Goal: Task Accomplishment & Management: Manage account settings

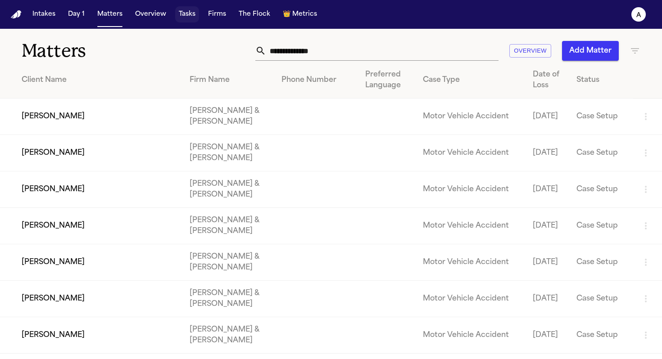
click at [191, 12] on button "Tasks" at bounding box center [187, 14] width 24 height 16
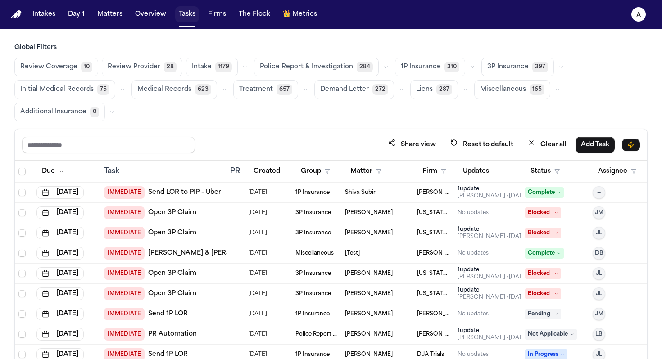
click at [182, 18] on button "Tasks" at bounding box center [187, 14] width 24 height 16
click at [190, 16] on button "Tasks" at bounding box center [187, 14] width 24 height 16
click at [189, 90] on button "Medical Records 623" at bounding box center [175, 89] width 86 height 19
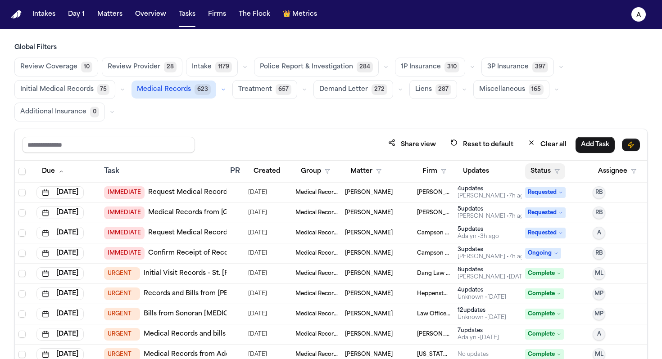
click at [340, 169] on button "Status" at bounding box center [545, 172] width 40 height 16
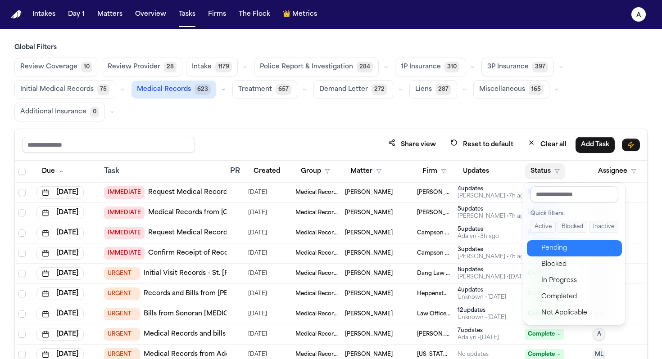
click at [340, 246] on div "Pending" at bounding box center [578, 248] width 75 height 11
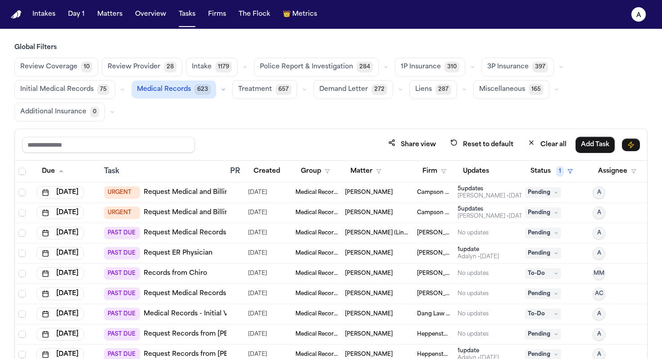
click at [340, 189] on div "5 update s" at bounding box center [493, 189] width 70 height 7
click at [266, 144] on div "Share view Reset to default Clear all Add Task" at bounding box center [331, 144] width 618 height 17
click at [340, 213] on div "Anna Contreras • 2d ago" at bounding box center [493, 216] width 70 height 7
click at [291, 123] on div "Global Filters Review Coverage 10 Review Provider 28 Intake 1179 Police Report …" at bounding box center [330, 232] width 633 height 378
click at [340, 231] on div "No updates" at bounding box center [473, 233] width 31 height 7
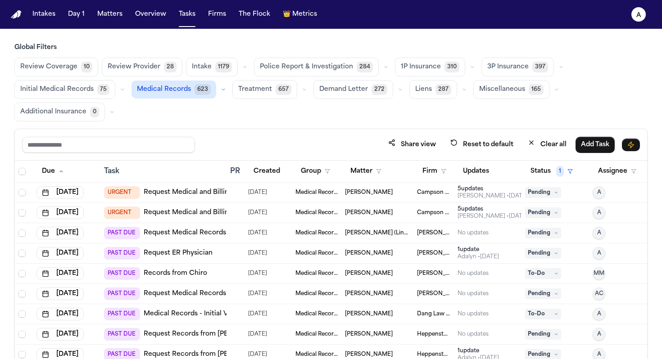
click at [273, 144] on div "Share view Reset to default Clear all Add Task" at bounding box center [331, 144] width 618 height 17
click at [340, 234] on div "No updates" at bounding box center [473, 233] width 31 height 7
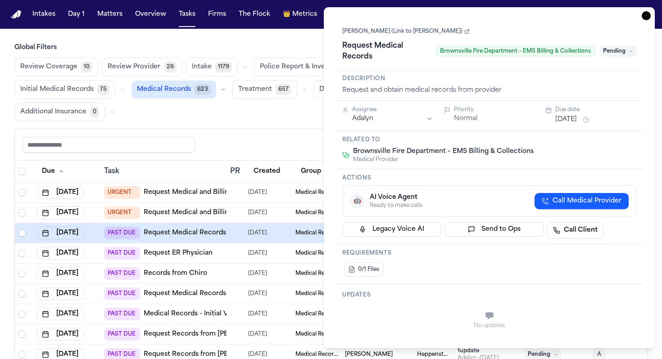
click at [291, 144] on div "Share view Reset to default Clear all Add Task" at bounding box center [331, 144] width 618 height 17
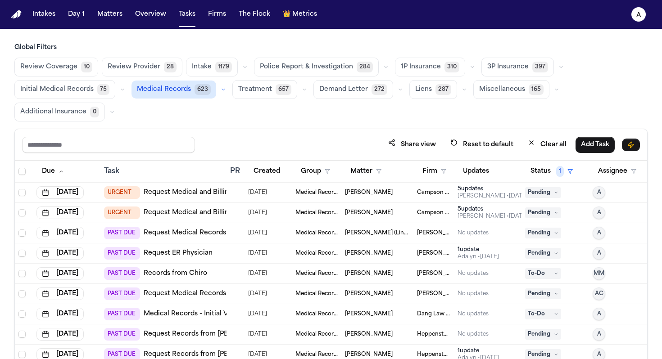
click at [340, 195] on span "Pending" at bounding box center [543, 192] width 36 height 11
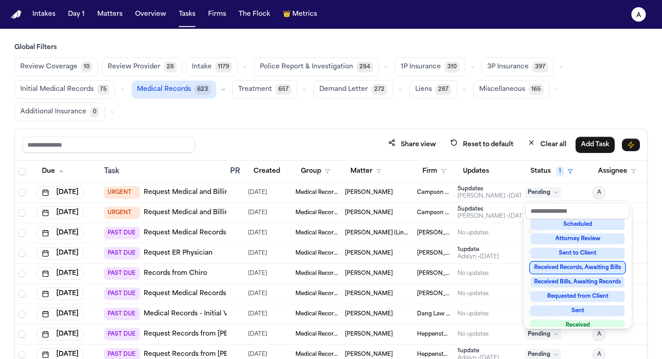
scroll to position [141, 0]
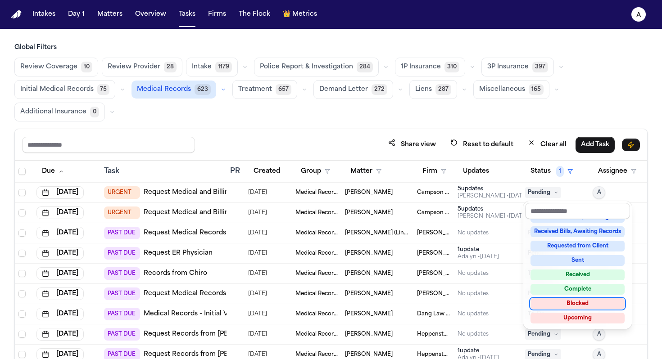
click at [340, 303] on div "Blocked" at bounding box center [578, 304] width 94 height 11
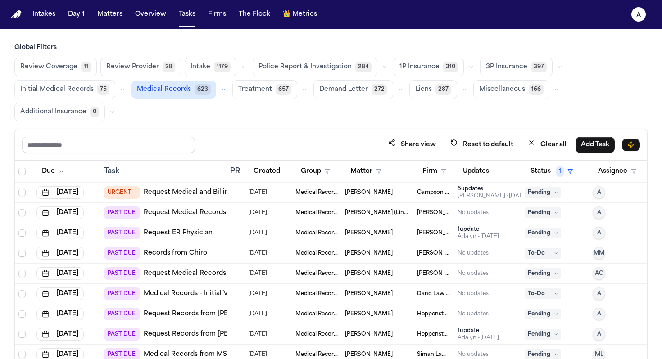
click at [340, 212] on div "No updates" at bounding box center [488, 212] width 60 height 7
click at [282, 128] on div "Global Filters Review Coverage 11 Review Provider 28 Intake 1179 Police Report …" at bounding box center [330, 232] width 633 height 378
click at [340, 191] on div "5 update s" at bounding box center [493, 189] width 70 height 7
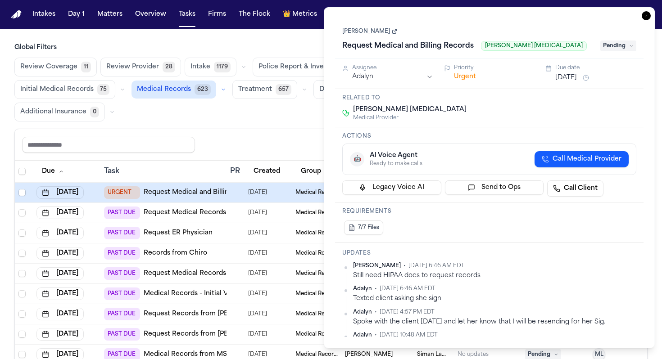
click at [292, 136] on div "Share view Reset to default Clear all Add Task" at bounding box center [331, 145] width 632 height 32
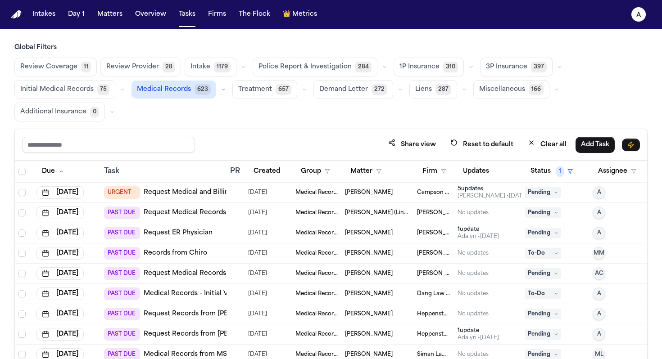
click at [340, 192] on icon at bounding box center [556, 193] width 5 height 5
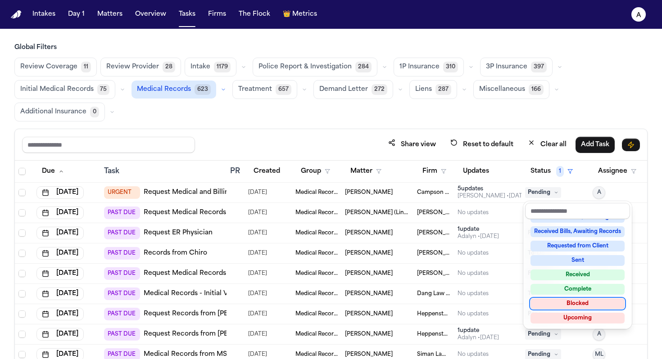
click at [340, 305] on div "Blocked" at bounding box center [578, 304] width 94 height 11
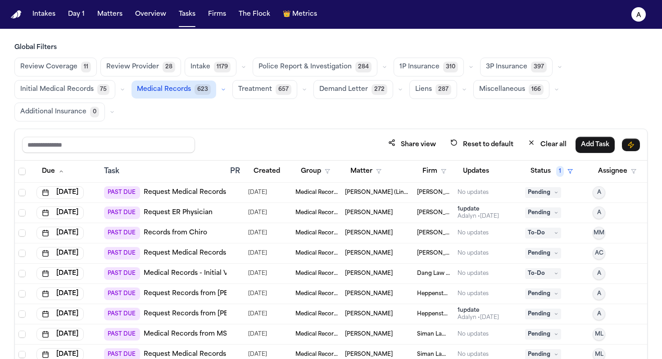
click at [340, 216] on div "Adalyn • 57d ago" at bounding box center [478, 216] width 41 height 7
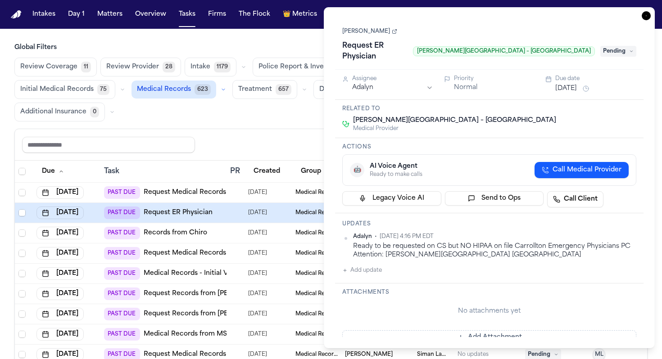
click at [340, 34] on link "Devin Johnson" at bounding box center [369, 31] width 55 height 7
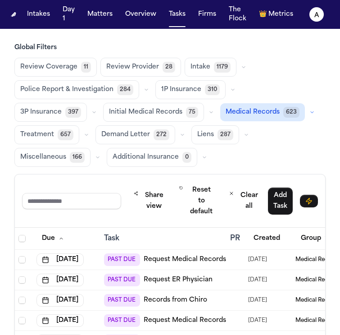
click at [52, 35] on main "Global Filters Review Coverage 11 Review Provider 28 Intake 1179 Police Report …" at bounding box center [170, 182] width 340 height 306
click at [109, 12] on button "Matters" at bounding box center [100, 14] width 32 height 16
click at [107, 16] on button "Matters" at bounding box center [100, 14] width 32 height 16
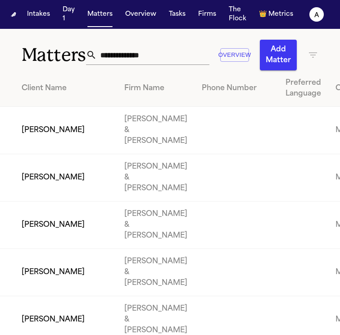
click at [129, 50] on input "text" at bounding box center [153, 55] width 113 height 20
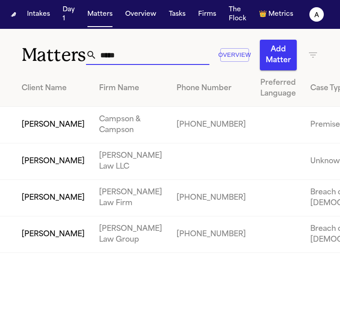
type input "*****"
click at [39, 178] on td "Marcia Flynn" at bounding box center [46, 161] width 92 height 36
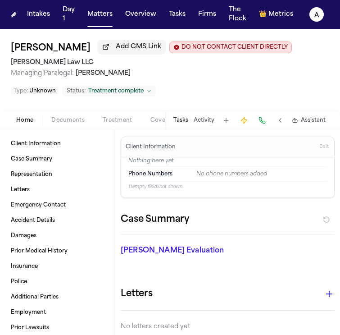
click at [179, 117] on button "Tasks" at bounding box center [180, 120] width 15 height 7
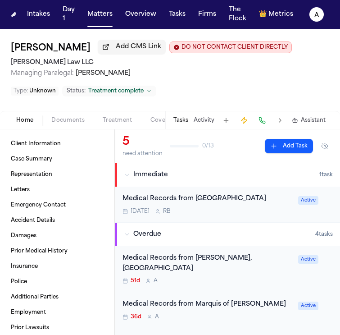
click at [223, 212] on div "Tomorrow R B" at bounding box center [208, 211] width 170 height 7
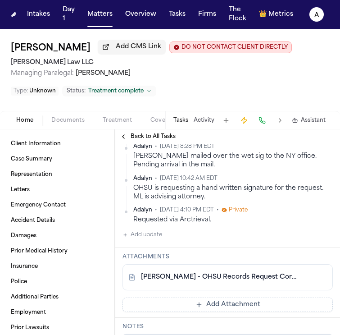
scroll to position [232, 0]
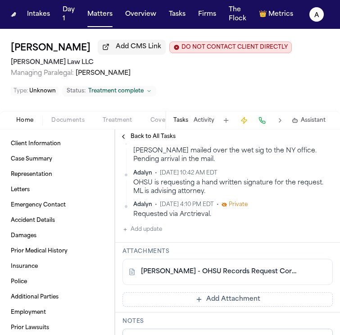
click at [153, 224] on button "Add update" at bounding box center [143, 229] width 40 height 11
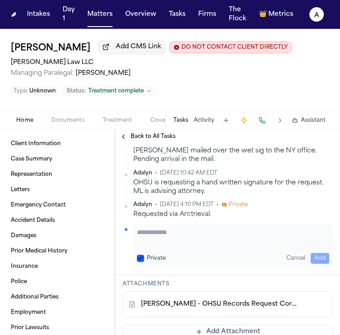
click at [158, 227] on textarea "Add your update" at bounding box center [233, 236] width 192 height 18
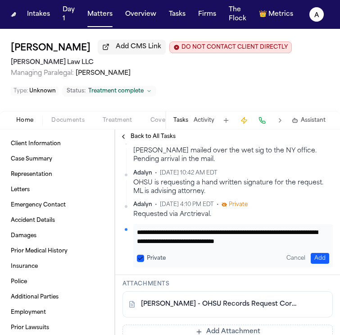
scroll to position [9, 0]
click at [144, 255] on div "Private" at bounding box center [151, 258] width 29 height 7
click at [141, 255] on button "Private" at bounding box center [140, 258] width 7 height 7
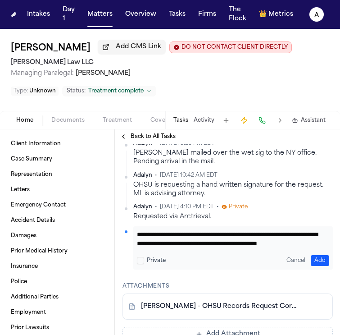
type textarea "**********"
click at [313, 242] on div "**********" at bounding box center [233, 247] width 200 height 43
click at [316, 255] on button "Add" at bounding box center [320, 260] width 18 height 11
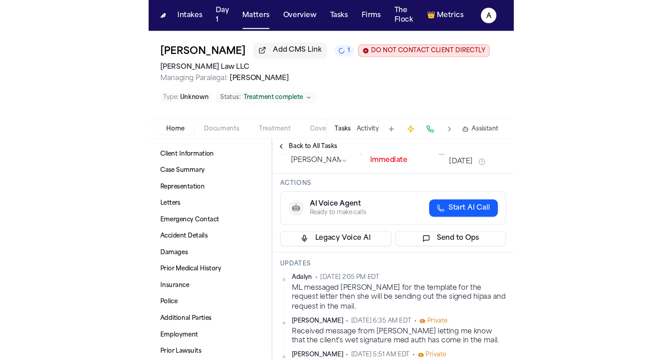
scroll to position [0, 0]
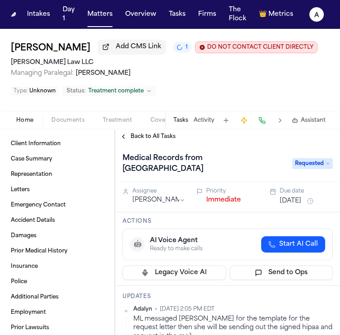
click at [257, 73] on span "Managing Paralegal: Michelle Landazabal" at bounding box center [170, 73] width 318 height 9
click at [181, 14] on button "Tasks" at bounding box center [177, 14] width 24 height 16
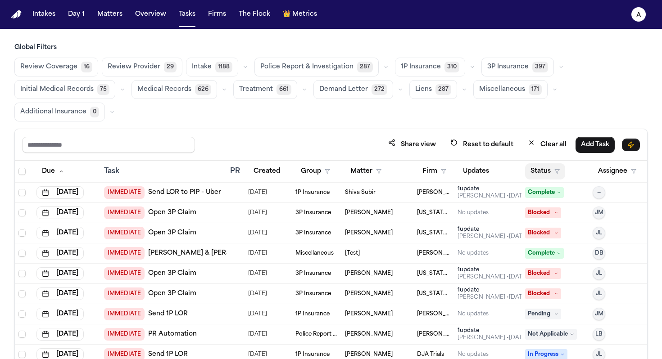
click at [340, 171] on button "Status" at bounding box center [545, 172] width 40 height 16
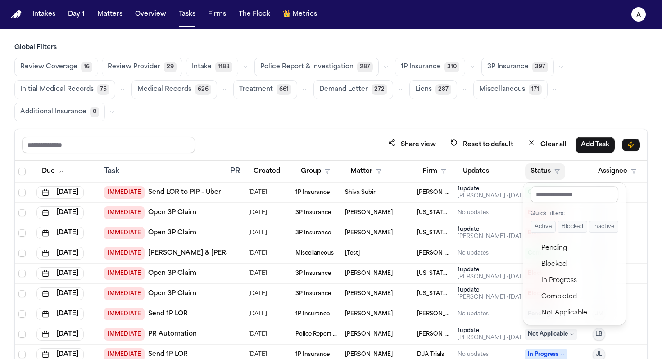
click at [340, 105] on div "Global Filters Review Coverage 16 Review Provider 29 Intake 1188 Police Report …" at bounding box center [330, 232] width 633 height 378
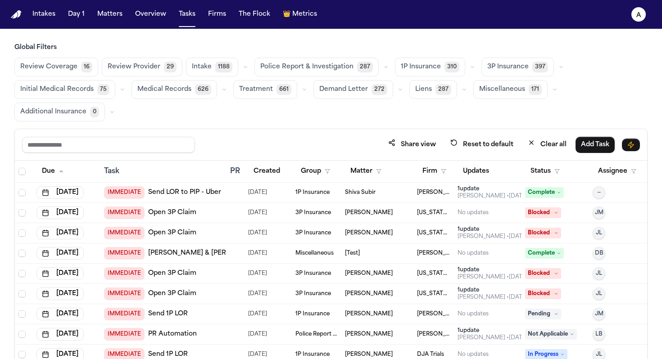
click at [195, 88] on span "626" at bounding box center [203, 89] width 16 height 11
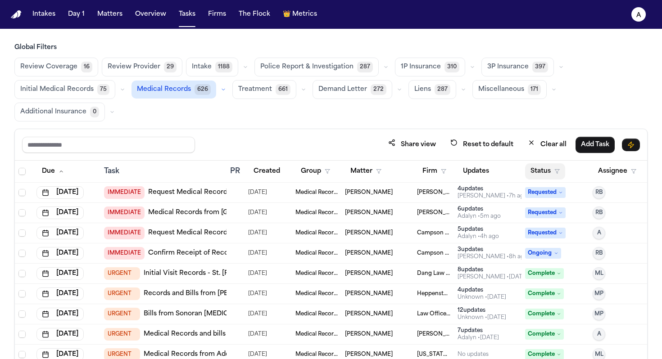
click at [340, 168] on button "Status" at bounding box center [545, 172] width 40 height 16
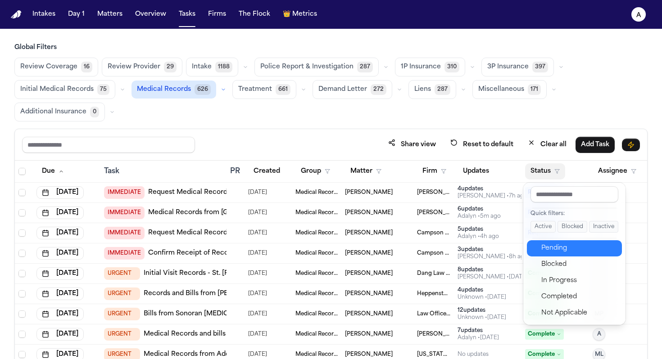
click at [340, 249] on div "Pending" at bounding box center [578, 248] width 75 height 11
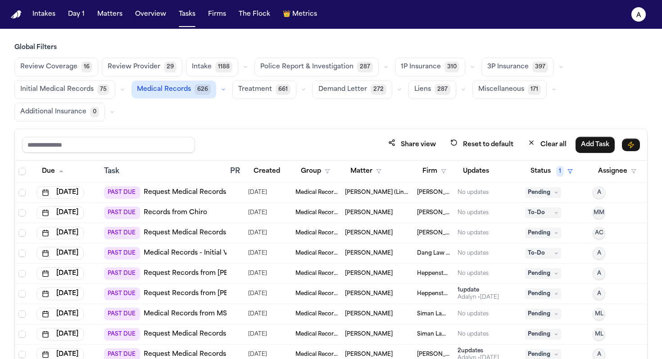
click at [340, 219] on td "No updates" at bounding box center [488, 213] width 68 height 20
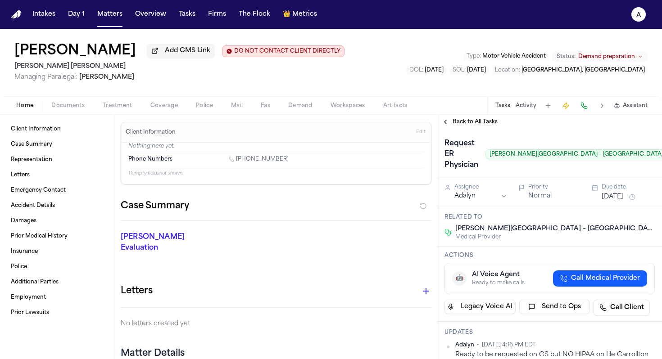
click at [59, 109] on span "Documents" at bounding box center [67, 105] width 33 height 7
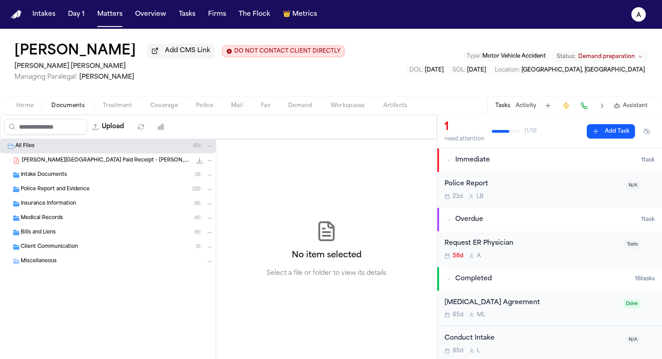
click at [77, 179] on div "Intake Documents ( 3 )" at bounding box center [117, 175] width 193 height 8
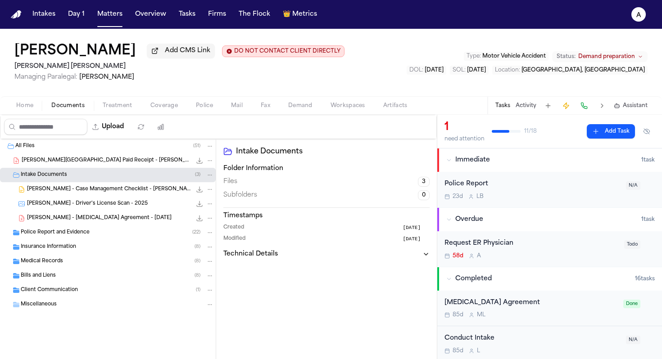
click at [102, 221] on span "D. Johnson - Retainer Agreement - 3.31.25" at bounding box center [99, 219] width 145 height 8
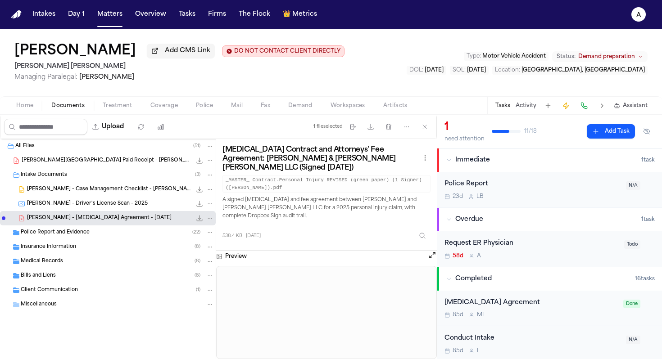
click at [77, 263] on div "Medical Records ( 8 )" at bounding box center [117, 262] width 193 height 8
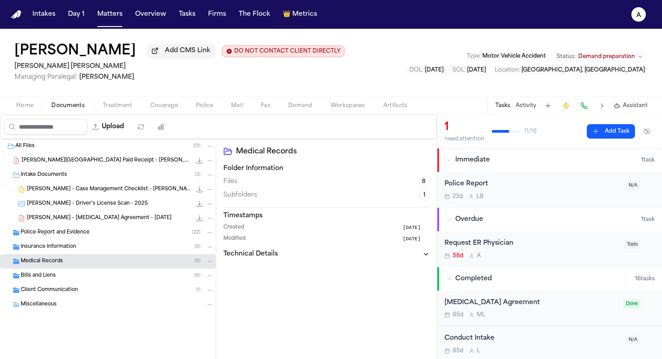
click at [77, 263] on div "Medical Records ( 8 )" at bounding box center [117, 262] width 193 height 8
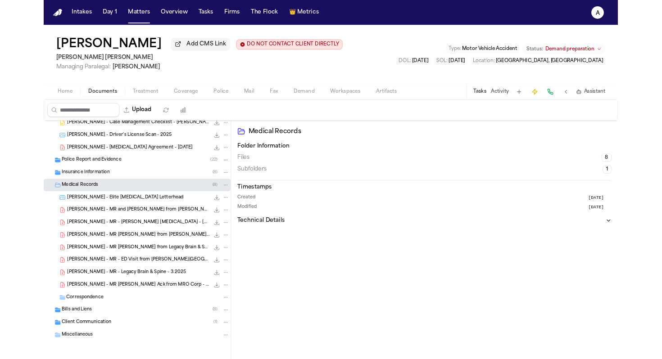
scroll to position [98, 0]
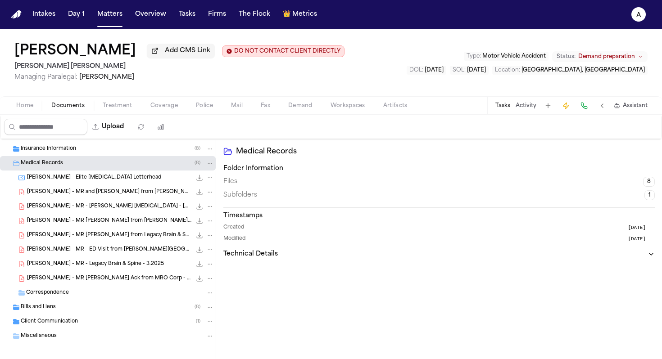
click at [503, 108] on button "Tasks" at bounding box center [503, 105] width 15 height 7
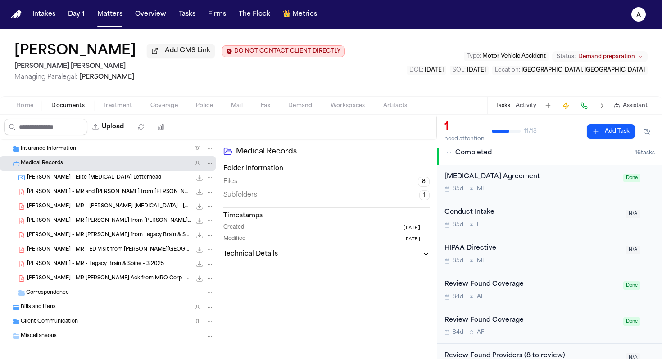
scroll to position [0, 0]
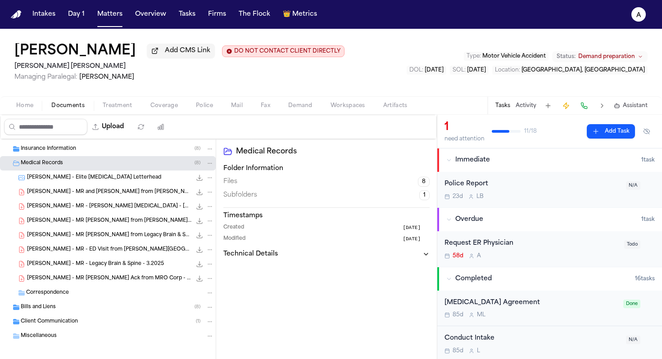
click at [527, 262] on div "Request ER Physician 58d A Todo" at bounding box center [549, 250] width 225 height 36
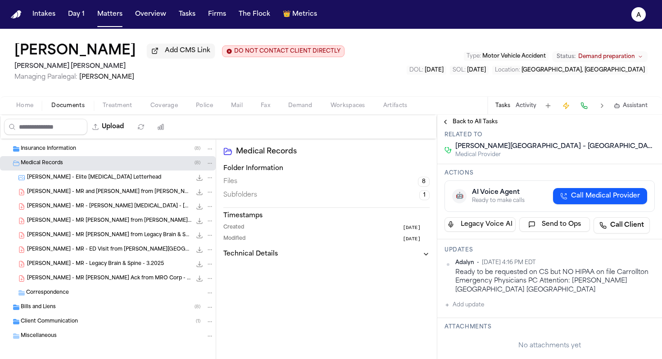
scroll to position [125, 0]
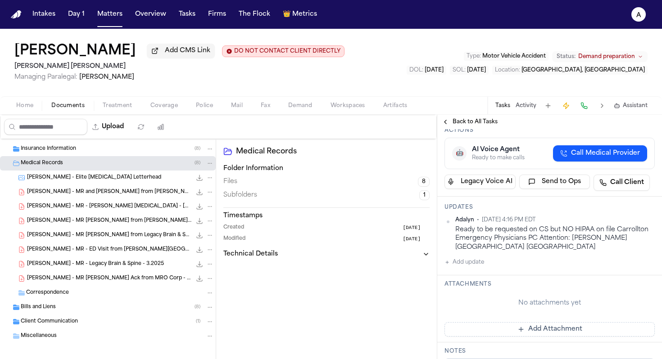
click at [472, 257] on button "Add update" at bounding box center [465, 262] width 40 height 11
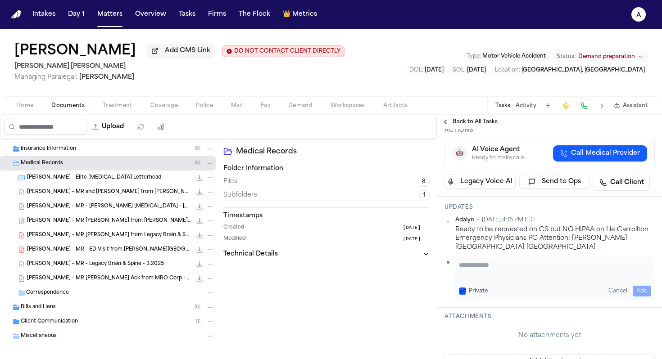
click at [483, 261] on textarea "Add your update" at bounding box center [555, 270] width 192 height 18
click at [173, 55] on span "Add CMS Link" at bounding box center [187, 50] width 45 height 9
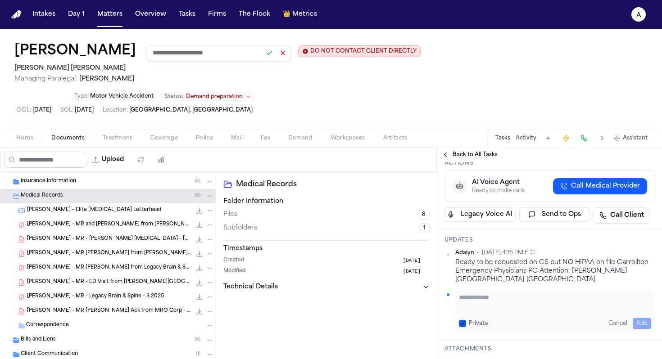
click at [184, 87] on div "Devin Johnson DO NOT CONTACT CLIENT DIRECTLY DO NOT CONTACT Blaska Holm Managin…" at bounding box center [331, 79] width 662 height 100
click at [205, 83] on span "Managing Paralegal: Jacqueline Maldonado" at bounding box center [217, 79] width 406 height 9
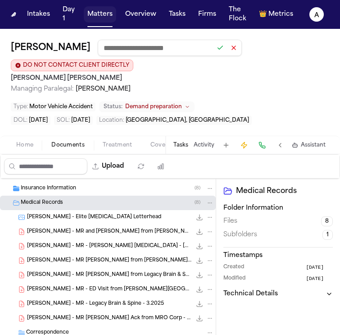
click at [108, 14] on button "Matters" at bounding box center [100, 14] width 32 height 16
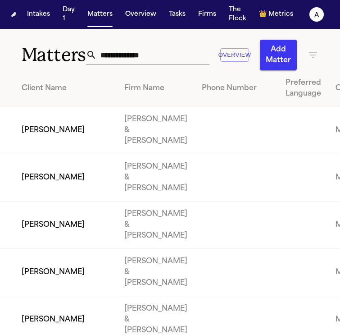
click at [146, 59] on input "text" at bounding box center [153, 55] width 113 height 20
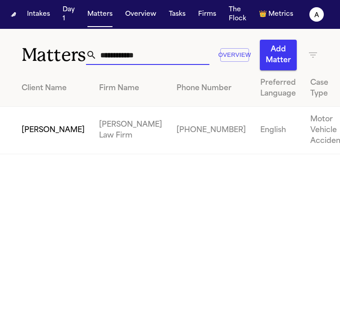
type input "**********"
click at [40, 154] on td "[PERSON_NAME]" at bounding box center [46, 130] width 92 height 47
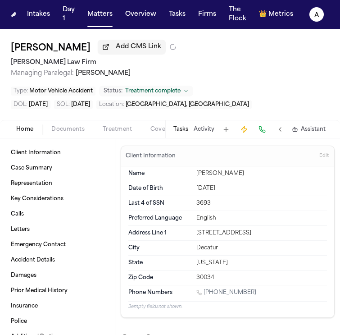
type textarea "*"
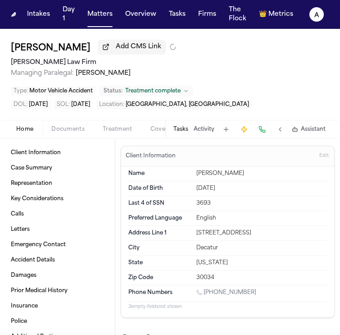
type textarea "*"
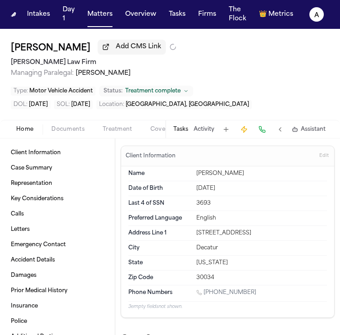
type textarea "*"
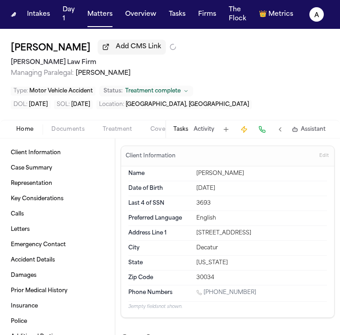
type textarea "*"
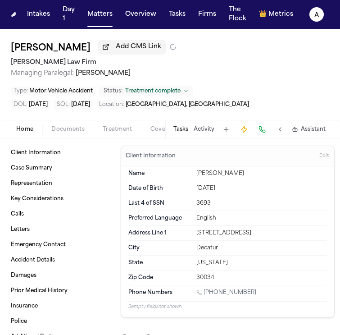
type textarea "*"
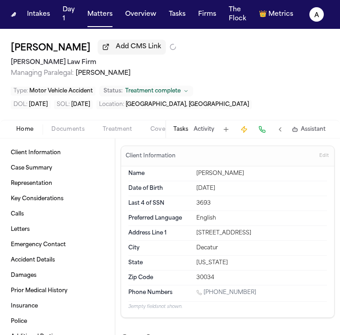
type textarea "*"
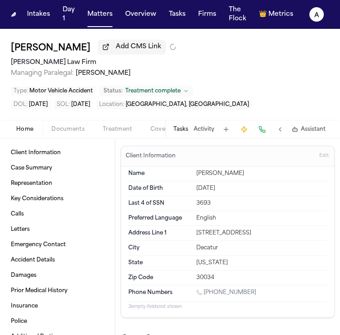
type textarea "*"
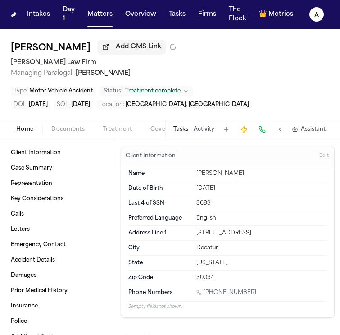
type textarea "*"
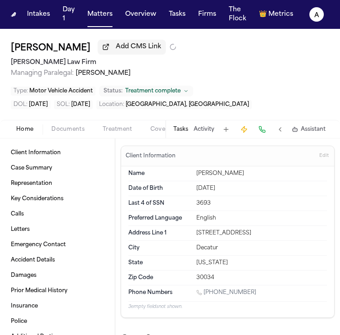
type textarea "*"
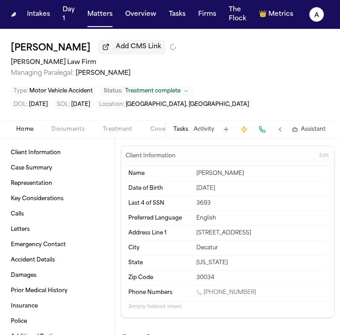
type textarea "*"
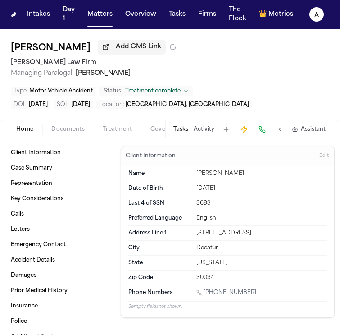
type textarea "*"
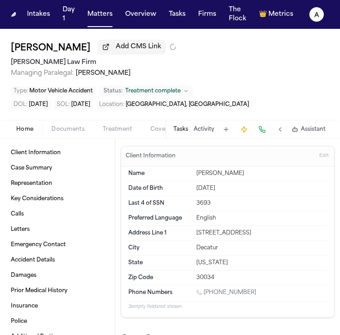
type textarea "*"
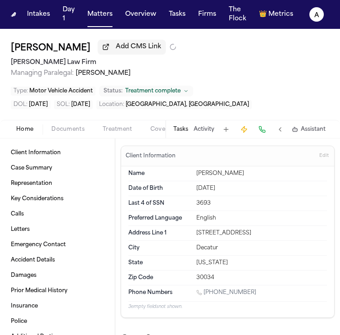
type textarea "*"
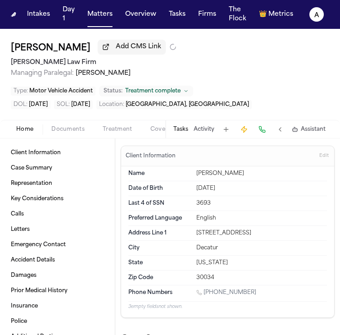
type textarea "*"
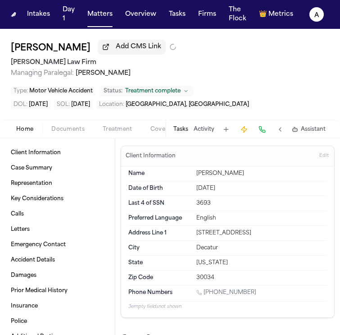
type textarea "*"
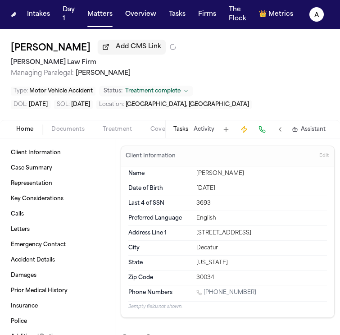
type textarea "*"
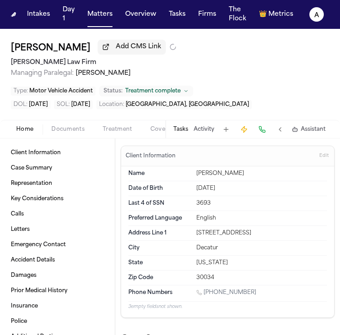
type textarea "*"
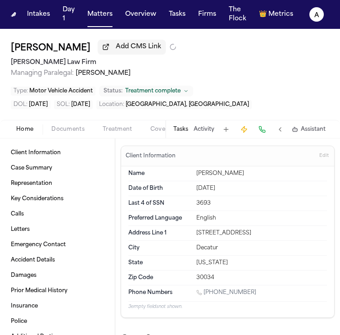
type textarea "*"
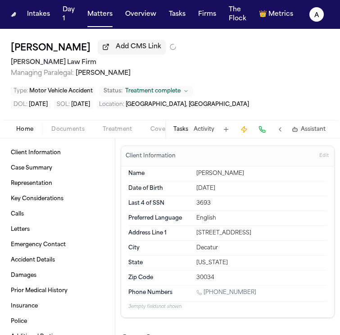
type textarea "*"
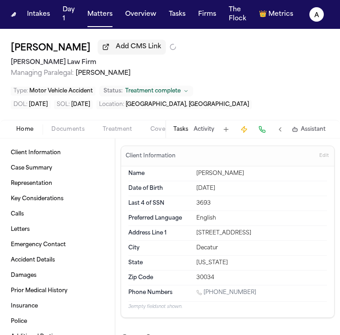
type textarea "*"
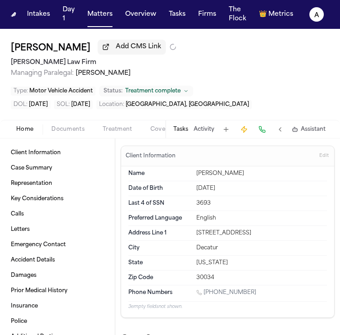
type textarea "*"
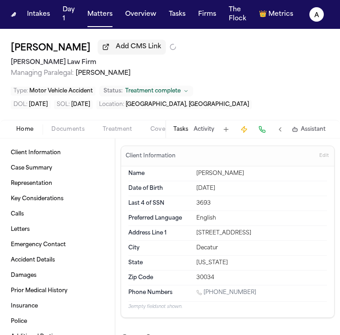
type textarea "*"
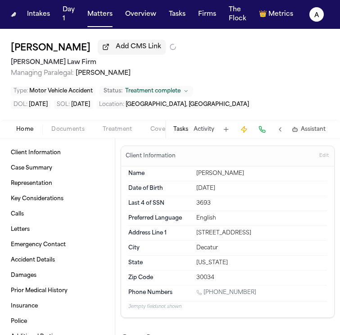
type textarea "*"
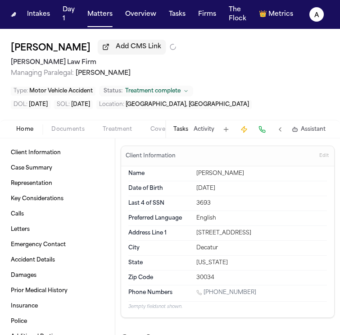
type textarea "*"
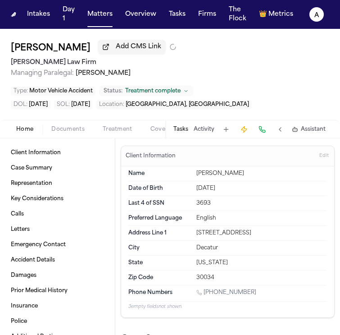
type textarea "*"
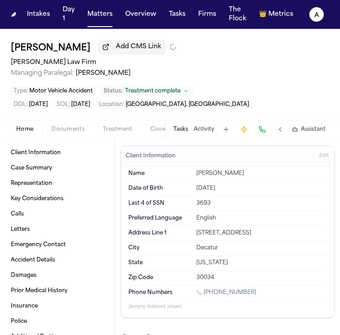
type textarea "*"
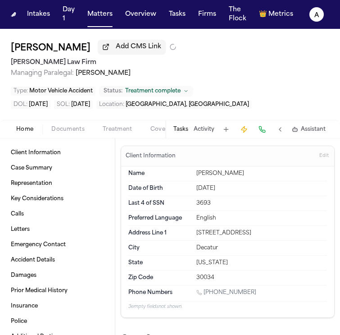
type textarea "*"
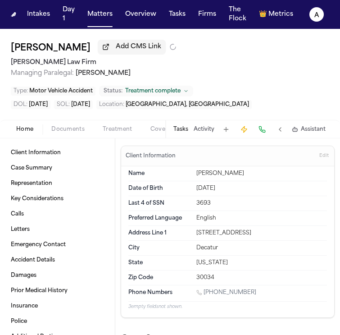
type textarea "*"
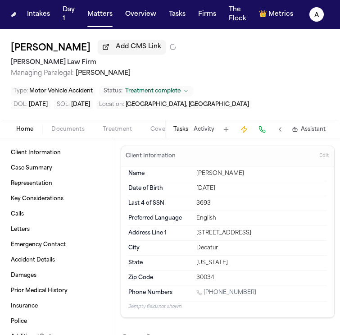
type textarea "*"
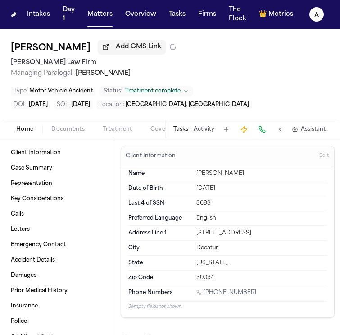
type textarea "*"
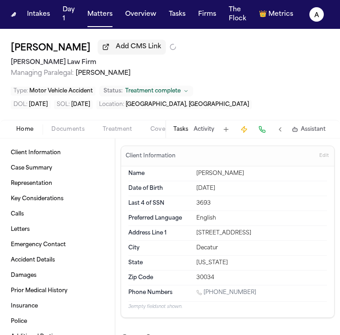
type textarea "*"
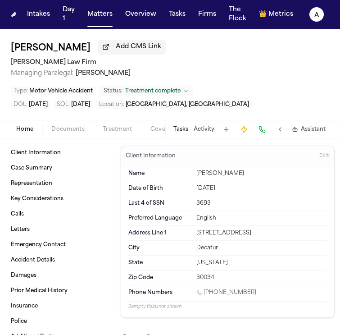
type textarea "*"
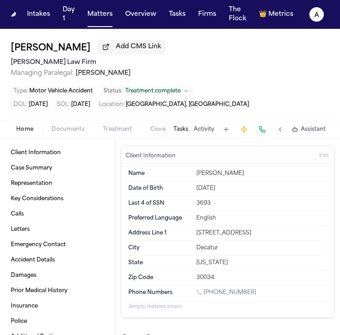
type textarea "*"
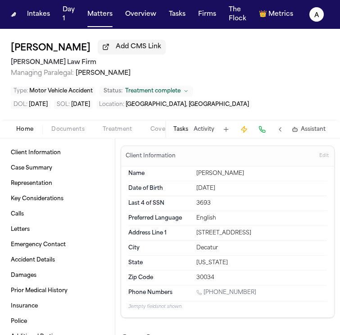
type textarea "*"
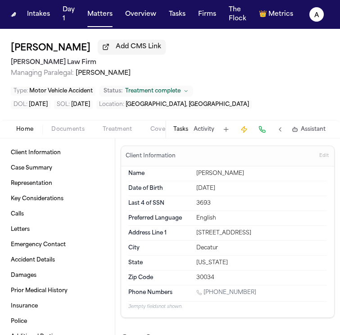
type textarea "*"
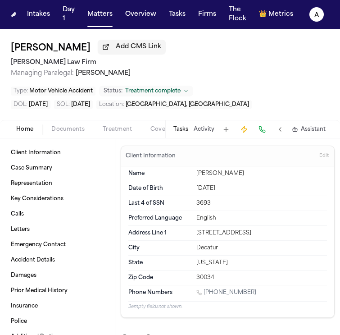
type textarea "*"
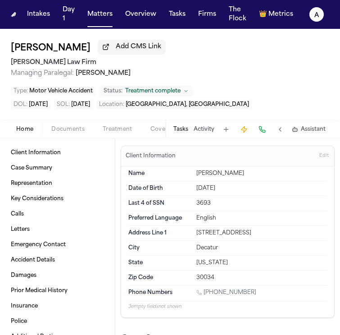
type textarea "*"
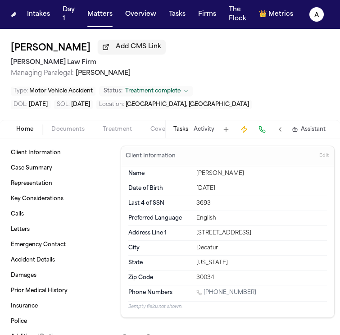
type textarea "*"
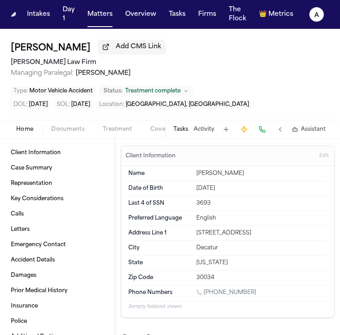
type textarea "*"
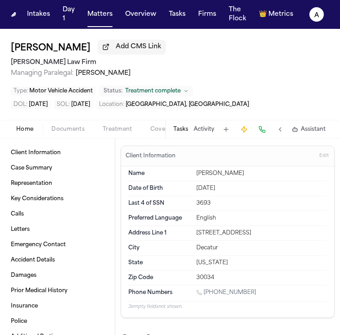
type textarea "*"
click at [175, 130] on button "Tasks" at bounding box center [180, 129] width 15 height 7
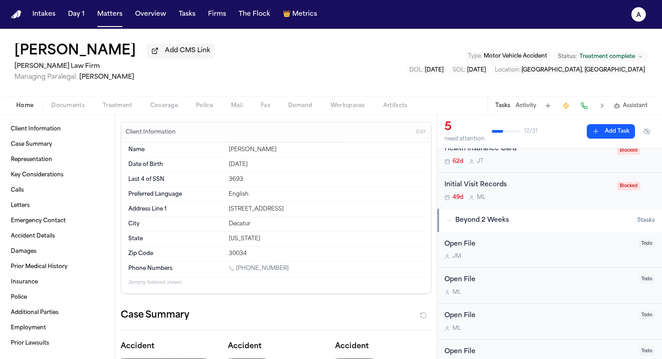
scroll to position [202, 0]
click at [567, 200] on div "49d M L" at bounding box center [528, 198] width 167 height 7
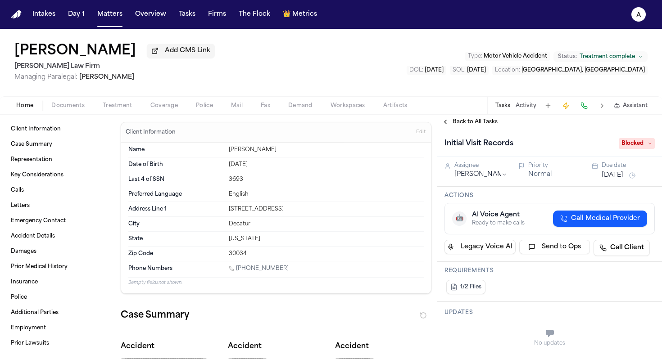
click at [487, 123] on span "Back to All Tasks" at bounding box center [475, 121] width 45 height 7
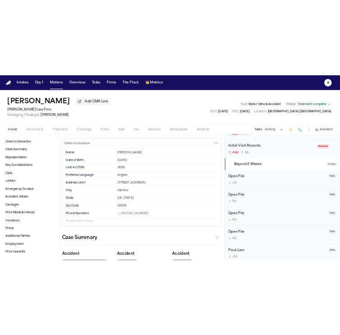
scroll to position [251, 0]
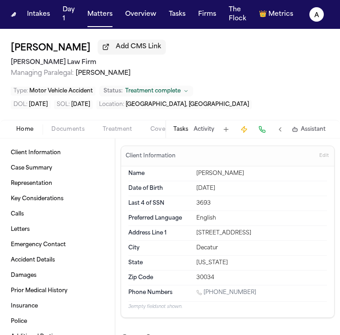
drag, startPoint x: 193, startPoint y: 132, endPoint x: 187, endPoint y: 132, distance: 5.4
click at [192, 132] on div "Tasks Activity Assistant" at bounding box center [249, 129] width 168 height 18
click at [187, 132] on button "Tasks" at bounding box center [180, 129] width 15 height 7
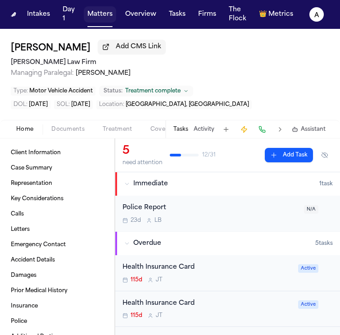
click at [98, 20] on button "Matters" at bounding box center [100, 14] width 32 height 16
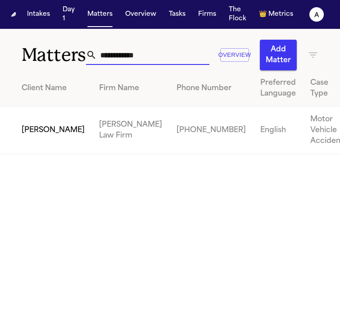
drag, startPoint x: 165, startPoint y: 61, endPoint x: 15, endPoint y: 41, distance: 151.0
click at [15, 41] on div "**********" at bounding box center [170, 49] width 340 height 41
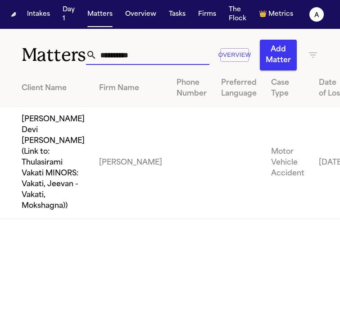
drag, startPoint x: 158, startPoint y: 59, endPoint x: 123, endPoint y: 58, distance: 35.2
click at [123, 58] on input "**********" at bounding box center [153, 55] width 113 height 20
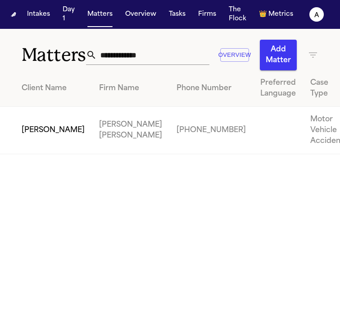
click at [54, 140] on td "[PERSON_NAME]" at bounding box center [46, 130] width 92 height 47
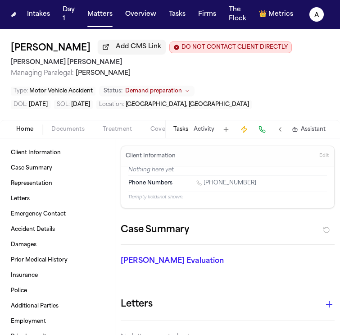
click at [178, 132] on button "Tasks" at bounding box center [180, 129] width 15 height 7
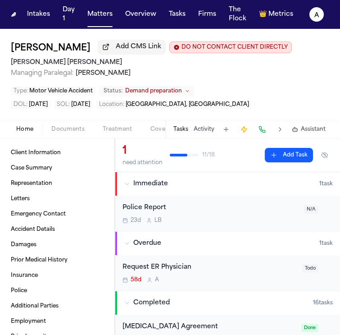
click at [278, 274] on div "Request ER Physician 58d A" at bounding box center [210, 272] width 174 height 21
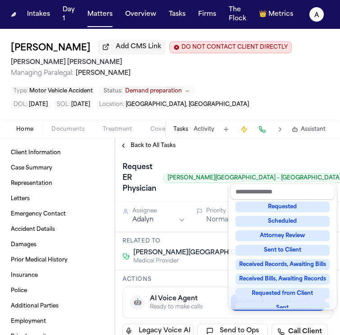
scroll to position [141, 0]
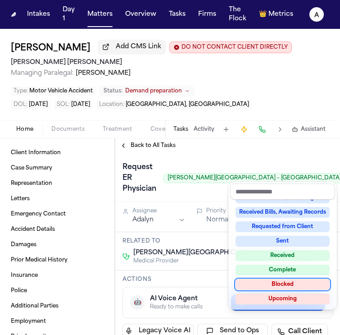
click at [293, 286] on div "Blocked" at bounding box center [283, 284] width 94 height 11
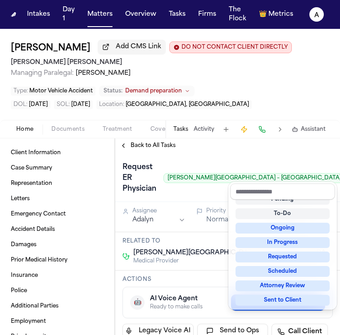
scroll to position [11, 0]
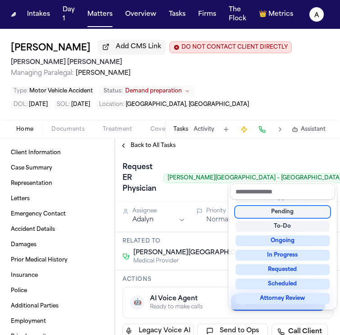
click at [296, 155] on div "Request ER Physician Tanner Medical Center – Villa Rica Blocked" at bounding box center [227, 177] width 225 height 49
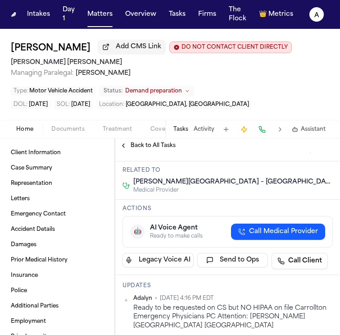
scroll to position [186, 0]
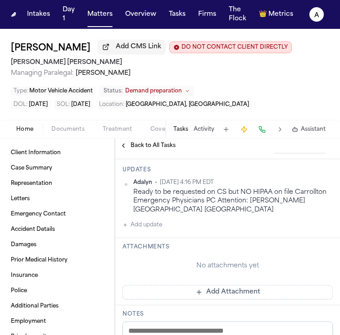
click at [150, 146] on span "Back to All Tasks" at bounding box center [153, 145] width 45 height 7
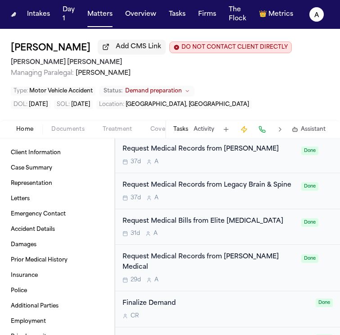
scroll to position [554, 0]
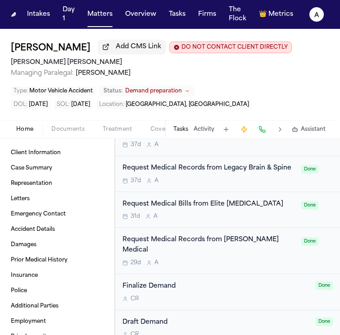
click at [242, 89] on div "Type : Motor Vehicle Accident Status: Demand preparation" at bounding box center [170, 90] width 318 height 11
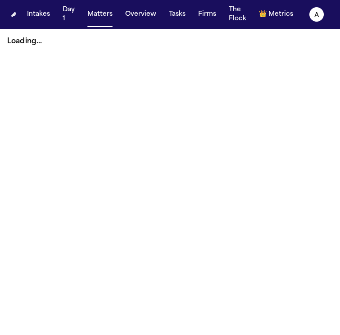
click at [100, 26] on div "Intakes Day 1 Matters Overview Tasks Firms The Flock 👑 Metrics" at bounding box center [159, 14] width 273 height 25
click at [104, 15] on button "Matters" at bounding box center [100, 14] width 32 height 16
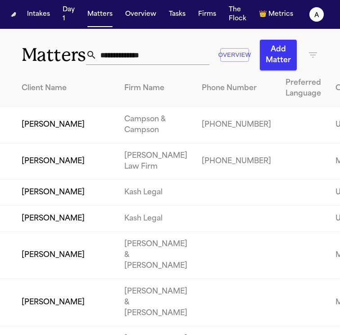
click at [152, 61] on input "text" at bounding box center [153, 55] width 113 height 20
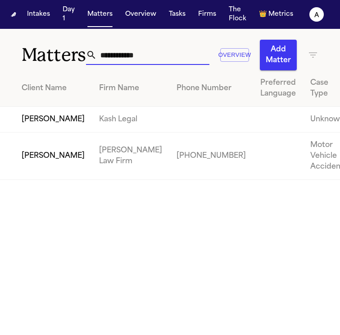
type input "**********"
click at [41, 132] on td "[PERSON_NAME]" at bounding box center [46, 120] width 92 height 26
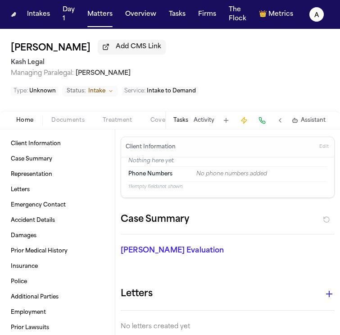
click at [184, 121] on button "Tasks" at bounding box center [180, 120] width 15 height 7
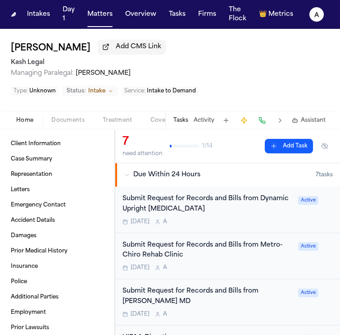
click at [64, 119] on span "Documents" at bounding box center [67, 120] width 33 height 7
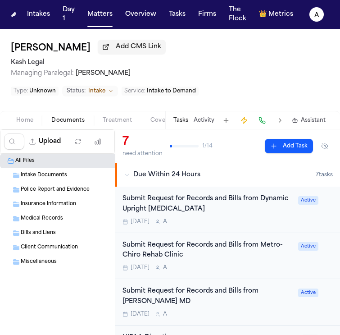
click at [74, 216] on div "Medical Records" at bounding box center [117, 218] width 193 height 8
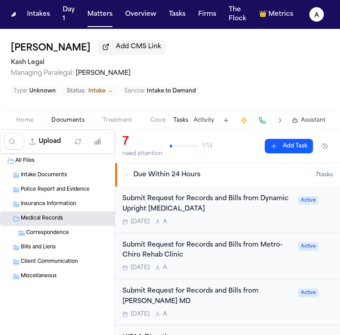
click at [263, 218] on div "Tomorrow A" at bounding box center [208, 221] width 170 height 7
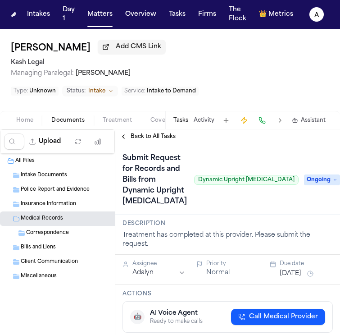
click at [146, 138] on span "Back to All Tasks" at bounding box center [153, 136] width 45 height 7
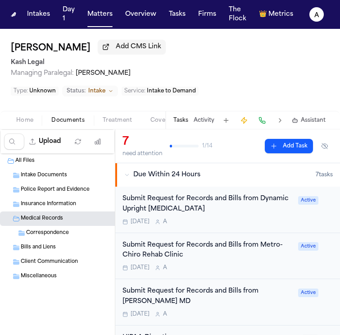
click at [65, 177] on span "Intake Documents" at bounding box center [44, 176] width 46 height 8
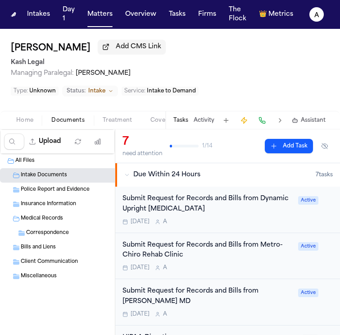
click at [65, 177] on span "Intake Documents" at bounding box center [44, 176] width 46 height 8
click at [104, 14] on button "Matters" at bounding box center [100, 14] width 32 height 16
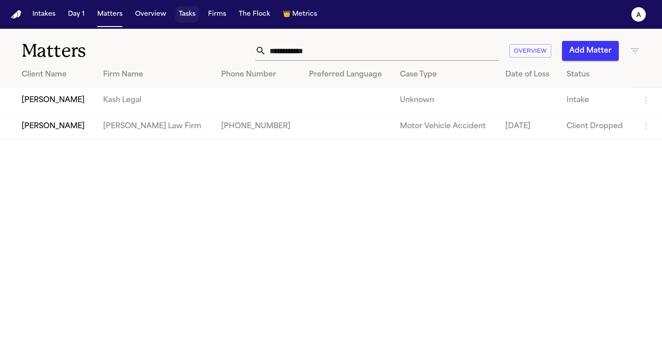
click at [190, 12] on button "Tasks" at bounding box center [187, 14] width 24 height 16
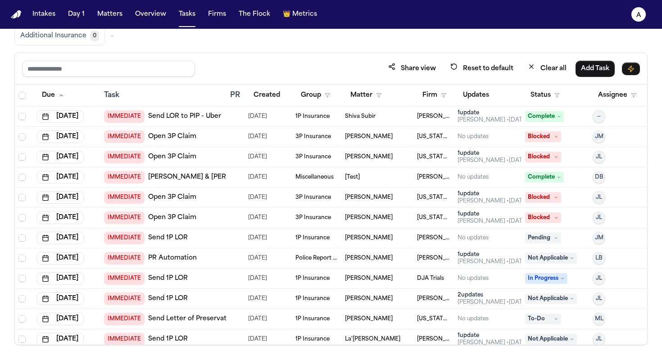
click at [340, 71] on div "Share view Reset to default Clear all Add Task" at bounding box center [331, 68] width 618 height 17
click at [340, 62] on div "Share view Reset to default Clear all Add Task" at bounding box center [331, 68] width 618 height 17
click at [340, 98] on button "Status" at bounding box center [545, 95] width 40 height 16
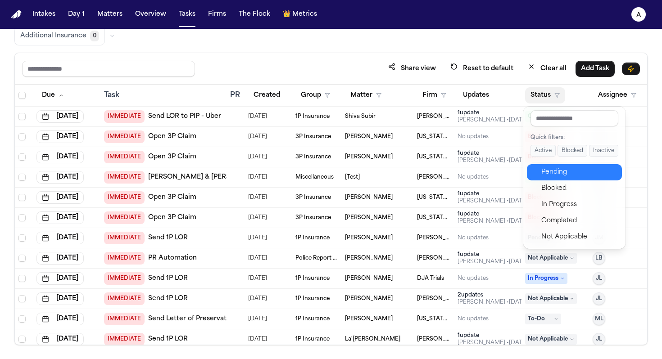
click at [340, 164] on div "Quick filters: Active Blocked Inactive Pending Blocked In Progress Completed No…" at bounding box center [574, 178] width 102 height 142
click at [340, 170] on div "Pending" at bounding box center [578, 172] width 75 height 11
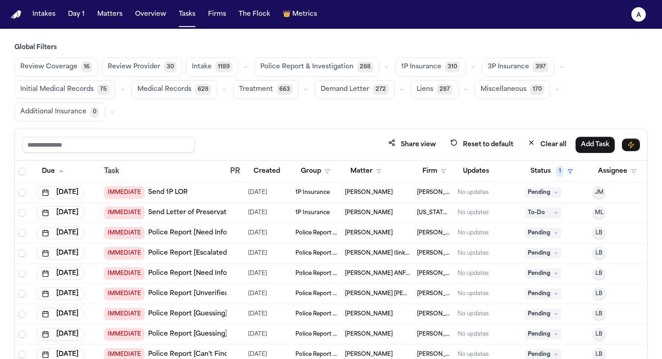
click at [146, 90] on span "Medical Records" at bounding box center [164, 89] width 54 height 9
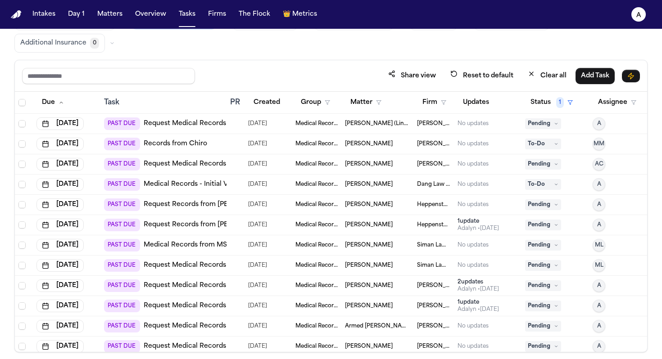
scroll to position [72, 0]
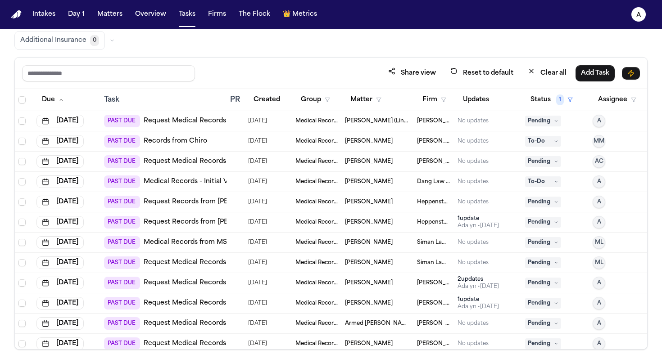
click at [340, 142] on div "No updates" at bounding box center [473, 141] width 31 height 7
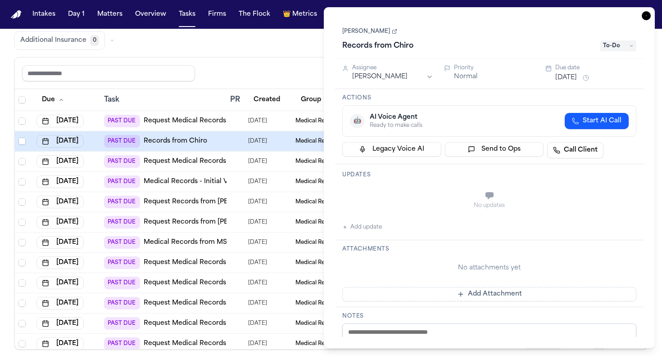
click at [340, 45] on h1 "Records from Chiro" at bounding box center [378, 46] width 78 height 14
click at [340, 35] on link "[PERSON_NAME]" at bounding box center [369, 31] width 55 height 7
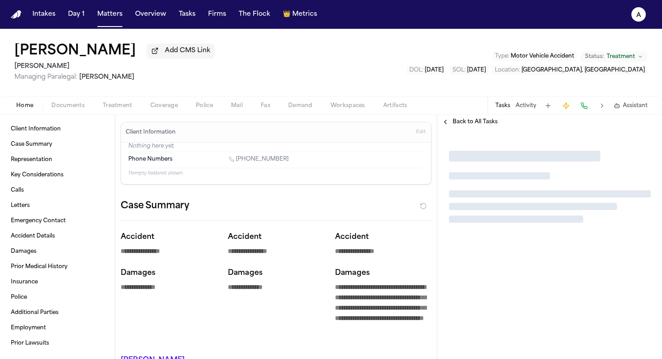
type textarea "*"
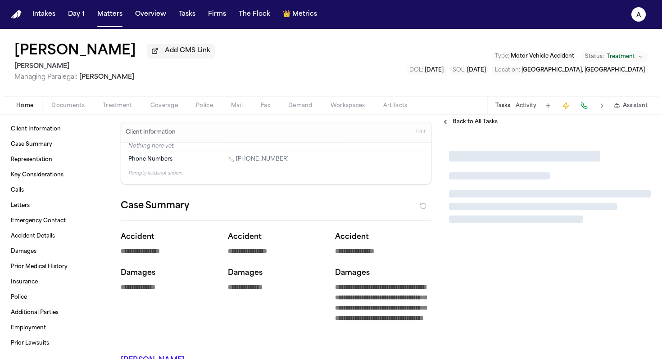
type textarea "*"
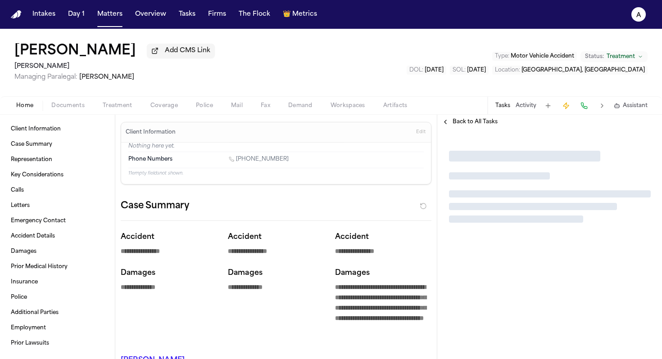
type textarea "*"
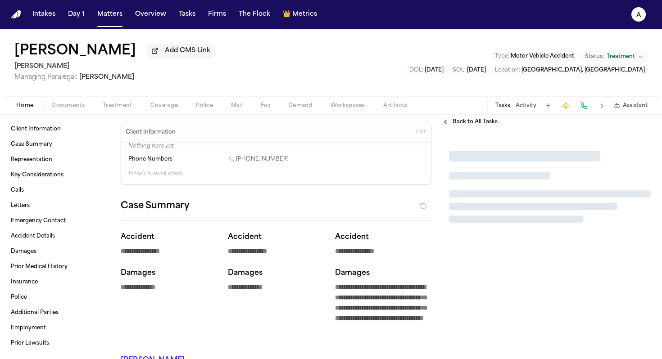
type textarea "*"
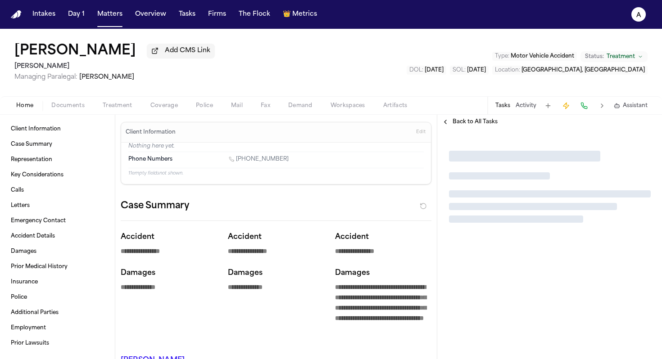
type textarea "*"
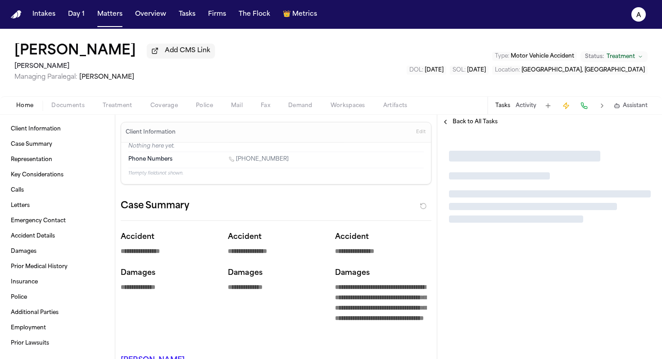
type textarea "*"
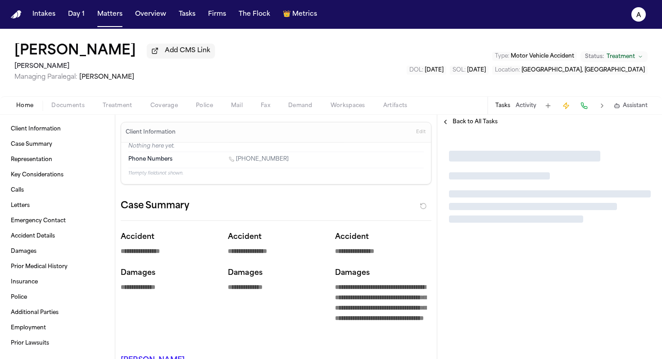
type textarea "*"
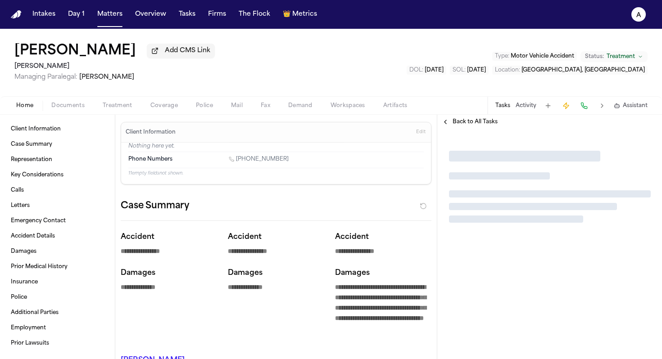
type textarea "*"
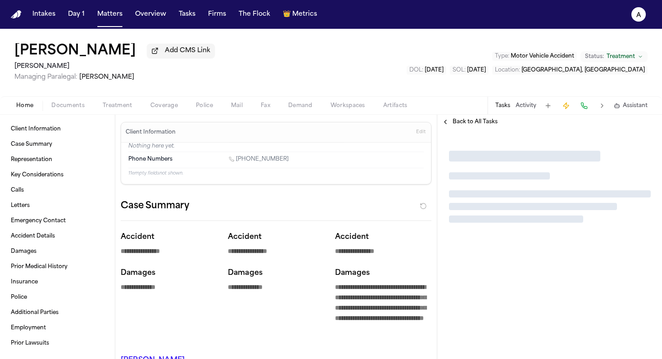
type textarea "*"
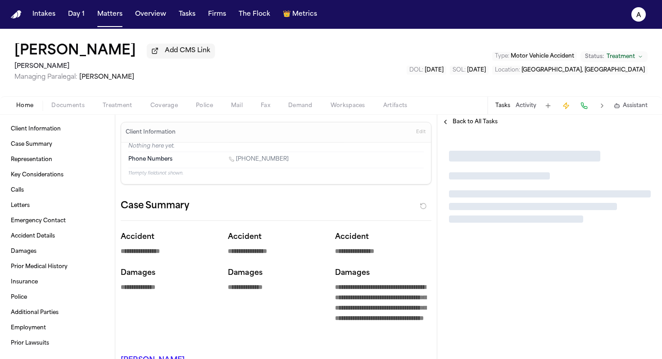
type textarea "*"
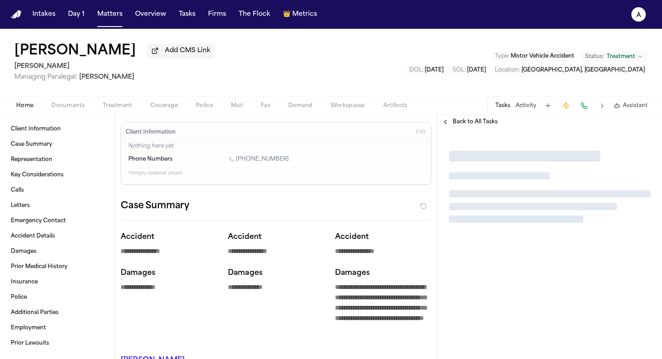
type textarea "*"
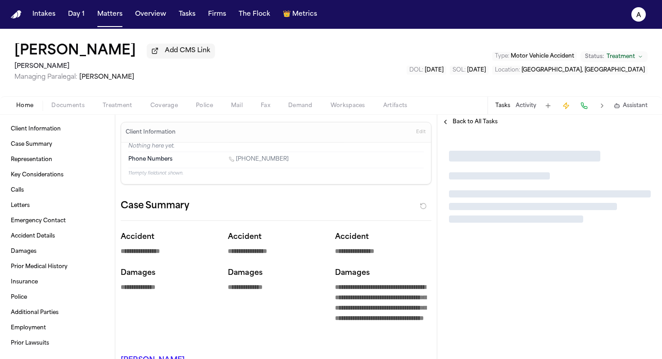
type textarea "*"
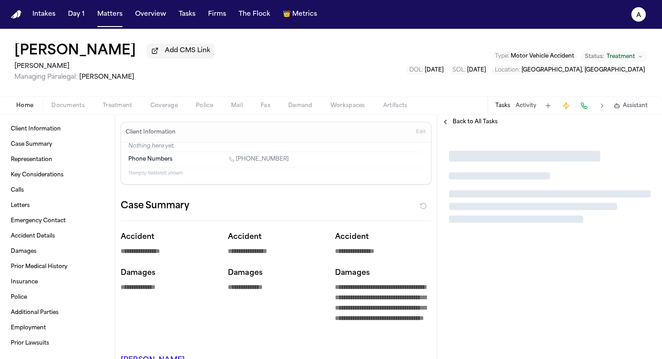
type textarea "*"
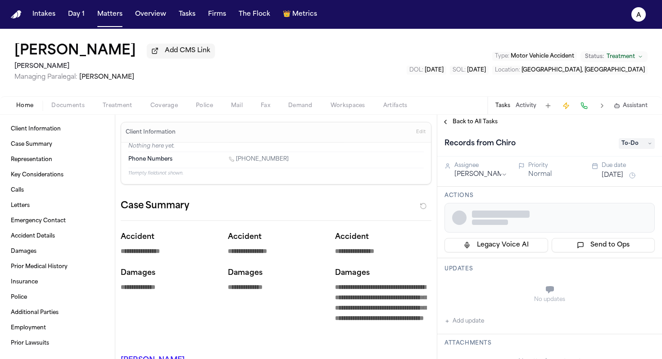
click at [115, 111] on button "Treatment" at bounding box center [118, 105] width 48 height 11
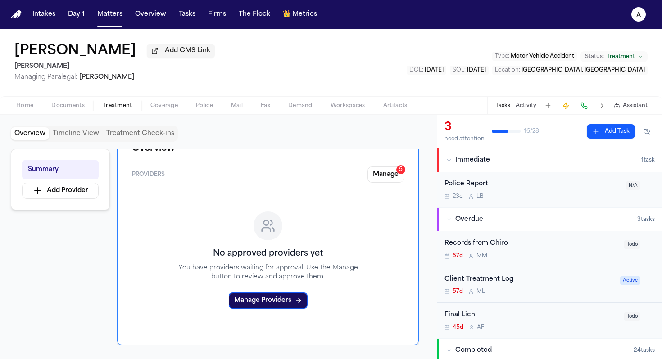
scroll to position [25, 0]
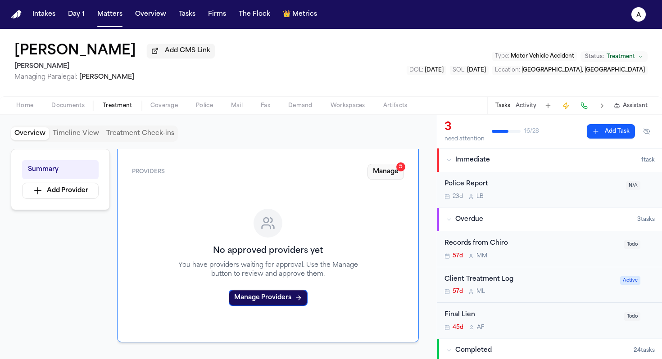
click at [386, 172] on button "Manage 5" at bounding box center [386, 172] width 36 height 16
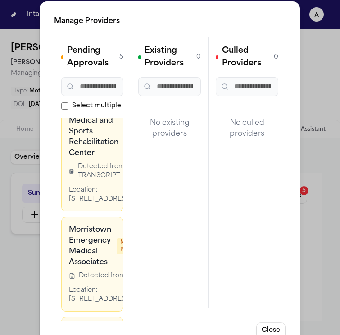
scroll to position [69, 0]
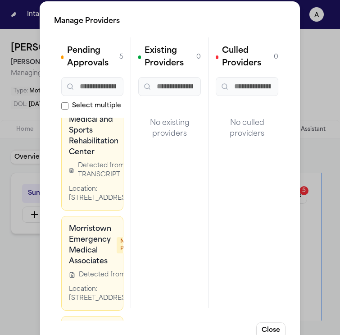
click at [105, 158] on h3 "Denville Medical and Sports Rehabilitation Center" at bounding box center [94, 131] width 50 height 54
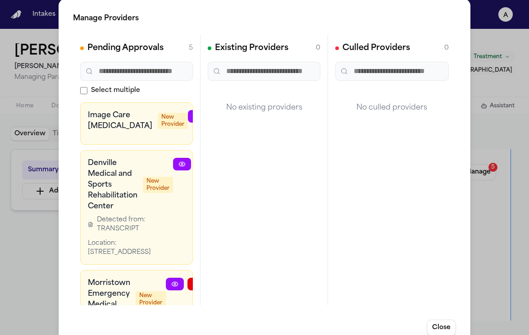
scroll to position [0, 0]
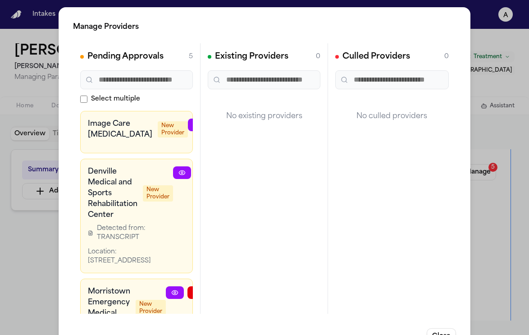
click at [488, 41] on div "Manage Providers Pending Approvals 5 Select multiple Image Care Radiology New P…" at bounding box center [264, 183] width 529 height 366
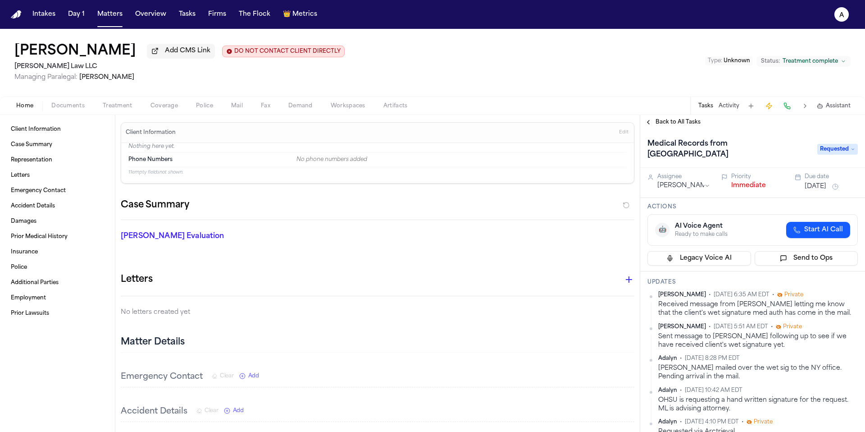
scroll to position [131, 0]
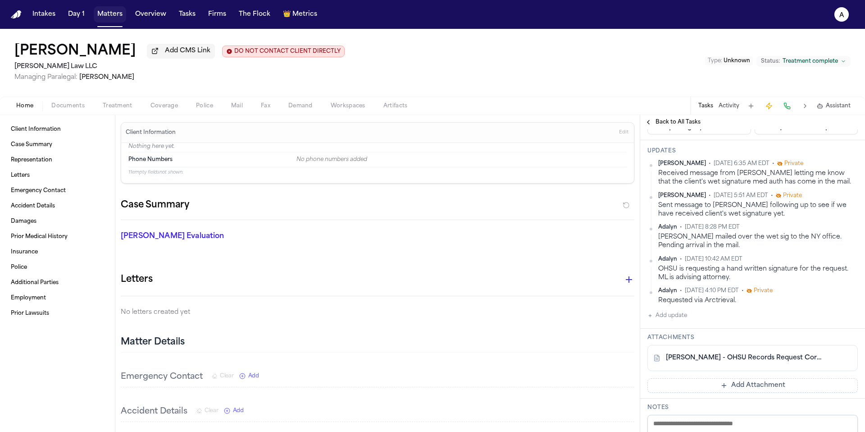
click at [107, 12] on button "Matters" at bounding box center [110, 14] width 32 height 16
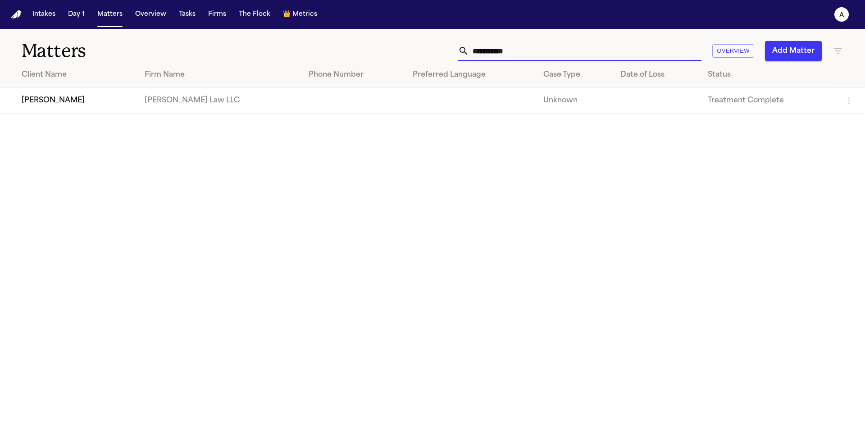
drag, startPoint x: 549, startPoint y: 52, endPoint x: 408, endPoint y: 52, distance: 141.0
click at [408, 52] on div "**********" at bounding box center [552, 51] width 582 height 20
type input "**********"
click at [225, 93] on td "[US_STATE] Auto Law" at bounding box center [202, 101] width 134 height 26
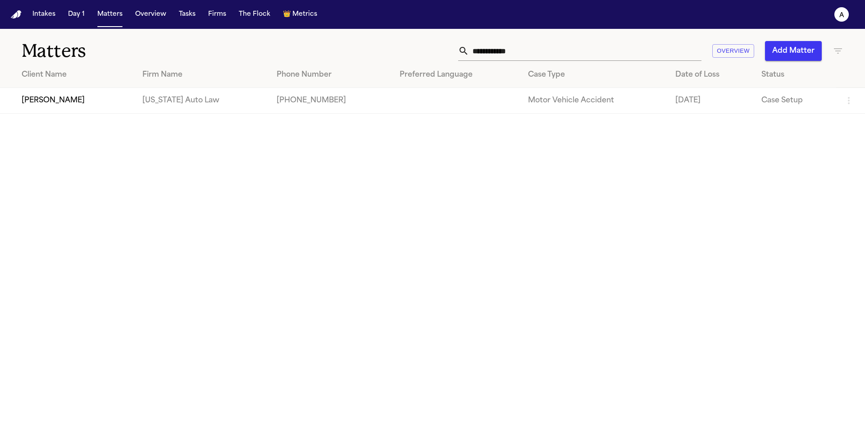
click at [183, 100] on td "[US_STATE] Auto Law" at bounding box center [202, 101] width 134 height 26
click at [61, 106] on td "[PERSON_NAME]" at bounding box center [67, 101] width 135 height 26
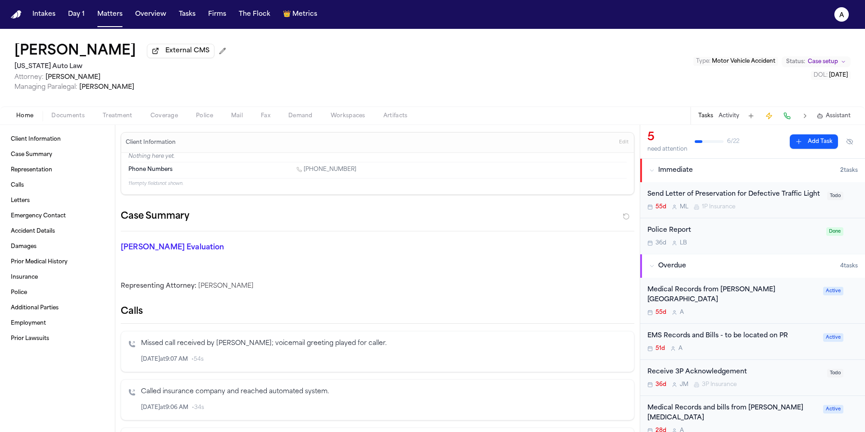
click at [761, 345] on div "51d A" at bounding box center [732, 348] width 170 height 7
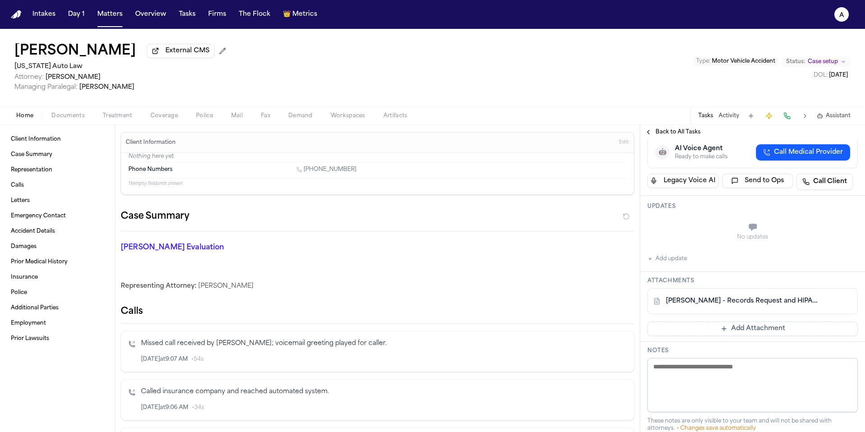
scroll to position [169, 0]
click at [756, 299] on link "[PERSON_NAME] - Records Request and HIPAA Auth to Detroit Fire Dept EMS - [DATE…" at bounding box center [743, 300] width 155 height 9
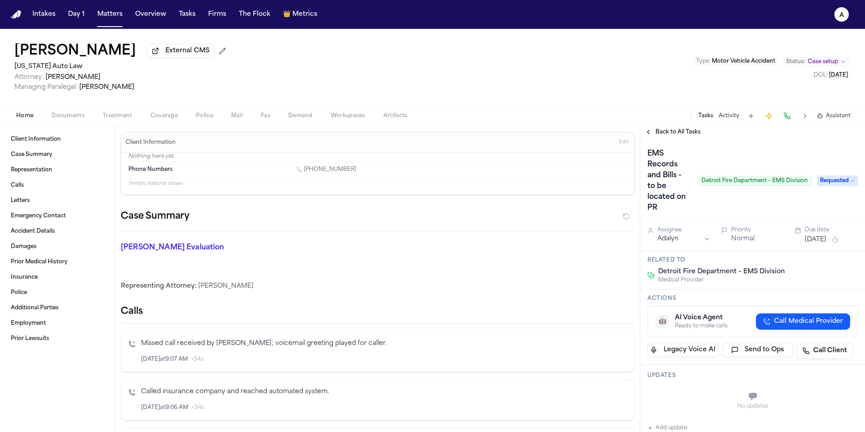
drag, startPoint x: 690, startPoint y: 134, endPoint x: 700, endPoint y: 158, distance: 26.0
click at [699, 158] on div "Back to All Tasks EMS Records and Bills - to be located on PR Detroit Fire Depa…" at bounding box center [752, 278] width 225 height 307
click at [71, 118] on span "Documents" at bounding box center [67, 115] width 33 height 7
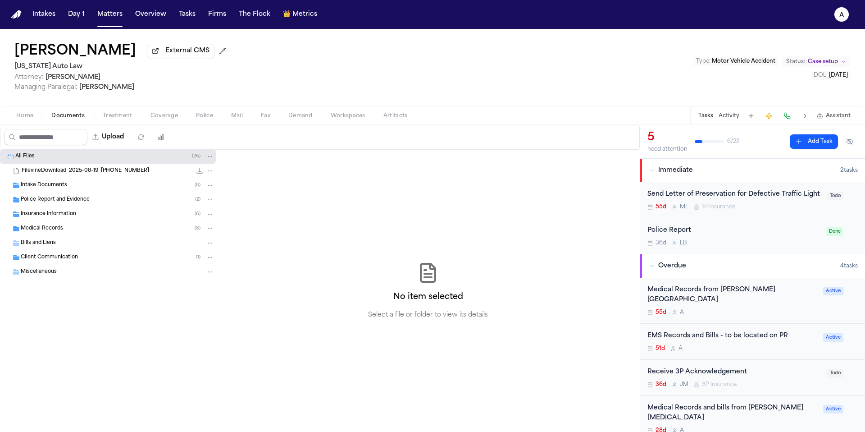
click at [69, 232] on div "Medical Records ( 8 )" at bounding box center [117, 228] width 193 height 8
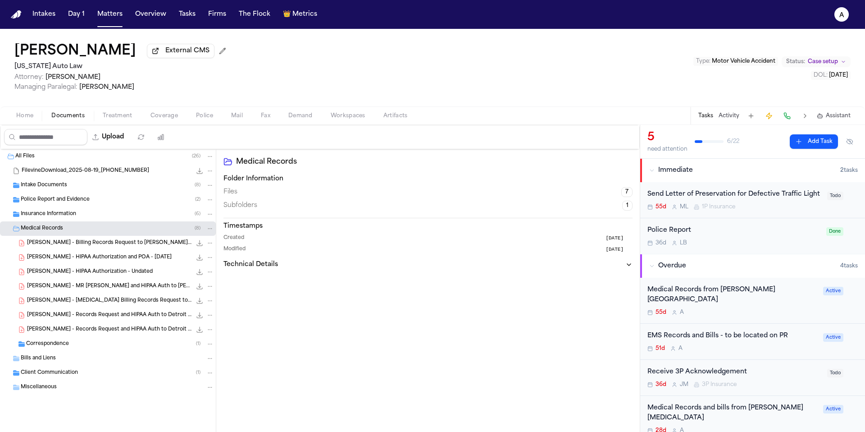
click at [117, 189] on div "Intake Documents ( 8 )" at bounding box center [117, 185] width 193 height 8
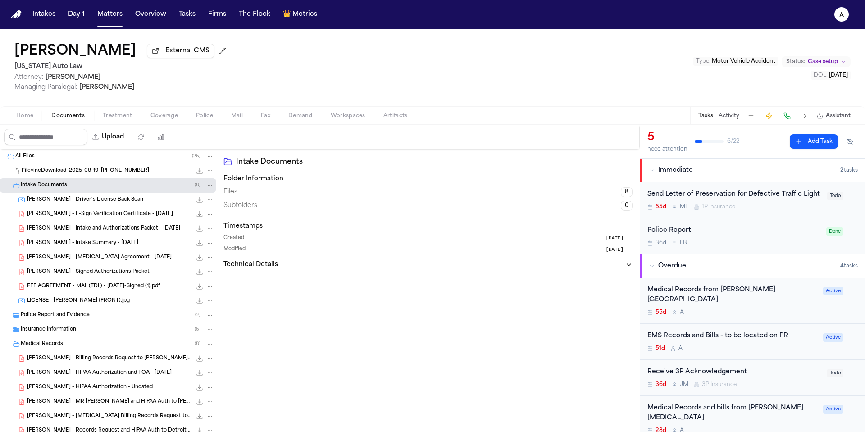
click at [77, 322] on div "Police Report and Evidence ( 2 )" at bounding box center [108, 315] width 216 height 14
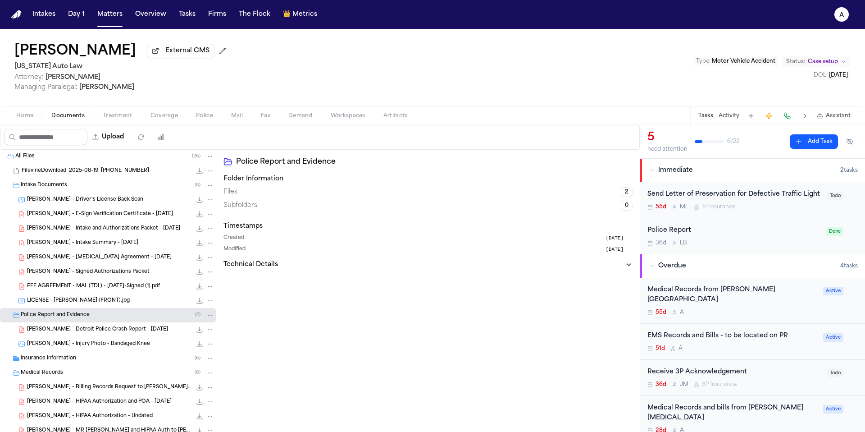
click at [117, 333] on span "[PERSON_NAME] - Detroit Police Crash Report - [DATE]" at bounding box center [97, 330] width 141 height 8
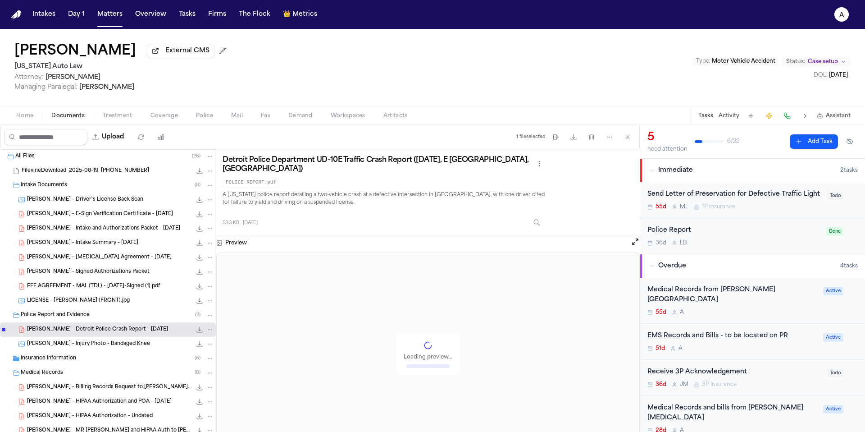
click at [121, 332] on span "[PERSON_NAME] - Detroit Police Crash Report - [DATE]" at bounding box center [97, 330] width 141 height 8
click at [752, 335] on div "EMS Records and Bills - to be located on PR 51d A" at bounding box center [732, 341] width 170 height 21
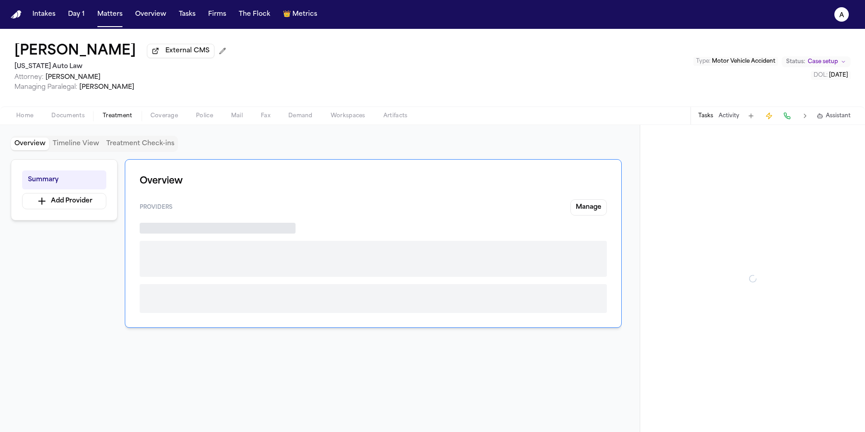
click at [118, 119] on span "Treatment" at bounding box center [118, 115] width 30 height 7
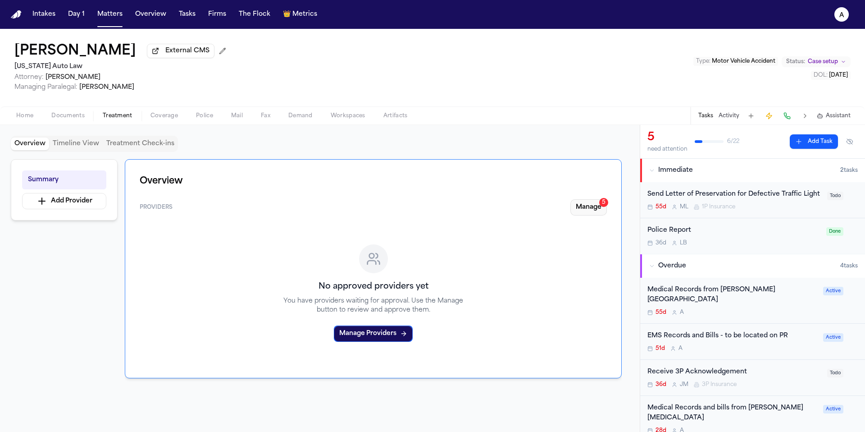
click at [585, 215] on button "Manage 5" at bounding box center [588, 207] width 36 height 16
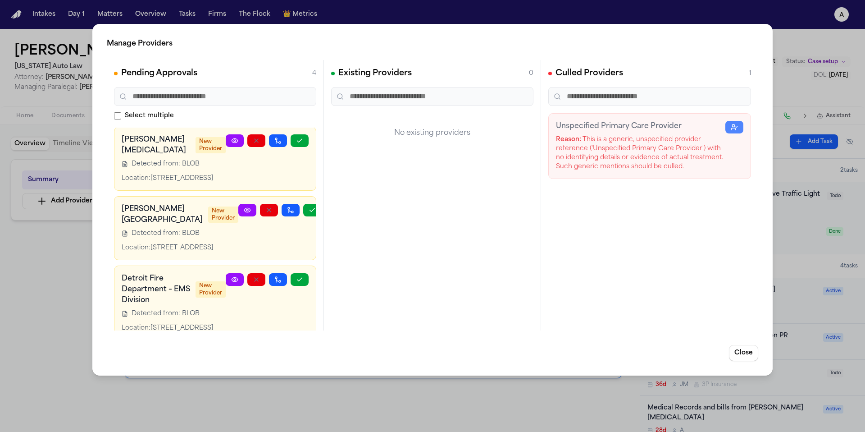
scroll to position [86, 0]
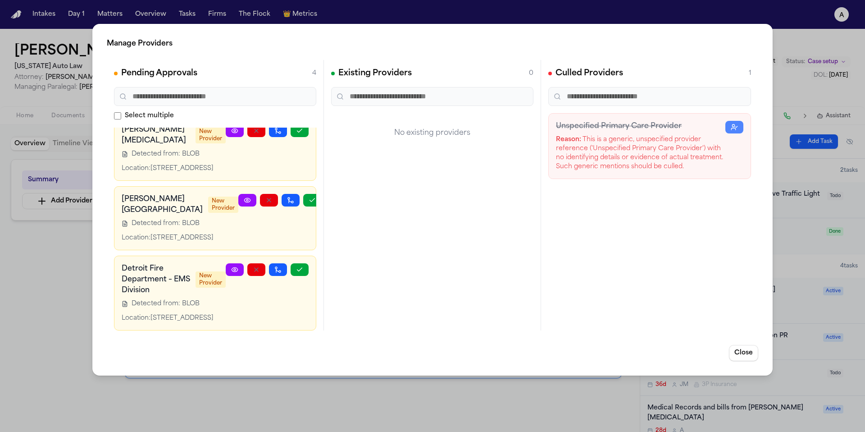
click at [340, 406] on div "Manage Providers Pending Approvals 4 Select multiple [PERSON_NAME] [MEDICAL_DAT…" at bounding box center [432, 216] width 865 height 432
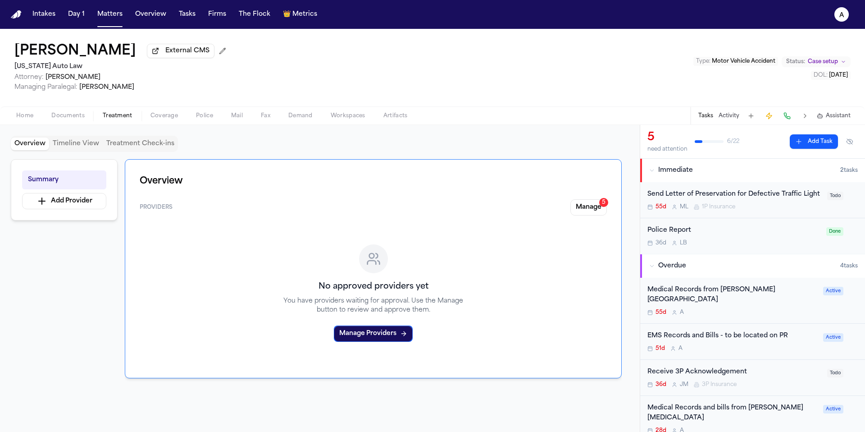
scroll to position [14, 0]
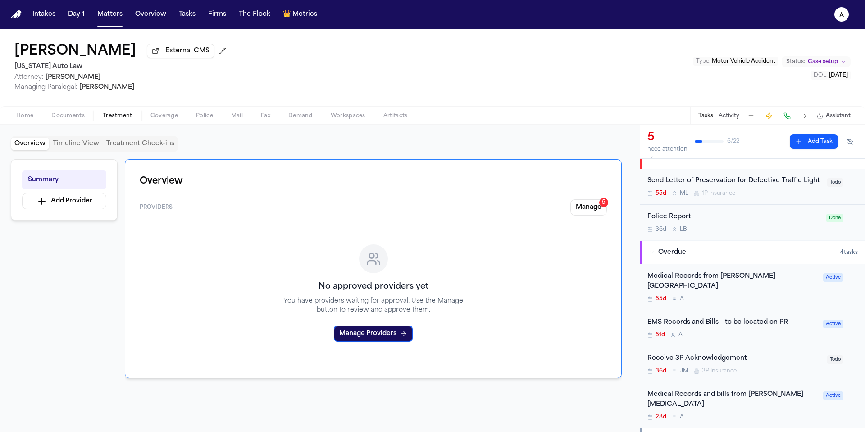
click at [783, 332] on div "EMS Records and Bills - to be located on PR 51d A Active" at bounding box center [752, 328] width 225 height 36
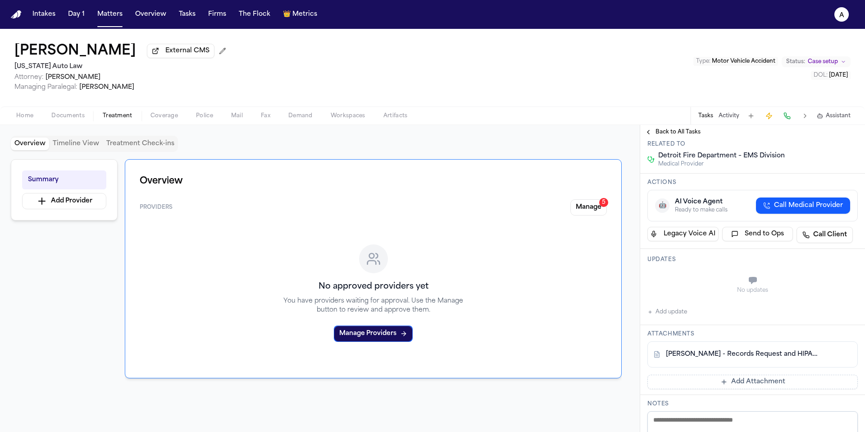
scroll to position [147, 0]
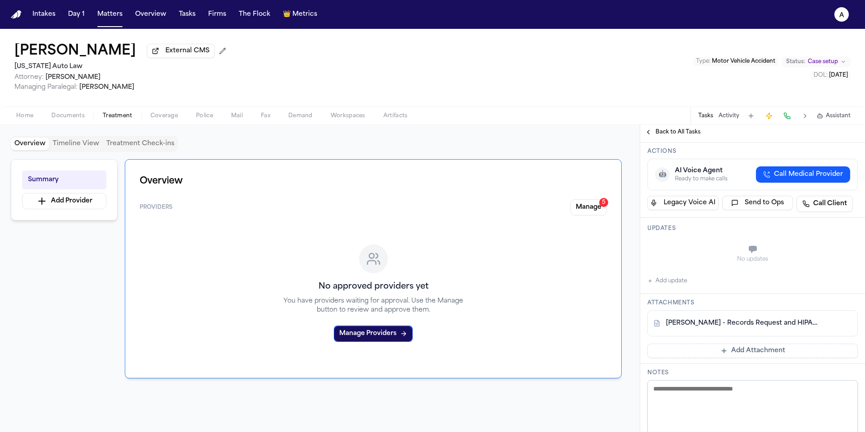
click at [754, 327] on link "[PERSON_NAME] - Records Request and HIPAA Auth to Detroit Fire Dept EMS - [DATE…" at bounding box center [743, 322] width 155 height 9
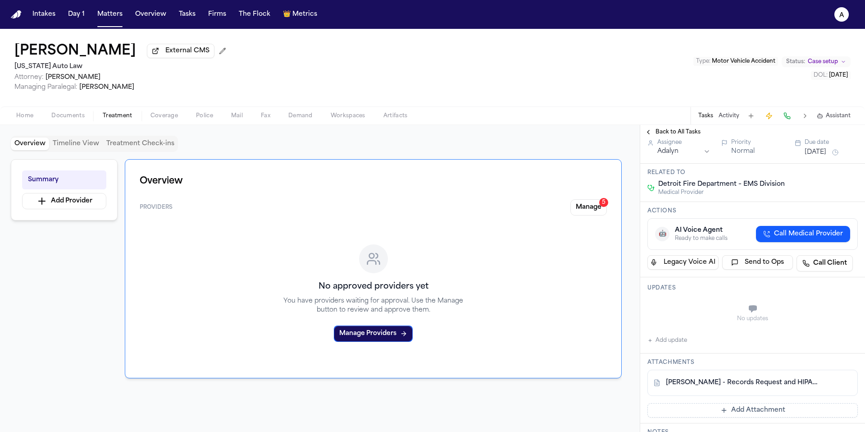
scroll to position [87, 0]
click at [800, 390] on div "[PERSON_NAME] - Records Request and HIPAA Auth to Detroit Fire Dept EMS - [DATE…" at bounding box center [752, 383] width 210 height 26
click at [775, 391] on div "[PERSON_NAME] - Records Request and HIPAA Auth to Detroit Fire Dept EMS - [DATE…" at bounding box center [752, 383] width 210 height 26
click at [778, 382] on link "[PERSON_NAME] - Records Request and HIPAA Auth to Detroit Fire Dept EMS - [DATE…" at bounding box center [743, 382] width 155 height 9
click at [115, 115] on span "Treatment" at bounding box center [118, 115] width 30 height 7
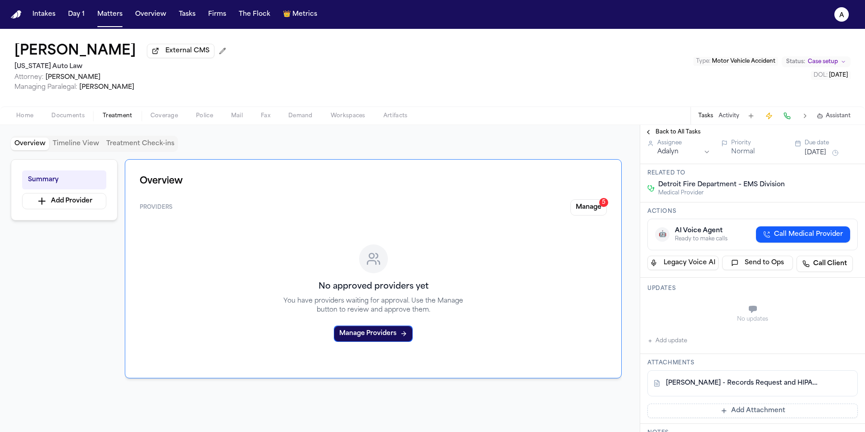
click at [72, 115] on span "Documents" at bounding box center [67, 115] width 33 height 7
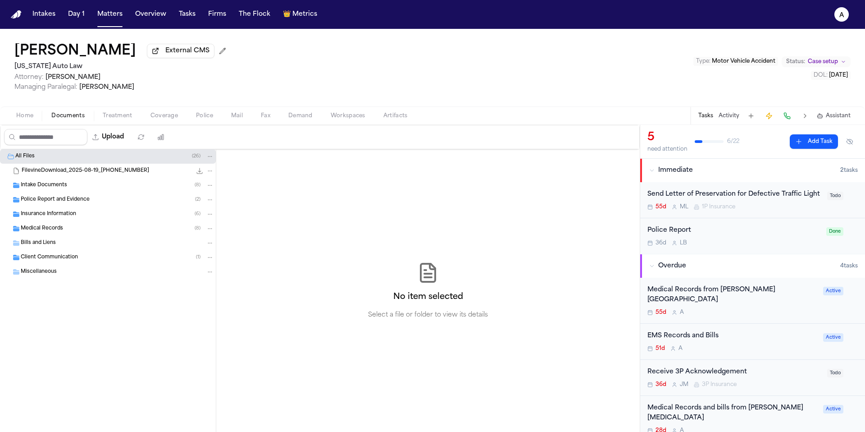
click at [107, 200] on div "Police Report and Evidence ( 2 )" at bounding box center [117, 200] width 193 height 8
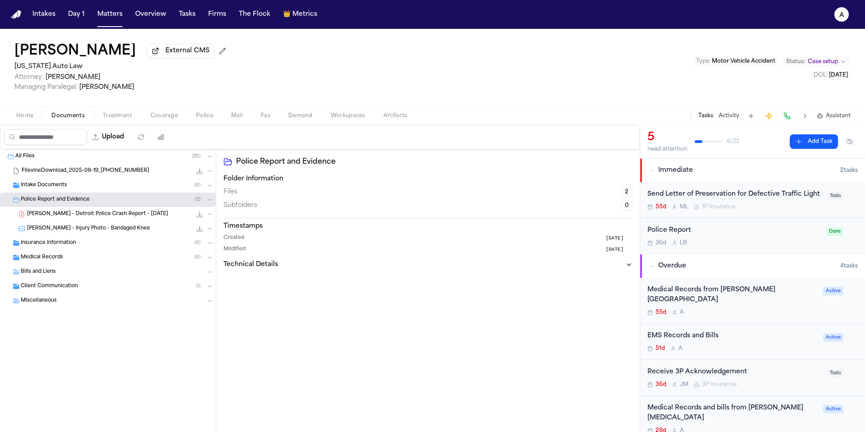
click at [109, 217] on span "[PERSON_NAME] - Detroit Police Crash Report - [DATE]" at bounding box center [97, 214] width 141 height 8
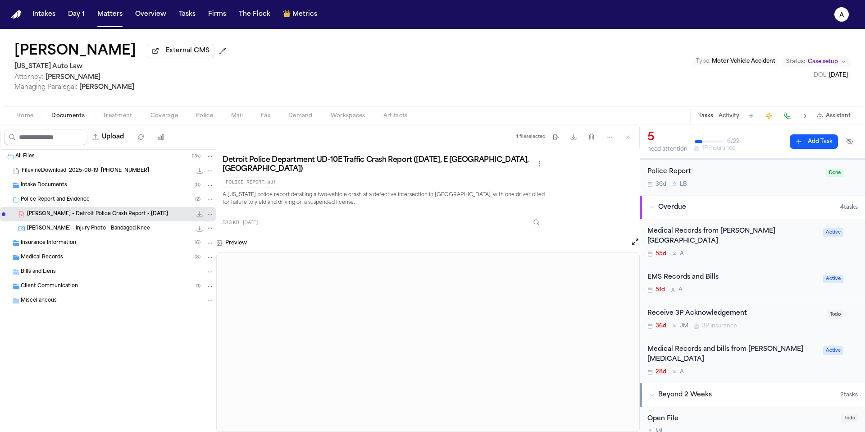
scroll to position [58, 0]
click at [756, 277] on div "EMS Records and Bills 51d A" at bounding box center [732, 283] width 170 height 21
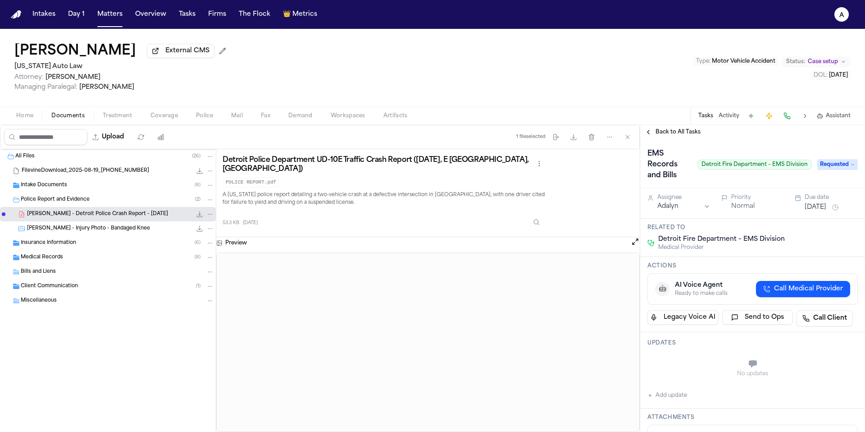
click at [683, 132] on span "Back to All Tasks" at bounding box center [677, 131] width 45 height 7
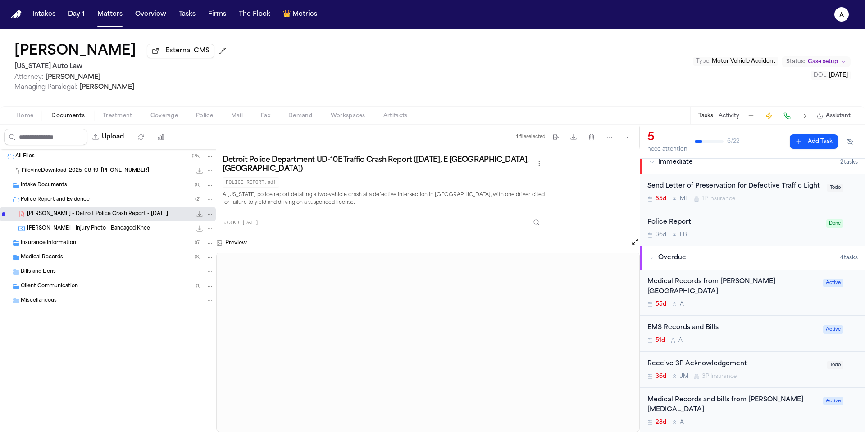
scroll to position [7, 0]
click at [768, 302] on div "55d A" at bounding box center [732, 305] width 170 height 7
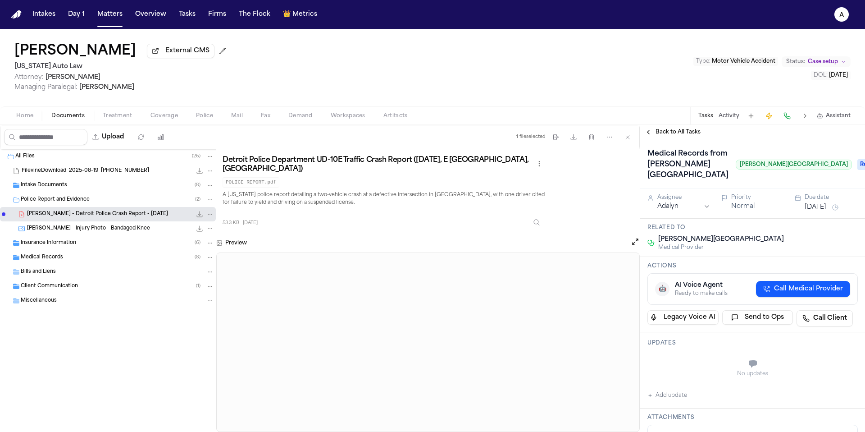
click at [682, 128] on div "Back to All Tasks" at bounding box center [752, 132] width 225 height 14
click at [682, 133] on span "Back to All Tasks" at bounding box center [677, 131] width 45 height 7
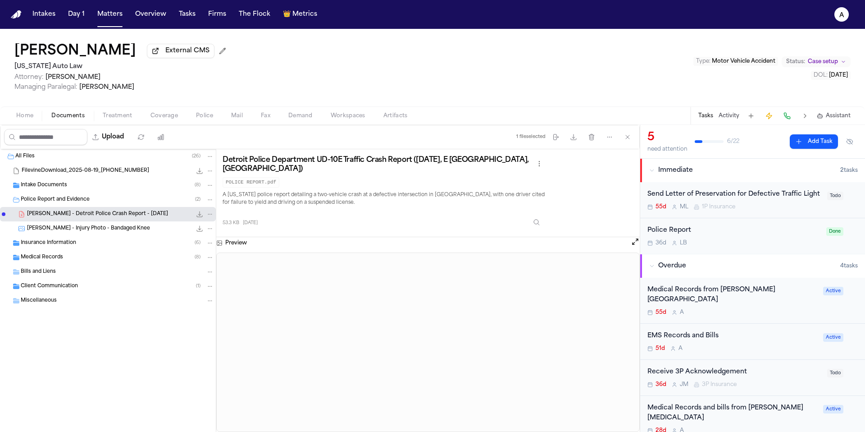
click at [789, 309] on div "55d A" at bounding box center [732, 312] width 170 height 7
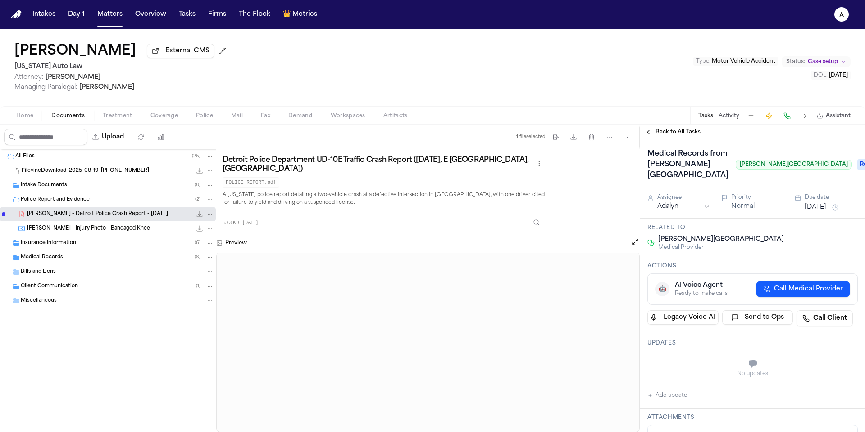
click at [681, 134] on span "Back to All Tasks" at bounding box center [677, 131] width 45 height 7
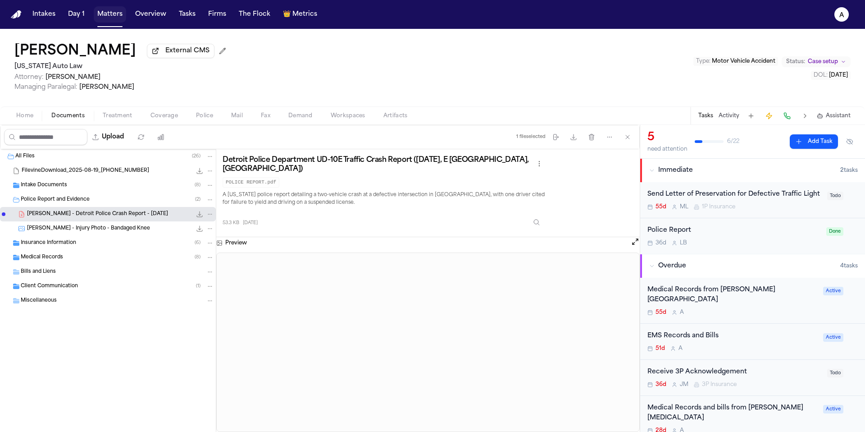
click at [108, 18] on button "Matters" at bounding box center [110, 14] width 32 height 16
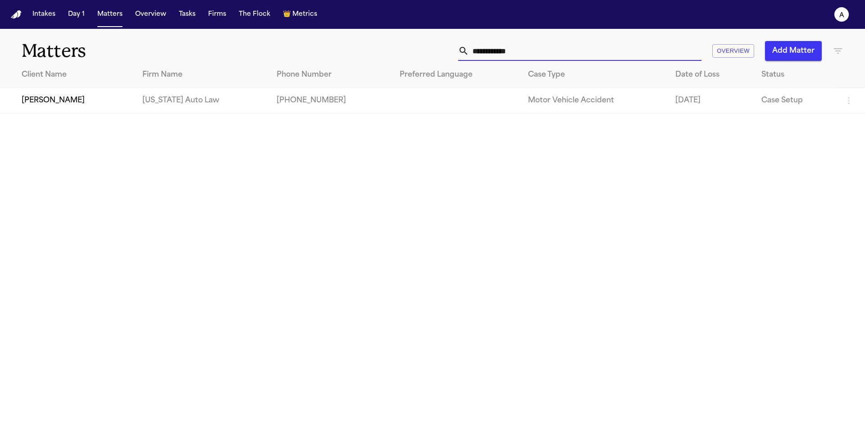
drag, startPoint x: 559, startPoint y: 47, endPoint x: 454, endPoint y: 46, distance: 105.0
click at [454, 46] on div "**********" at bounding box center [552, 51] width 582 height 20
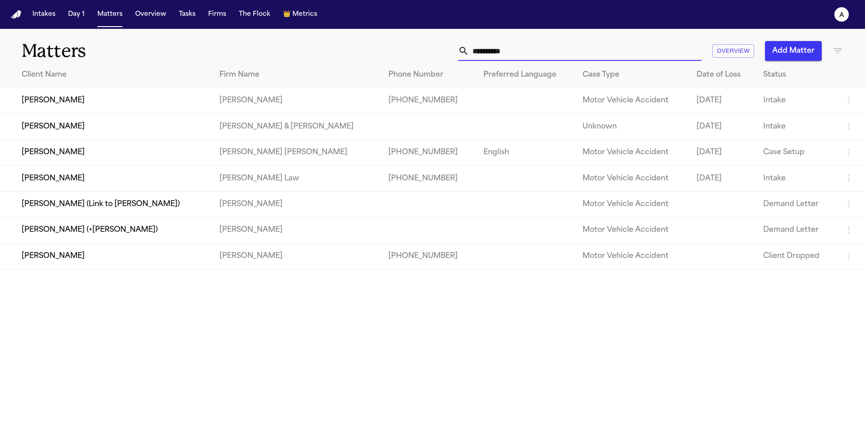
type input "*********"
click at [58, 160] on td "[PERSON_NAME]" at bounding box center [106, 152] width 212 height 26
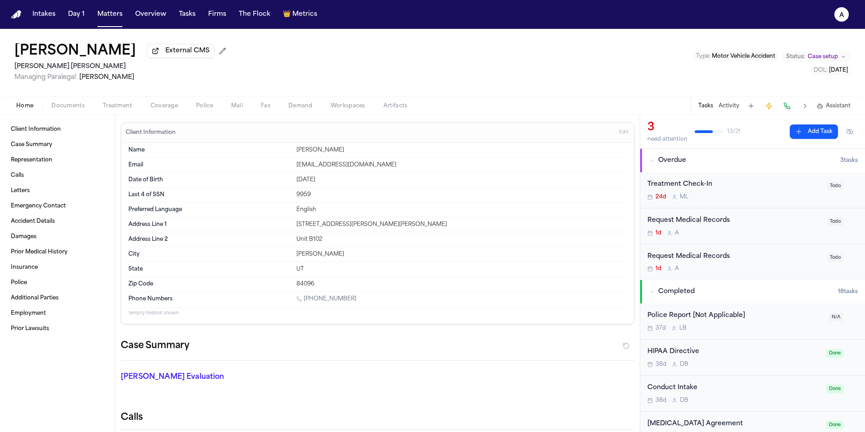
click at [783, 226] on div "Request Medical Records" at bounding box center [734, 220] width 174 height 10
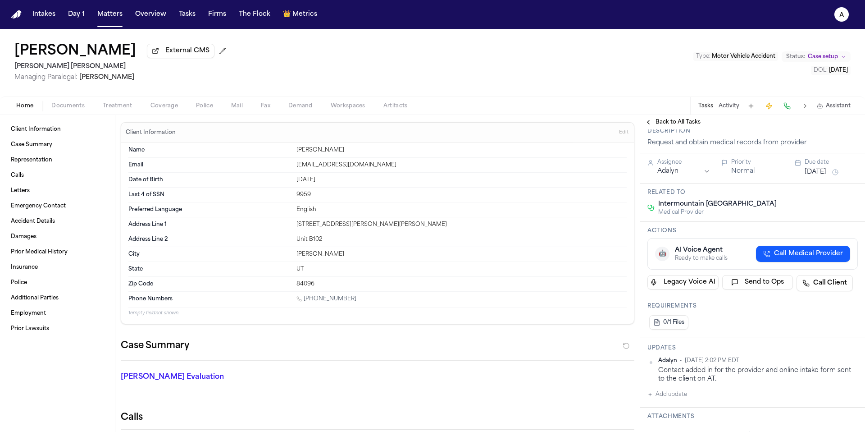
scroll to position [57, 0]
click at [616, 396] on div "[PERSON_NAME] Evaluation * ​" at bounding box center [372, 378] width 524 height 36
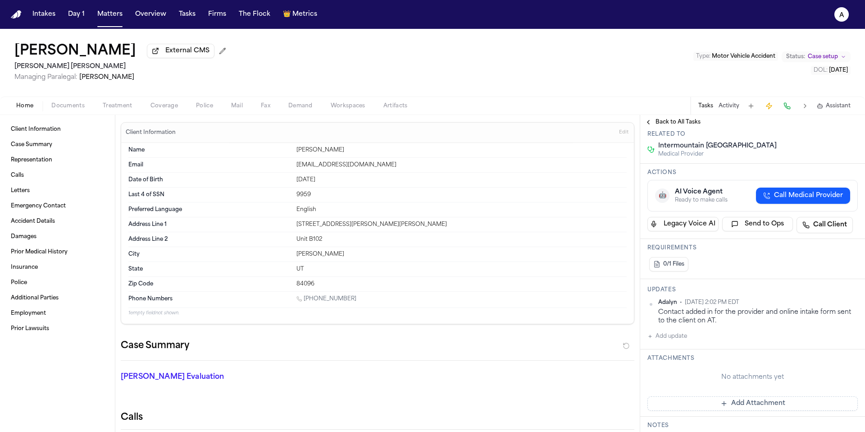
scroll to position [144, 0]
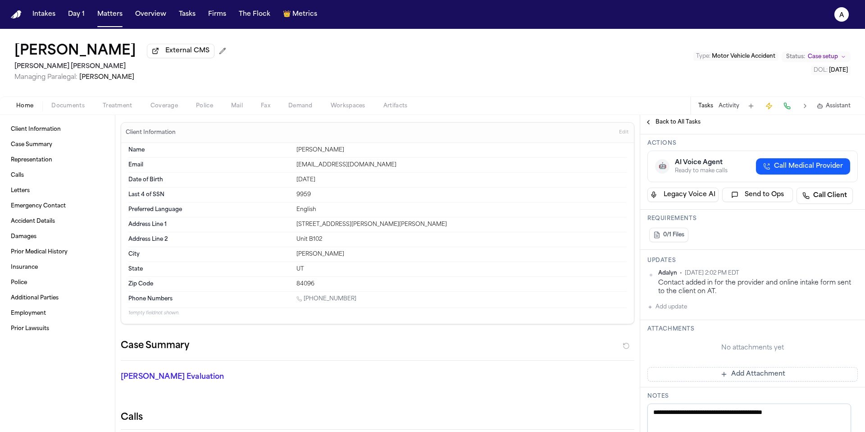
click at [687, 309] on div "Adalyn • [DATE] 2:02 PM EDT Contact added in for the provider and online intake…" at bounding box center [752, 290] width 210 height 43
click at [680, 309] on button "Add update" at bounding box center [667, 306] width 40 height 11
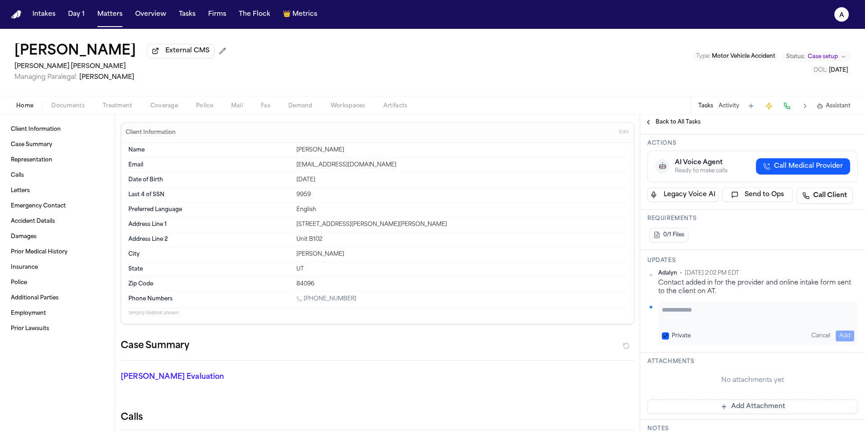
click at [686, 309] on textarea "Add your update" at bounding box center [758, 314] width 192 height 18
click at [652, 319] on div "Private Cancel Add" at bounding box center [752, 322] width 210 height 43
click at [666, 315] on textarea "Add your update" at bounding box center [758, 314] width 192 height 18
click at [667, 334] on button "Private" at bounding box center [665, 335] width 7 height 7
click at [724, 314] on textarea "Add your update" at bounding box center [758, 314] width 192 height 18
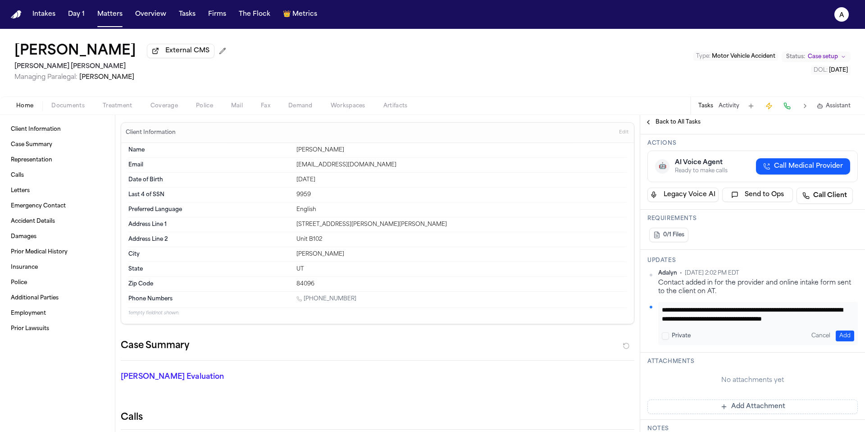
scroll to position [9, 0]
type textarea "**********"
drag, startPoint x: 790, startPoint y: 318, endPoint x: 662, endPoint y: 309, distance: 127.8
click at [662, 309] on textarea "**********" at bounding box center [755, 314] width 186 height 18
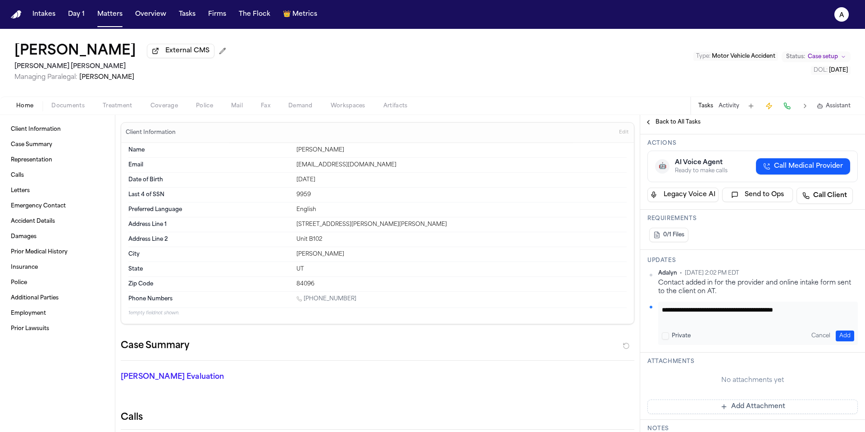
click at [770, 312] on textarea "**********" at bounding box center [755, 314] width 186 height 18
type textarea "**********"
click at [844, 334] on button "Add" at bounding box center [845, 335] width 18 height 11
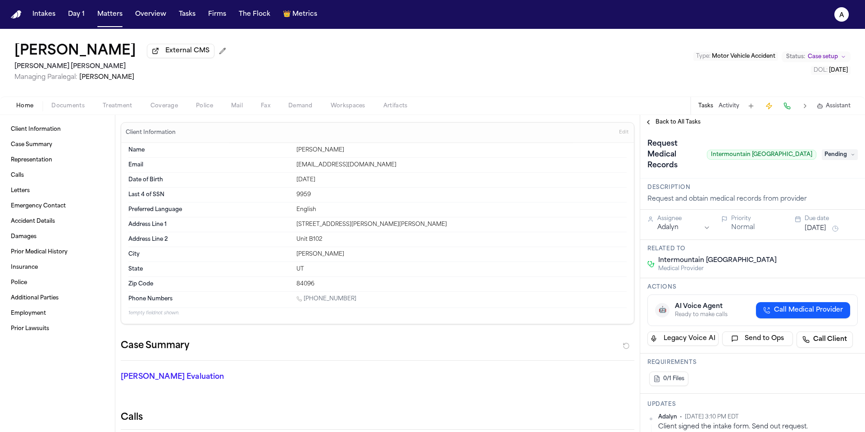
drag, startPoint x: 696, startPoint y: 157, endPoint x: 809, endPoint y: 156, distance: 112.2
click at [809, 156] on span "Intermountain [GEOGRAPHIC_DATA]" at bounding box center [761, 155] width 109 height 10
copy span "Intermountain [GEOGRAPHIC_DATA]"
click at [852, 155] on icon at bounding box center [853, 154] width 2 height 1
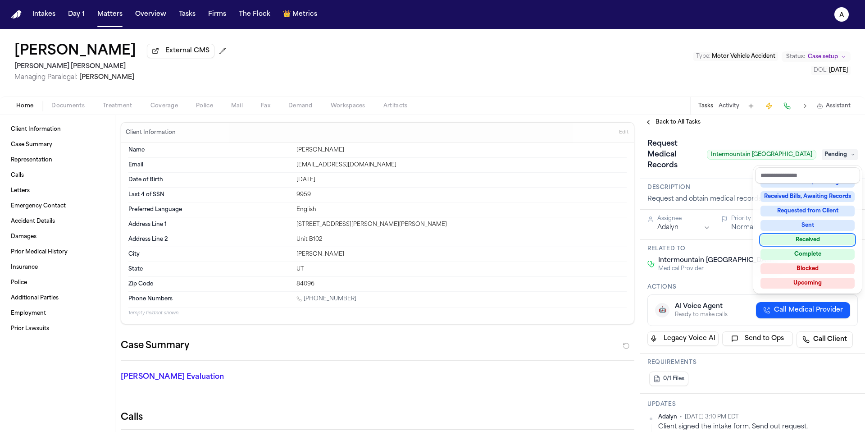
click at [827, 240] on div "Received" at bounding box center [807, 239] width 94 height 11
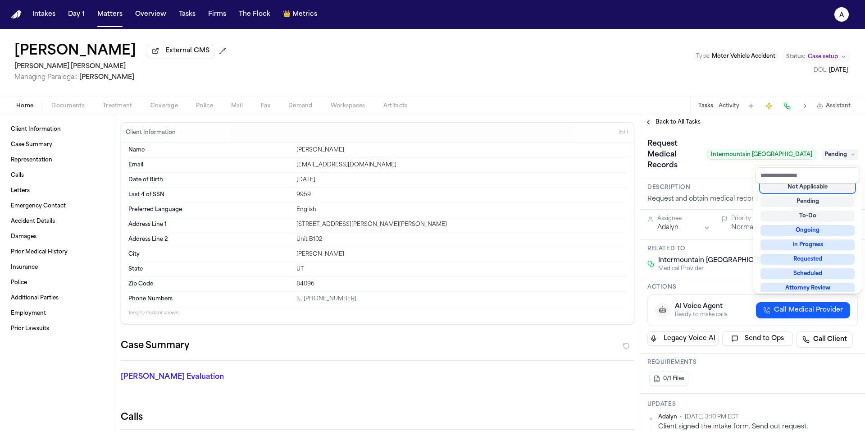
scroll to position [4, 0]
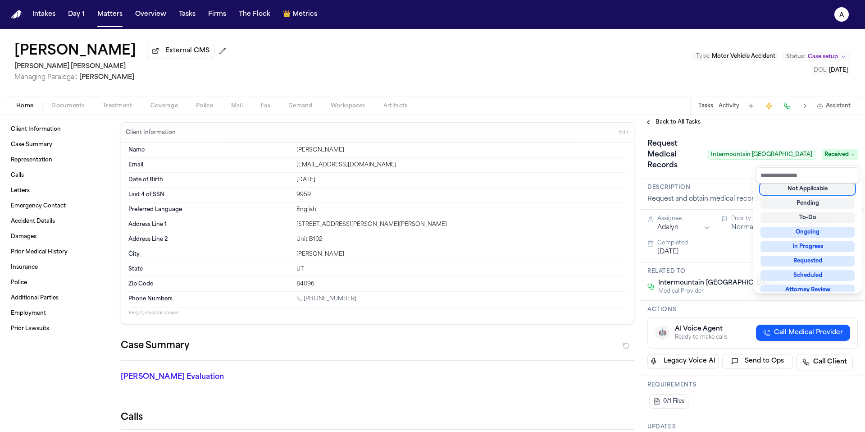
click at [832, 158] on span "Received" at bounding box center [840, 154] width 36 height 11
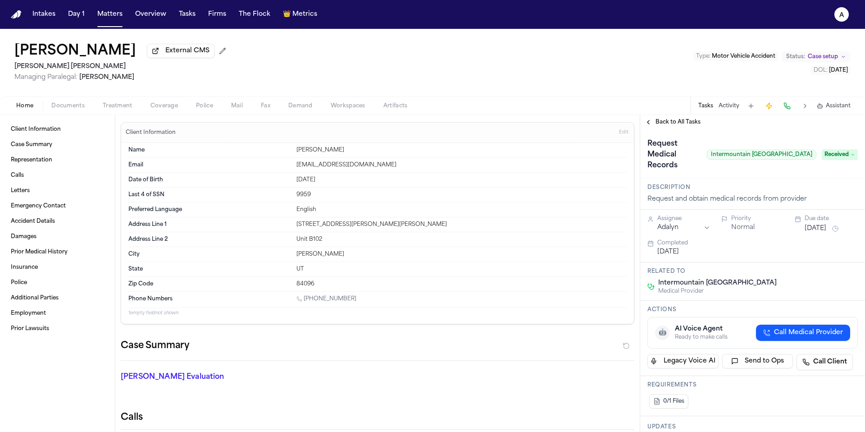
click at [833, 160] on span "Received" at bounding box center [840, 154] width 36 height 11
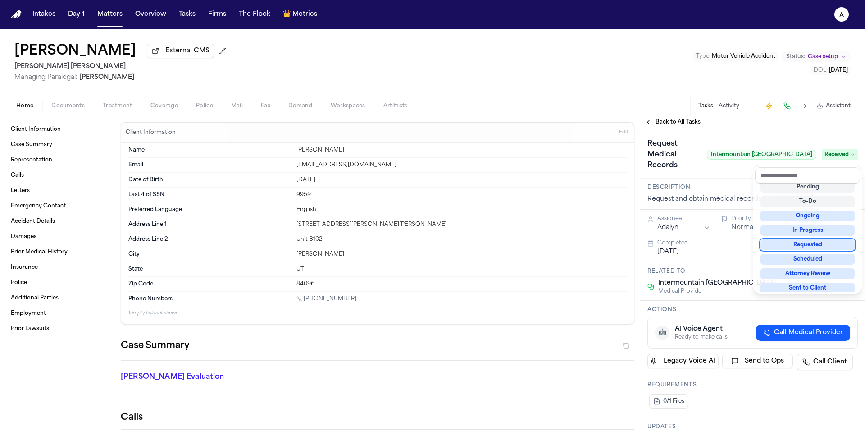
click at [827, 245] on div "Requested" at bounding box center [807, 244] width 94 height 11
click at [725, 177] on div "Request Medical Records Intermountain Health [GEOGRAPHIC_DATA] Received" at bounding box center [752, 153] width 225 height 49
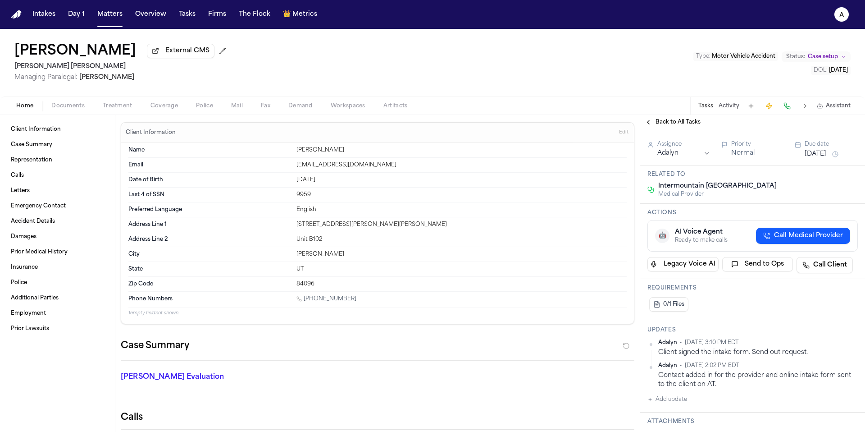
scroll to position [75, 0]
click at [687, 397] on div "Adalyn • [DATE] 3:10 PM EDT Client signed the intake form. Send out request. [G…" at bounding box center [752, 371] width 210 height 66
click at [682, 403] on button "Add update" at bounding box center [667, 398] width 40 height 11
click at [687, 405] on textarea "Add your update" at bounding box center [758, 406] width 192 height 18
paste textarea "*********"
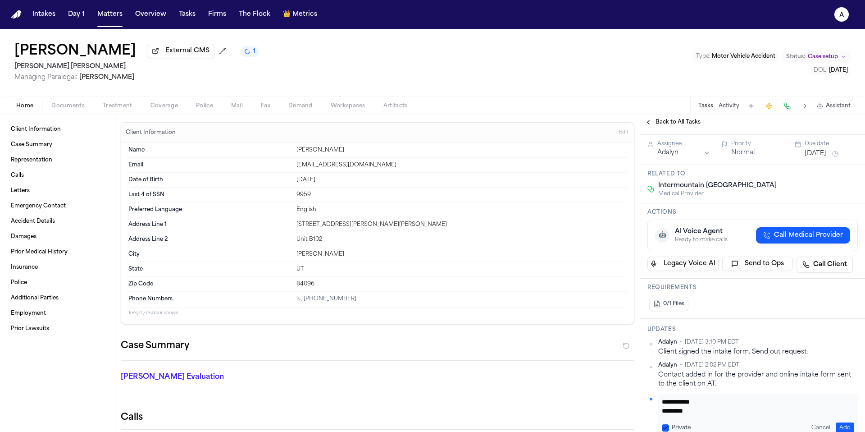
scroll to position [0, 0]
click at [663, 414] on textarea "**********" at bounding box center [755, 406] width 186 height 18
type textarea "**********"
click at [837, 429] on button "Add" at bounding box center [845, 427] width 18 height 11
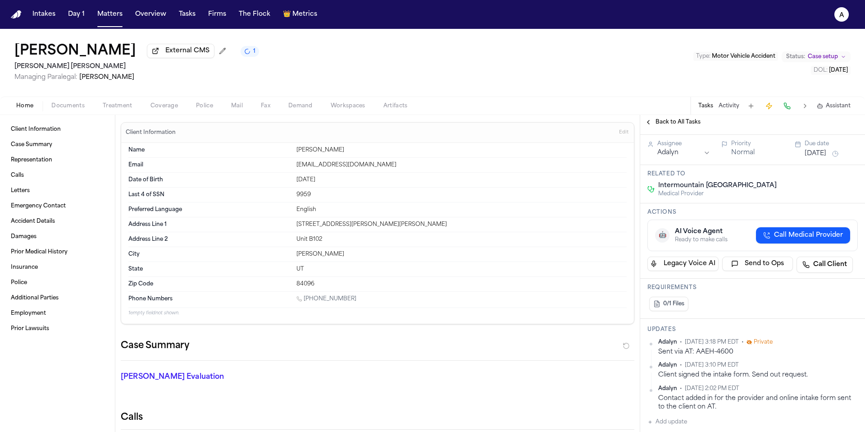
click at [847, 339] on div "Updates Adalyn • [DATE] 3:18 PM EDT • Private Sent via AT: AAEH-4600 [GEOGRAPHI…" at bounding box center [752, 376] width 225 height 116
click at [847, 341] on html "Intakes Day 1 Matters Overview Tasks Firms The Flock 👑 Metrics A [PERSON_NAME] …" at bounding box center [432, 216] width 865 height 432
click at [810, 361] on div "Edit" at bounding box center [822, 357] width 53 height 13
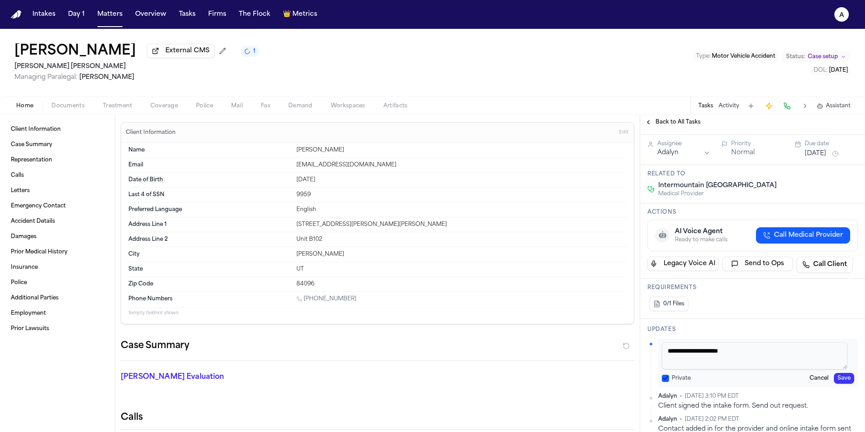
click at [667, 380] on button "Private" at bounding box center [665, 377] width 7 height 7
click at [839, 378] on button "Save" at bounding box center [844, 378] width 20 height 11
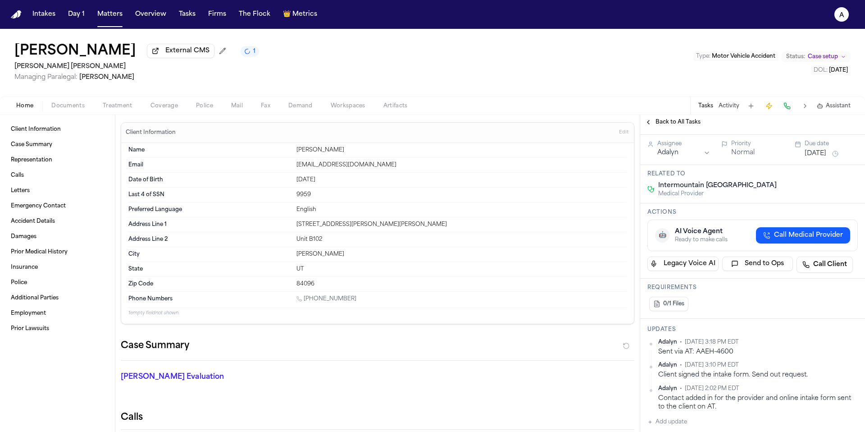
click at [818, 163] on div "Assignee Adalyn Priority Normal Due date [DATE]" at bounding box center [752, 150] width 225 height 30
click at [823, 151] on button "[DATE]" at bounding box center [816, 153] width 22 height 9
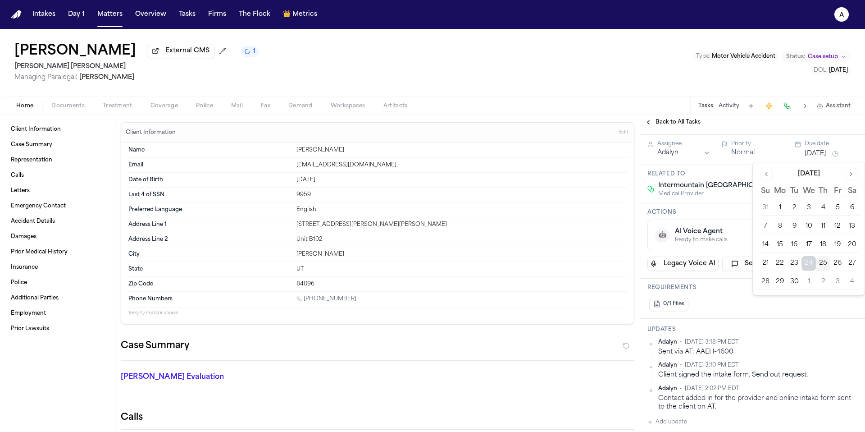
click at [793, 282] on button "30" at bounding box center [794, 281] width 14 height 14
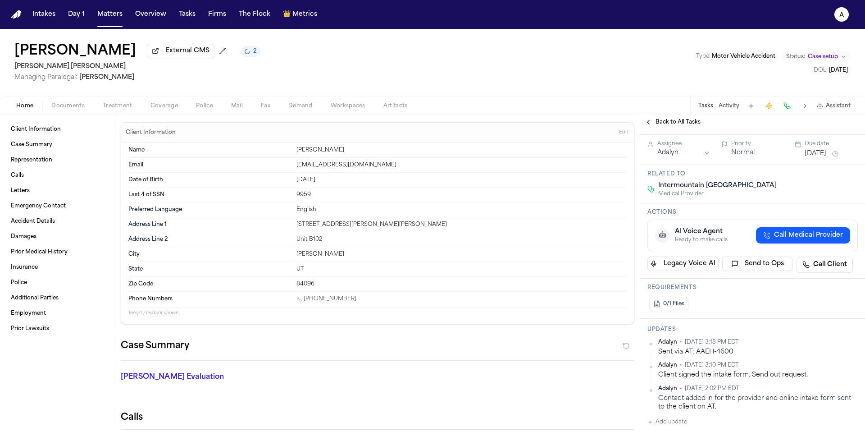
click at [731, 213] on h3 "Actions" at bounding box center [752, 212] width 210 height 7
click at [687, 120] on span "Back to All Tasks" at bounding box center [677, 121] width 45 height 7
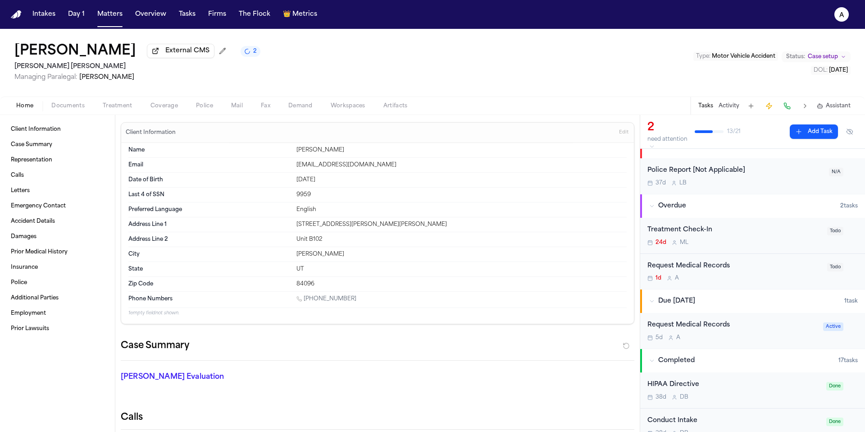
scroll to position [14, 0]
click at [778, 276] on div "1d A" at bounding box center [734, 277] width 174 height 7
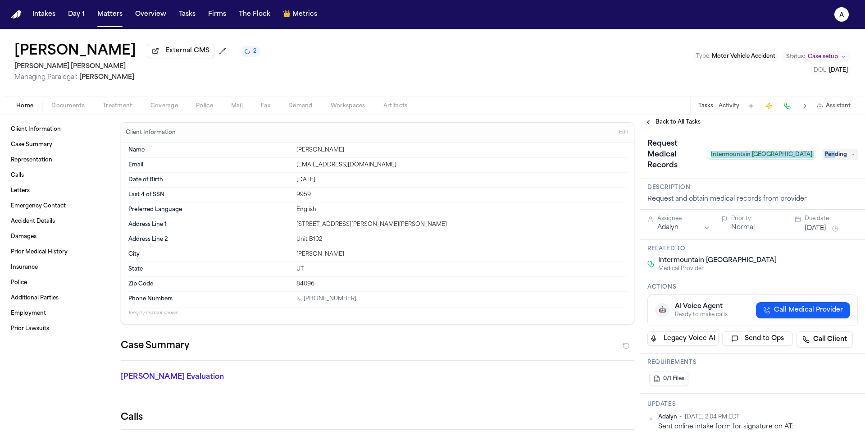
drag, startPoint x: 708, startPoint y: 158, endPoint x: 826, endPoint y: 157, distance: 118.5
click at [827, 157] on div "Request Medical Records Intermountain [GEOGRAPHIC_DATA] Pending" at bounding box center [752, 154] width 210 height 36
click at [811, 158] on div "Request Medical Records Intermountain [GEOGRAPHIC_DATA] Pending" at bounding box center [752, 154] width 210 height 36
drag, startPoint x: 807, startPoint y: 158, endPoint x: 697, endPoint y: 158, distance: 110.4
click at [696, 158] on div "Request Medical Records Intermountain [GEOGRAPHIC_DATA]" at bounding box center [731, 154] width 169 height 36
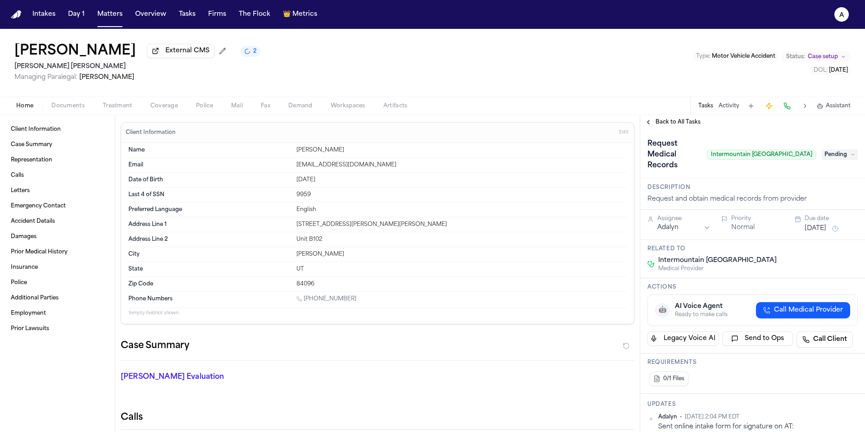
click at [763, 186] on h3 "Description" at bounding box center [752, 187] width 210 height 7
drag, startPoint x: 712, startPoint y: 156, endPoint x: 806, endPoint y: 155, distance: 94.6
click at [806, 155] on span "Intermountain [GEOGRAPHIC_DATA]" at bounding box center [761, 155] width 109 height 10
copy span "Intermountain [GEOGRAPHIC_DATA]"
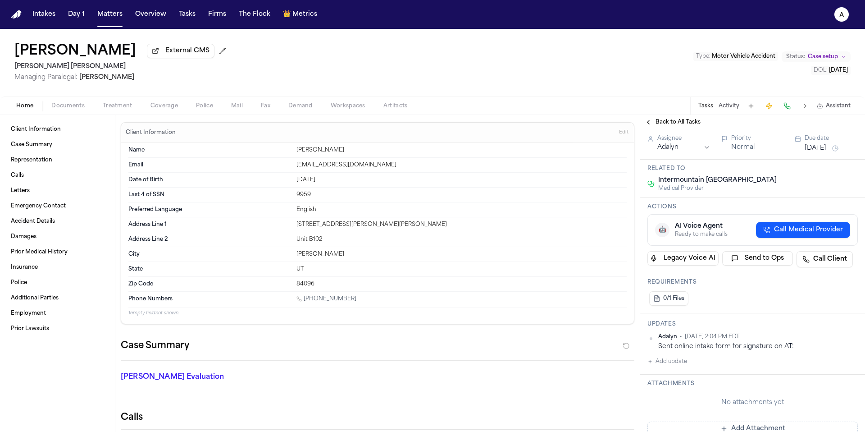
scroll to position [83, 0]
click at [685, 361] on button "Add update" at bounding box center [667, 358] width 40 height 11
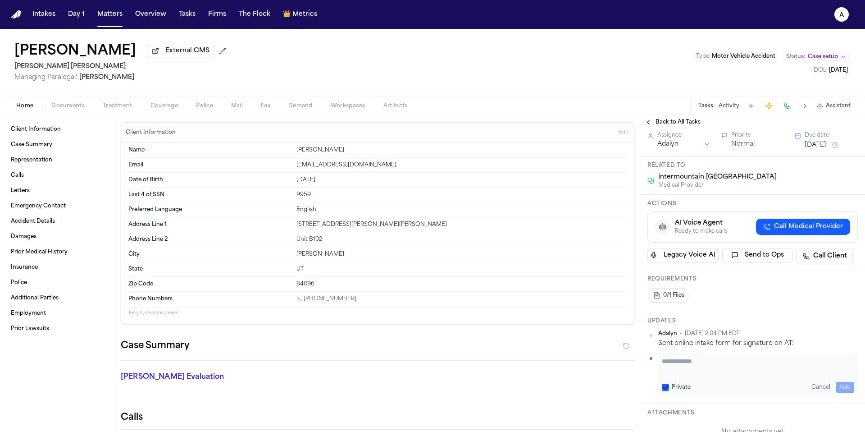
click at [680, 364] on textarea "Add your update" at bounding box center [758, 365] width 192 height 18
paste textarea "*********"
click at [663, 371] on textarea "**********" at bounding box center [755, 365] width 186 height 18
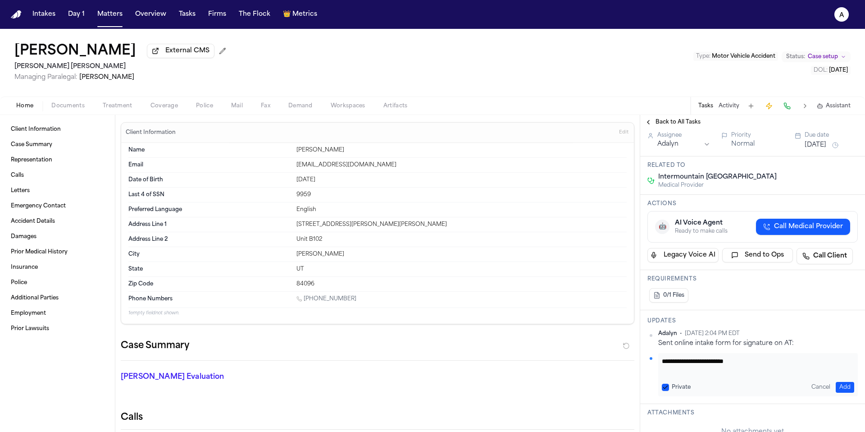
type textarea "**********"
click at [665, 385] on button "Private" at bounding box center [665, 386] width 7 height 7
click at [845, 385] on button "Add" at bounding box center [845, 387] width 18 height 11
click at [799, 174] on div "Intermountain [GEOGRAPHIC_DATA] Medical Provider" at bounding box center [752, 181] width 210 height 16
click at [820, 139] on div "Due date" at bounding box center [831, 135] width 53 height 7
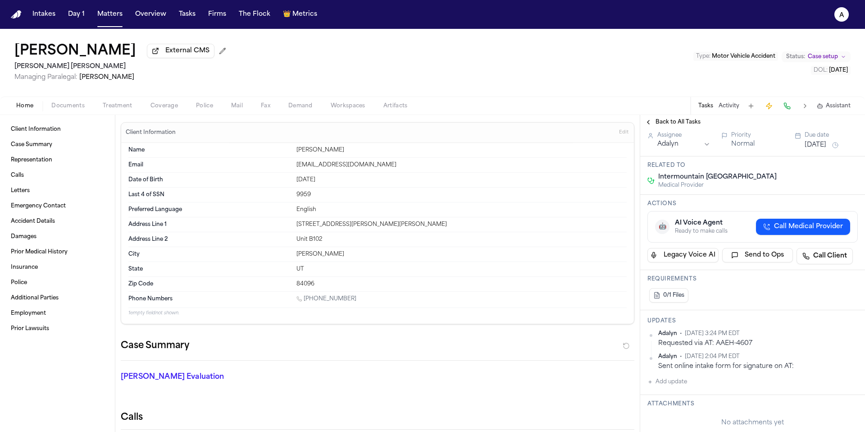
click at [820, 146] on button "[DATE]" at bounding box center [816, 145] width 22 height 9
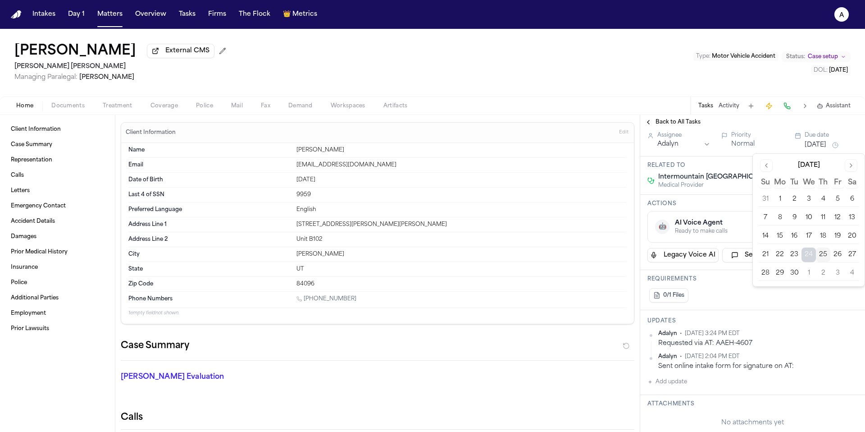
click at [793, 273] on button "30" at bounding box center [794, 273] width 14 height 14
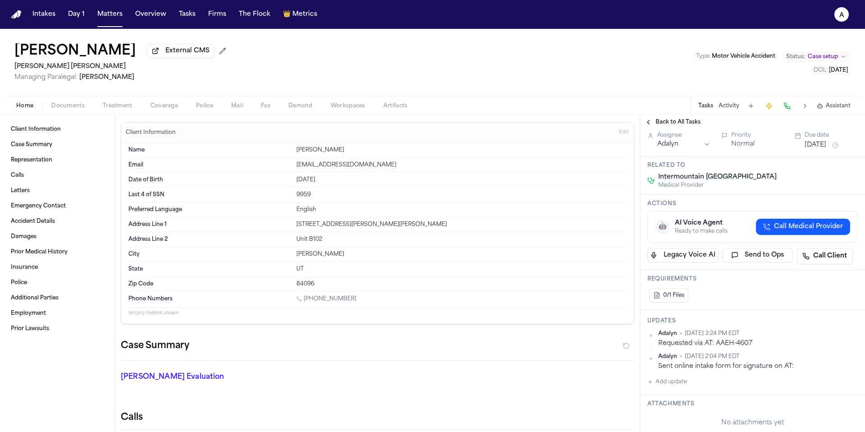
click at [749, 304] on div "0/1 Files" at bounding box center [752, 295] width 210 height 18
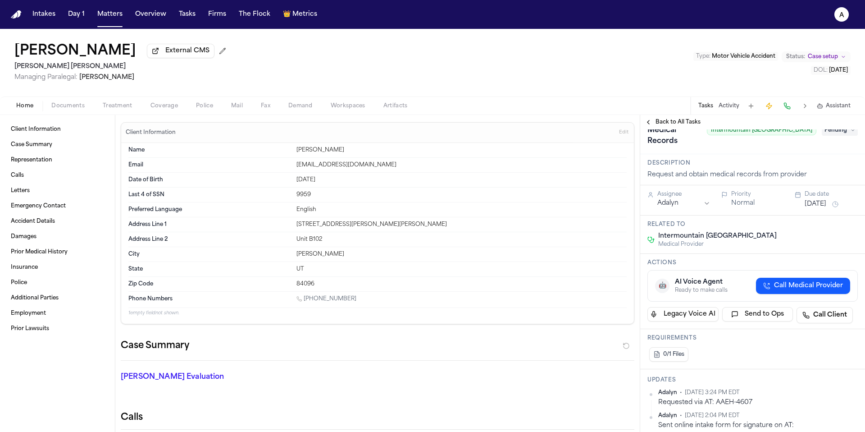
scroll to position [24, 0]
click at [832, 132] on span "Pending" at bounding box center [840, 130] width 36 height 11
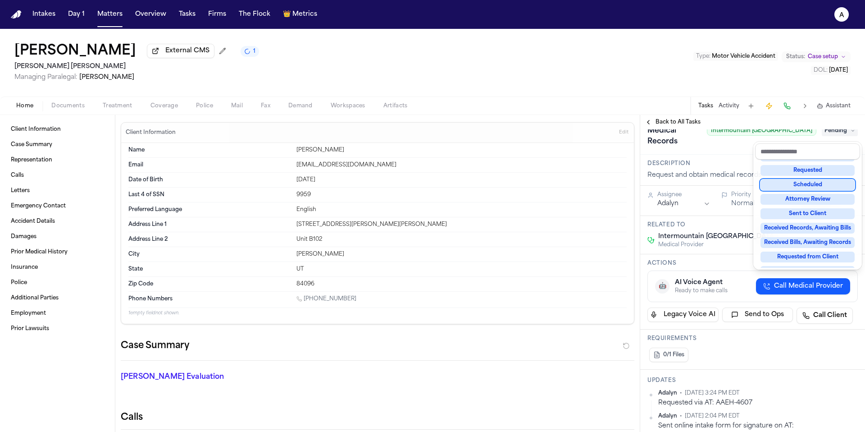
scroll to position [69, 0]
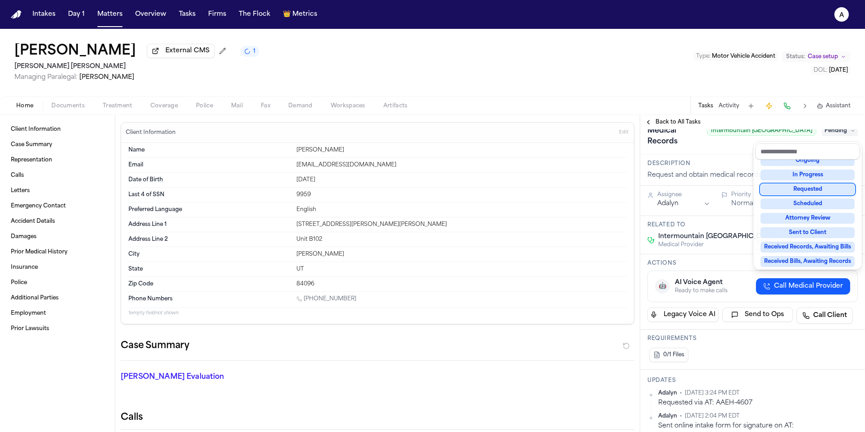
click at [826, 191] on div "Requested" at bounding box center [807, 189] width 94 height 11
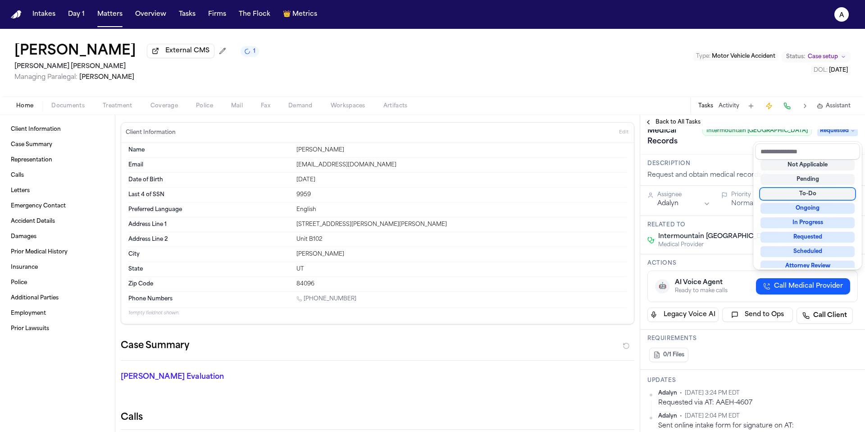
click at [713, 149] on div "Request Medical Records Intermountain Rose Canyon Clinic Requested" at bounding box center [752, 131] width 210 height 36
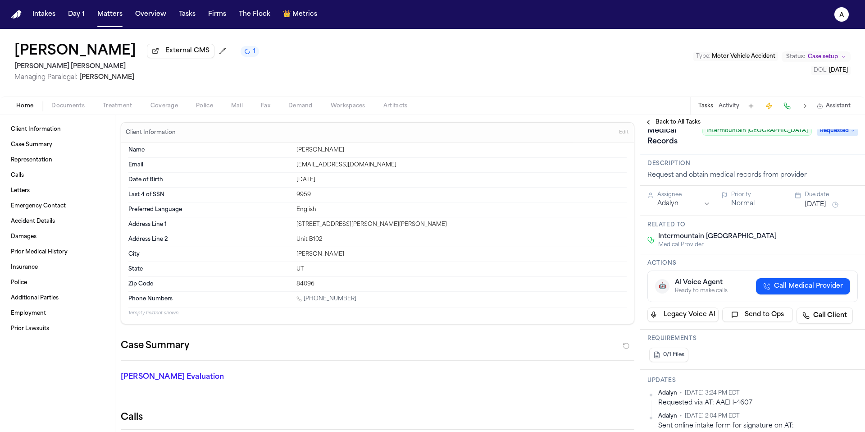
scroll to position [0, 0]
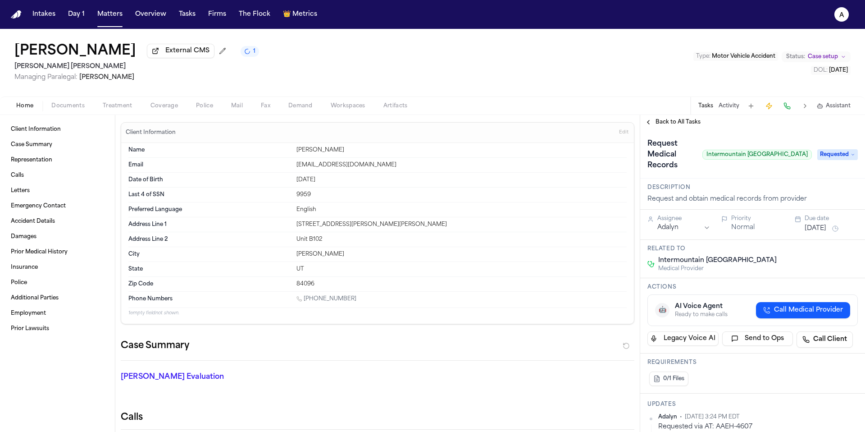
click at [822, 227] on button "[DATE]" at bounding box center [816, 228] width 22 height 9
click at [691, 125] on span "Back to All Tasks" at bounding box center [677, 121] width 45 height 7
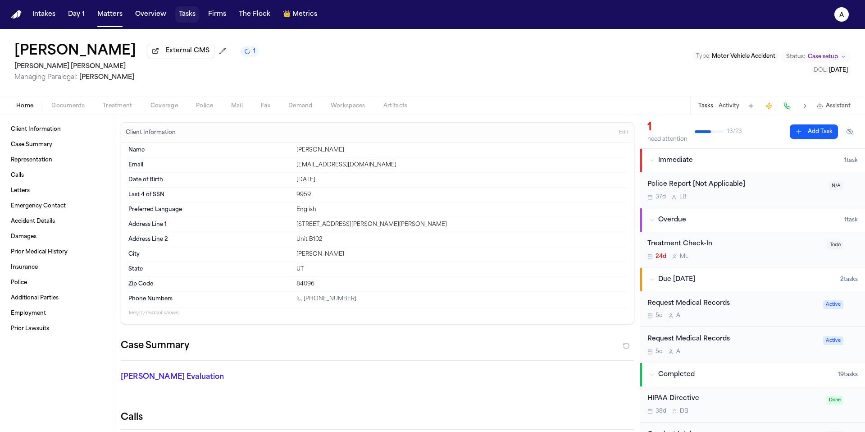
click at [183, 15] on button "Tasks" at bounding box center [187, 14] width 24 height 16
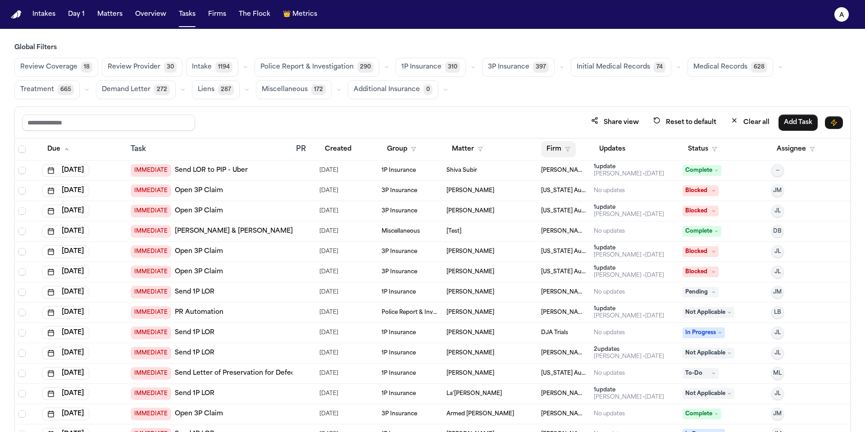
click at [559, 144] on button "Firm" at bounding box center [558, 149] width 35 height 16
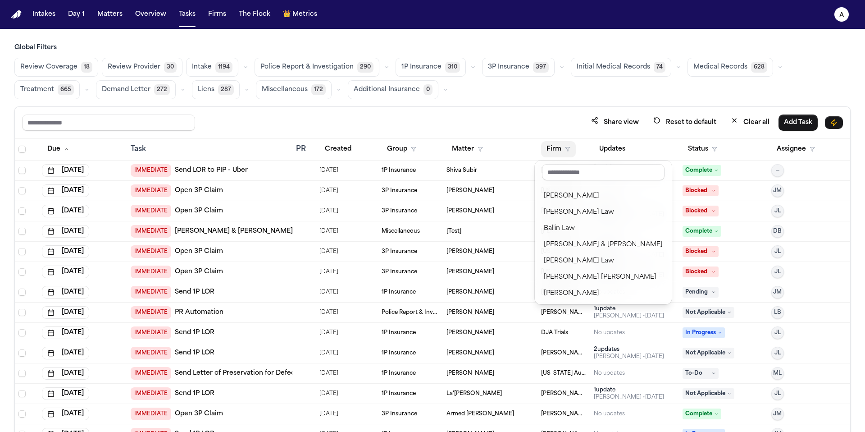
click at [518, 124] on div "Share view Reset to default Clear all Add Task Due Task PR Created Group Matter…" at bounding box center [432, 288] width 836 height 365
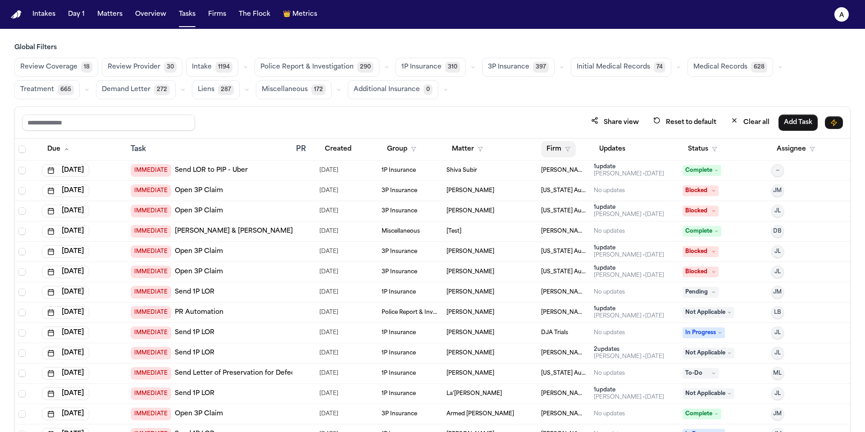
click at [553, 147] on button "Firm" at bounding box center [558, 149] width 35 height 16
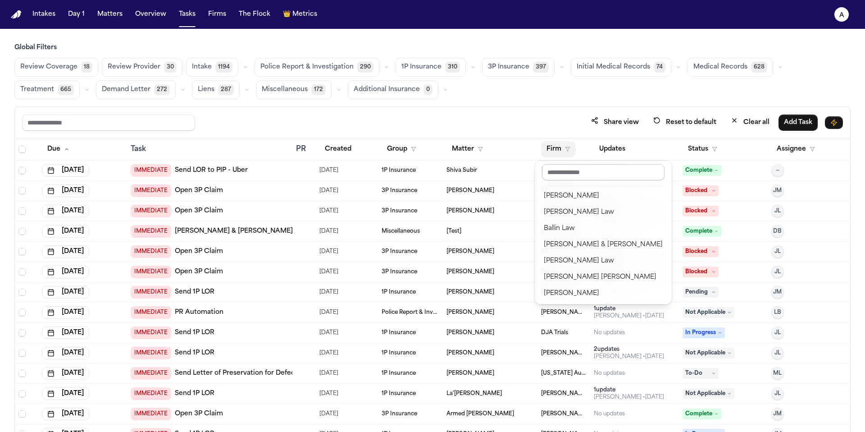
click at [569, 172] on input "text" at bounding box center [603, 172] width 123 height 16
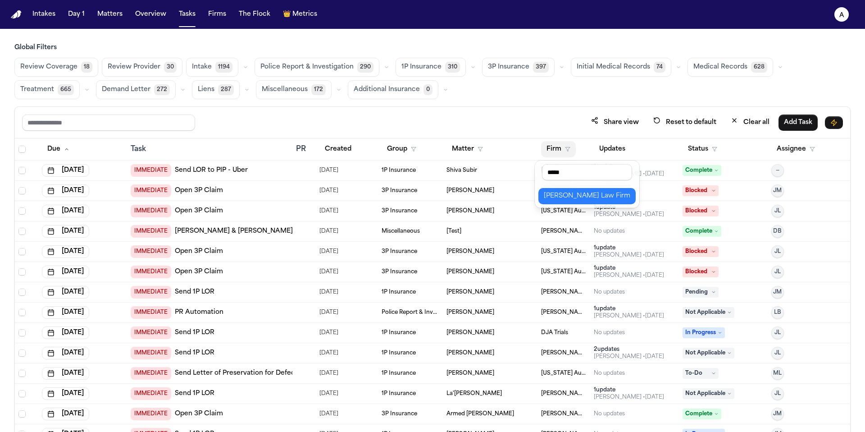
type input "*****"
click at [571, 198] on div "[PERSON_NAME] Law Firm" at bounding box center [587, 196] width 86 height 11
click at [695, 147] on button "Status" at bounding box center [702, 149] width 40 height 16
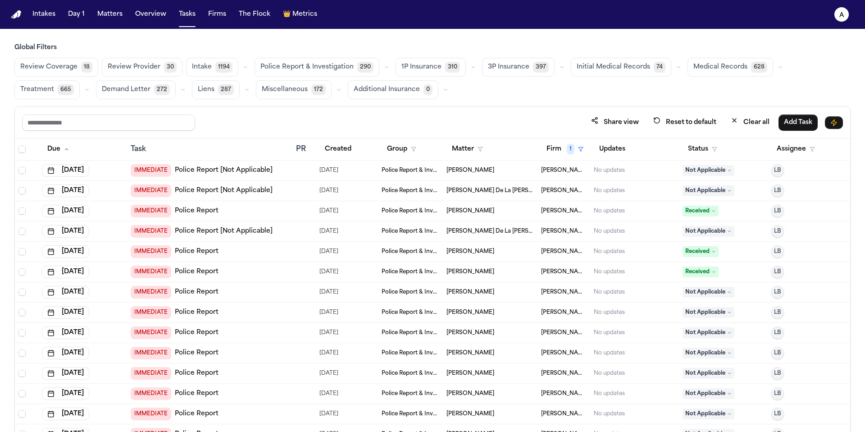
click at [711, 227] on span "Not Applicable" at bounding box center [708, 231] width 52 height 11
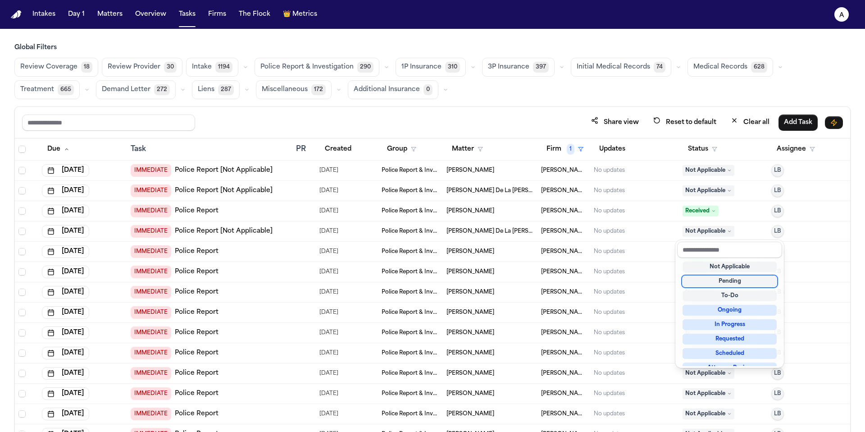
click at [737, 282] on div "Pending" at bounding box center [729, 281] width 94 height 11
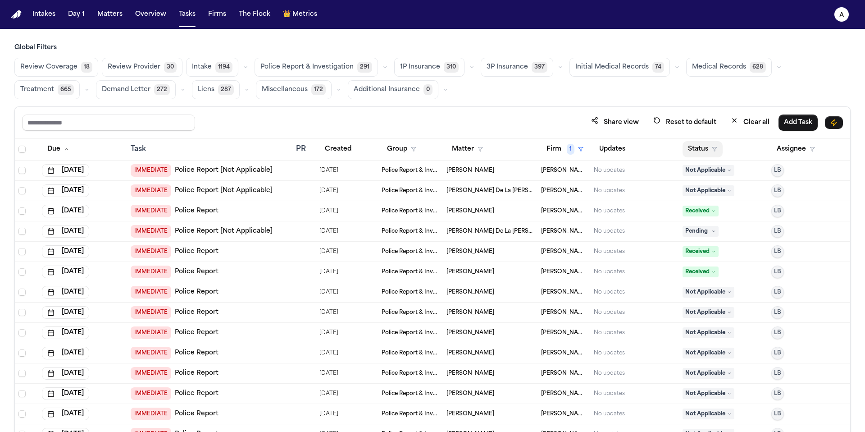
click at [696, 151] on button "Status" at bounding box center [702, 149] width 40 height 16
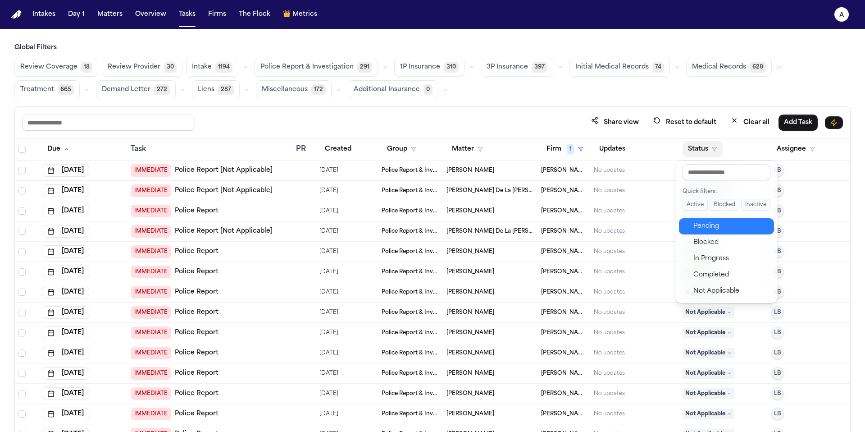
drag, startPoint x: 737, startPoint y: 240, endPoint x: 737, endPoint y: 232, distance: 8.1
click at [737, 232] on div "Pending Blocked In Progress Completed Not Applicable" at bounding box center [726, 258] width 95 height 81
click at [737, 230] on div "Pending" at bounding box center [730, 226] width 75 height 11
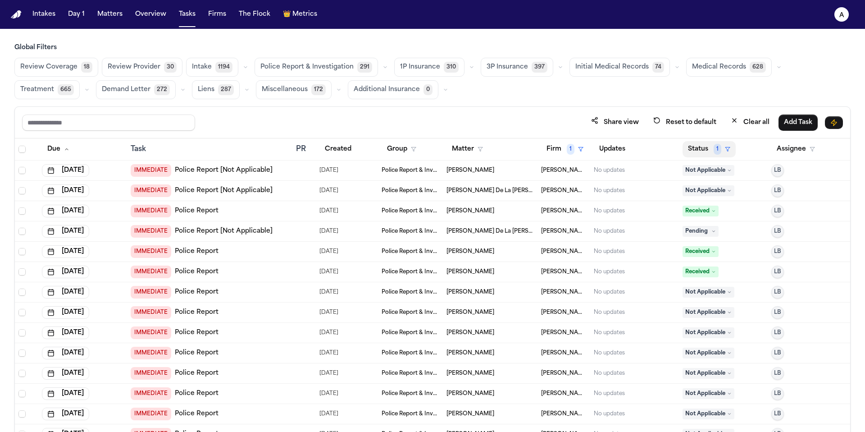
click at [704, 148] on button "Status 1" at bounding box center [708, 149] width 53 height 16
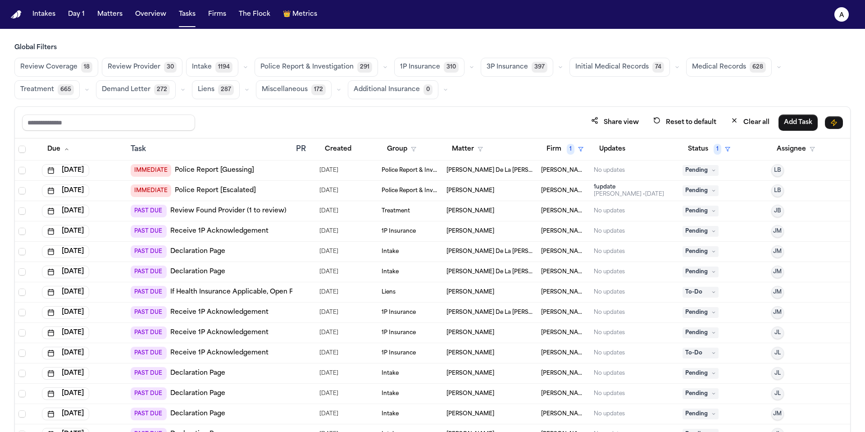
click at [559, 80] on div "Review Coverage 18 Review Provider 30 Intake 1194 Police Report & Investigation…" at bounding box center [432, 78] width 836 height 41
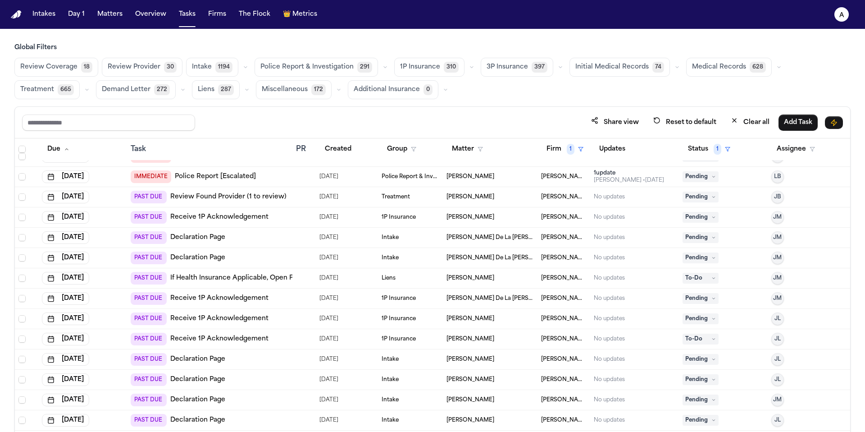
scroll to position [14, 0]
click at [705, 70] on span "Medical Records" at bounding box center [719, 67] width 54 height 9
click at [701, 71] on span "Medical Records" at bounding box center [718, 67] width 54 height 9
click at [716, 64] on span "Medical Records" at bounding box center [719, 67] width 54 height 9
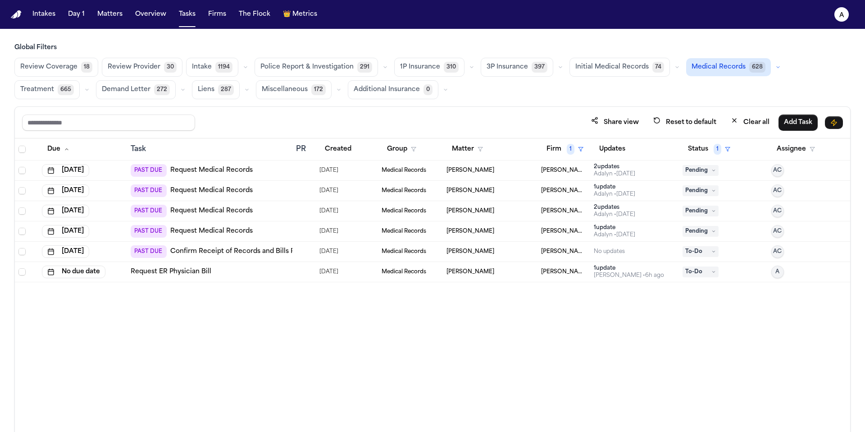
click at [630, 331] on div "Due Task PR Created Group Matter Firm 1 Updates Status 1 Assignee [DATE] PAST D…" at bounding box center [432, 304] width 835 height 332
click at [628, 176] on div "Adalyn • [DATE]" at bounding box center [614, 173] width 41 height 7
click at [359, 350] on div "Due Task PR Created Group Matter Firm 1 Updates Status 1 Assignee [DATE] PAST D…" at bounding box center [432, 304] width 835 height 332
click at [652, 177] on div "2 update s [PERSON_NAME] • [DATE]" at bounding box center [635, 170] width 82 height 14
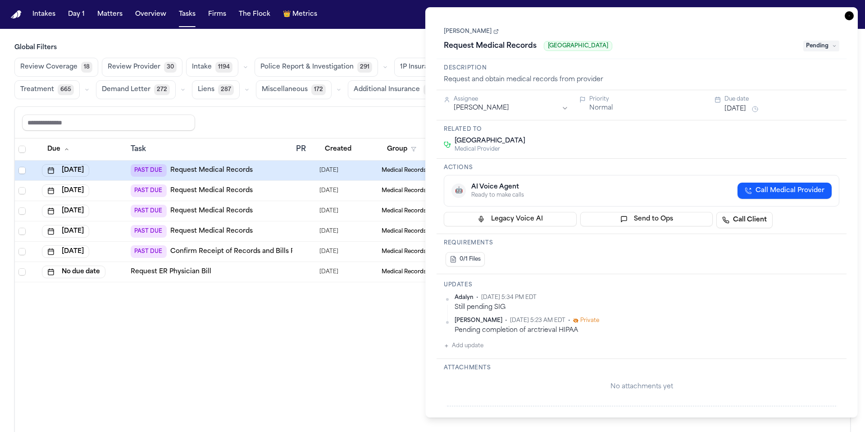
click at [480, 343] on button "Add update" at bounding box center [464, 345] width 40 height 11
click at [476, 351] on textarea "Add your update" at bounding box center [646, 353] width 377 height 18
type textarea "**********"
click at [453, 373] on div "**********" at bounding box center [642, 361] width 396 height 43
click at [457, 373] on div "**********" at bounding box center [647, 361] width 385 height 43
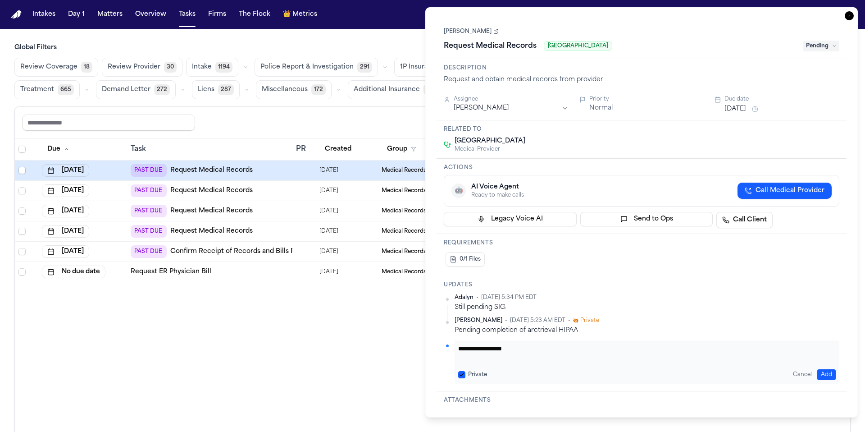
click at [466, 374] on div "Private" at bounding box center [472, 374] width 29 height 7
click at [461, 373] on button "Private" at bounding box center [461, 374] width 7 height 7
click at [829, 375] on button "Add" at bounding box center [826, 374] width 18 height 11
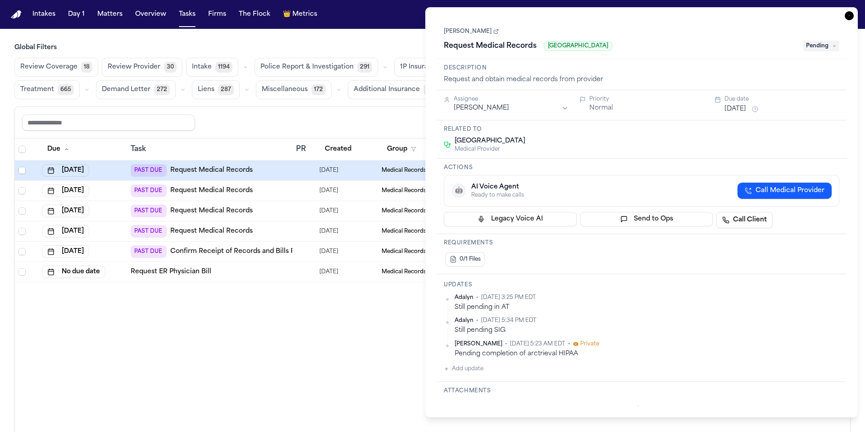
click at [746, 111] on button "[DATE]" at bounding box center [735, 109] width 22 height 9
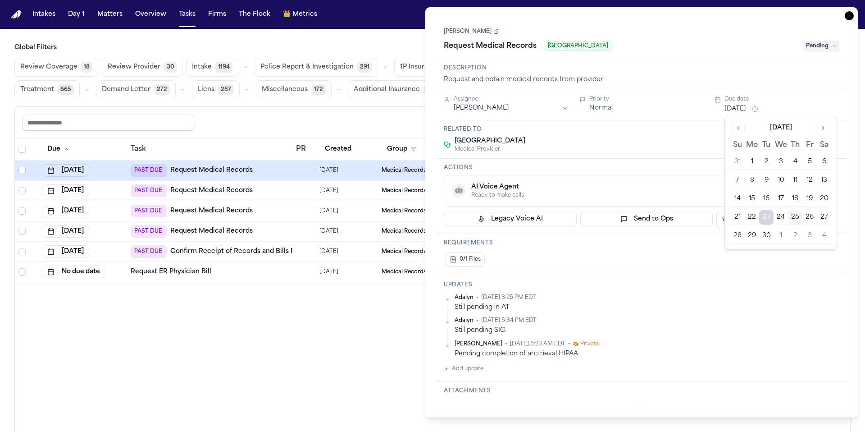
click at [755, 237] on button "29" at bounding box center [752, 235] width 14 height 14
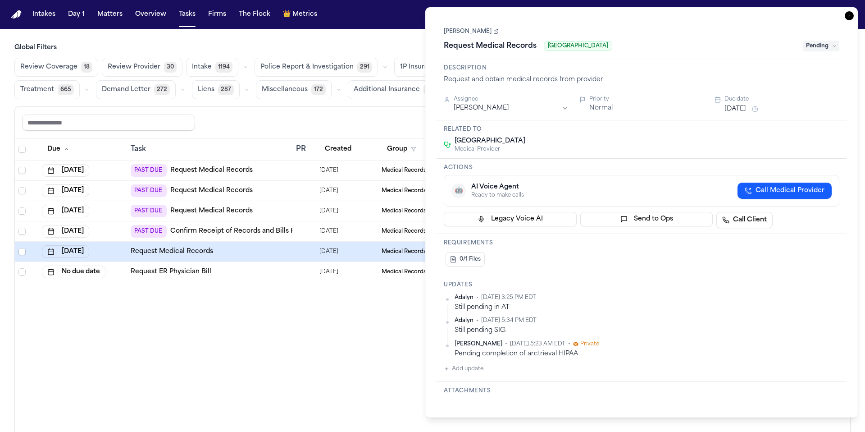
click at [691, 250] on div "0/1 Files" at bounding box center [642, 259] width 396 height 18
click at [823, 46] on span "Pending" at bounding box center [821, 46] width 36 height 11
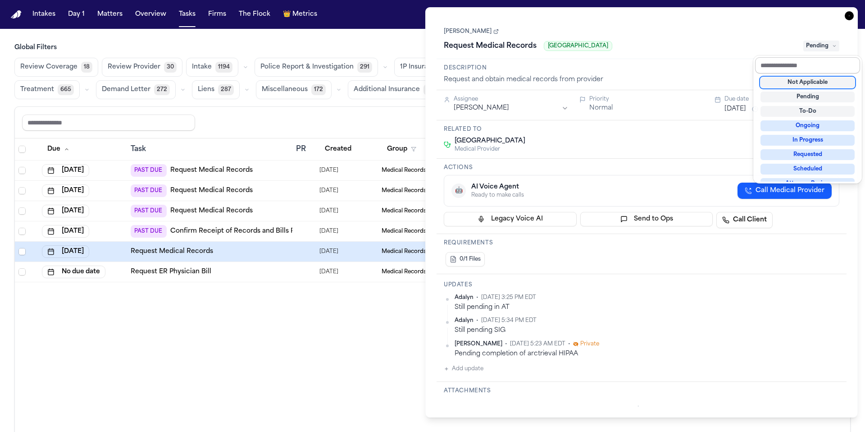
click at [805, 64] on input "text" at bounding box center [807, 65] width 105 height 16
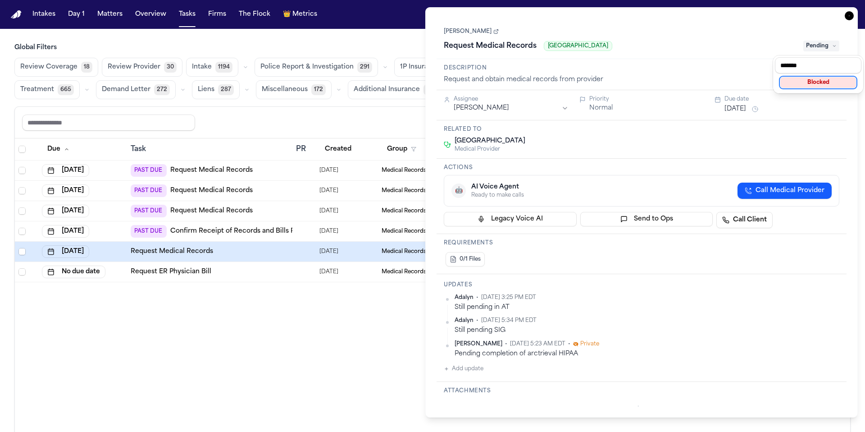
type input "*******"
click at [819, 82] on div "Blocked" at bounding box center [818, 82] width 76 height 11
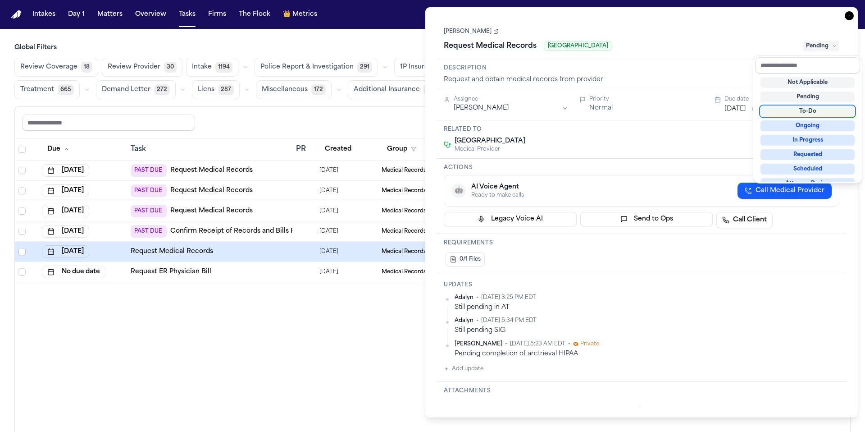
click at [715, 135] on div "**********" at bounding box center [642, 211] width 410 height 387
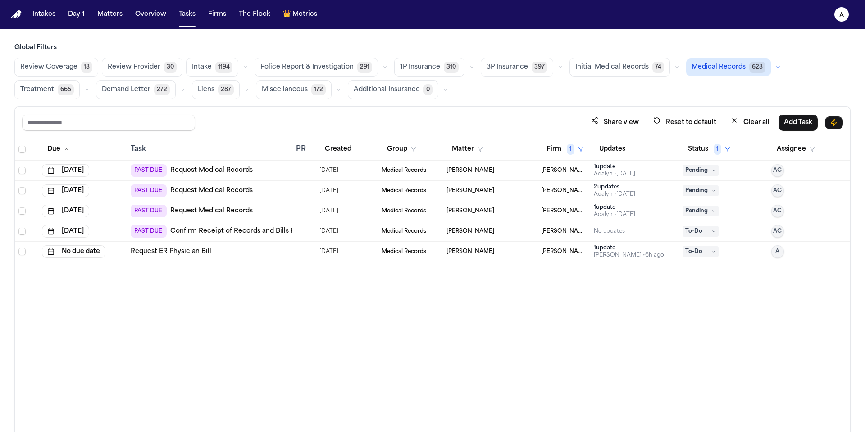
click at [405, 118] on div "Share view Reset to default Clear all Add Task" at bounding box center [432, 122] width 821 height 17
click at [620, 173] on div "Adalyn • [DATE]" at bounding box center [614, 173] width 41 height 7
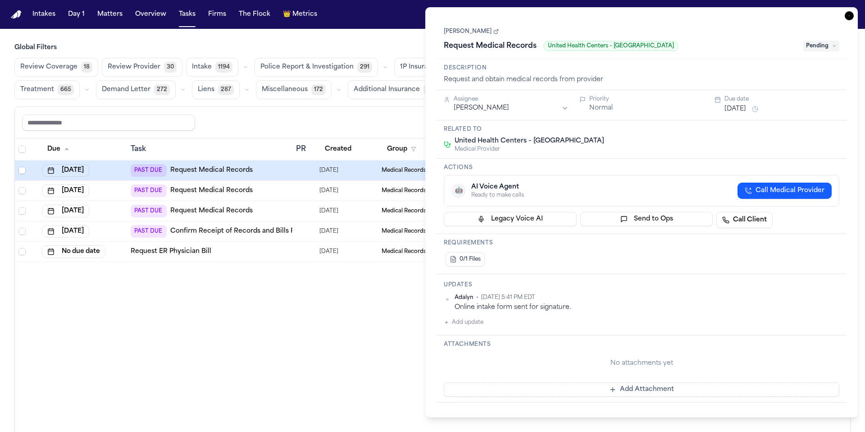
click at [481, 321] on button "Add update" at bounding box center [464, 322] width 40 height 11
click at [487, 324] on textarea "Add your update" at bounding box center [646, 329] width 377 height 18
type textarea "**********"
click at [464, 349] on button "Private" at bounding box center [461, 350] width 7 height 7
click at [827, 346] on button "Add" at bounding box center [826, 351] width 18 height 11
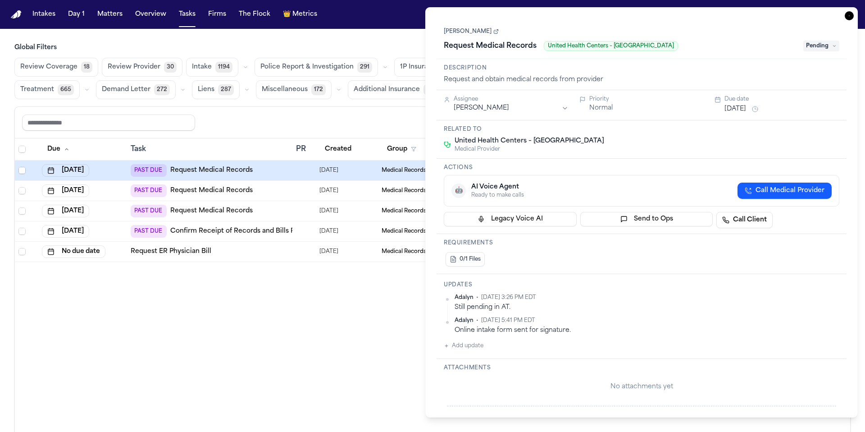
click at [748, 116] on div "Assignee [PERSON_NAME] Priority Normal Due date [DATE]" at bounding box center [642, 105] width 410 height 30
click at [746, 109] on button "[DATE]" at bounding box center [735, 109] width 22 height 9
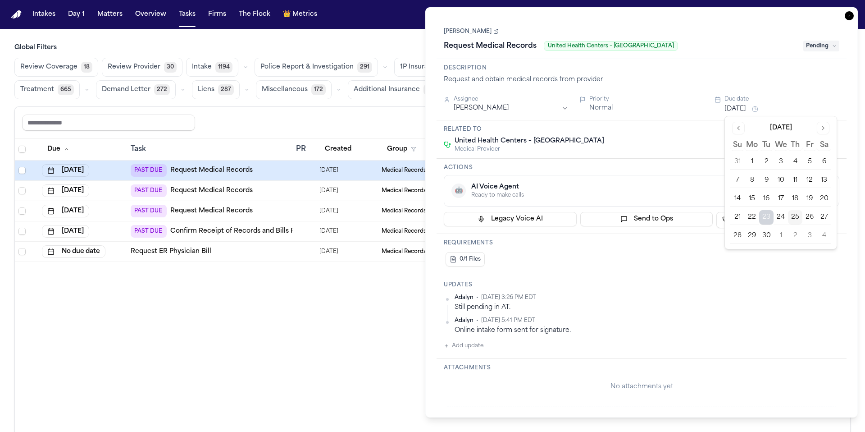
click at [756, 235] on button "29" at bounding box center [752, 235] width 14 height 14
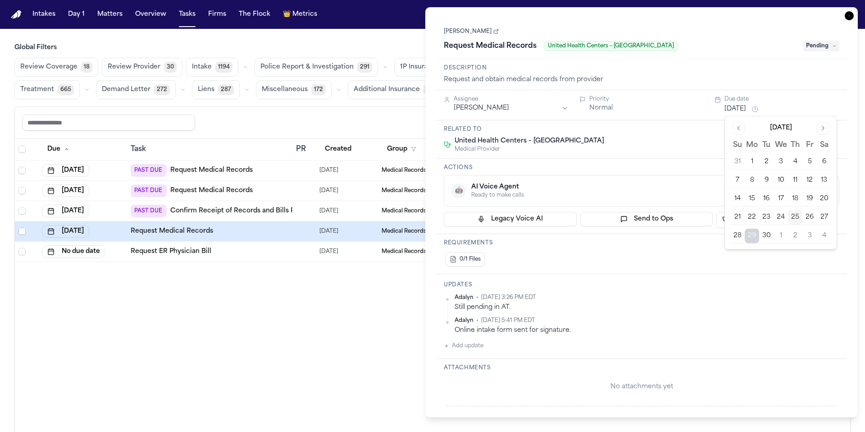
click at [635, 259] on div "0/1 Files" at bounding box center [642, 259] width 396 height 18
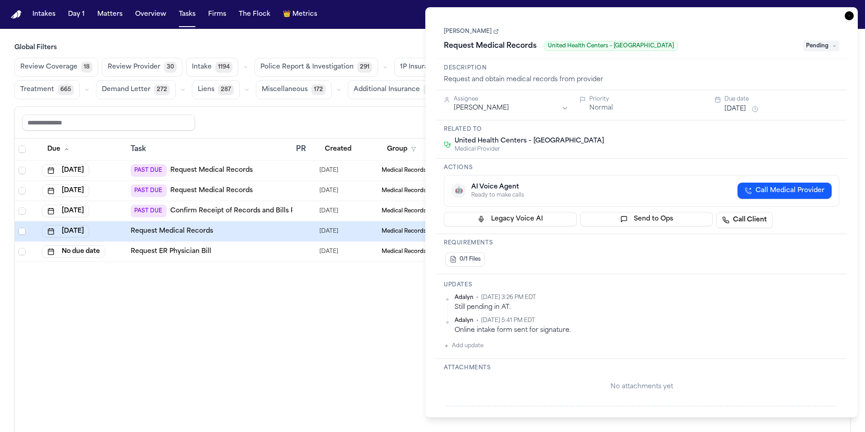
click at [827, 46] on span "Pending" at bounding box center [821, 46] width 36 height 11
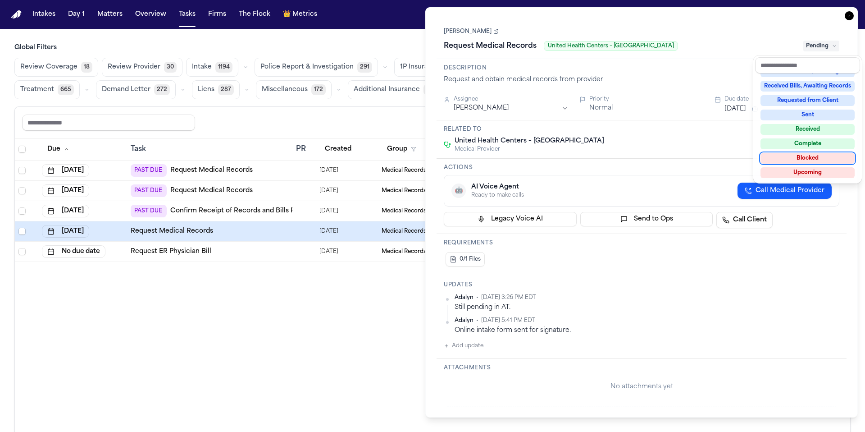
click at [820, 155] on div "Blocked" at bounding box center [807, 158] width 94 height 11
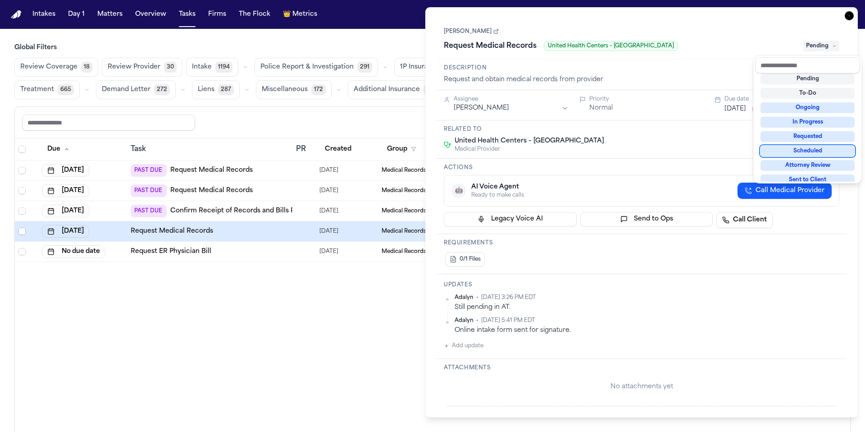
scroll to position [9, 0]
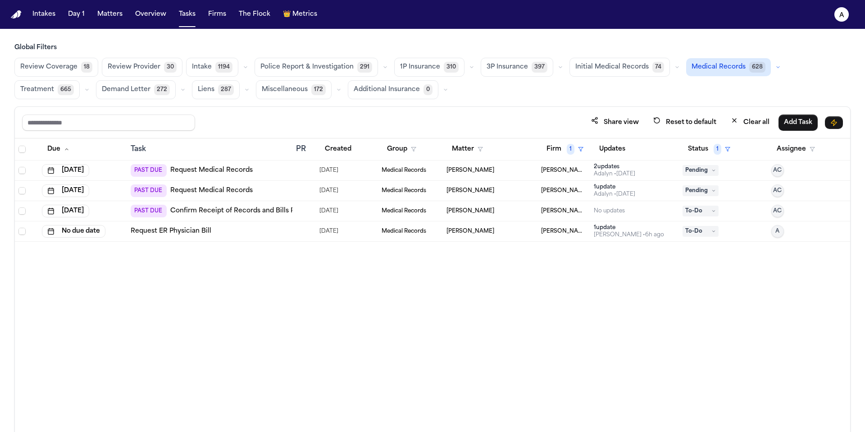
click at [295, 322] on div "Due Task PR Created Group Matter Firm 1 Updates Status 1 Assignee [DATE] PAST D…" at bounding box center [432, 304] width 835 height 332
click at [643, 173] on div "2 update s [PERSON_NAME] • [DATE]" at bounding box center [635, 170] width 82 height 14
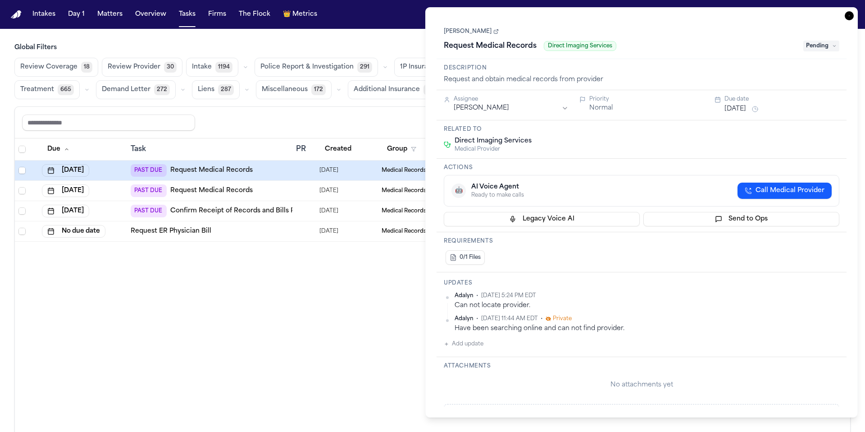
click at [467, 345] on button "Add update" at bounding box center [464, 343] width 40 height 11
click at [478, 350] on textarea "Add your update" at bounding box center [646, 351] width 377 height 18
type textarea "**********"
click at [829, 372] on button "Add" at bounding box center [826, 372] width 18 height 11
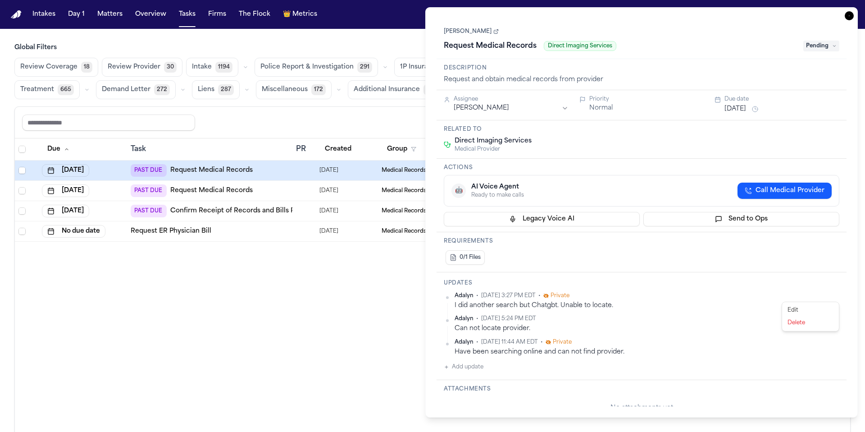
click at [838, 293] on html "Intakes Day 1 Matters Overview Tasks Firms The Flock 👑 Metrics A Global Filters…" at bounding box center [432, 216] width 865 height 432
click at [820, 312] on div "Edit" at bounding box center [810, 310] width 53 height 13
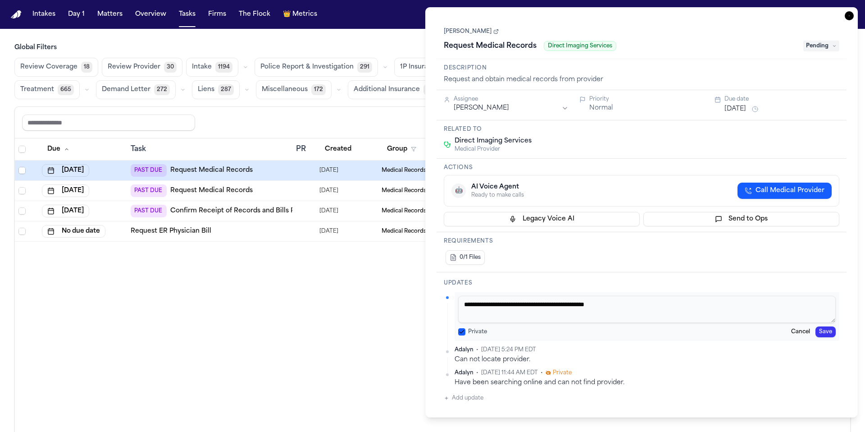
click at [463, 333] on button "Private" at bounding box center [461, 331] width 7 height 7
click at [827, 329] on button "Save" at bounding box center [825, 331] width 20 height 11
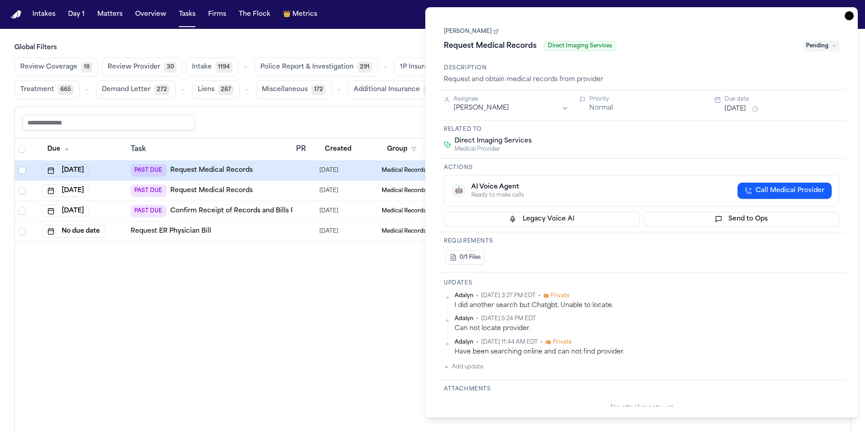
click at [746, 109] on button "[DATE]" at bounding box center [735, 109] width 22 height 9
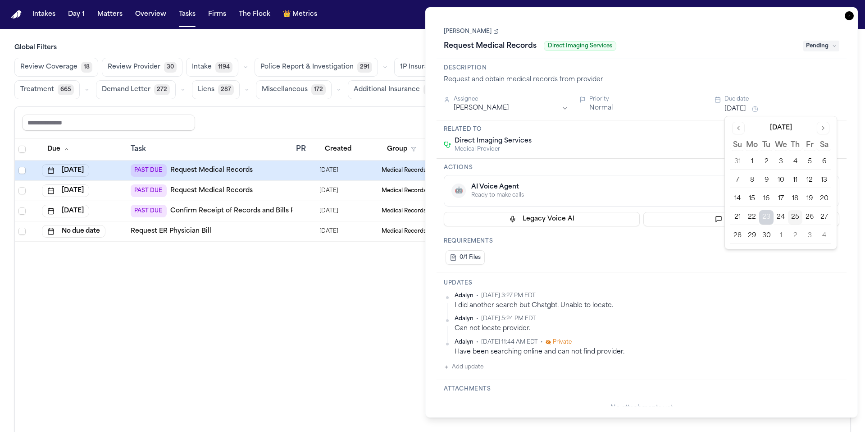
click at [755, 237] on button "29" at bounding box center [752, 235] width 14 height 14
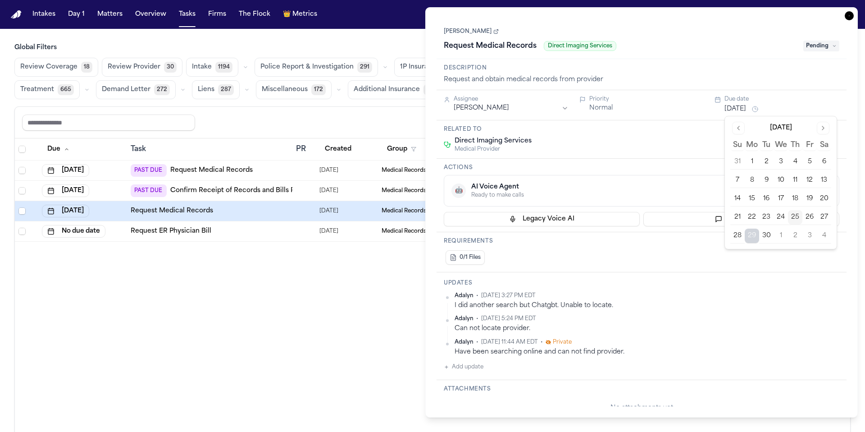
click at [675, 251] on div "0/1 Files" at bounding box center [642, 257] width 396 height 18
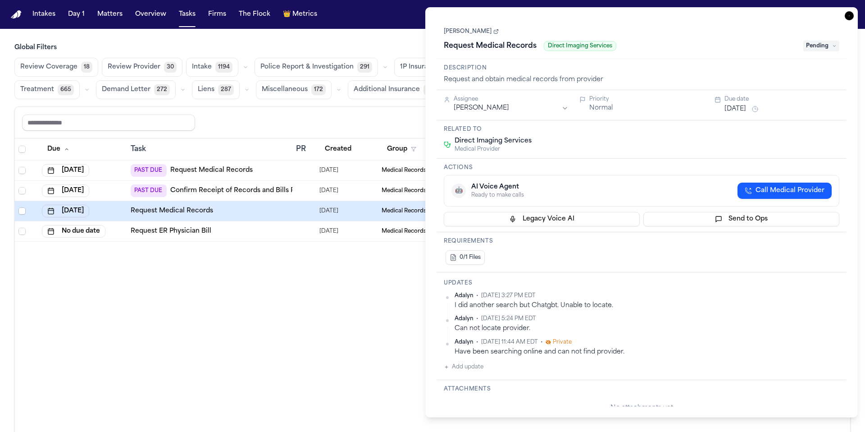
click at [825, 54] on div "[PERSON_NAME] Request Medical Records Direct Imaging Services Pending" at bounding box center [642, 38] width 410 height 41
click at [828, 50] on span "Pending" at bounding box center [821, 46] width 36 height 11
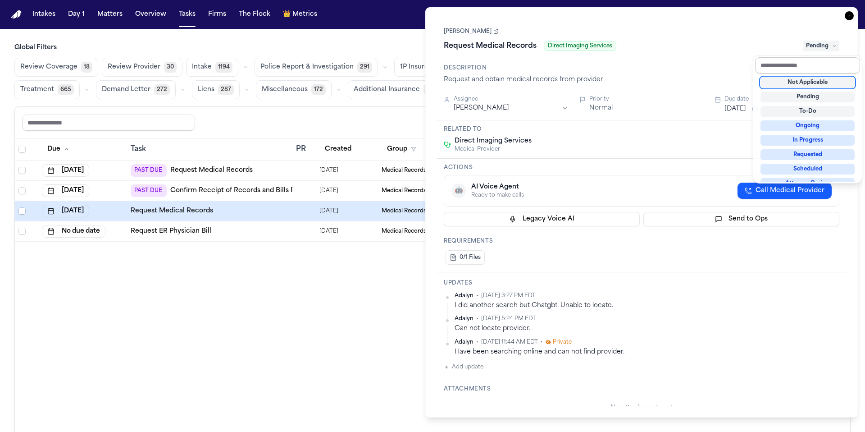
click at [809, 73] on input "text" at bounding box center [807, 65] width 105 height 16
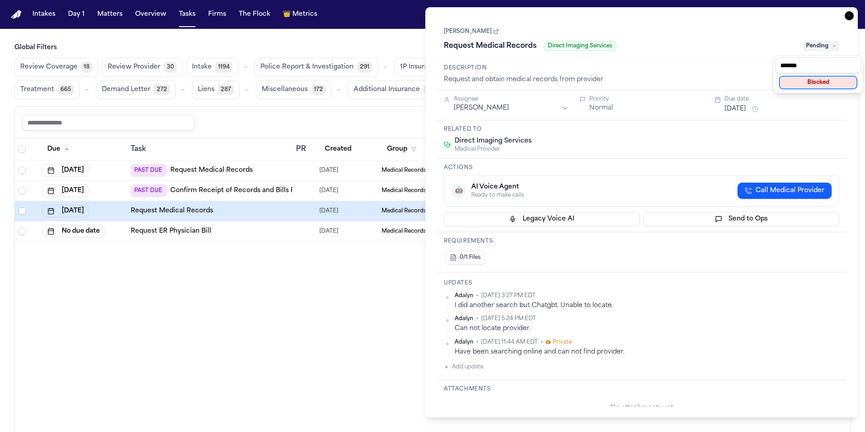
type input "*******"
click at [814, 84] on div "Blocked" at bounding box center [818, 82] width 76 height 11
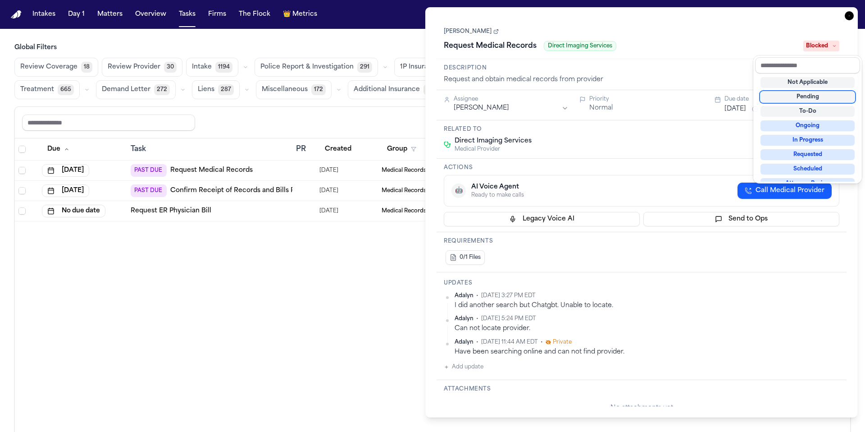
click at [340, 280] on div "Due Task PR Created Group Matter Firm 1 Updates Status 1 Assignee [DATE] PAST D…" at bounding box center [432, 304] width 835 height 332
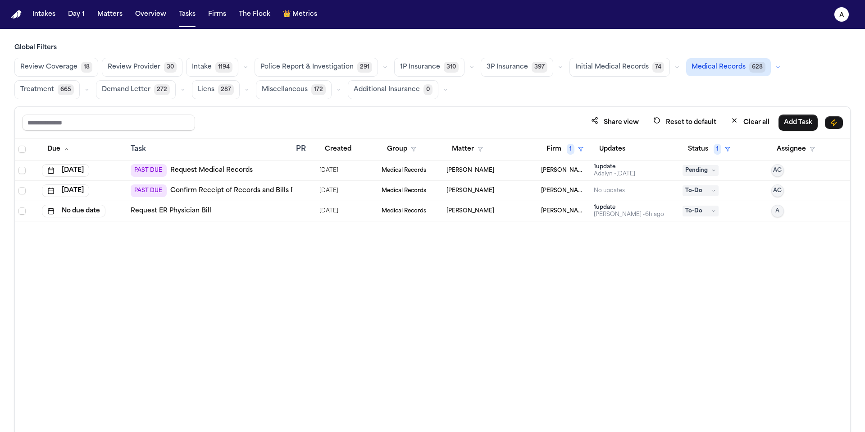
click at [621, 171] on div "Adalyn • [DATE]" at bounding box center [614, 173] width 41 height 7
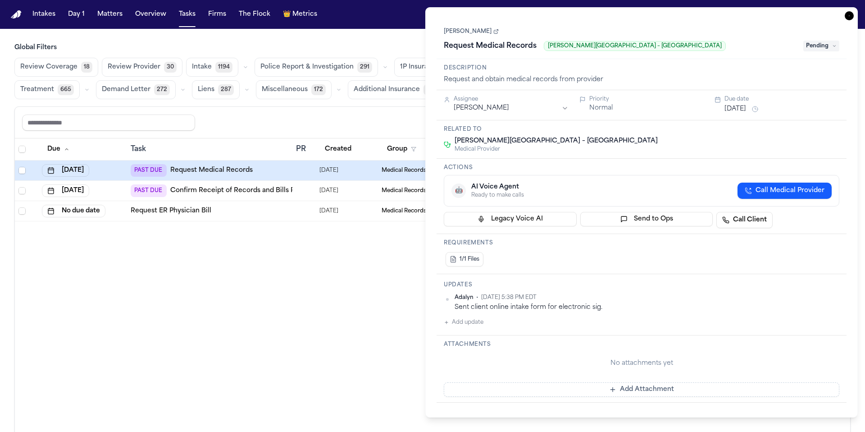
click at [335, 319] on div "Due Task PR Created Group Matter Firm 1 Updates Status 1 Assignee [DATE] PAST D…" at bounding box center [432, 304] width 835 height 332
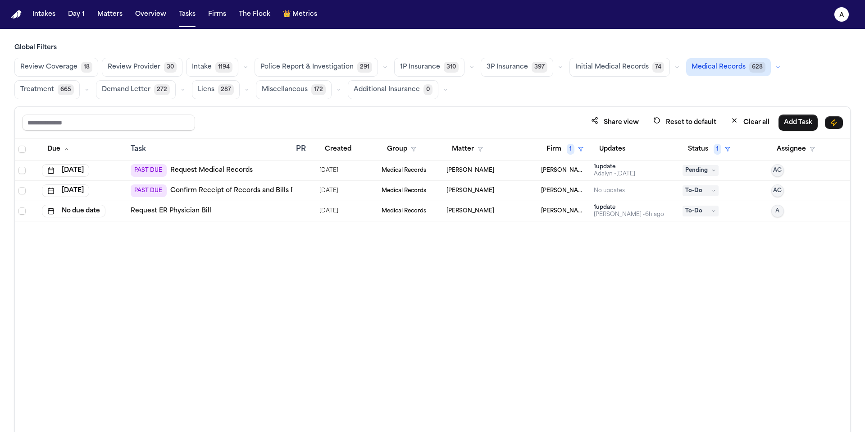
click at [523, 169] on div "[PERSON_NAME]" at bounding box center [489, 170] width 87 height 7
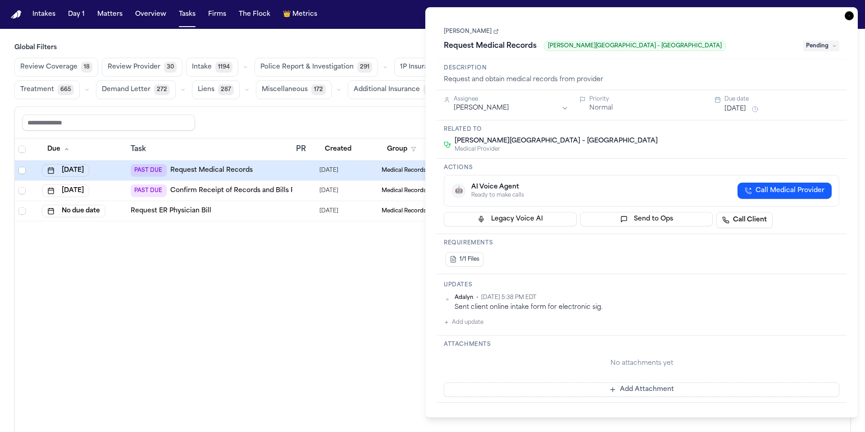
click at [463, 323] on button "Add update" at bounding box center [464, 322] width 40 height 11
click at [479, 328] on textarea "Add your update" at bounding box center [646, 329] width 377 height 18
type textarea "**********"
click at [458, 352] on button "Private" at bounding box center [461, 350] width 7 height 7
click at [830, 351] on button "Add" at bounding box center [826, 351] width 18 height 11
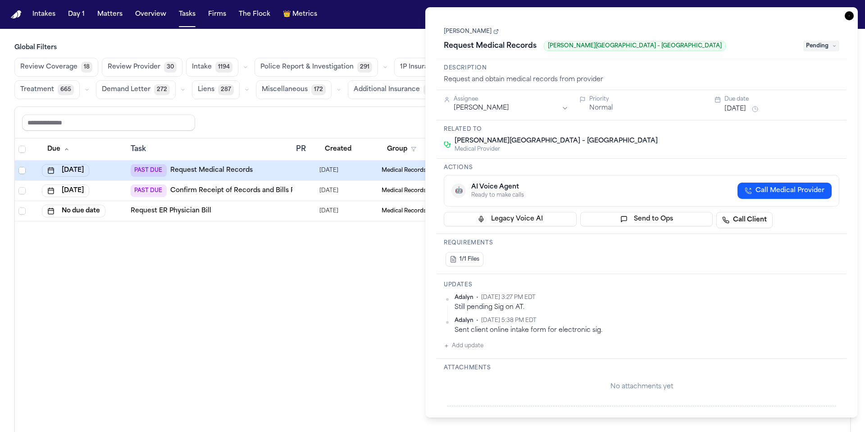
click at [746, 109] on button "[DATE]" at bounding box center [735, 109] width 22 height 9
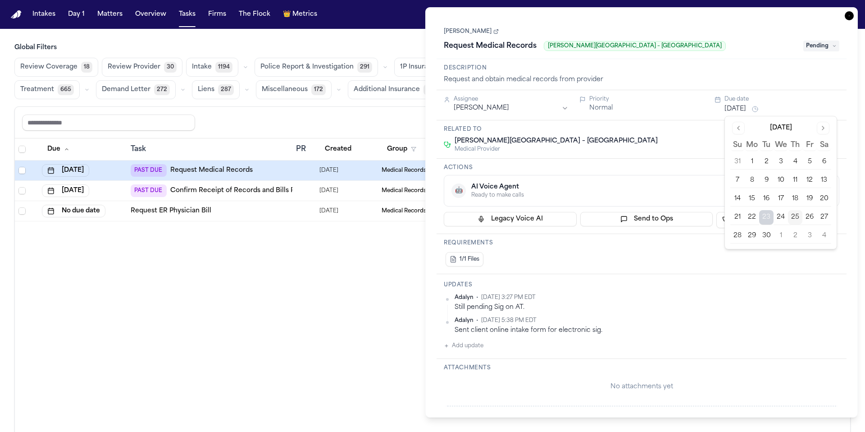
click at [752, 237] on button "29" at bounding box center [752, 235] width 14 height 14
click at [705, 255] on div "1/1 Files" at bounding box center [642, 259] width 396 height 18
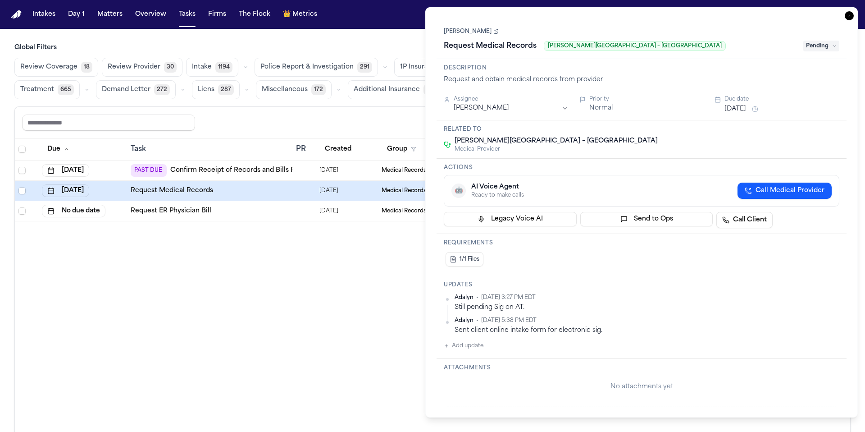
click at [828, 50] on span "Pending" at bounding box center [821, 46] width 36 height 11
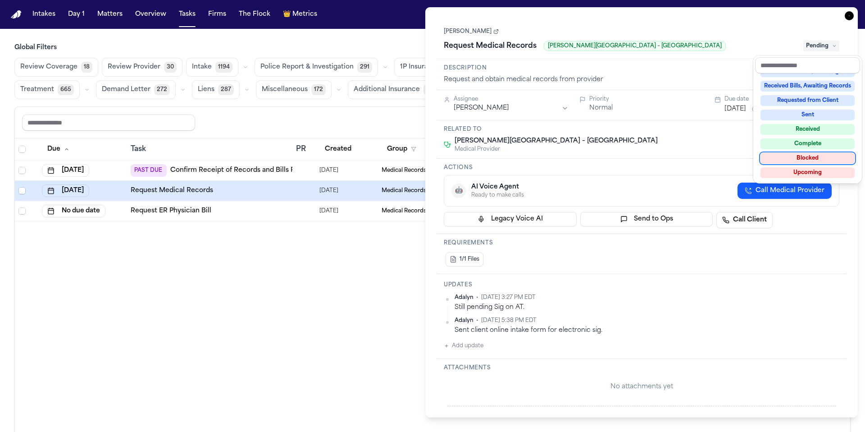
click at [817, 159] on div "Blocked" at bounding box center [807, 158] width 94 height 11
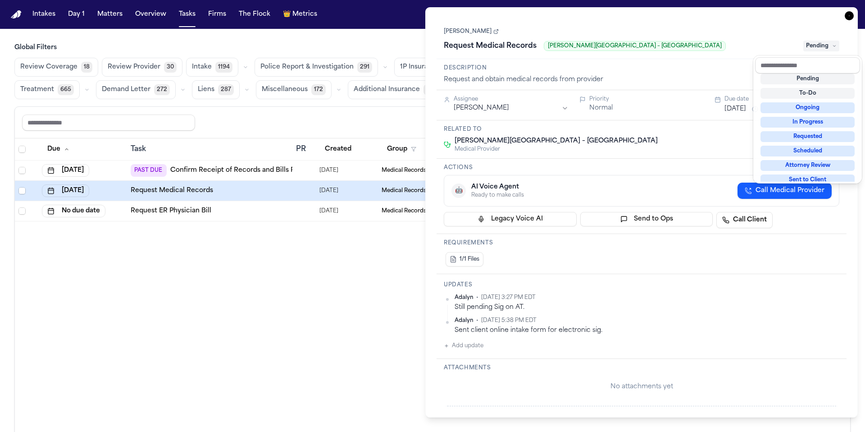
scroll to position [10, 0]
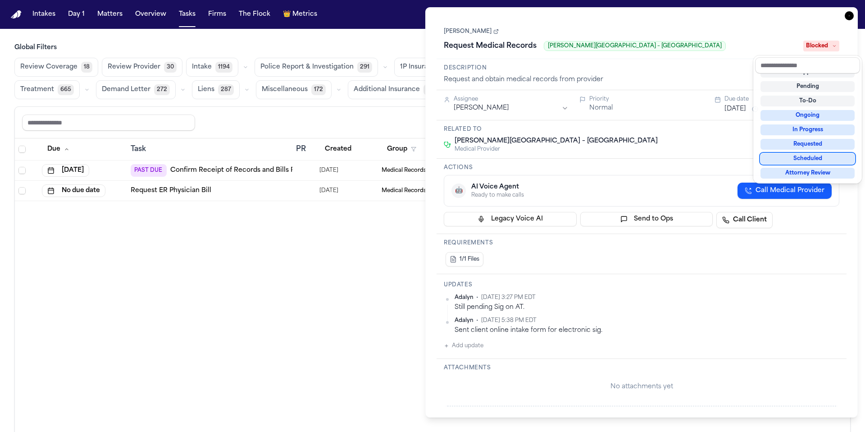
click at [326, 299] on div "Due Task PR Created Group Matter Firm 1 Updates Status 1 Assignee [DATE] PAST D…" at bounding box center [432, 304] width 835 height 332
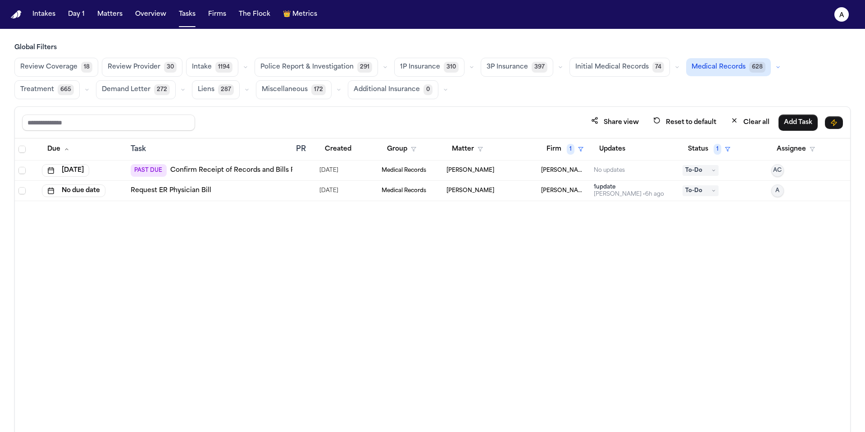
click at [635, 171] on div "No updates" at bounding box center [635, 170] width 82 height 7
click at [406, 269] on div "Due Task PR Created Group Matter Firm 1 Updates Status 1 Assignee [DATE] PAST D…" at bounding box center [432, 304] width 835 height 332
click at [700, 167] on span "To-Do" at bounding box center [700, 170] width 36 height 11
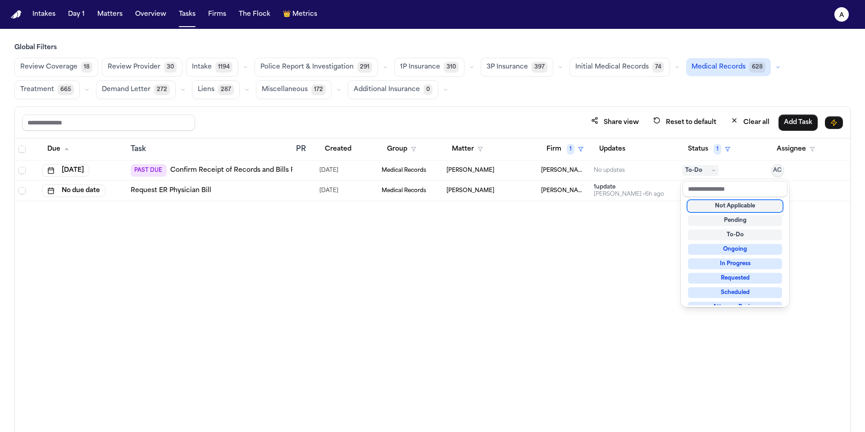
click at [660, 226] on div "Due Task PR Created Group Matter Firm 1 Updates Status 1 Assignee [DATE] PAST D…" at bounding box center [432, 304] width 835 height 332
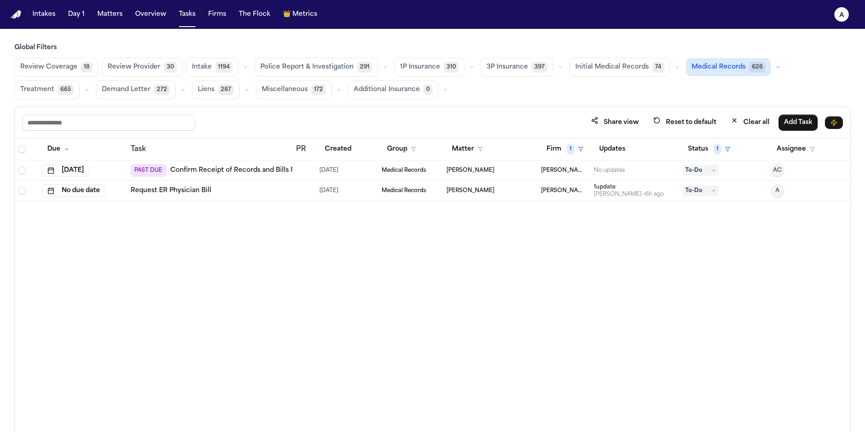
click at [525, 170] on div "[PERSON_NAME]" at bounding box center [489, 170] width 87 height 7
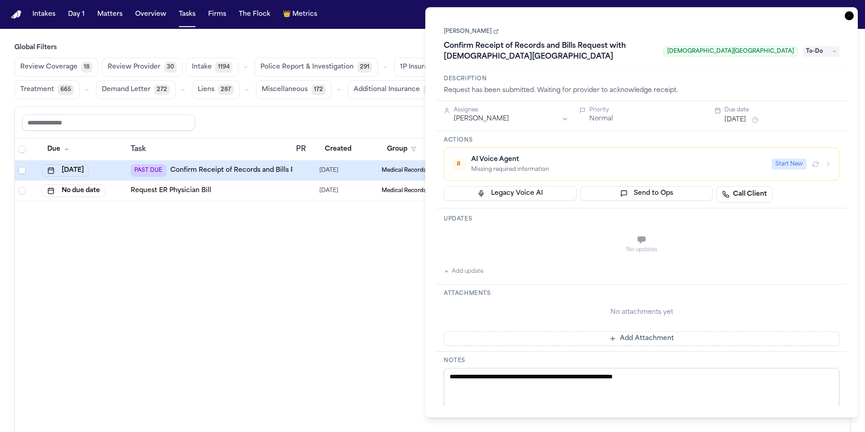
click at [820, 51] on span "To-Do" at bounding box center [821, 51] width 36 height 11
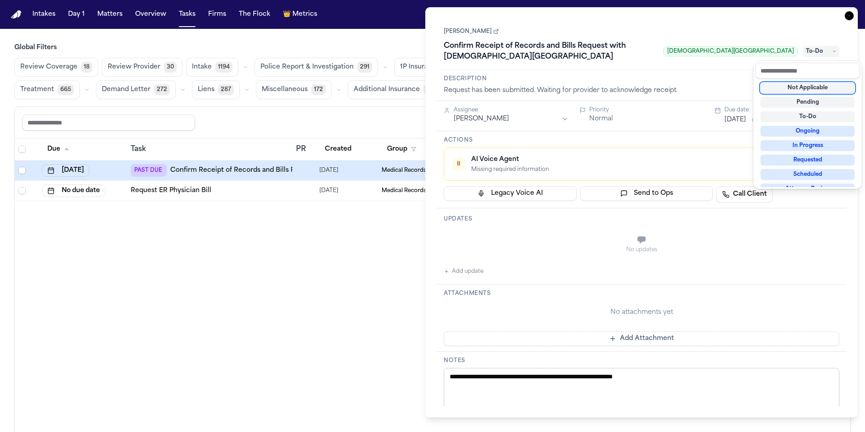
click at [817, 84] on div "Not Applicable" at bounding box center [807, 87] width 94 height 11
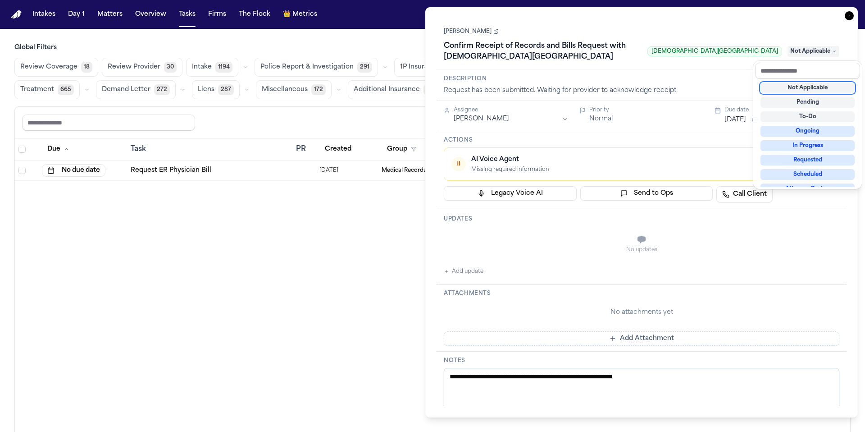
click at [847, 16] on div "**********" at bounding box center [641, 212] width 432 height 410
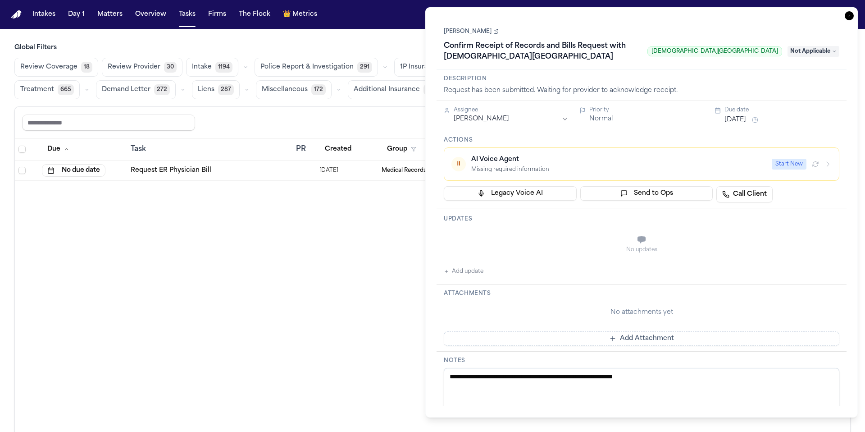
click at [849, 16] on icon "button" at bounding box center [849, 15] width 9 height 9
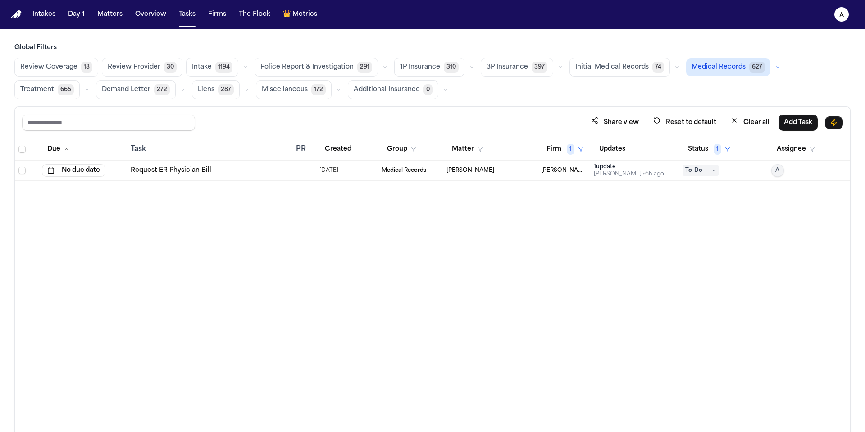
click at [524, 172] on div "[PERSON_NAME]" at bounding box center [489, 170] width 87 height 7
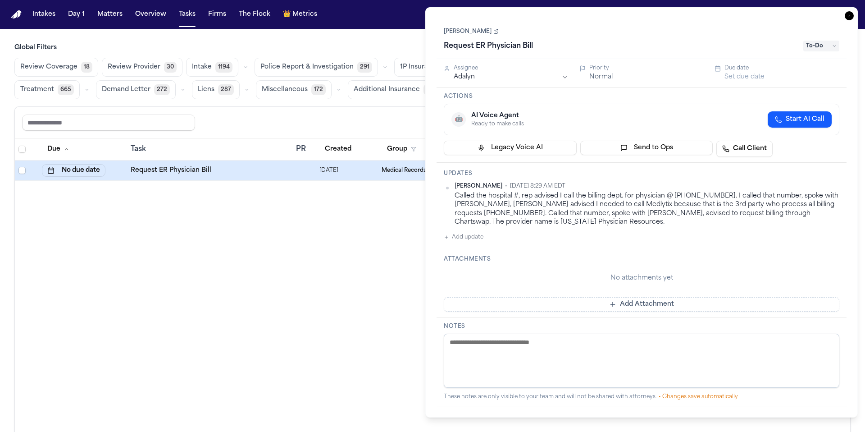
click at [532, 238] on div "[PERSON_NAME] • [DATE] 8:29 AM EDT Called the hospital #, rep advised I call th…" at bounding box center [642, 212] width 396 height 60
click at [478, 33] on link "[PERSON_NAME]" at bounding box center [471, 31] width 55 height 7
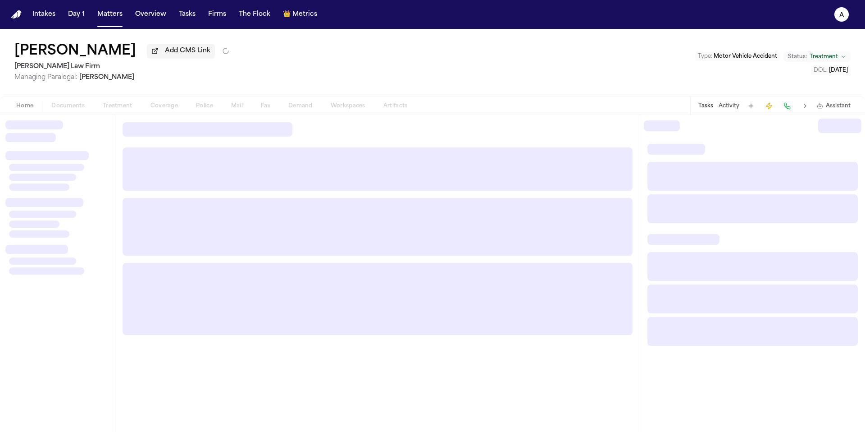
click at [168, 109] on div "Home Documents Treatment Coverage Police Mail Fax Demand Workspaces Artifacts" at bounding box center [211, 105] width 409 height 11
click at [117, 111] on div "Home Documents Treatment Coverage Police Mail Fax Demand Workspaces Artifacts" at bounding box center [211, 105] width 409 height 11
click at [167, 109] on div "Home Documents Treatment Coverage Police Mail Fax Demand Workspaces Artifacts" at bounding box center [211, 105] width 409 height 11
click at [128, 108] on div "Home Documents Treatment Coverage Police Mail Fax Demand Workspaces Artifacts" at bounding box center [211, 105] width 409 height 11
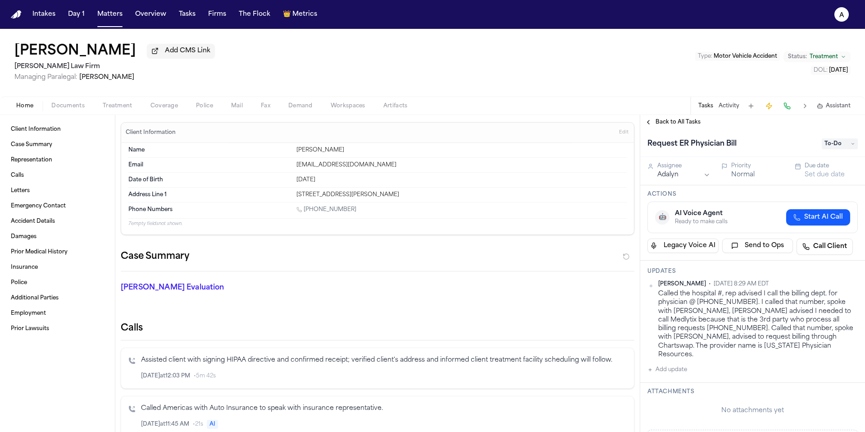
click at [684, 370] on div "Updates [PERSON_NAME] • [DATE] 8:29 AM EDT Called the hospital #, rep advised I…" at bounding box center [752, 321] width 225 height 122
click at [685, 364] on button "Add update" at bounding box center [667, 369] width 40 height 11
click at [688, 368] on textarea "Add your update" at bounding box center [758, 377] width 192 height 18
type textarea "**********"
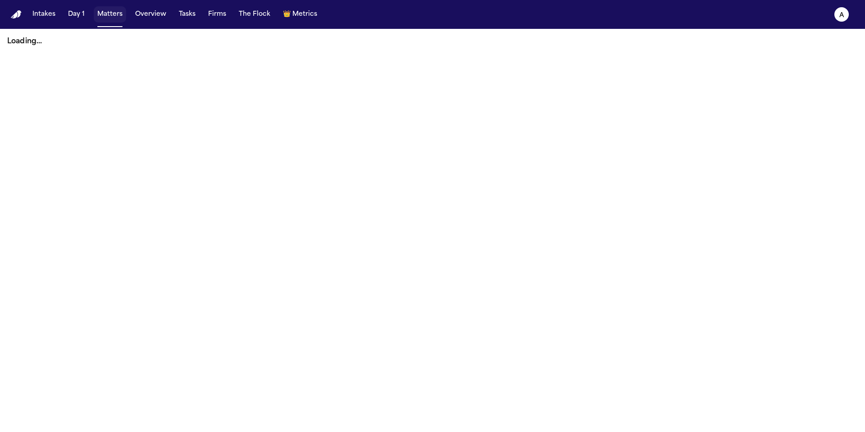
click at [114, 19] on button "Matters" at bounding box center [110, 14] width 32 height 16
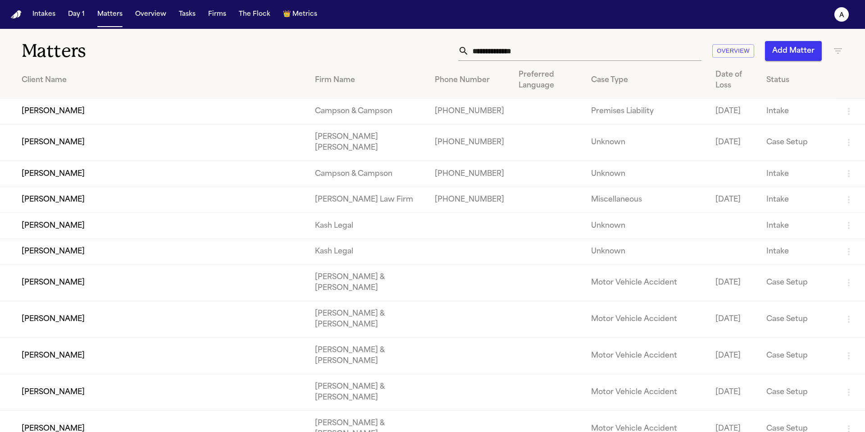
click at [516, 54] on input "text" at bounding box center [585, 51] width 232 height 20
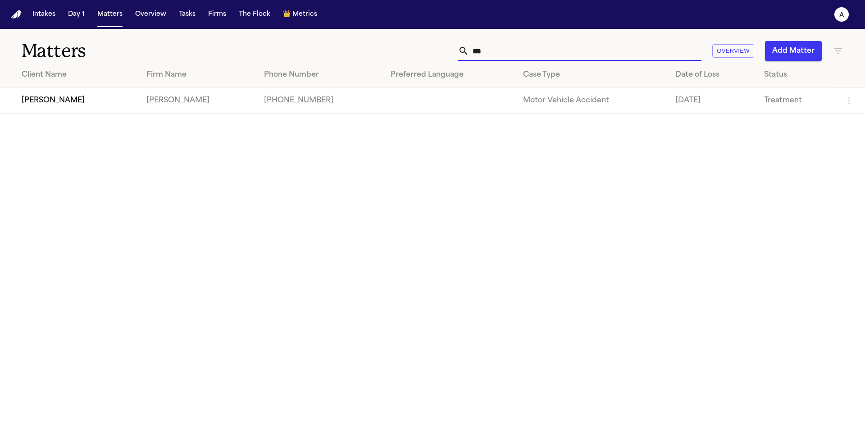
type input "***"
click at [51, 92] on td "[PERSON_NAME]" at bounding box center [69, 101] width 139 height 26
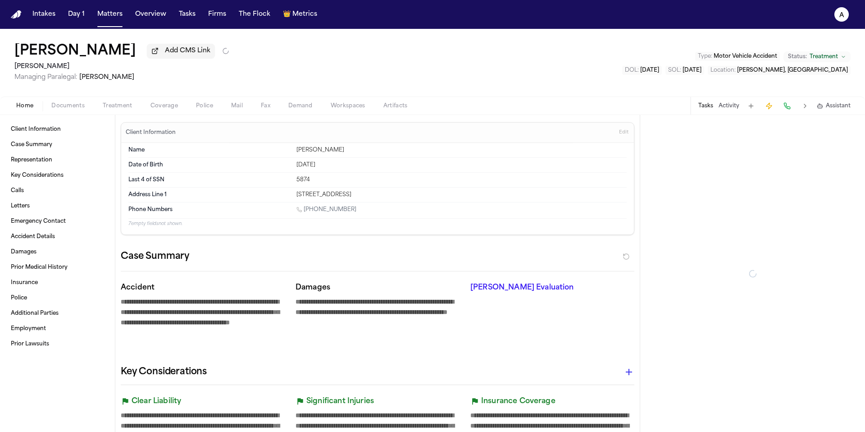
type textarea "*"
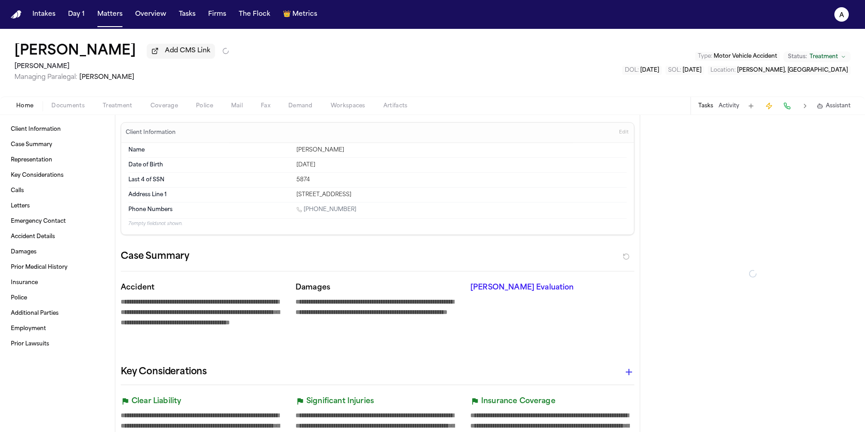
type textarea "*"
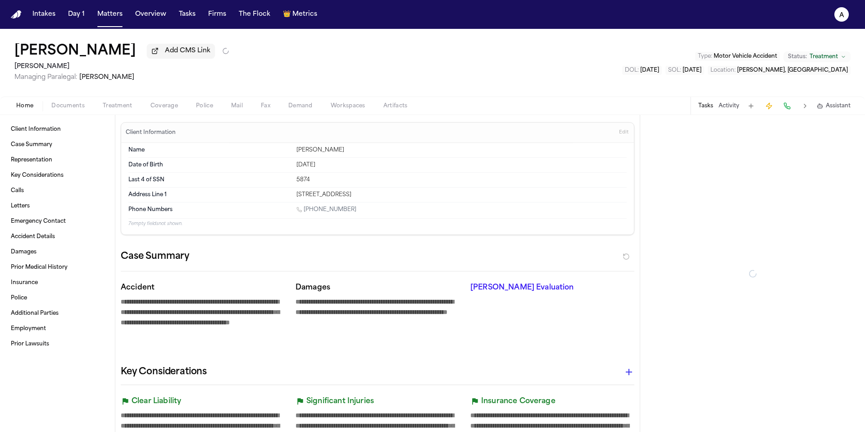
type textarea "*"
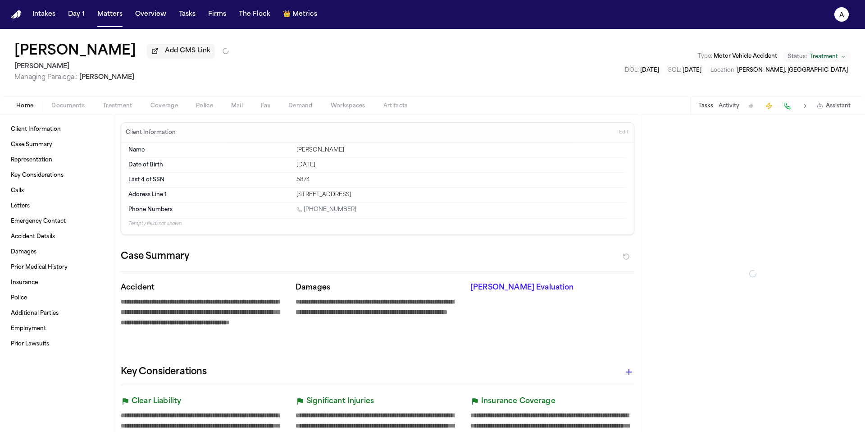
type textarea "*"
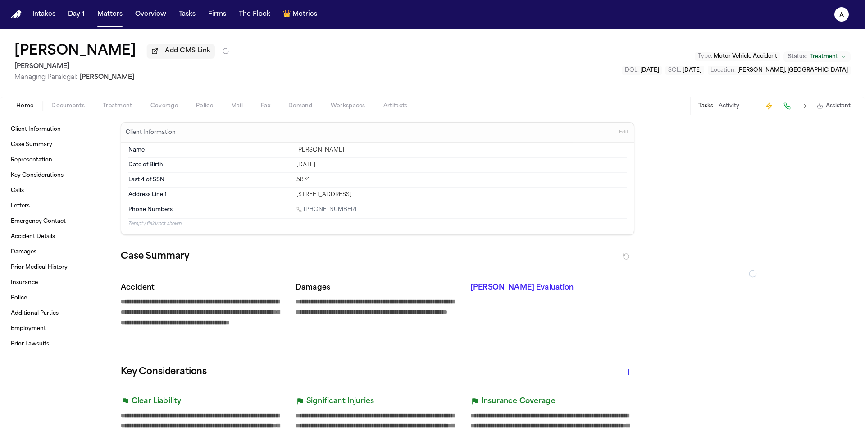
type textarea "*"
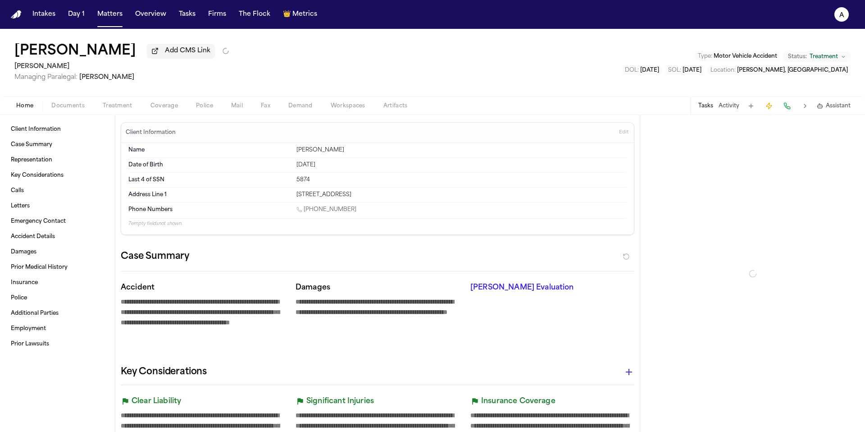
type textarea "*"
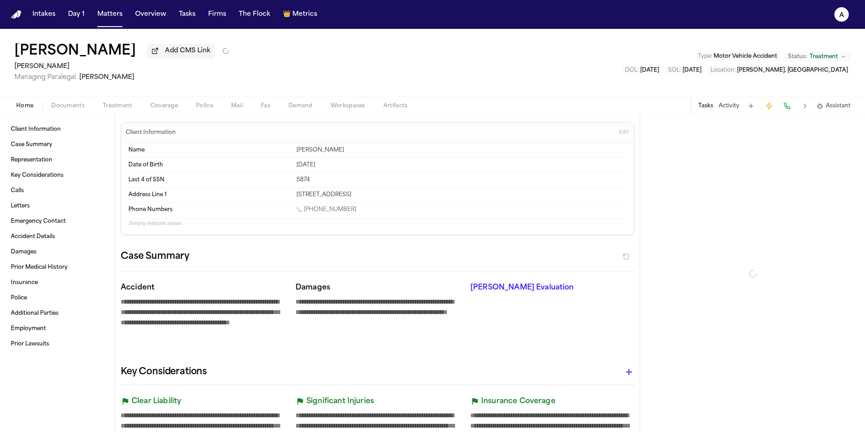
type textarea "*"
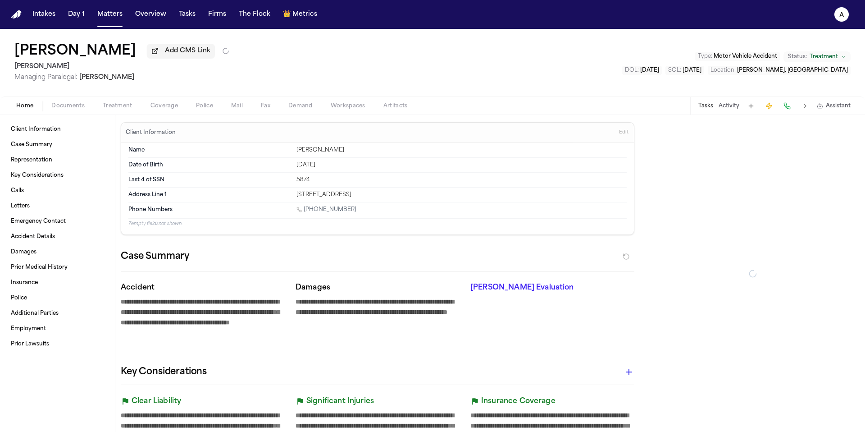
type textarea "*"
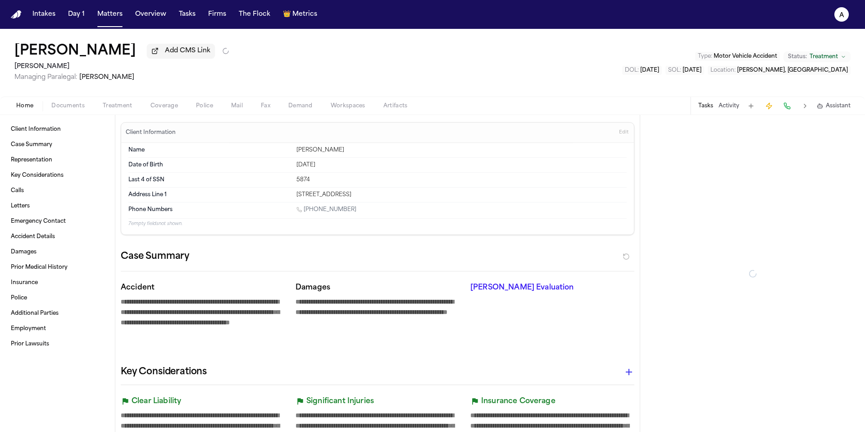
type textarea "*"
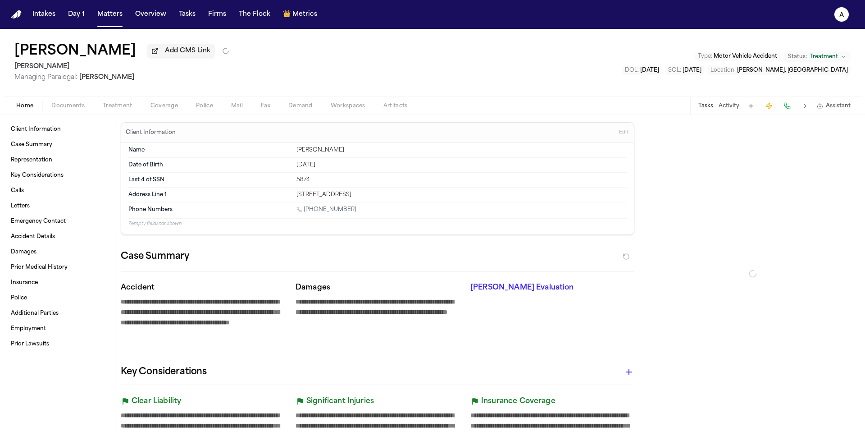
type textarea "*"
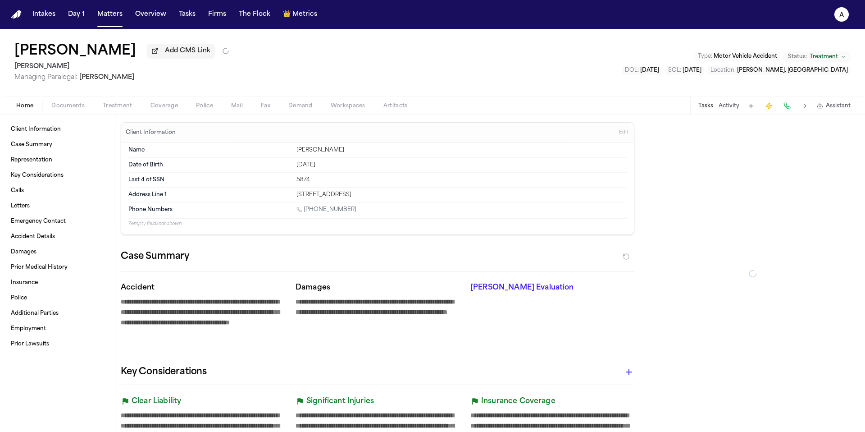
type textarea "*"
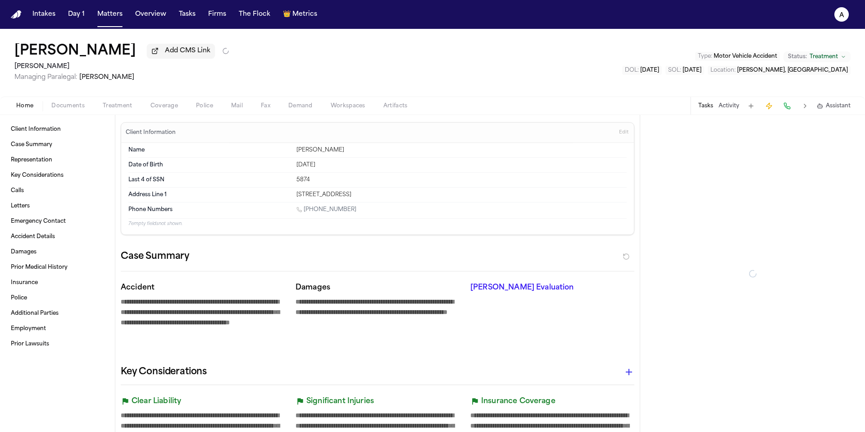
type textarea "*"
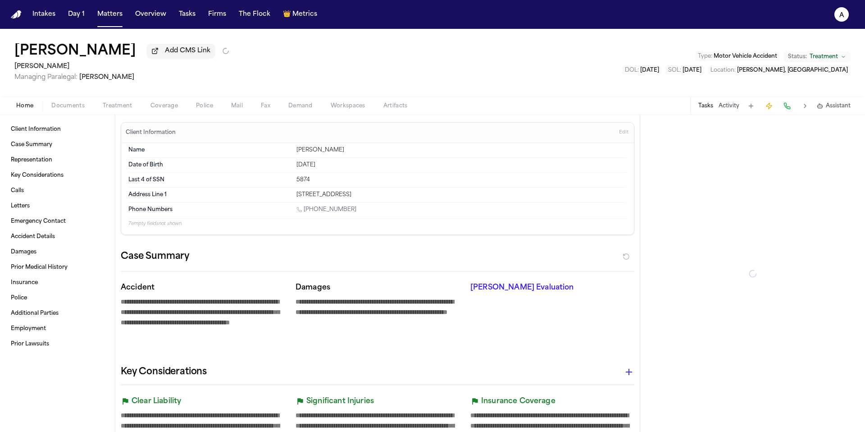
type textarea "*"
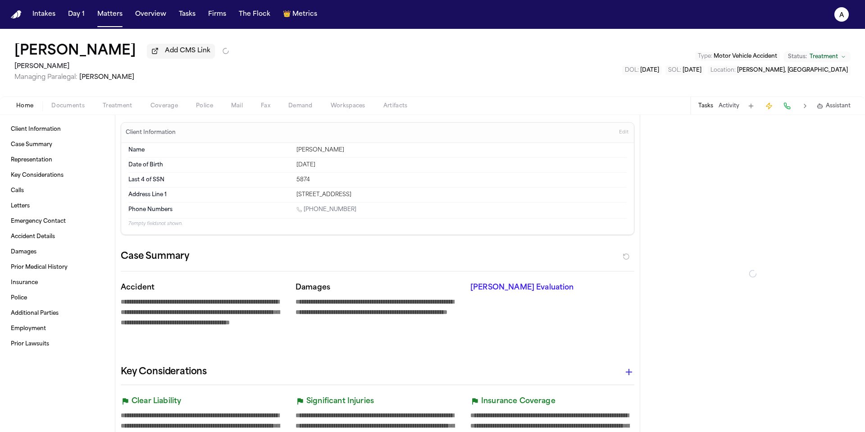
type textarea "*"
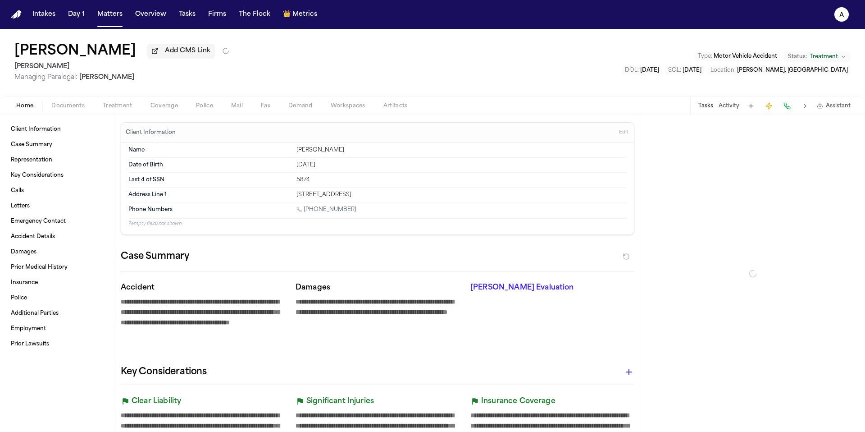
type textarea "*"
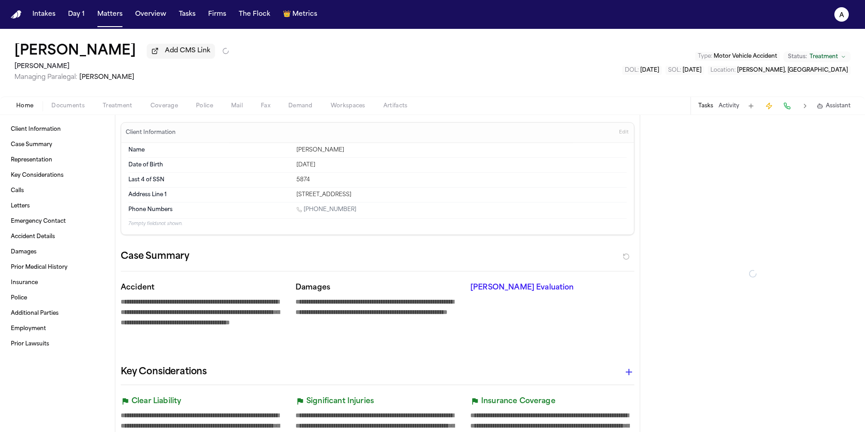
type textarea "*"
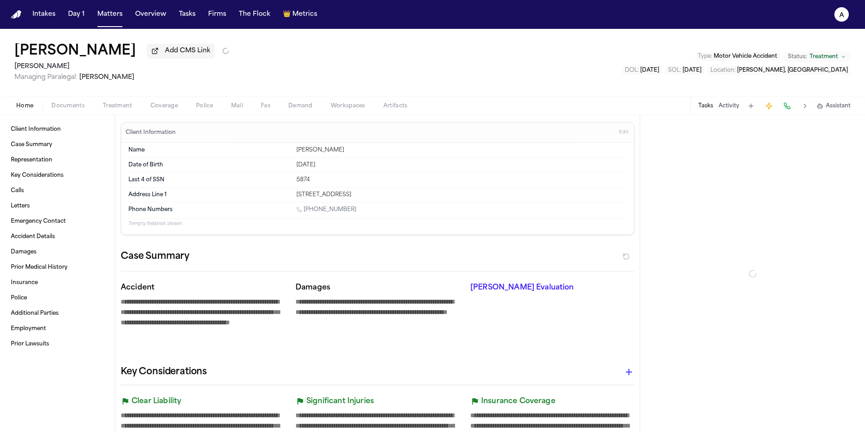
type textarea "*"
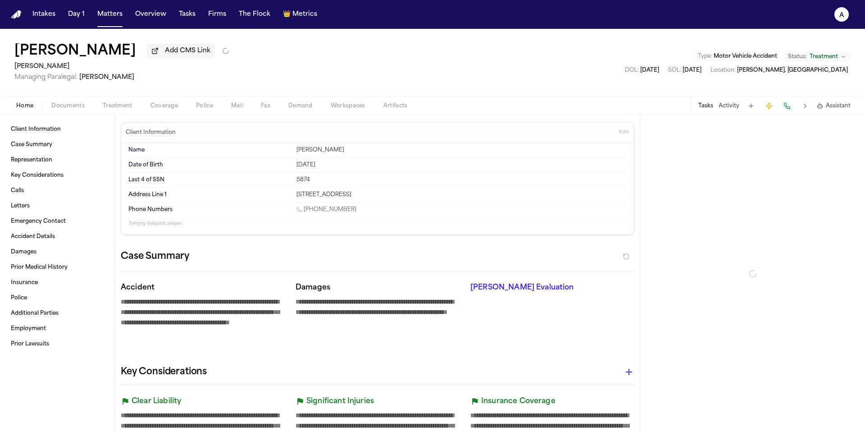
type textarea "*"
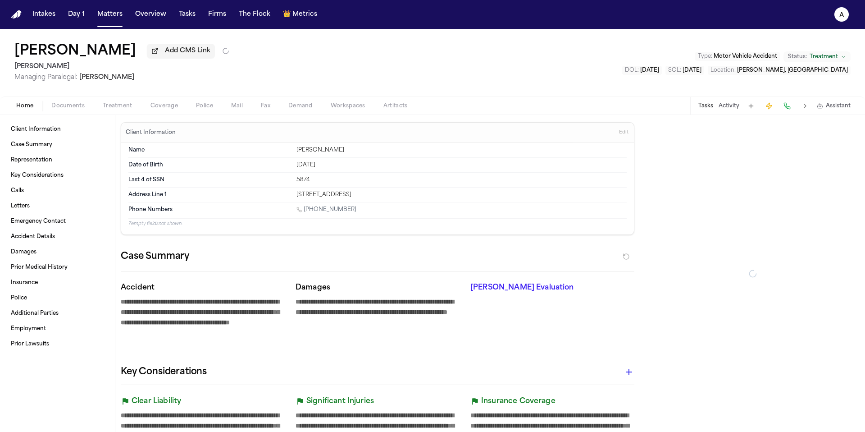
type textarea "*"
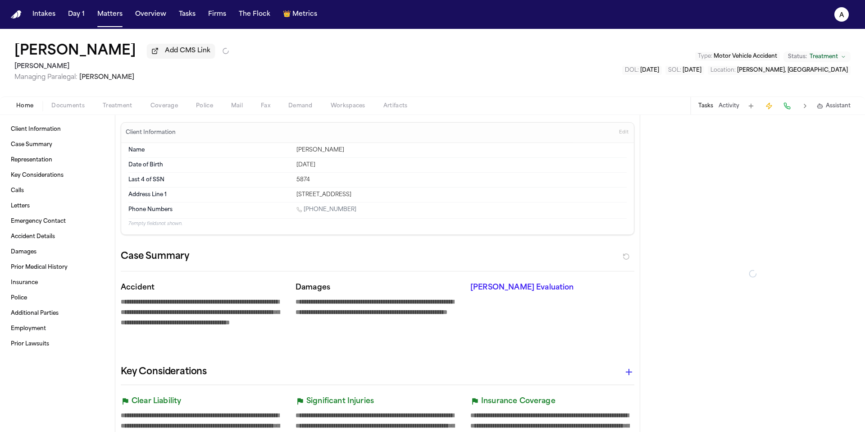
type textarea "*"
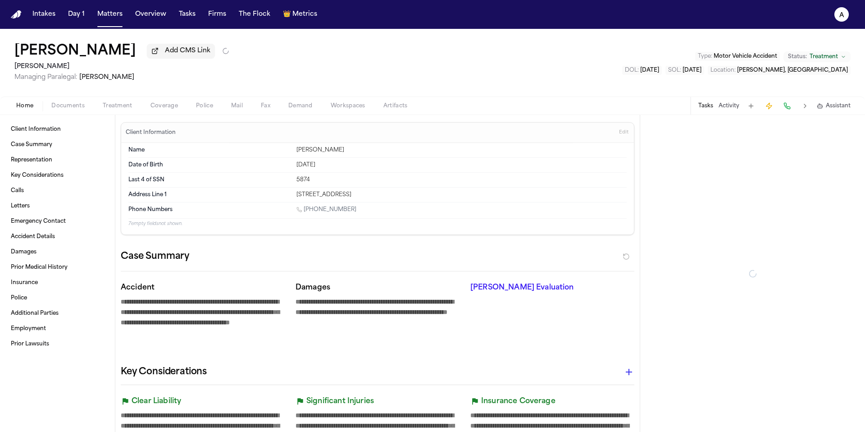
type textarea "*"
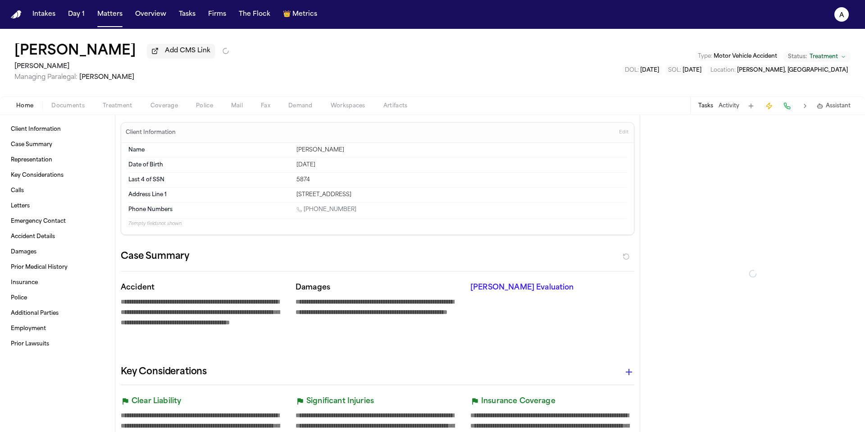
type textarea "*"
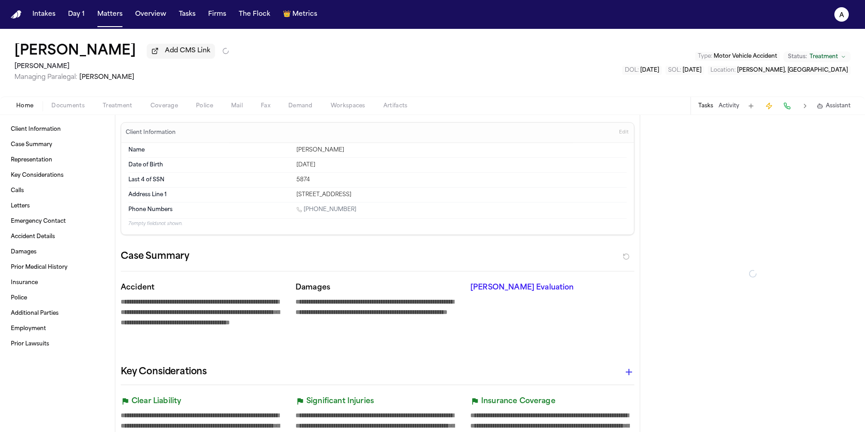
type textarea "*"
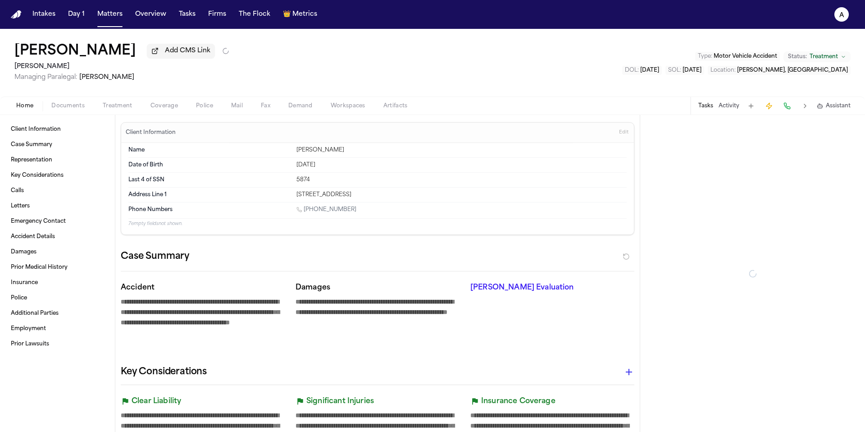
type textarea "*"
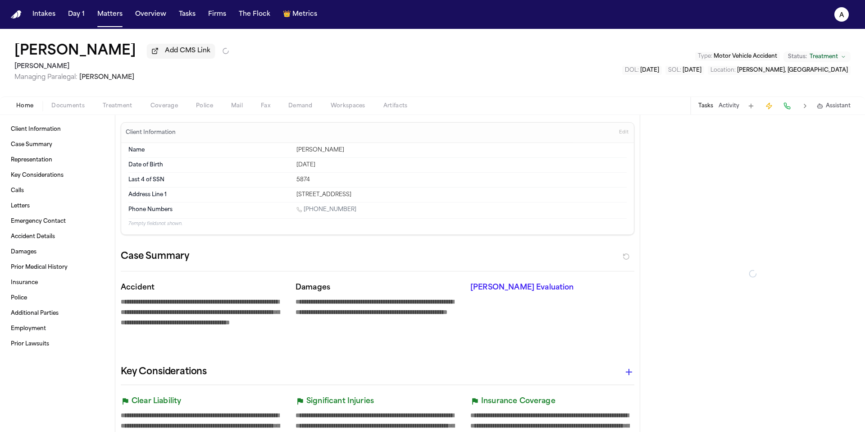
type textarea "*"
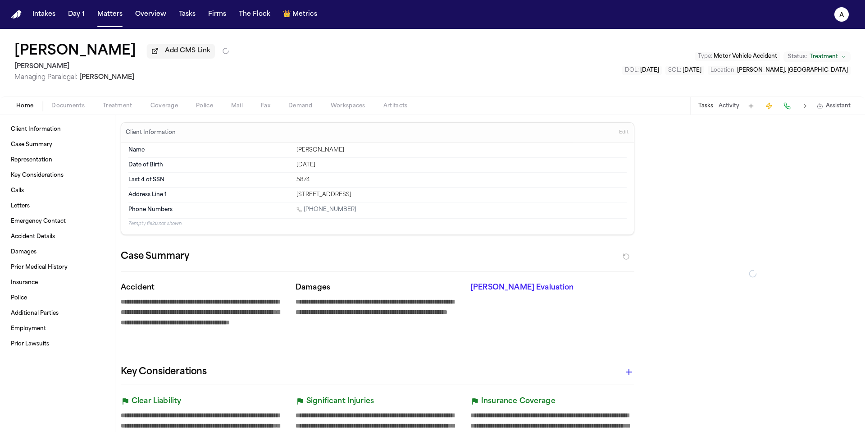
type textarea "*"
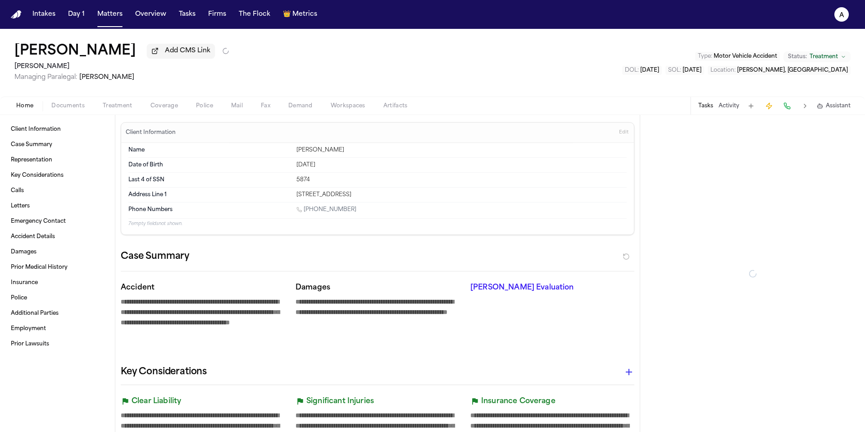
type textarea "*"
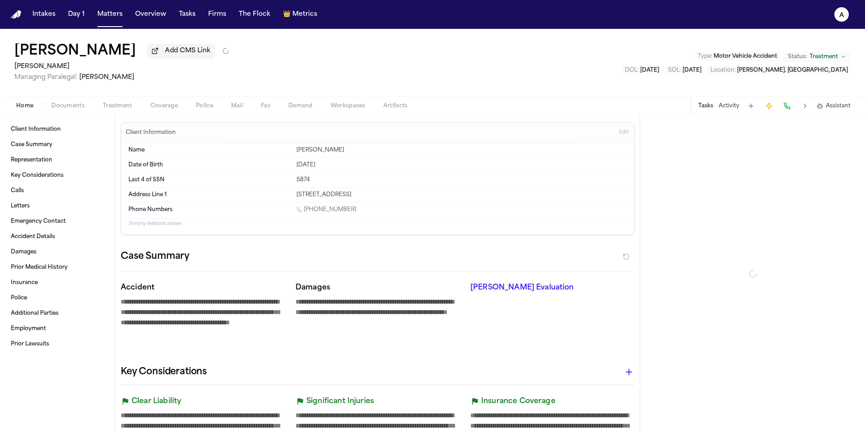
type textarea "*"
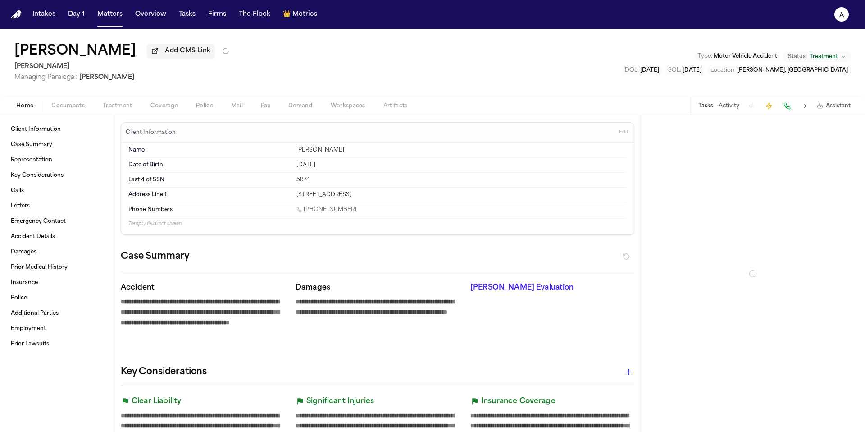
type textarea "*"
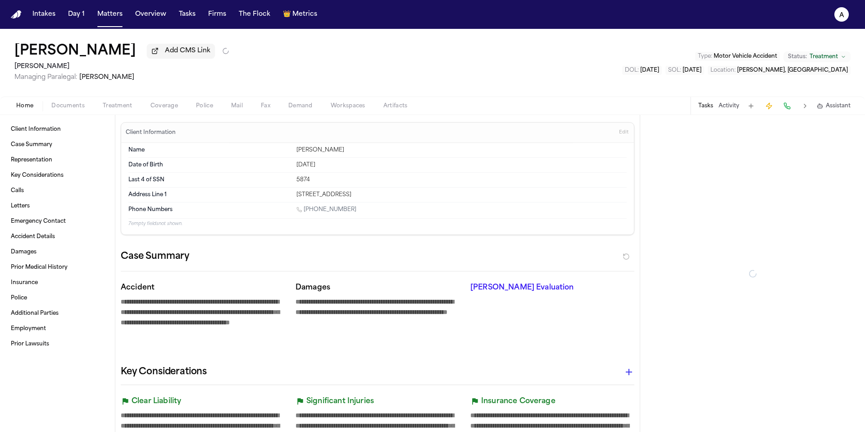
type textarea "*"
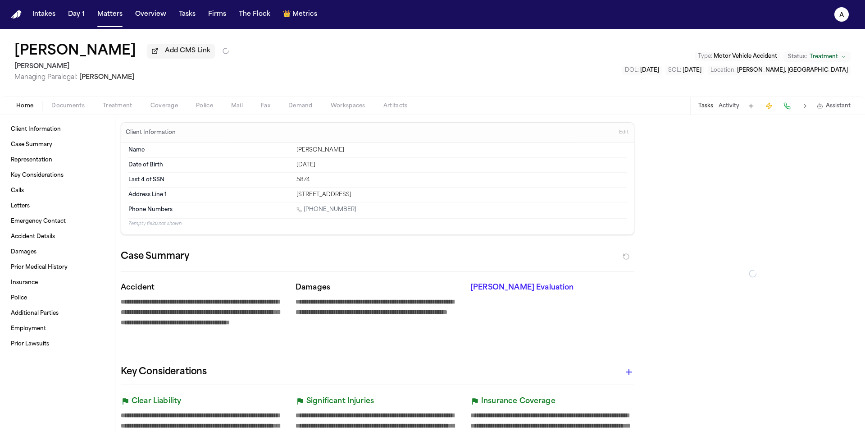
type textarea "*"
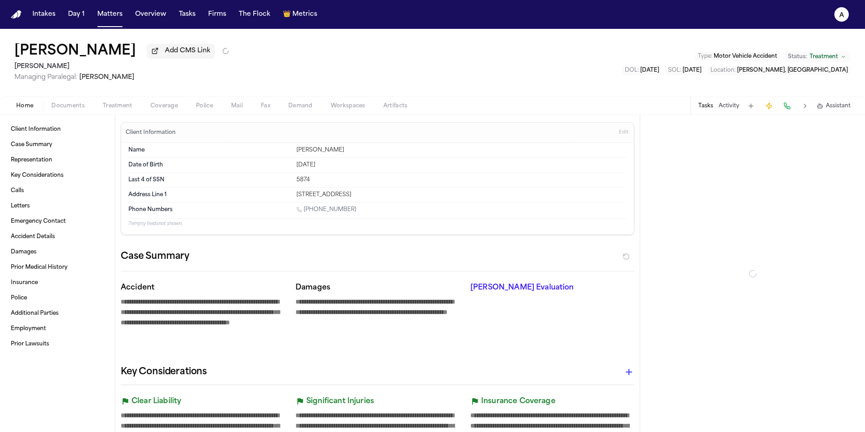
type textarea "*"
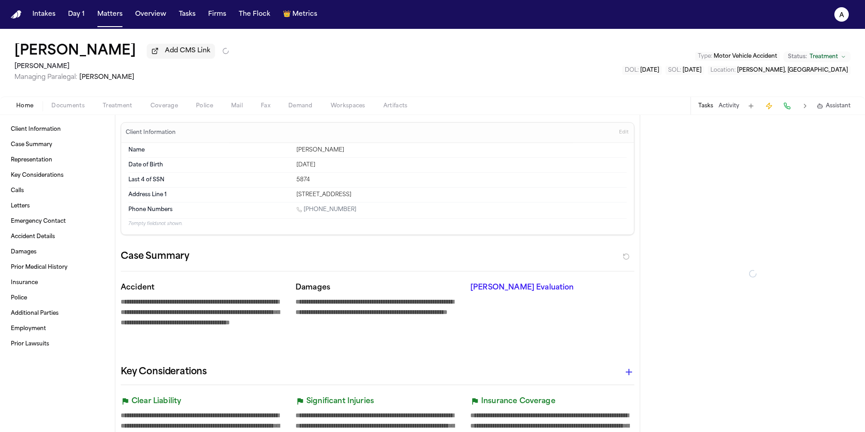
type textarea "*"
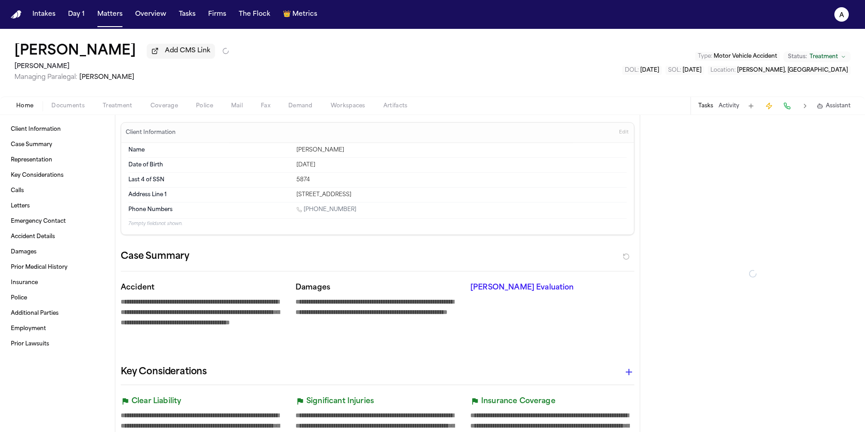
type textarea "*"
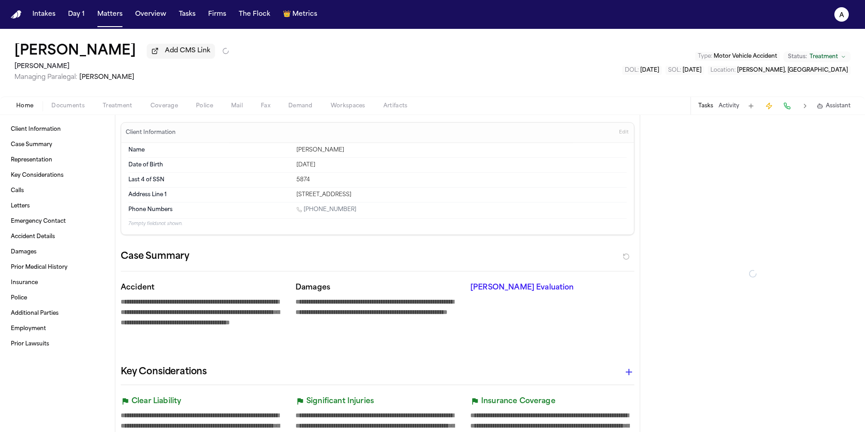
type textarea "*"
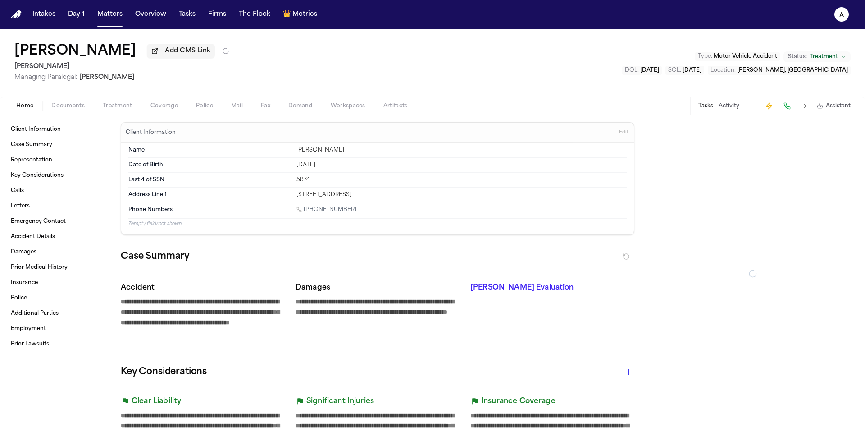
type textarea "*"
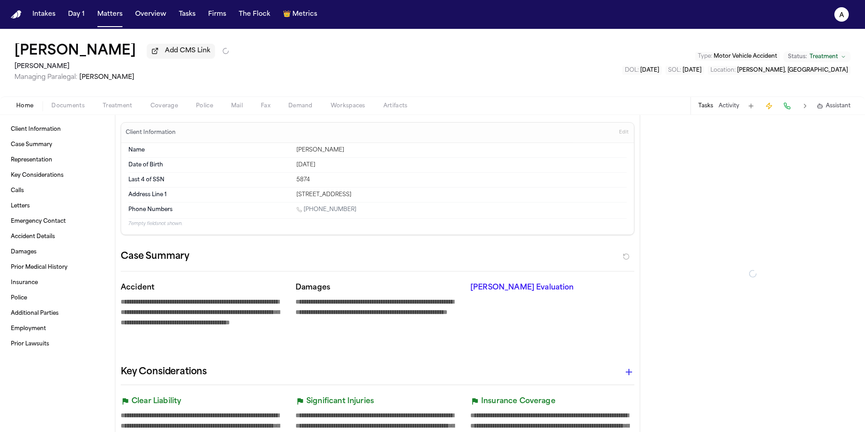
type textarea "*"
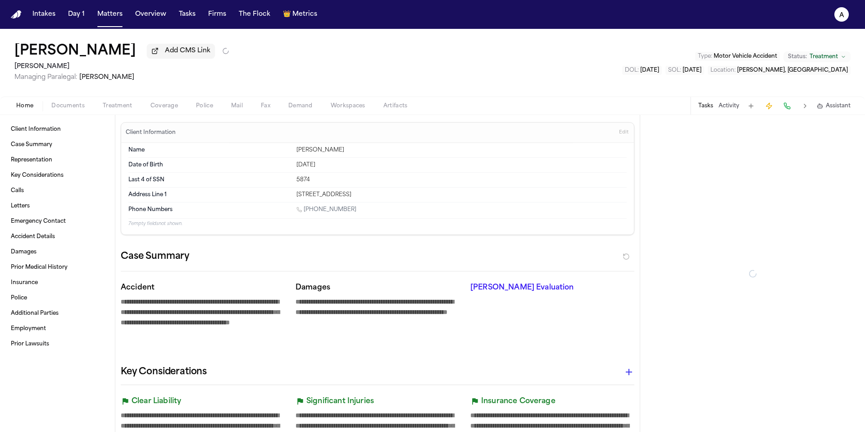
type textarea "*"
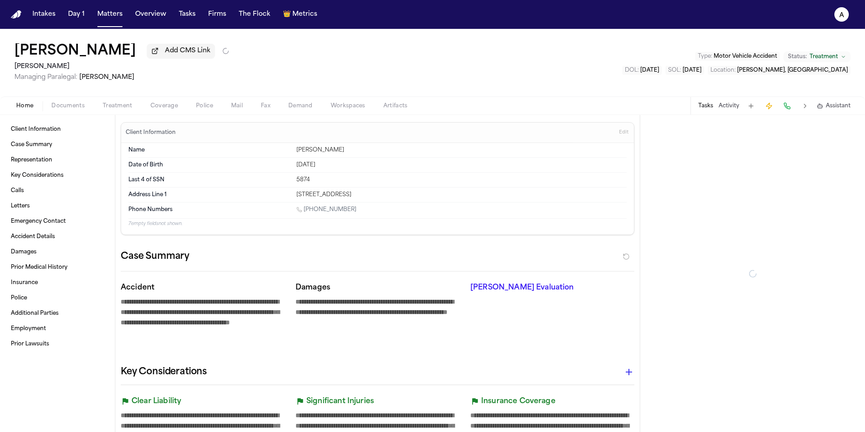
type textarea "*"
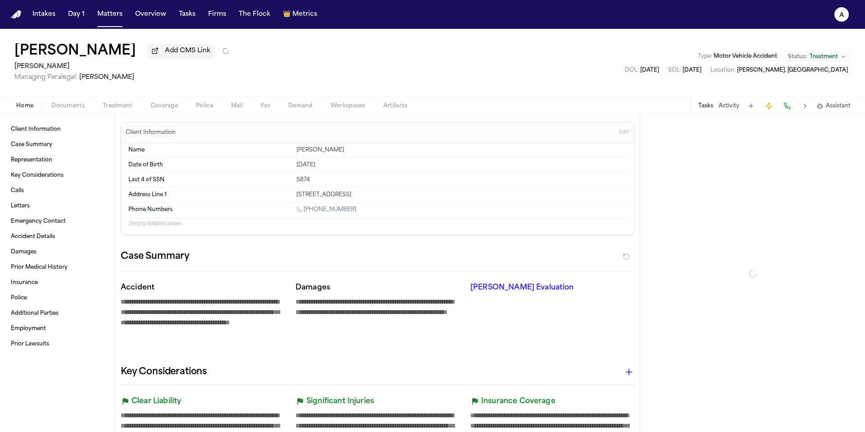
type textarea "*"
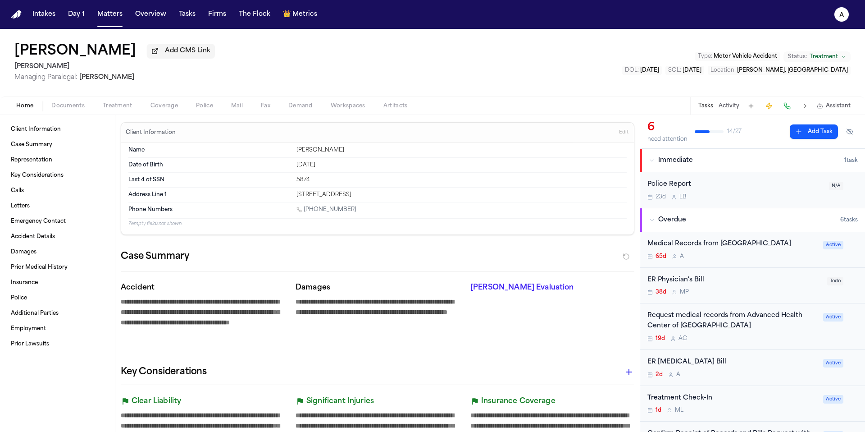
click at [782, 333] on div "Request medical records from Advanced Health Center of Inglewood 19d A C" at bounding box center [732, 326] width 170 height 32
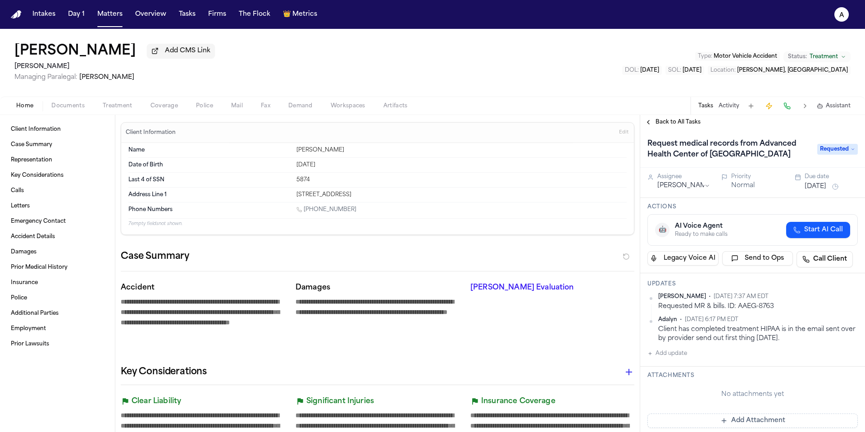
scroll to position [17, 0]
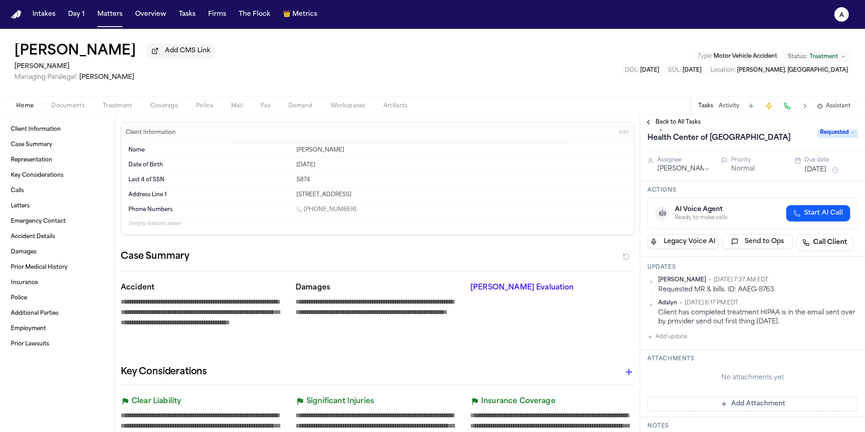
click at [680, 344] on div "Updates Anna Contreras • Sep 23, 2025 7:37 AM EDT Requested MR & bills. ID: AAE…" at bounding box center [752, 302] width 225 height 93
click at [77, 106] on span "Documents" at bounding box center [67, 105] width 33 height 7
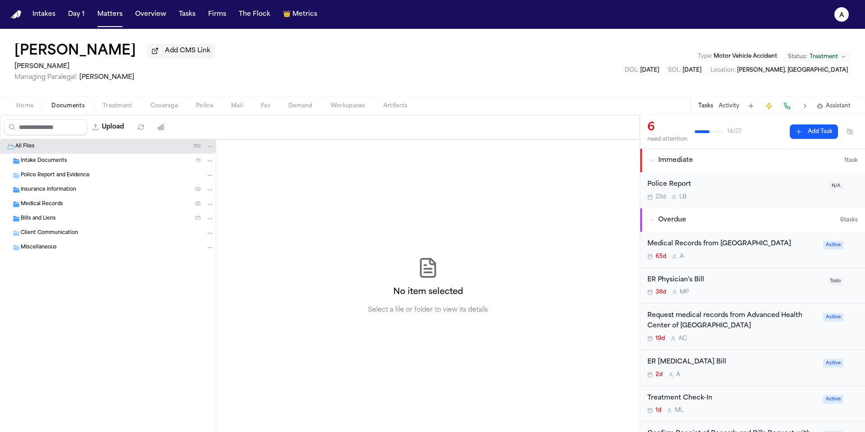
click at [61, 206] on span "Medical Records" at bounding box center [42, 204] width 42 height 8
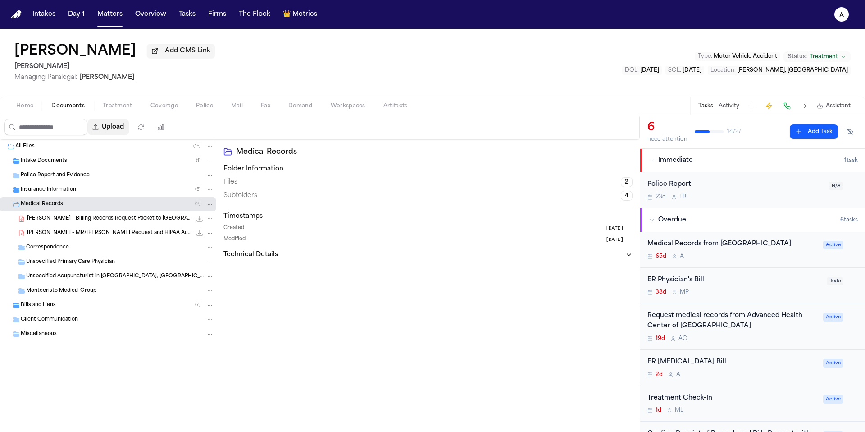
click at [124, 125] on button "Upload" at bounding box center [108, 127] width 42 height 16
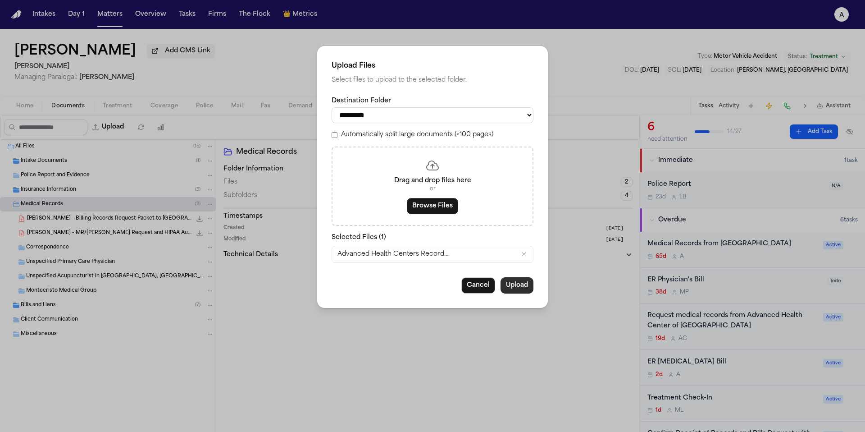
click at [516, 290] on button "Upload" at bounding box center [516, 285] width 33 height 16
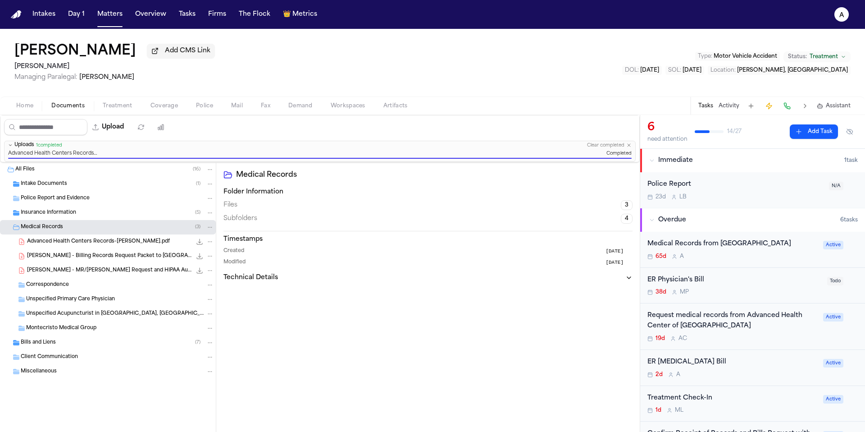
click at [742, 331] on div "Request medical records from Advanced Health Center of [GEOGRAPHIC_DATA]" at bounding box center [732, 320] width 170 height 21
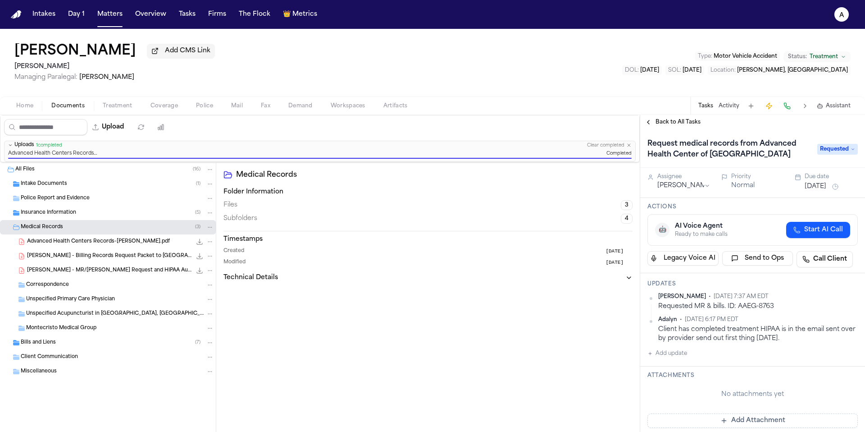
click at [668, 355] on button "Add update" at bounding box center [667, 353] width 40 height 11
click at [678, 355] on textarea "Add your update" at bounding box center [758, 360] width 192 height 18
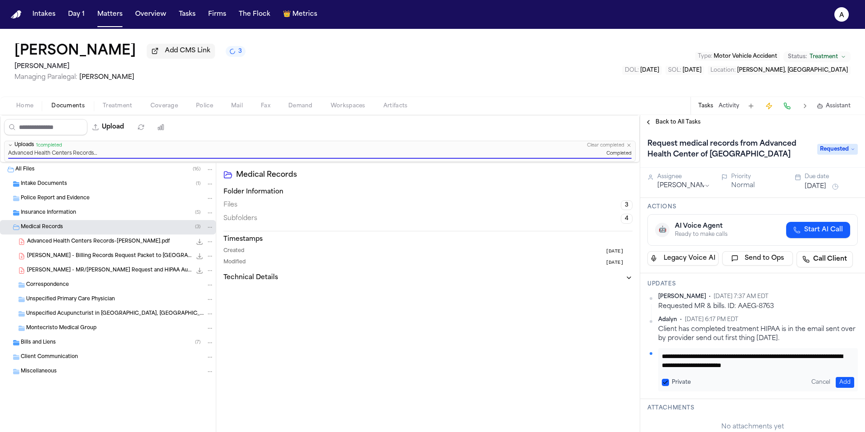
scroll to position [9, 0]
drag, startPoint x: 751, startPoint y: 366, endPoint x: 695, endPoint y: 368, distance: 56.8
click at [695, 368] on textarea "**********" at bounding box center [755, 360] width 186 height 18
click at [663, 379] on button "Private" at bounding box center [665, 381] width 7 height 7
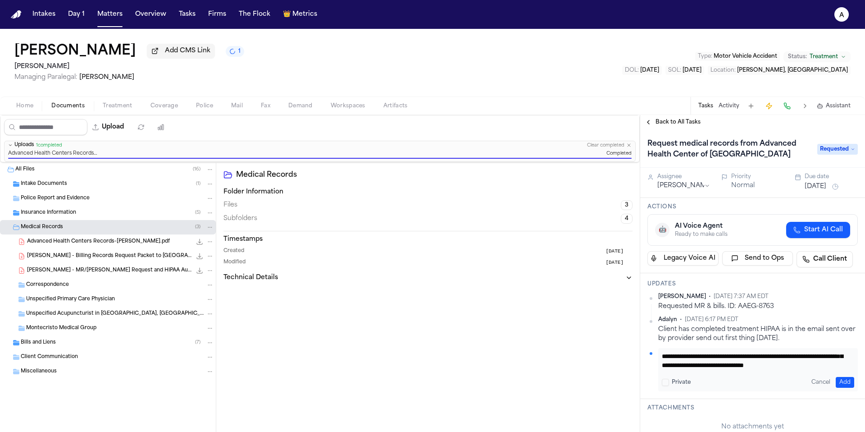
click at [855, 382] on div "**********" at bounding box center [752, 336] width 225 height 126
click at [836, 382] on button "Add" at bounding box center [845, 382] width 18 height 11
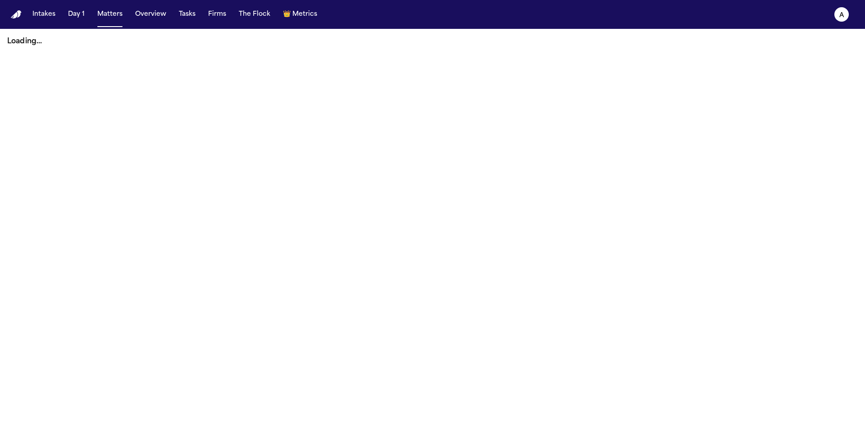
click at [112, 24] on nav "Intakes Day 1 Matters Overview Tasks Firms The Flock 👑 Metrics A" at bounding box center [432, 14] width 865 height 29
click at [114, 15] on button "Matters" at bounding box center [110, 14] width 32 height 16
click at [71, 16] on button "Day 1" at bounding box center [76, 14] width 24 height 16
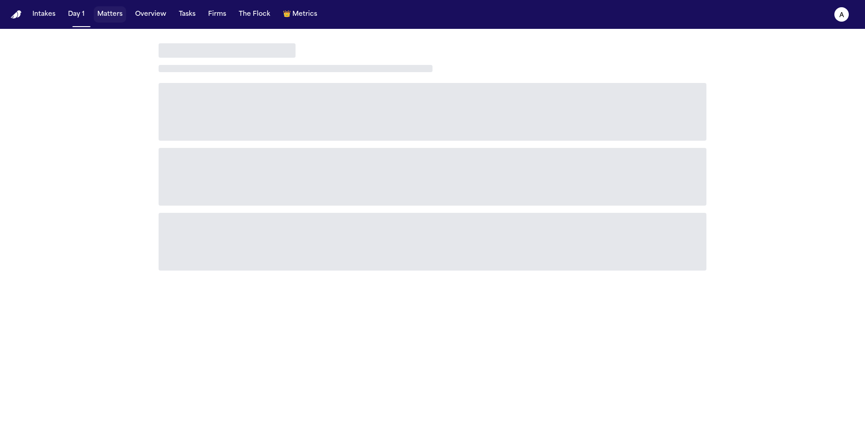
click at [110, 16] on button "Matters" at bounding box center [110, 14] width 32 height 16
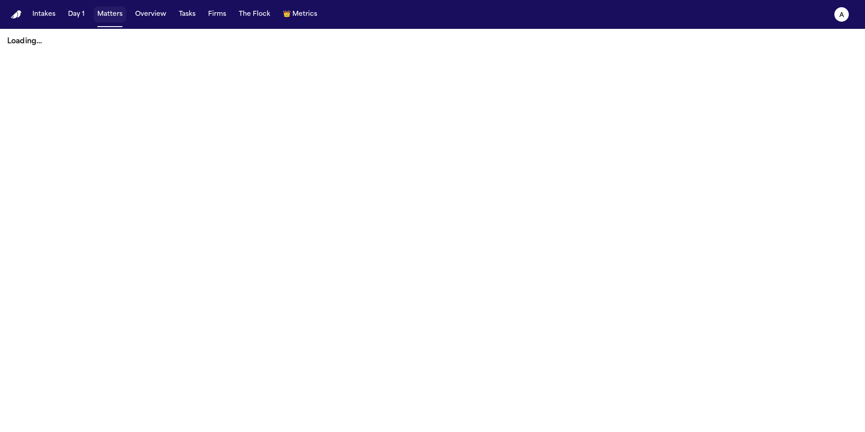
click at [108, 18] on button "Matters" at bounding box center [110, 14] width 32 height 16
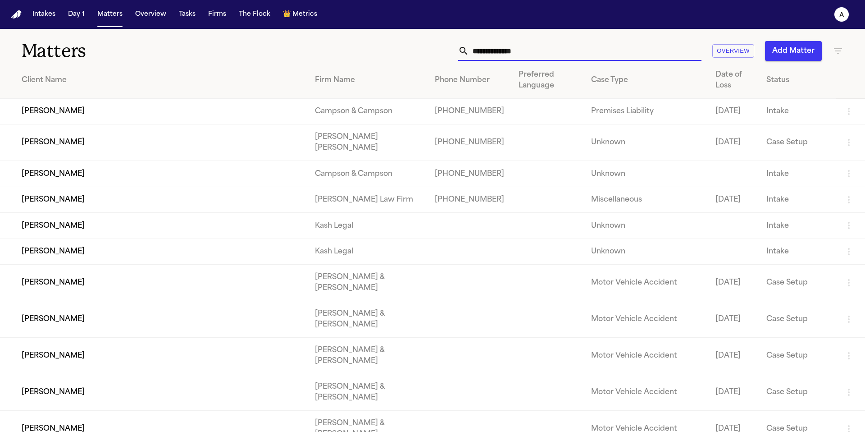
click at [532, 52] on input "text" at bounding box center [585, 51] width 232 height 20
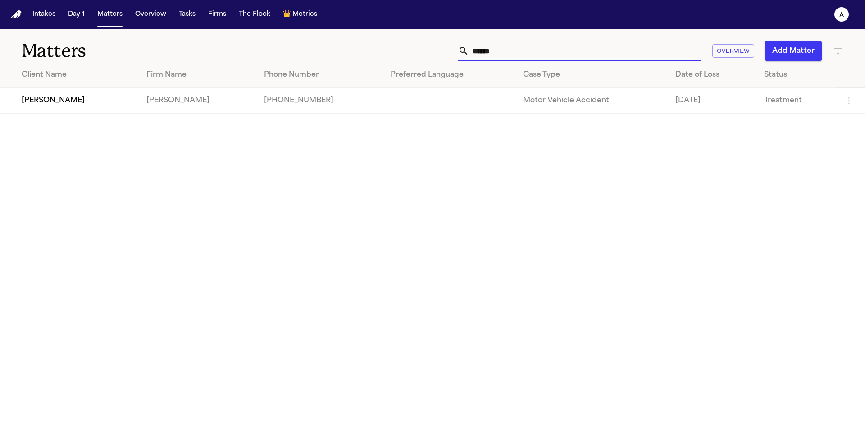
type input "******"
click at [77, 100] on td "[PERSON_NAME]" at bounding box center [69, 101] width 139 height 26
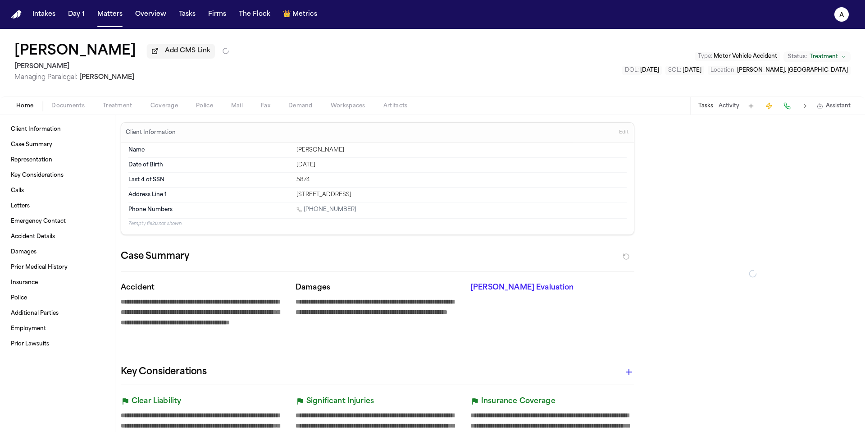
type textarea "*"
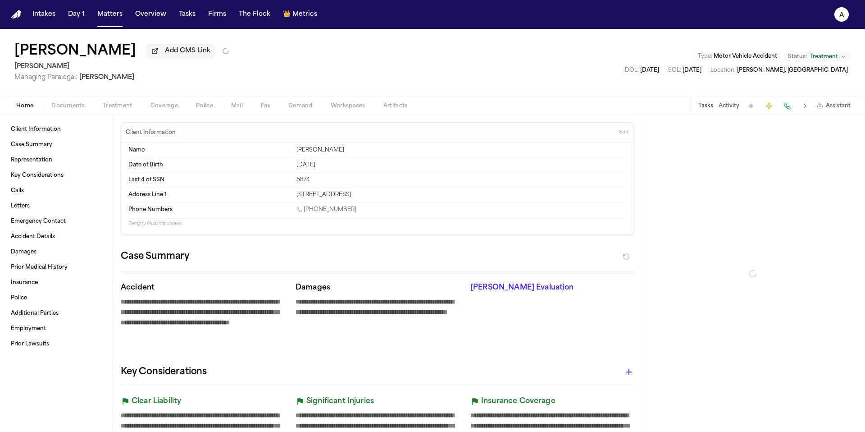
type textarea "*"
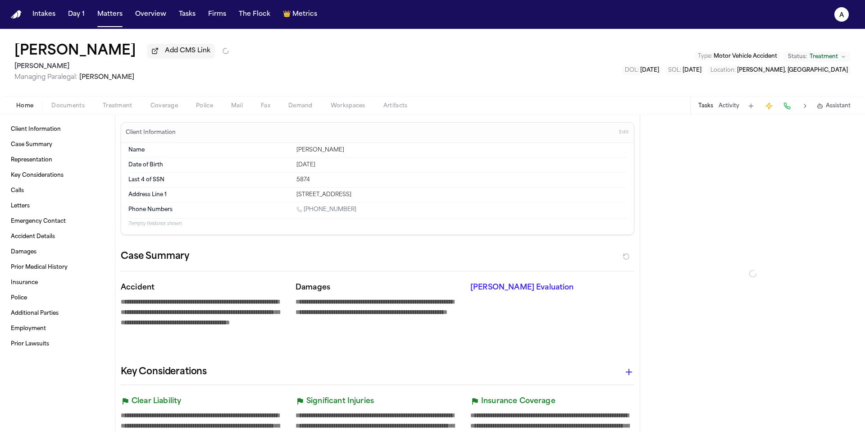
type textarea "*"
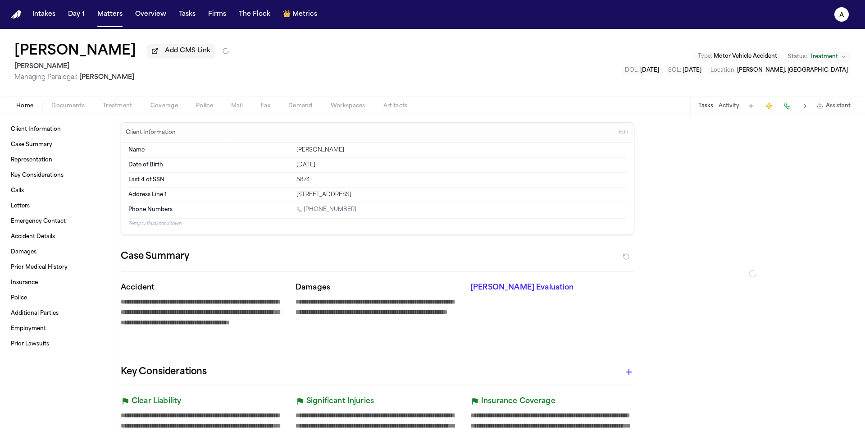
type textarea "*"
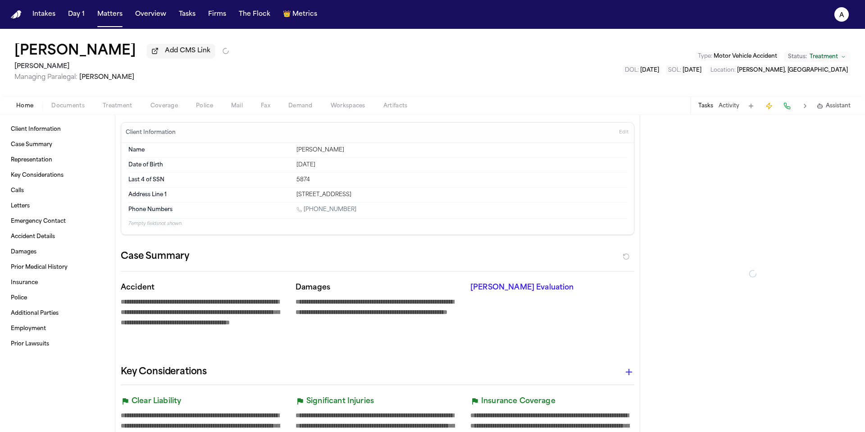
type textarea "*"
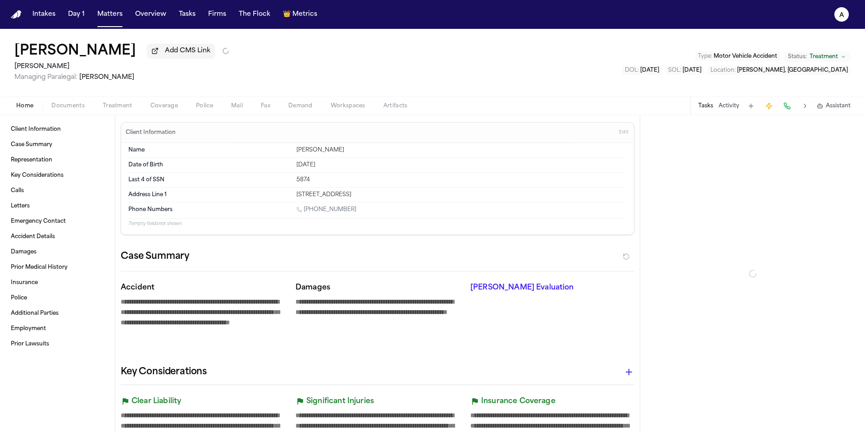
type textarea "*"
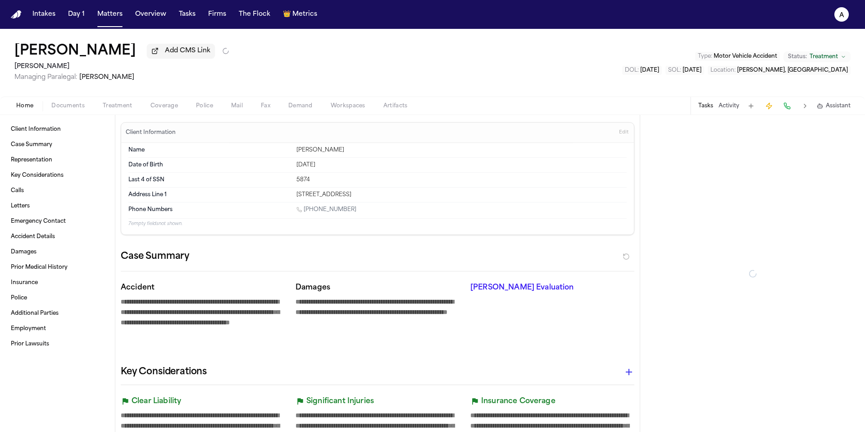
type textarea "*"
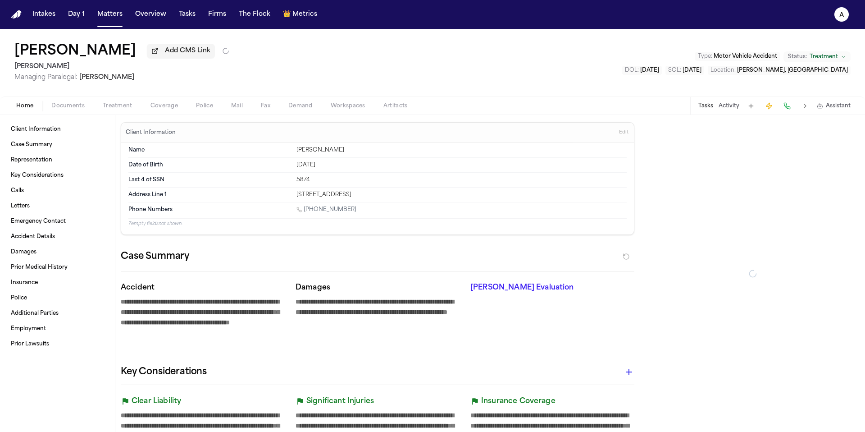
type textarea "*"
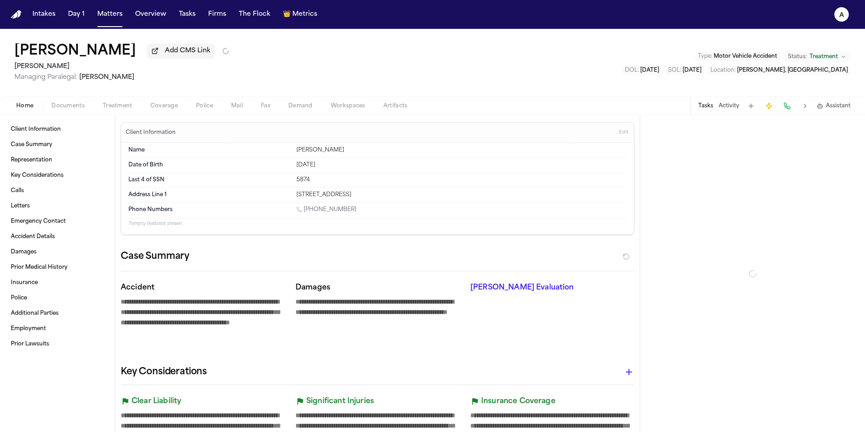
type textarea "*"
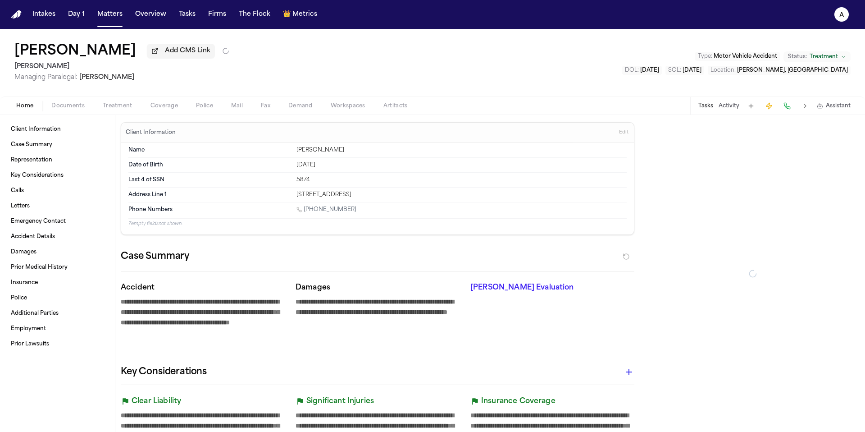
type textarea "*"
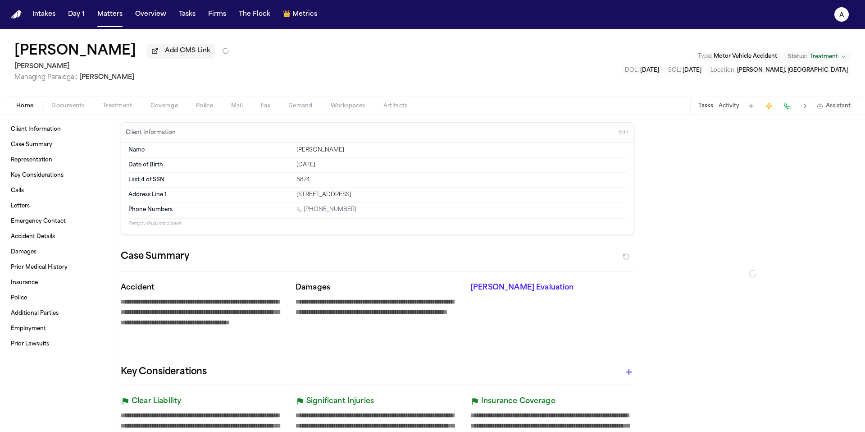
type textarea "*"
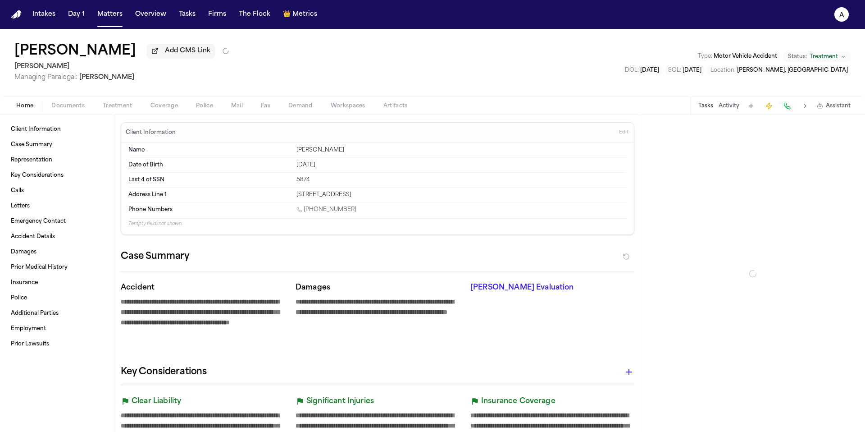
type textarea "*"
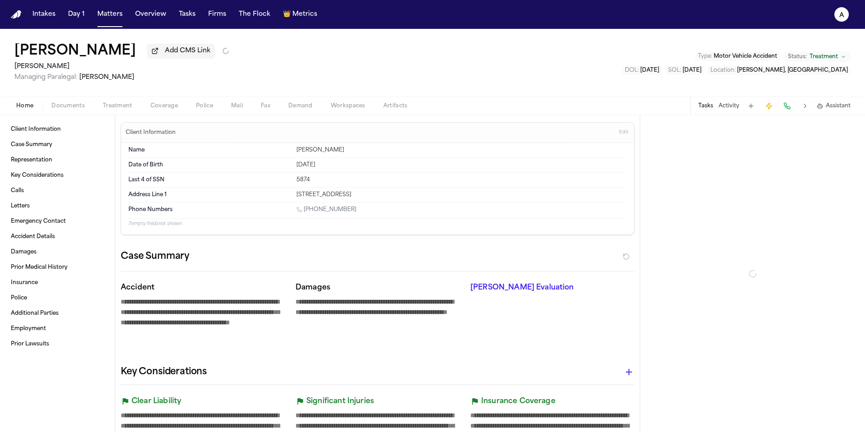
type textarea "*"
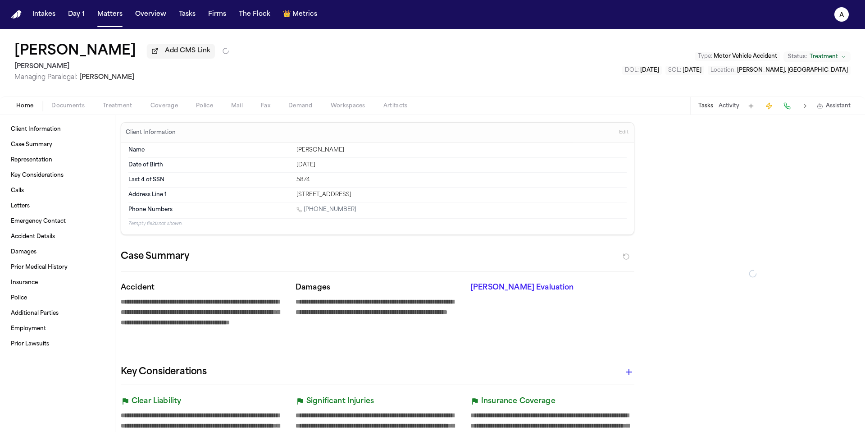
type textarea "*"
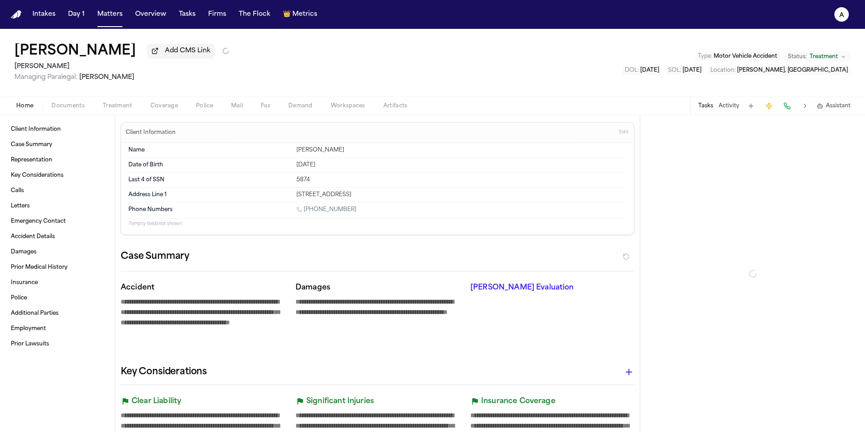
type textarea "*"
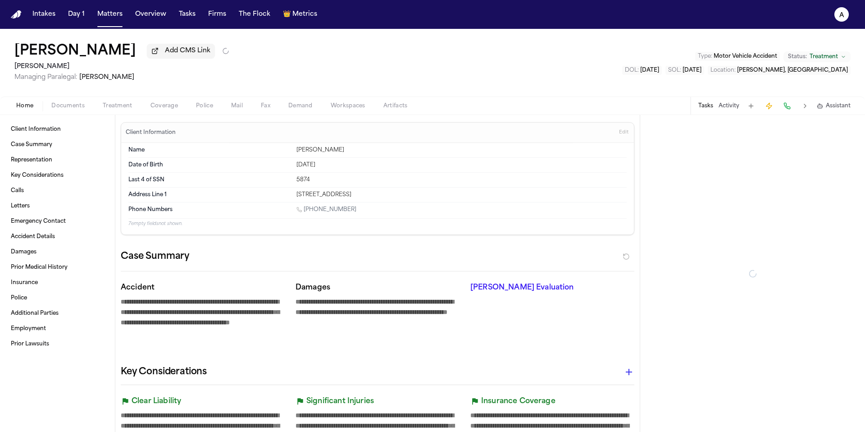
type textarea "*"
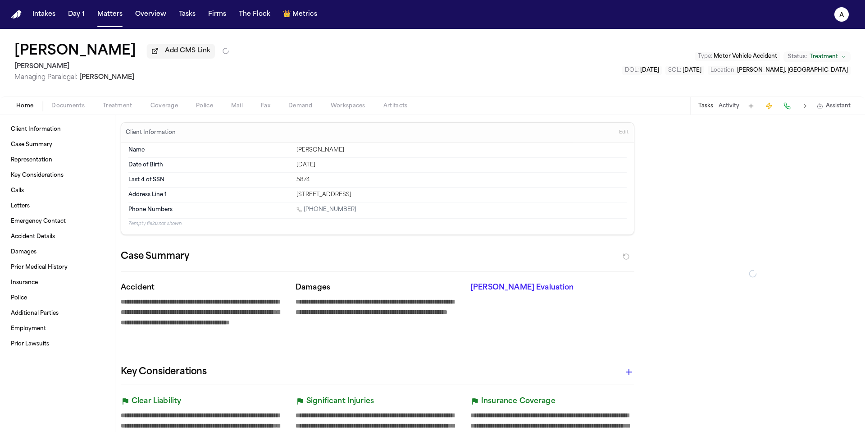
type textarea "*"
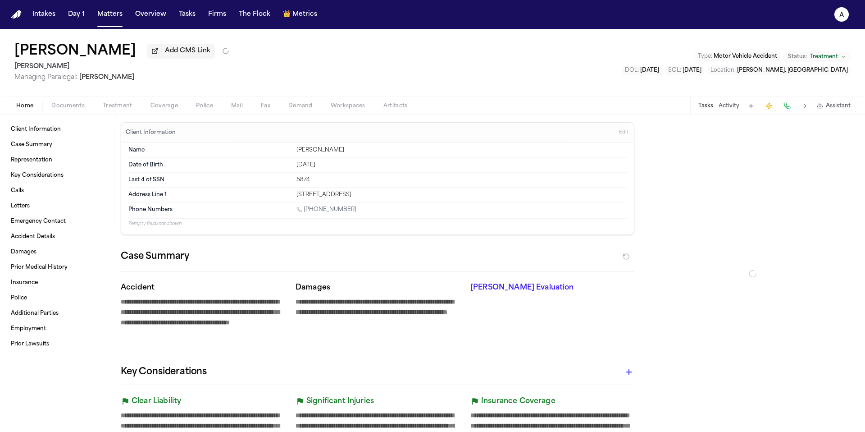
type textarea "*"
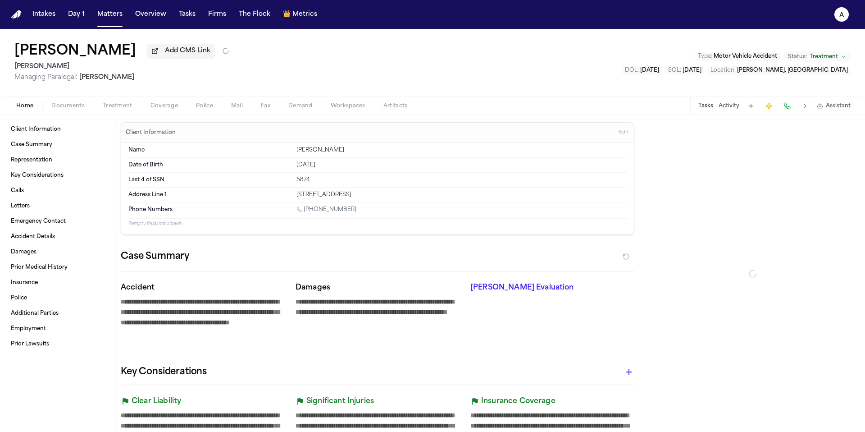
type textarea "*"
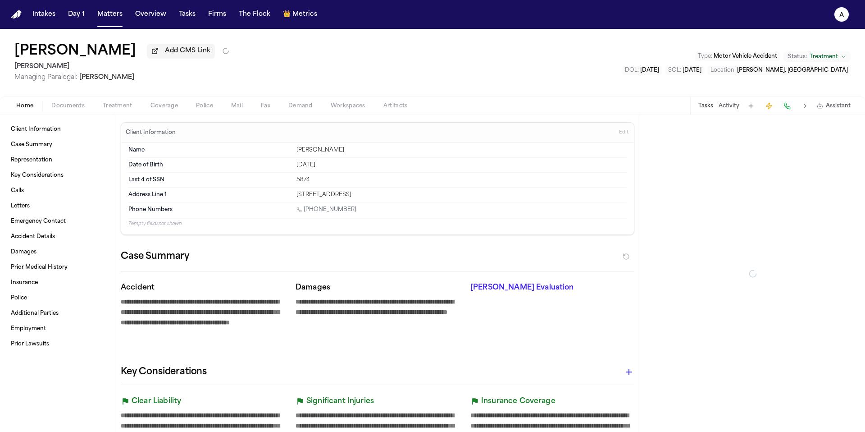
type textarea "*"
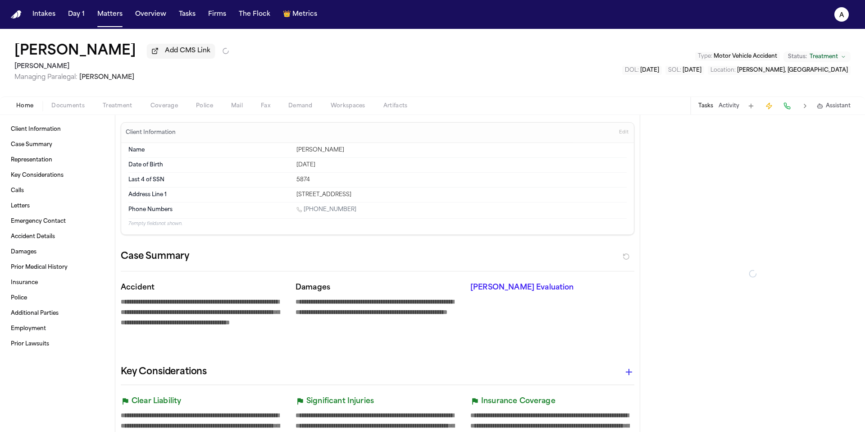
type textarea "*"
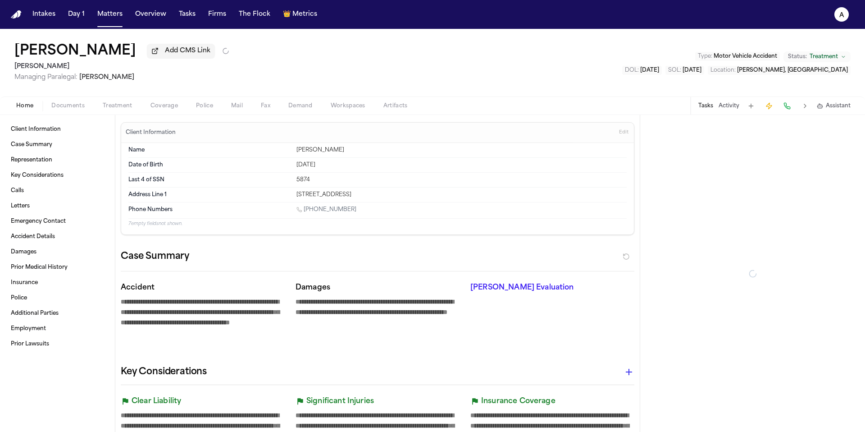
type textarea "*"
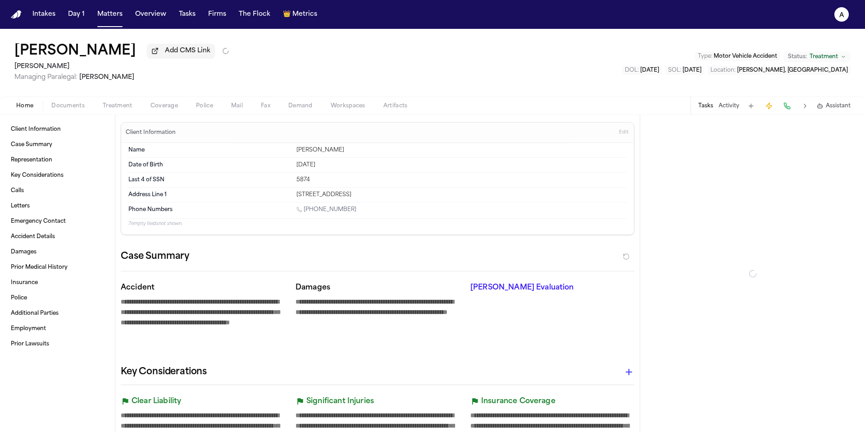
type textarea "*"
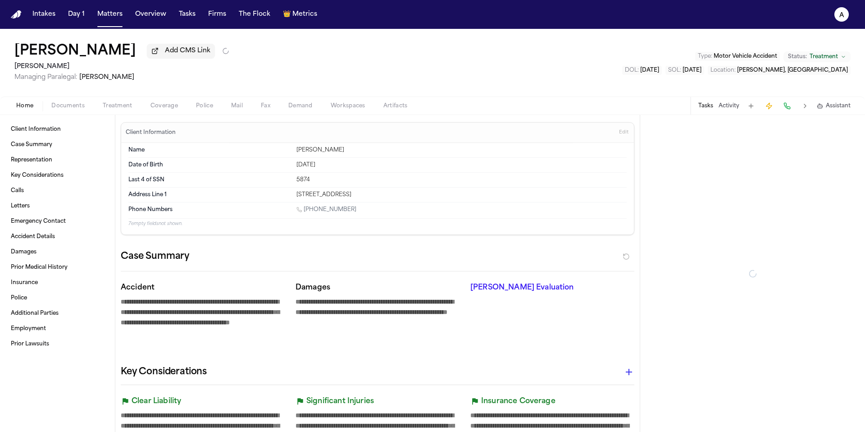
type textarea "*"
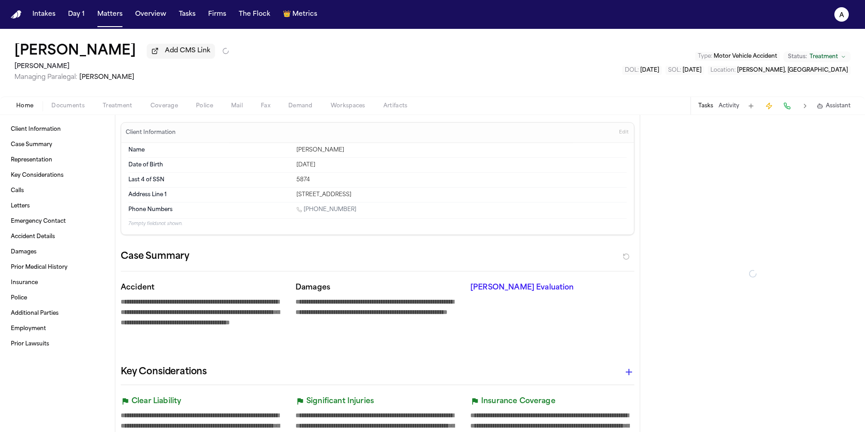
type textarea "*"
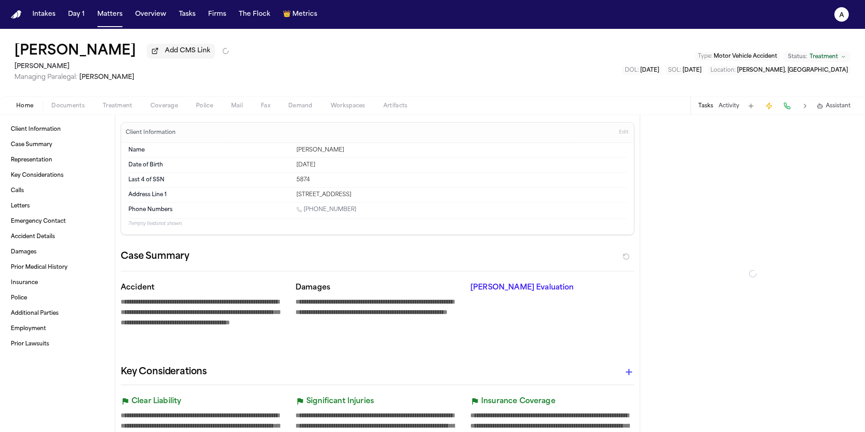
type textarea "*"
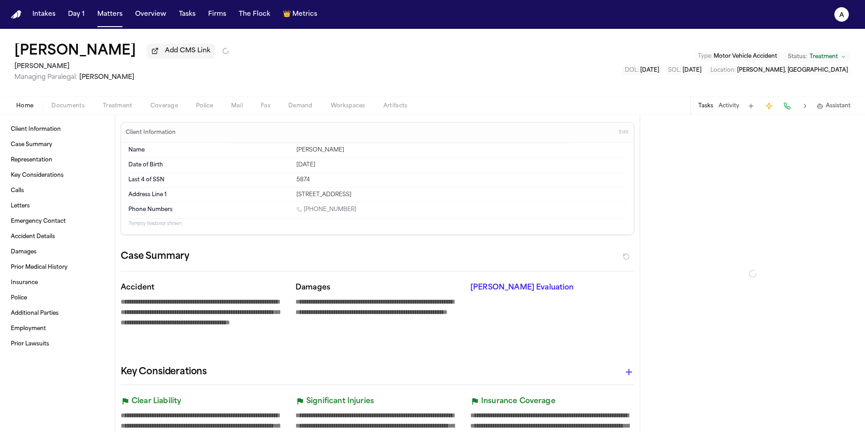
type textarea "*"
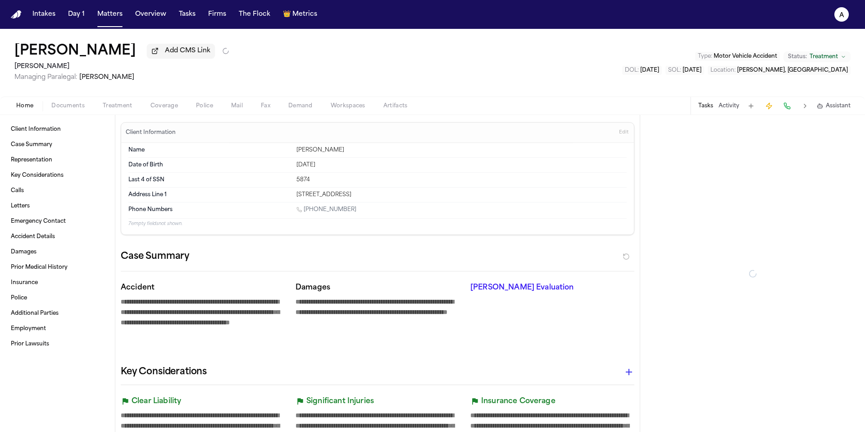
type textarea "*"
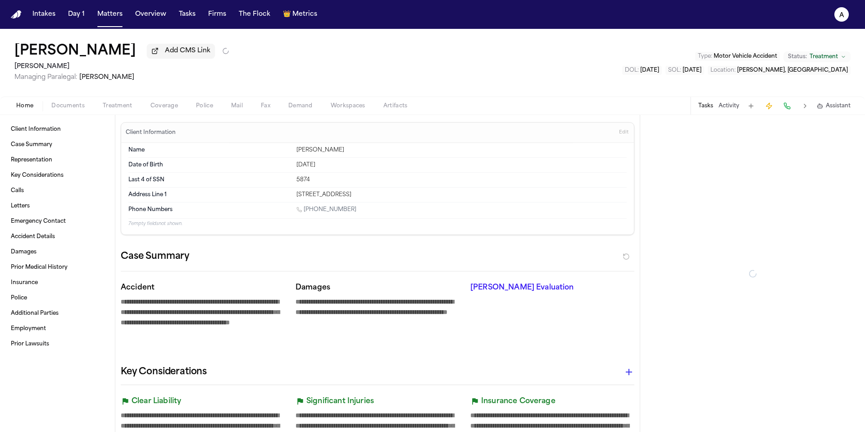
type textarea "*"
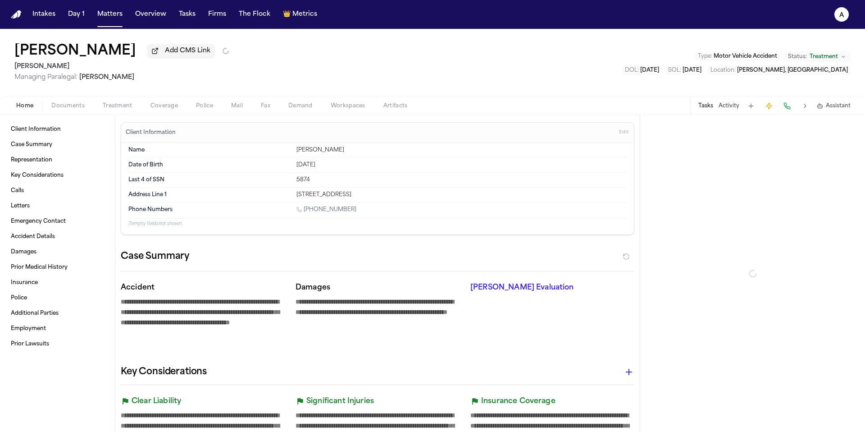
type textarea "*"
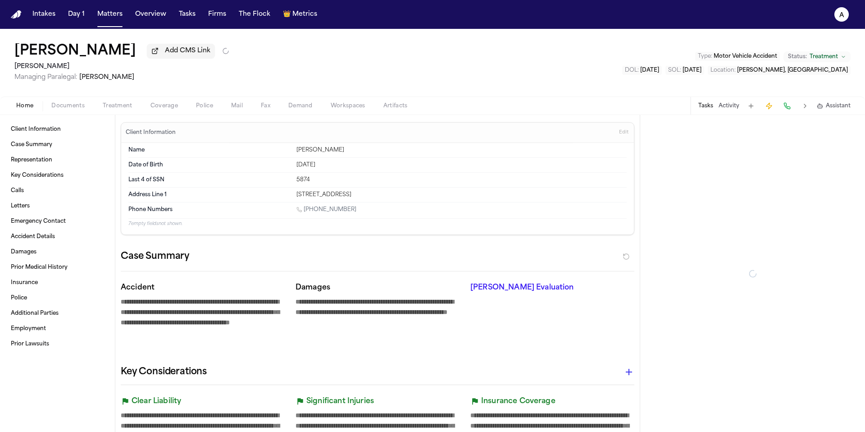
type textarea "*"
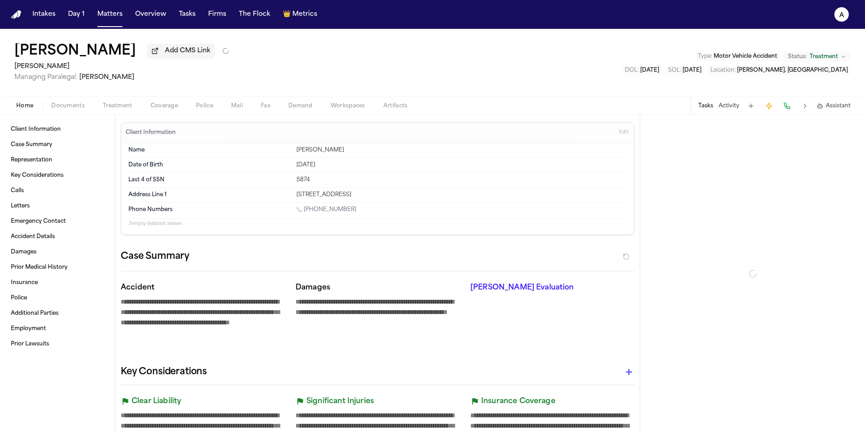
type textarea "*"
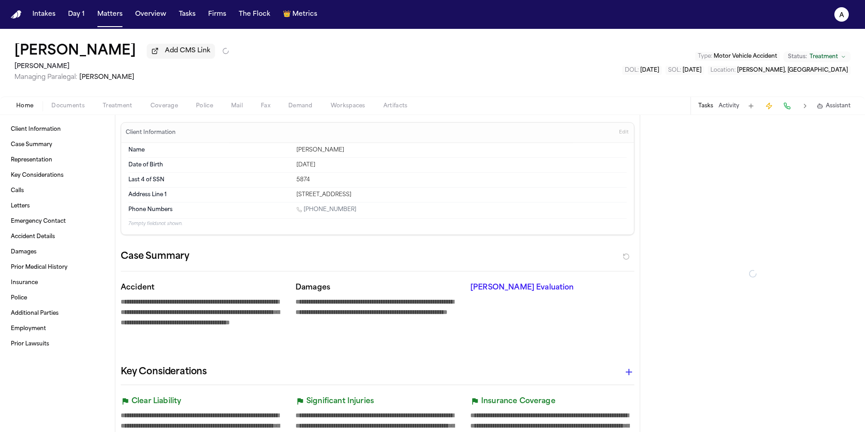
type textarea "*"
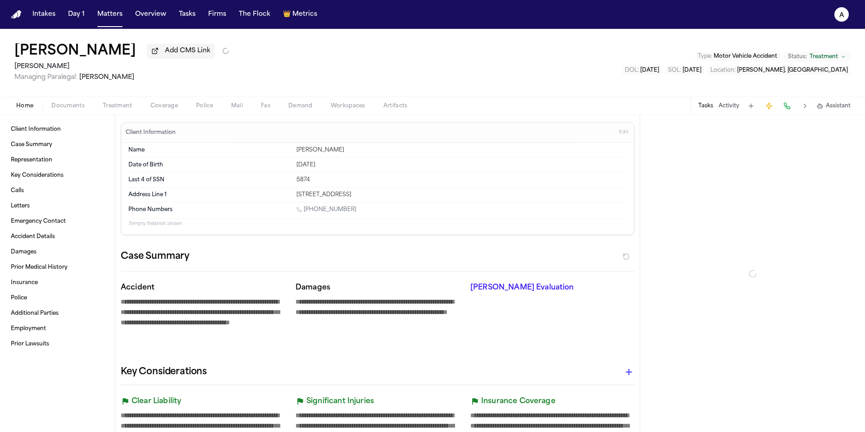
type textarea "*"
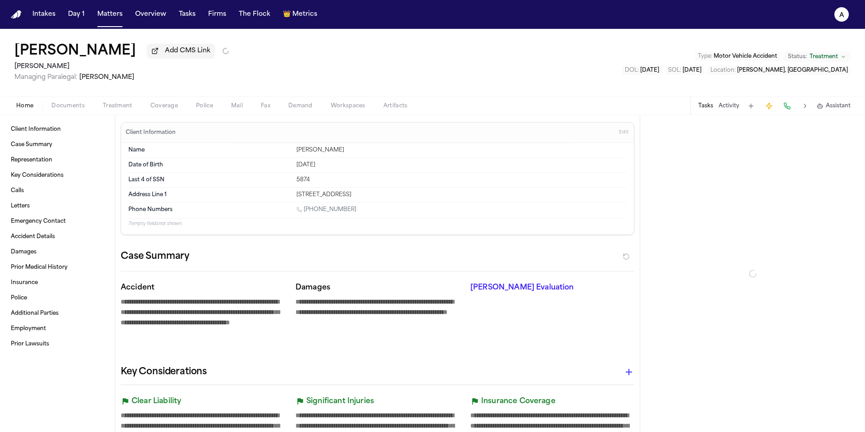
type textarea "*"
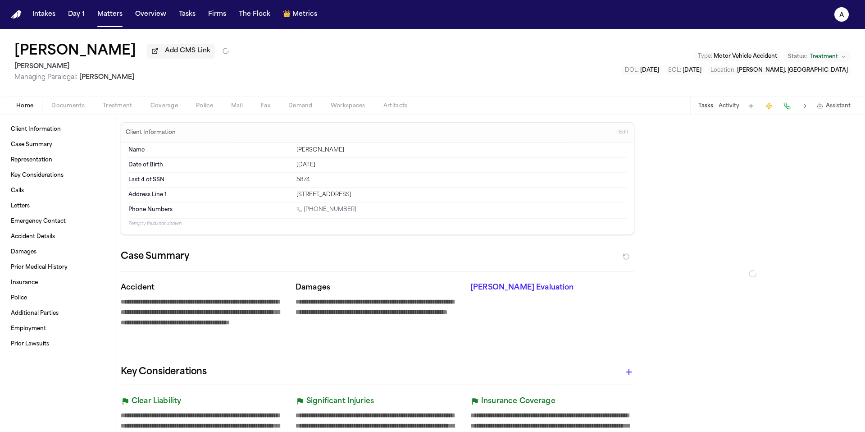
type textarea "*"
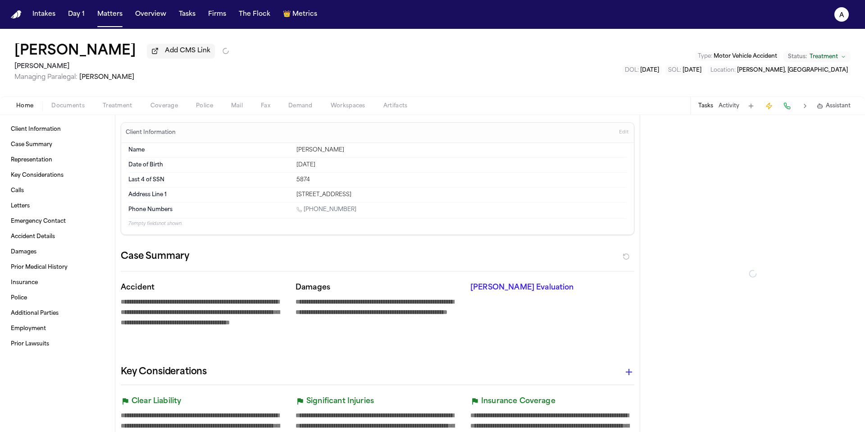
type textarea "*"
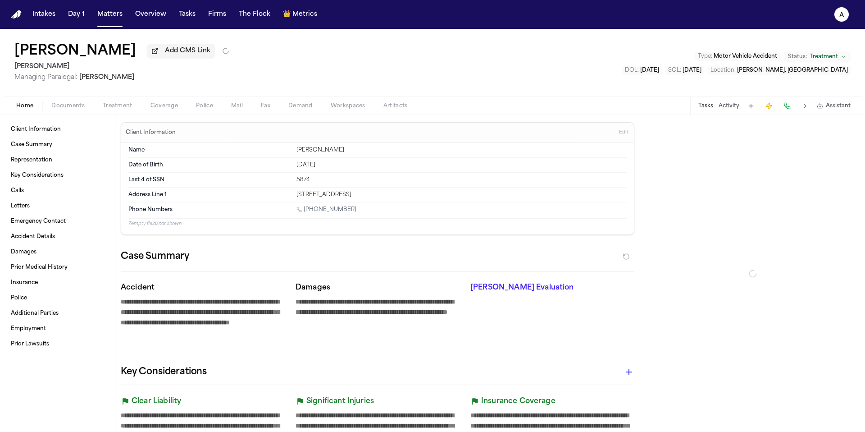
type textarea "*"
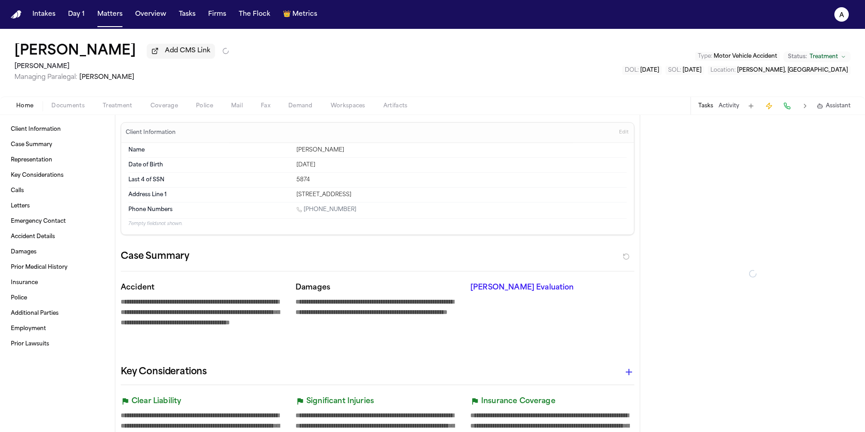
type textarea "*"
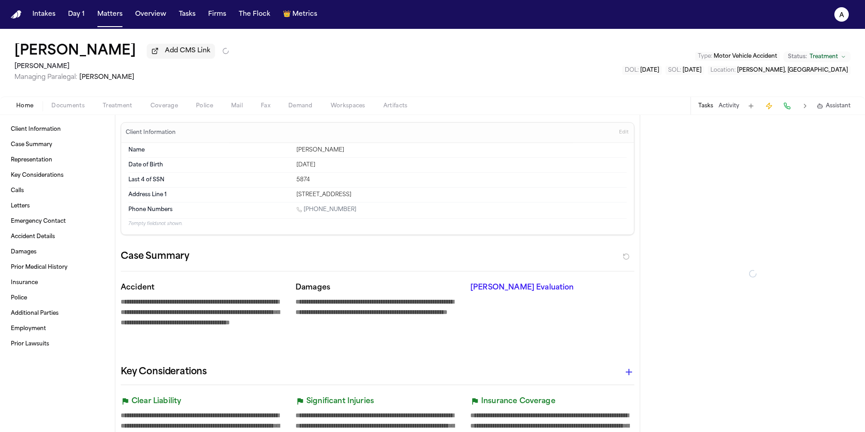
type textarea "*"
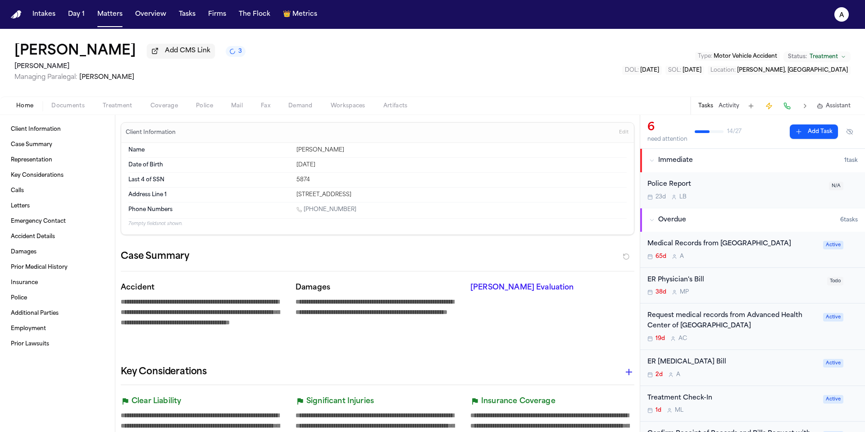
click at [779, 338] on div "19d A C" at bounding box center [732, 338] width 170 height 7
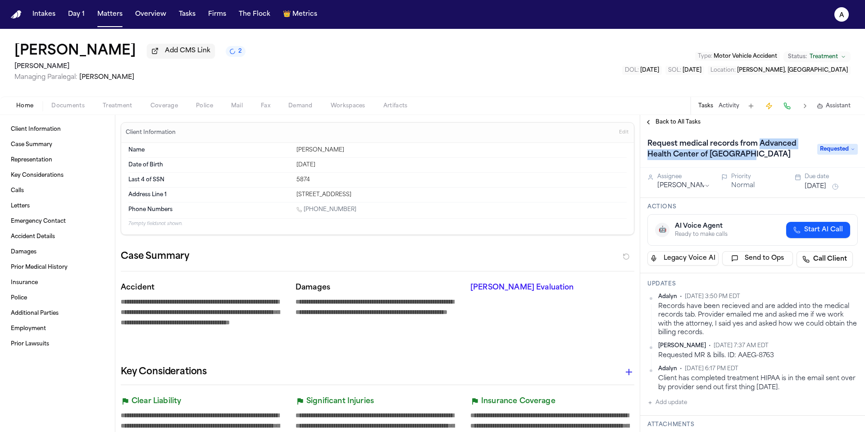
drag, startPoint x: 758, startPoint y: 147, endPoint x: 767, endPoint y: 156, distance: 12.7
click at [767, 156] on h1 "Request medical records from Advanced Health Center of [GEOGRAPHIC_DATA]" at bounding box center [728, 148] width 168 height 25
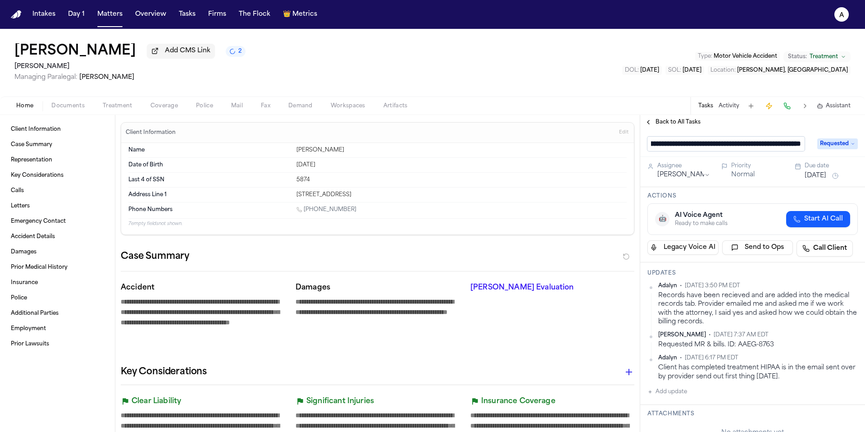
scroll to position [0, 100]
drag, startPoint x: 663, startPoint y: 146, endPoint x: 801, endPoint y: 151, distance: 138.4
click at [801, 151] on input "**********" at bounding box center [725, 143] width 157 height 14
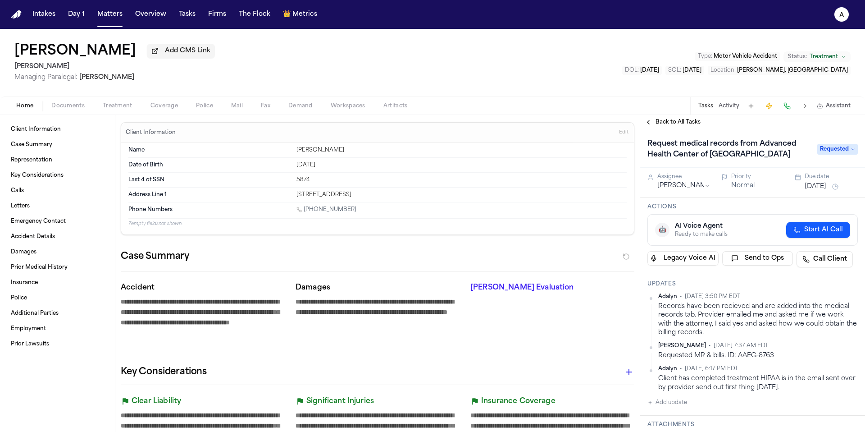
click at [681, 406] on button "Add update" at bounding box center [667, 402] width 40 height 11
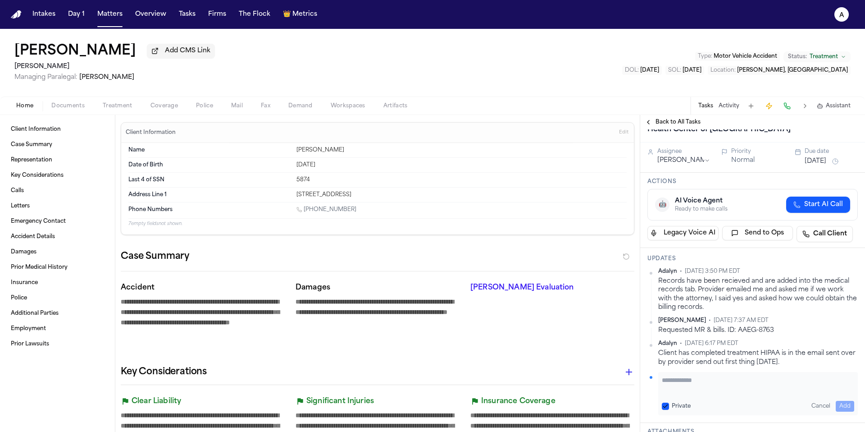
click at [707, 382] on textarea "Add your update" at bounding box center [758, 384] width 192 height 18
paste textarea "**********"
click at [736, 383] on textarea "**********" at bounding box center [755, 384] width 186 height 18
click at [796, 393] on textarea "**********" at bounding box center [755, 384] width 186 height 18
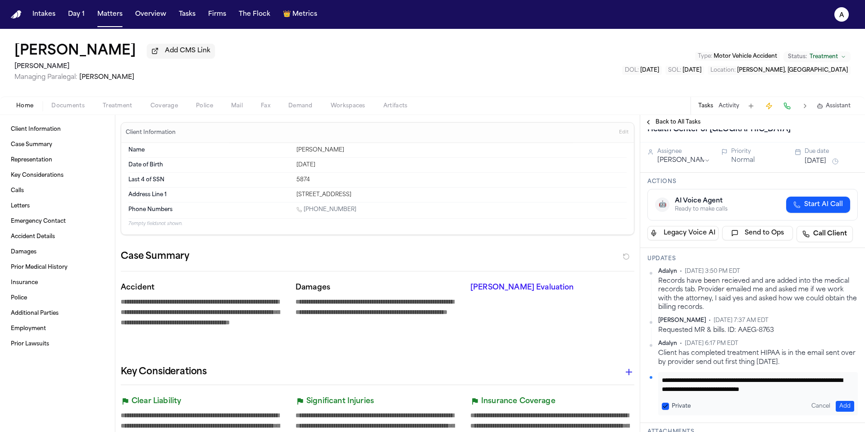
scroll to position [9, 0]
click at [664, 406] on button "Private" at bounding box center [665, 405] width 7 height 7
click at [729, 388] on textarea "**********" at bounding box center [755, 384] width 186 height 18
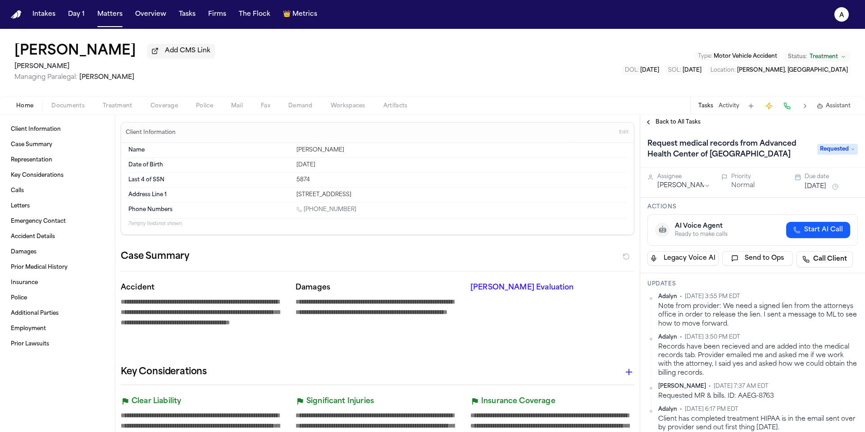
scroll to position [25, 0]
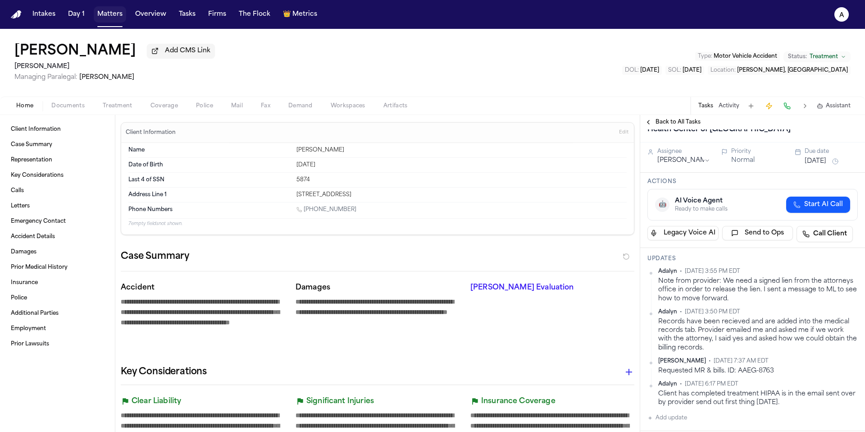
click at [104, 16] on button "Matters" at bounding box center [110, 14] width 32 height 16
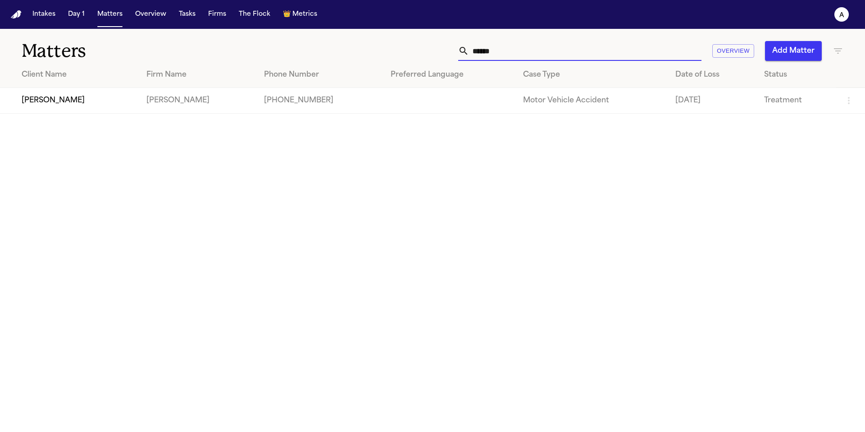
drag, startPoint x: 522, startPoint y: 53, endPoint x: 421, endPoint y: 33, distance: 102.5
click at [421, 33] on div "Matters ****** Overview Add Matter" at bounding box center [432, 45] width 865 height 33
click at [180, 9] on button "Tasks" at bounding box center [187, 14] width 24 height 16
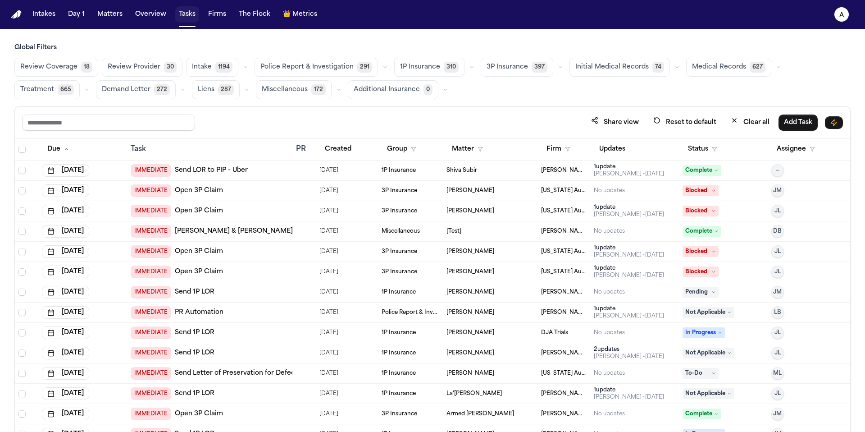
click at [189, 12] on button "Tasks" at bounding box center [187, 14] width 24 height 16
click at [700, 71] on span "Medical Records" at bounding box center [719, 67] width 54 height 9
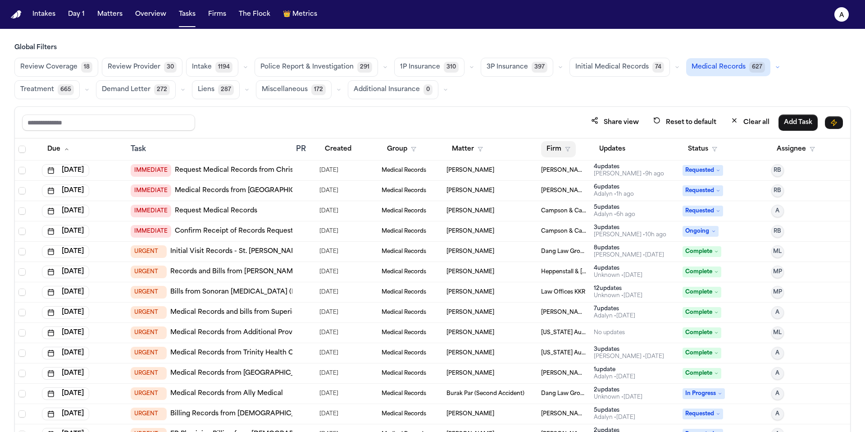
click at [557, 147] on button "Firm" at bounding box center [558, 149] width 35 height 16
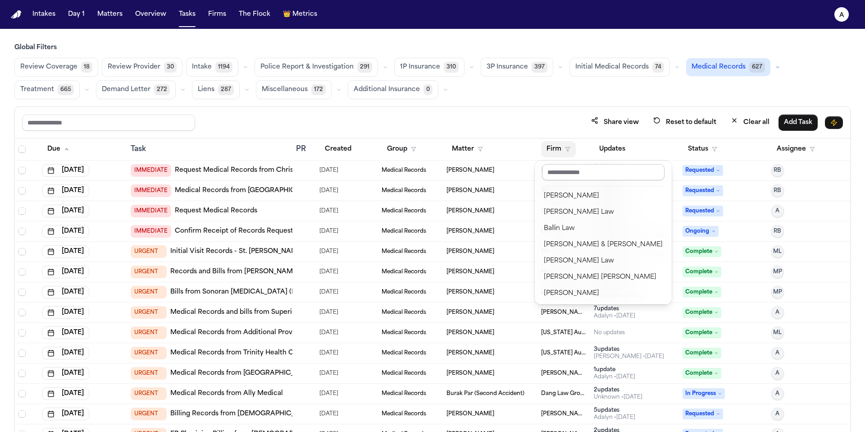
click at [580, 178] on input "text" at bounding box center [603, 172] width 123 height 16
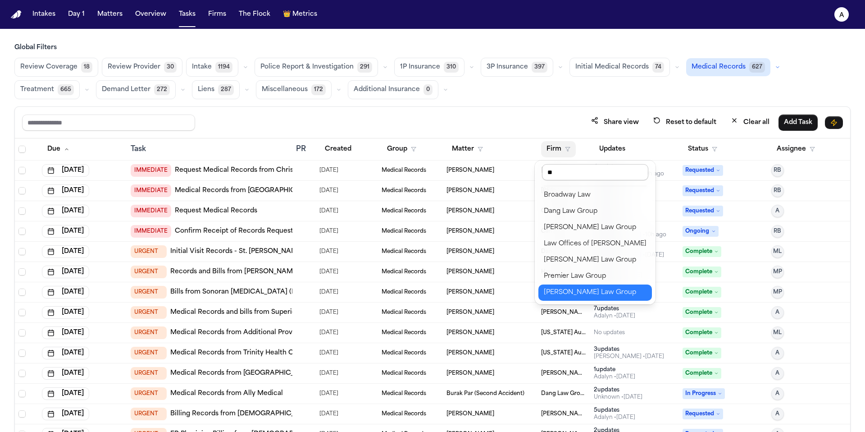
scroll to position [1, 0]
type input "**"
click at [604, 296] on div "[PERSON_NAME] Law Group" at bounding box center [595, 292] width 103 height 11
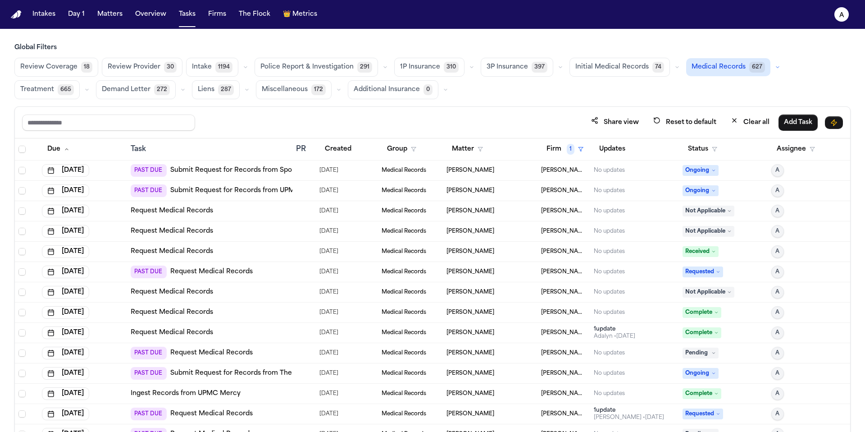
click at [704, 72] on button "Medical Records 627" at bounding box center [728, 67] width 84 height 18
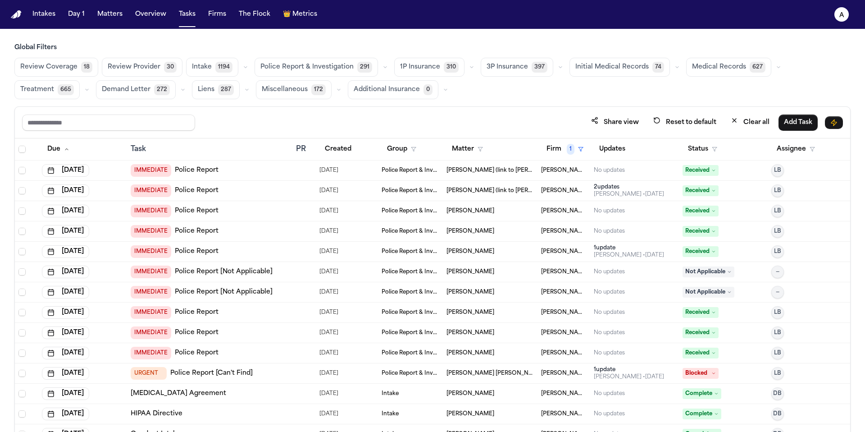
click at [731, 73] on button "Medical Records 627" at bounding box center [728, 67] width 85 height 19
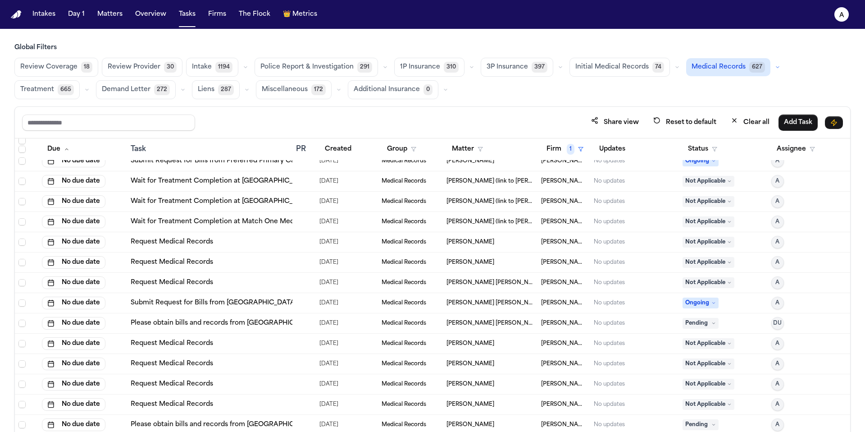
scroll to position [791, 0]
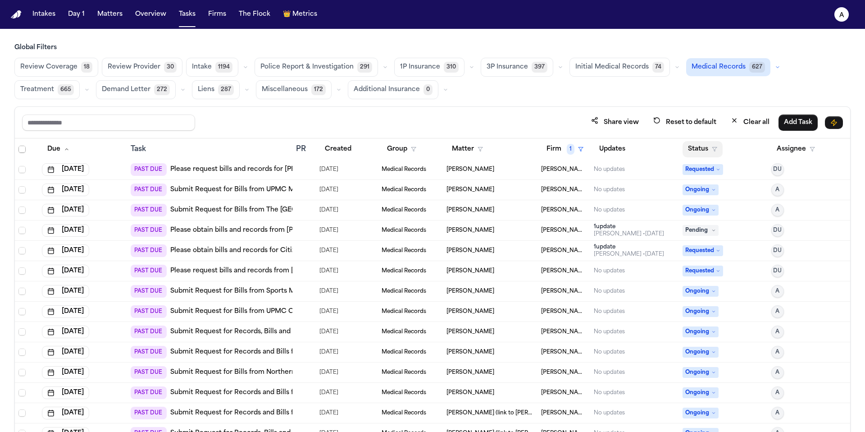
click at [691, 151] on button "Status" at bounding box center [702, 149] width 40 height 16
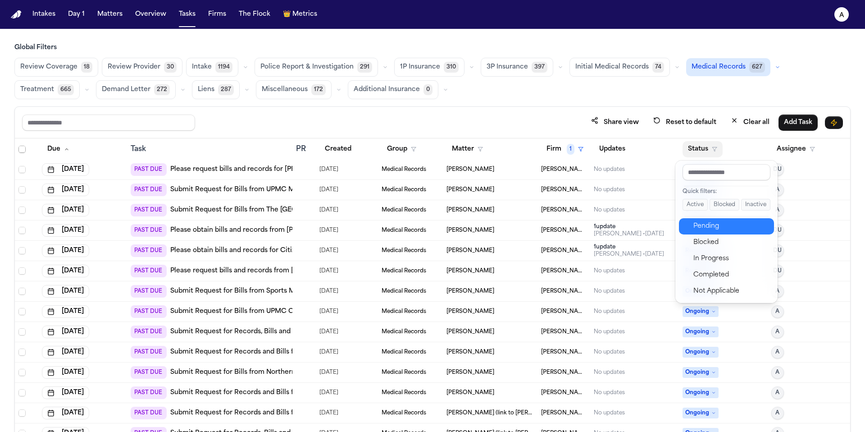
click at [704, 223] on div "Pending" at bounding box center [730, 226] width 75 height 11
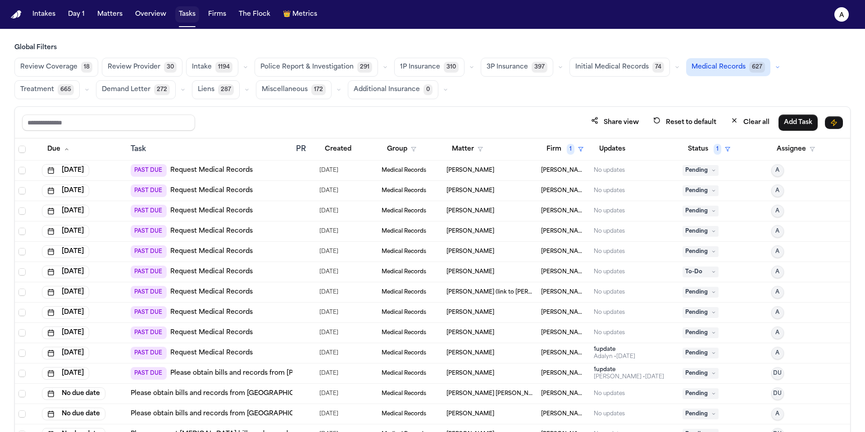
click at [179, 19] on button "Tasks" at bounding box center [187, 14] width 24 height 16
click at [183, 18] on button "Tasks" at bounding box center [187, 14] width 24 height 16
click at [215, 15] on button "Firms" at bounding box center [217, 14] width 25 height 16
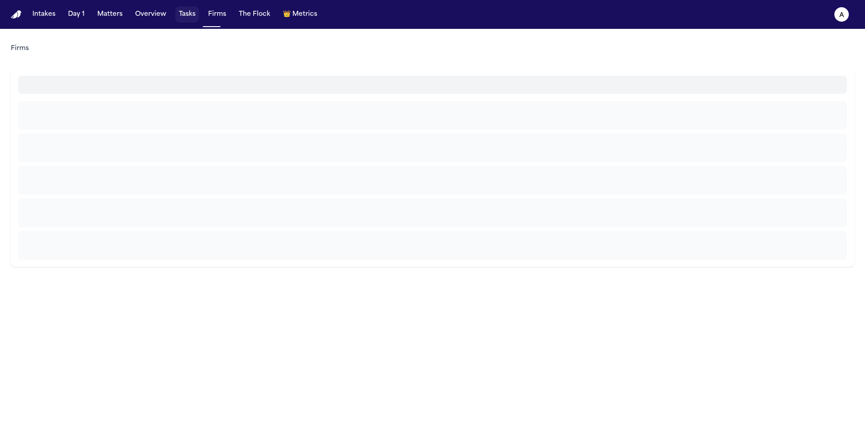
click at [190, 15] on button "Tasks" at bounding box center [187, 14] width 24 height 16
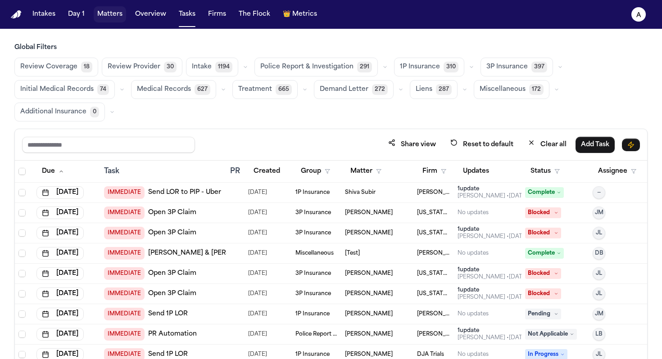
click at [111, 21] on button "Matters" at bounding box center [110, 14] width 32 height 16
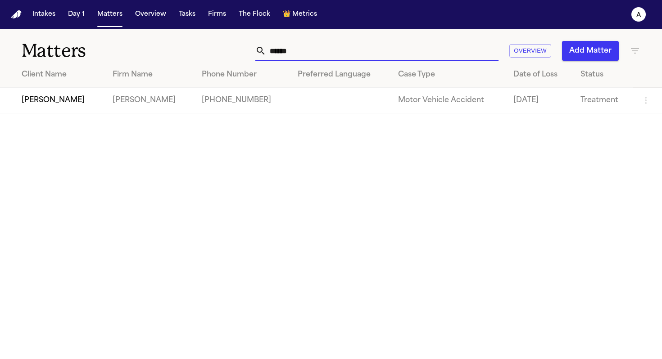
drag, startPoint x: 306, startPoint y: 49, endPoint x: 264, endPoint y: 45, distance: 42.0
click at [264, 45] on div "******" at bounding box center [376, 51] width 243 height 20
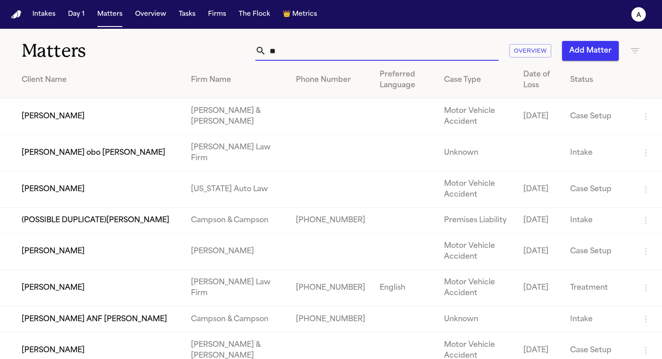
type input "*"
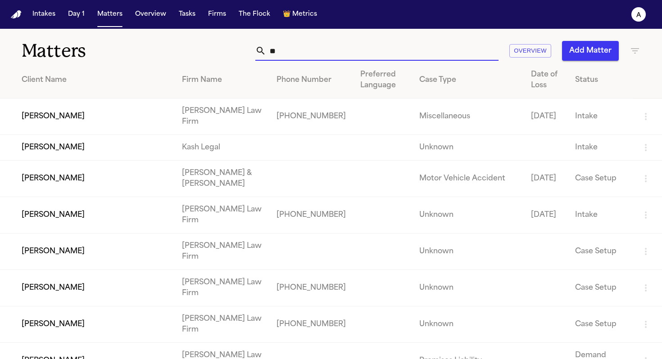
type input "*"
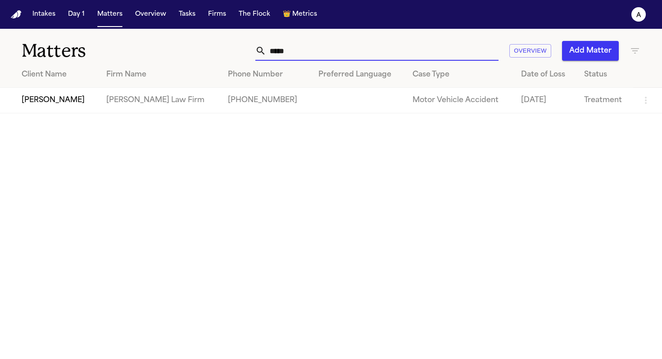
type input "*****"
click at [70, 96] on td "[PERSON_NAME]" at bounding box center [49, 101] width 99 height 26
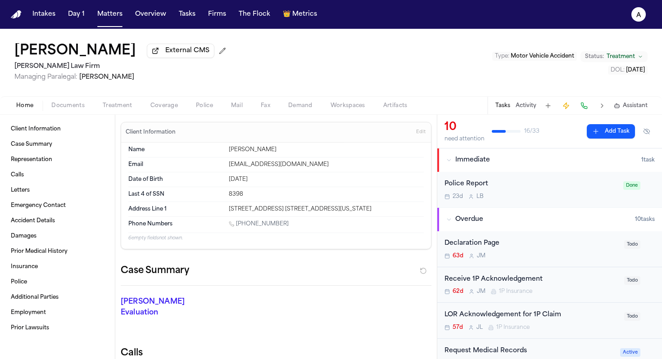
click at [503, 100] on div "Tasks Activity Assistant" at bounding box center [571, 106] width 168 height 18
click at [503, 106] on button "Tasks" at bounding box center [503, 105] width 15 height 7
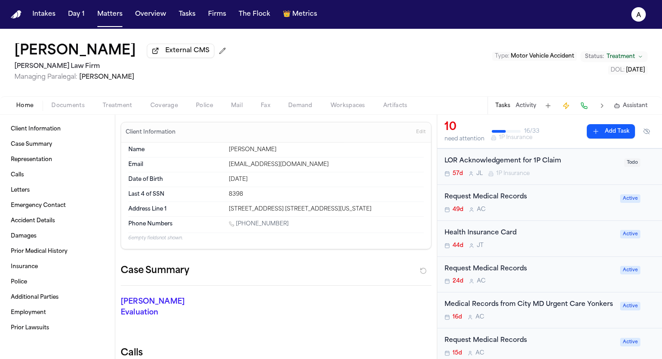
scroll to position [157, 0]
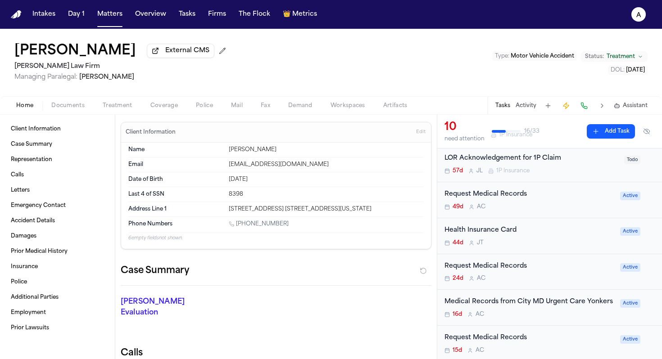
click at [559, 205] on div "Request Medical Records 49d A C" at bounding box center [530, 200] width 170 height 21
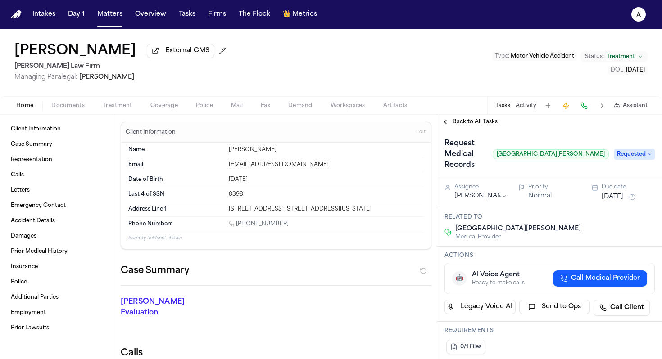
click at [476, 113] on div "Home Documents Treatment Coverage Police Mail Fax Demand Workspaces Artifacts T…" at bounding box center [331, 105] width 662 height 18
click at [476, 122] on span "Back to All Tasks" at bounding box center [475, 121] width 45 height 7
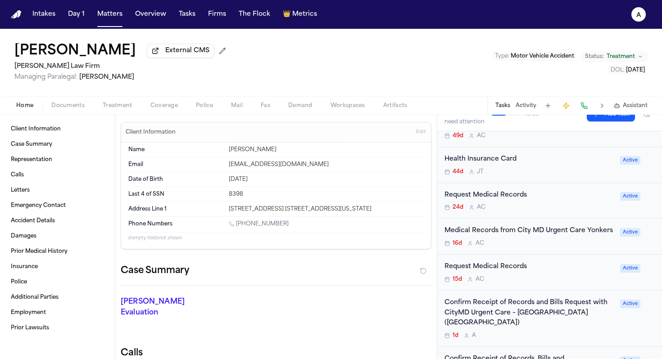
scroll to position [262, 0]
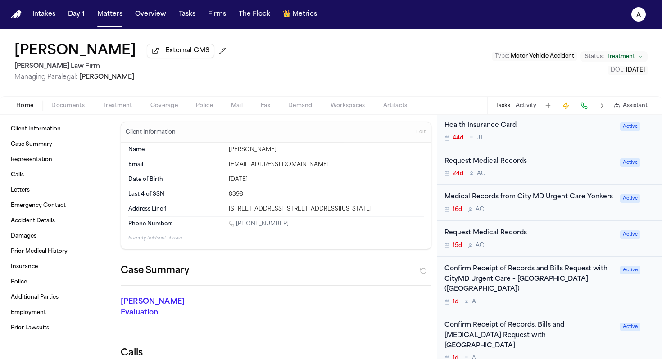
click at [531, 250] on div "15d A C" at bounding box center [530, 245] width 170 height 7
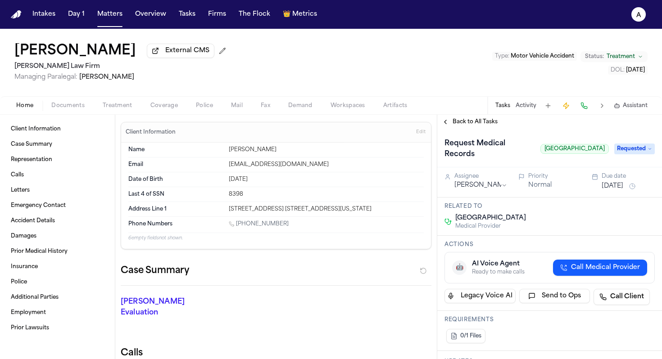
click at [483, 123] on span "Back to All Tasks" at bounding box center [475, 121] width 45 height 7
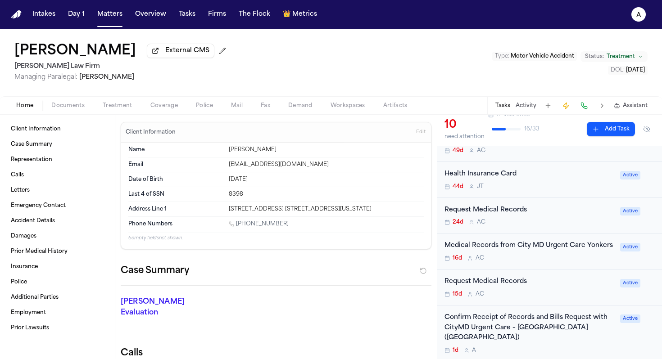
scroll to position [211, 0]
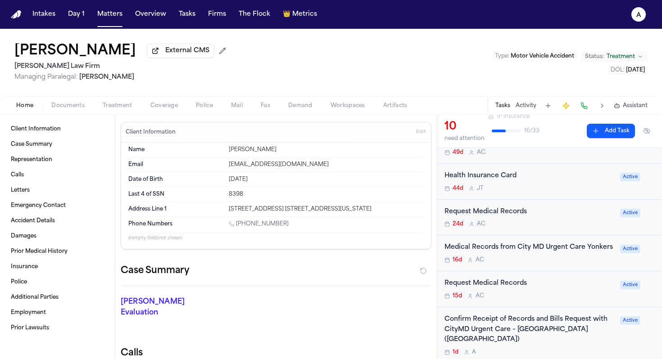
click at [548, 298] on div "15d A C" at bounding box center [530, 296] width 170 height 7
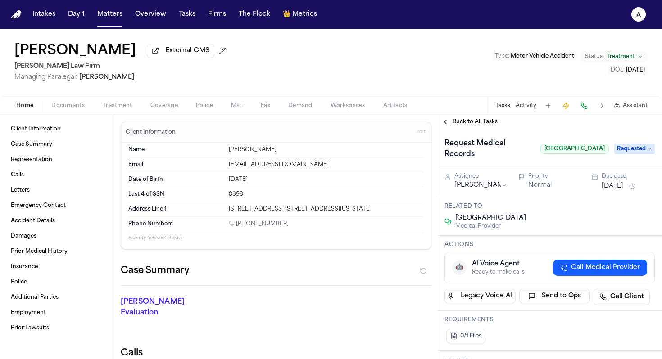
click at [480, 118] on div "Back to All Tasks" at bounding box center [549, 122] width 225 height 14
click at [481, 129] on div "Back to All Tasks" at bounding box center [549, 122] width 225 height 14
click at [481, 126] on span "Back to All Tasks" at bounding box center [475, 121] width 45 height 7
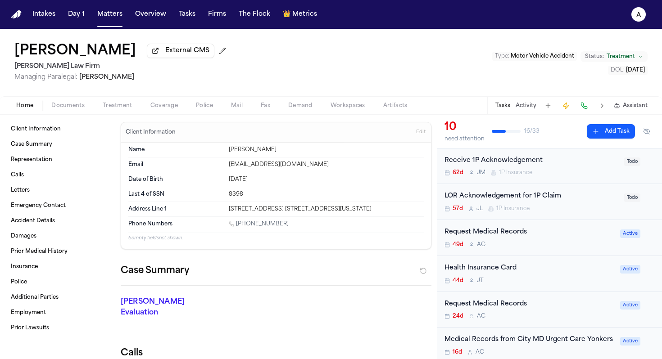
scroll to position [138, 0]
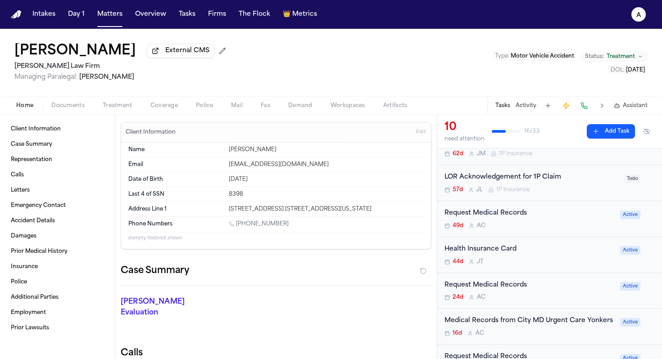
click at [550, 218] on div "Request Medical Records" at bounding box center [530, 214] width 170 height 10
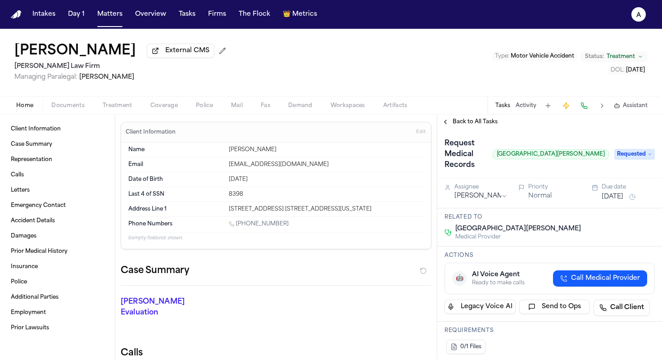
click at [480, 126] on span "Back to All Tasks" at bounding box center [475, 121] width 45 height 7
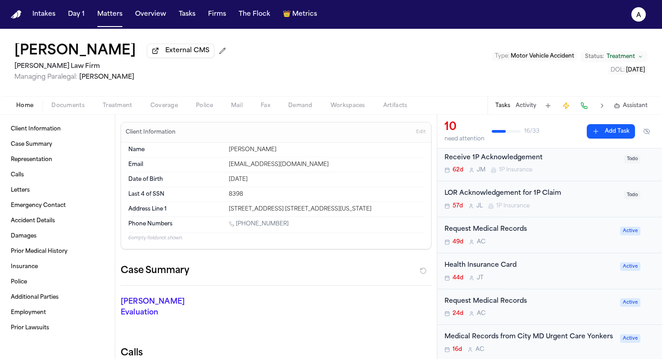
scroll to position [123, 0]
click at [541, 303] on div "Request Medical Records" at bounding box center [530, 301] width 170 height 10
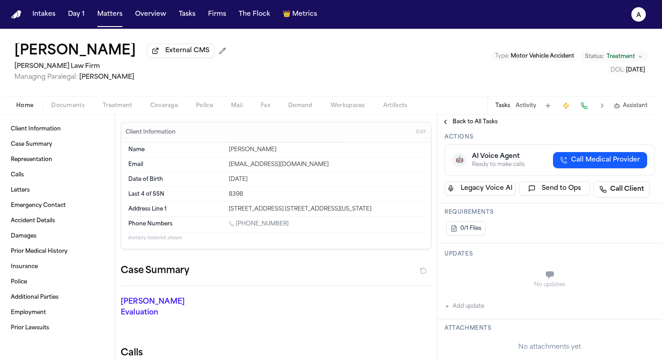
scroll to position [127, 0]
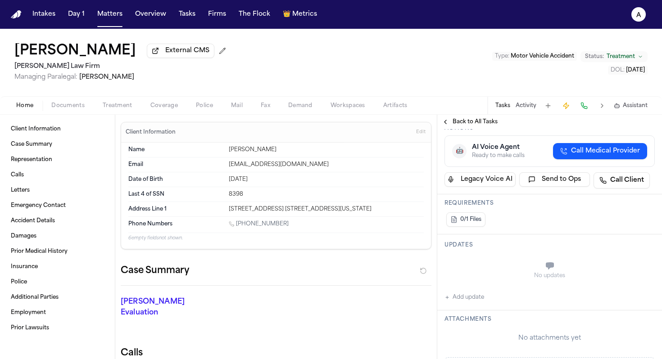
click at [478, 290] on div "No updates Add update" at bounding box center [550, 279] width 210 height 49
click at [478, 300] on button "Add update" at bounding box center [465, 297] width 40 height 11
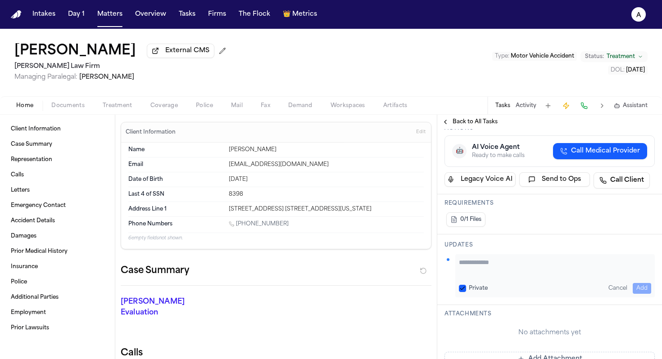
click at [492, 263] on textarea "Add your update" at bounding box center [555, 267] width 192 height 18
type textarea "*"
type button "on"
click at [500, 264] on textarea "*" at bounding box center [552, 267] width 186 height 18
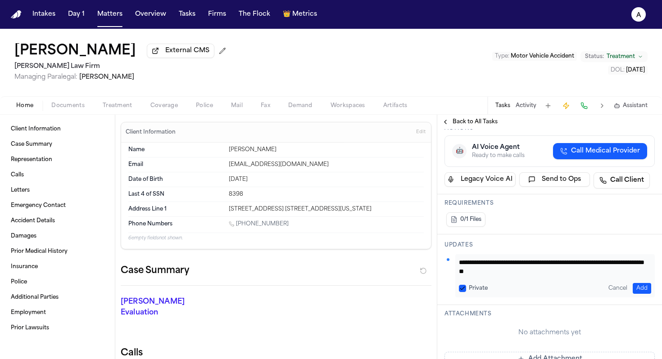
type textarea "**********"
click at [460, 291] on button "Private" at bounding box center [462, 288] width 7 height 7
click at [639, 287] on button "Add" at bounding box center [642, 288] width 18 height 11
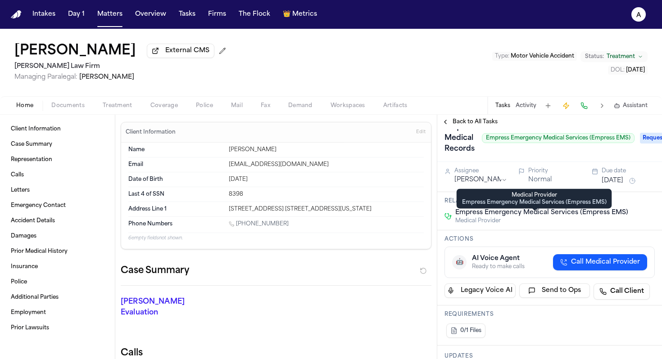
scroll to position [12, 0]
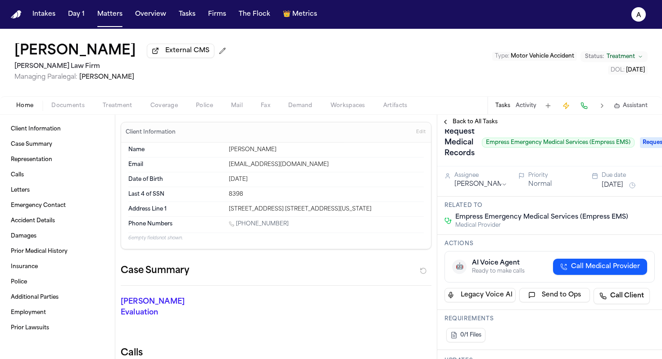
click at [620, 193] on div "Assignee Anna Contreras Priority Normal Due date Sep 1, 2025" at bounding box center [549, 182] width 225 height 30
click at [621, 188] on button "Sep 1, 2025" at bounding box center [613, 185] width 22 height 9
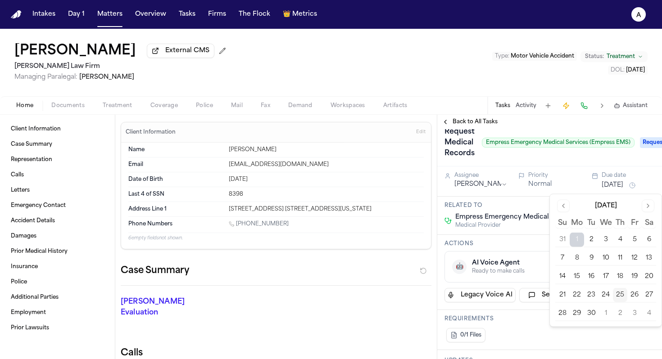
click at [590, 313] on button "30" at bounding box center [591, 314] width 14 height 14
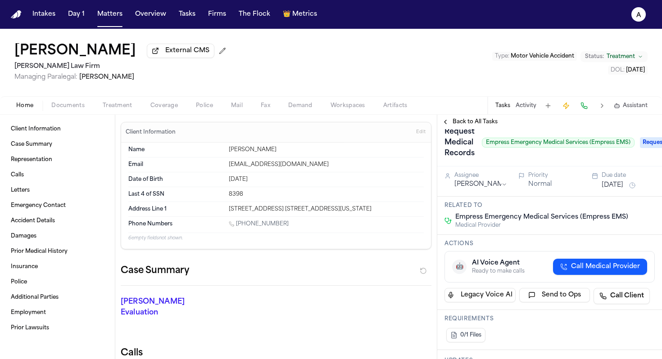
click at [541, 248] on h3 "Actions" at bounding box center [550, 244] width 210 height 7
click at [114, 16] on button "Matters" at bounding box center [110, 14] width 32 height 16
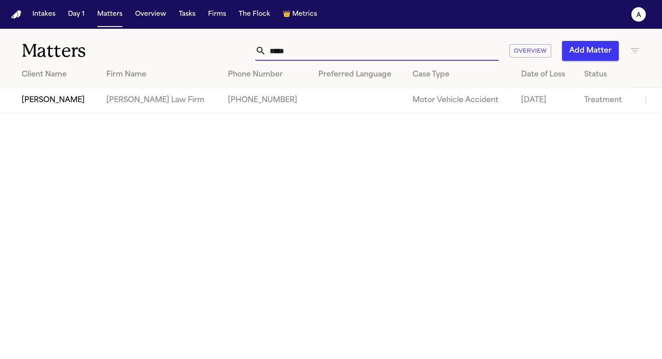
drag, startPoint x: 310, startPoint y: 53, endPoint x: 225, endPoint y: 53, distance: 85.1
click at [225, 53] on div "***** Overview Add Matter" at bounding box center [416, 51] width 447 height 20
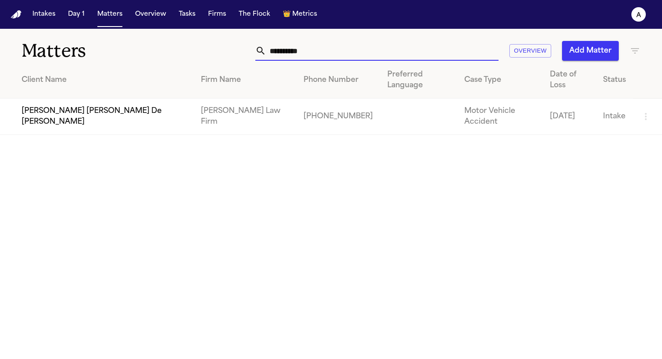
type input "**********"
click at [89, 103] on td "Jennifer Mabel De León Rivas" at bounding box center [97, 117] width 194 height 36
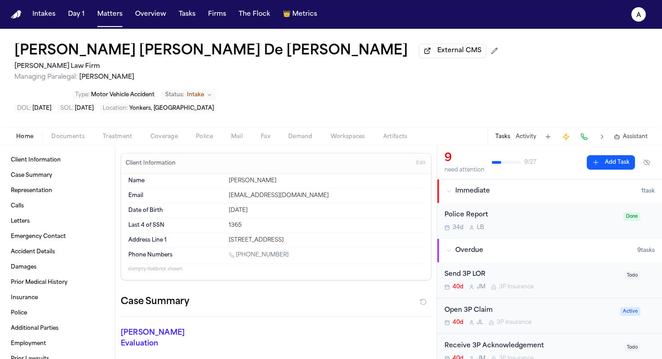
click at [505, 133] on button "Tasks" at bounding box center [503, 136] width 15 height 7
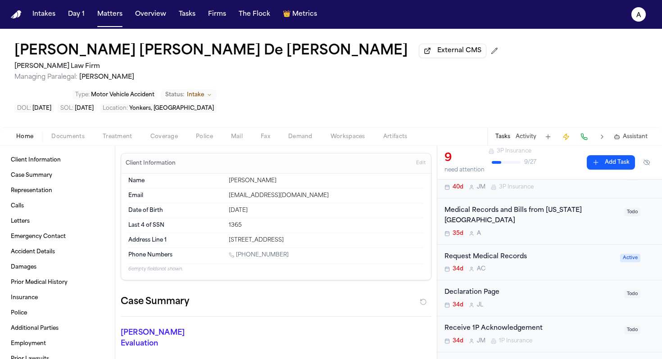
scroll to position [172, 0]
click at [549, 252] on div "Request Medical Records" at bounding box center [530, 257] width 170 height 10
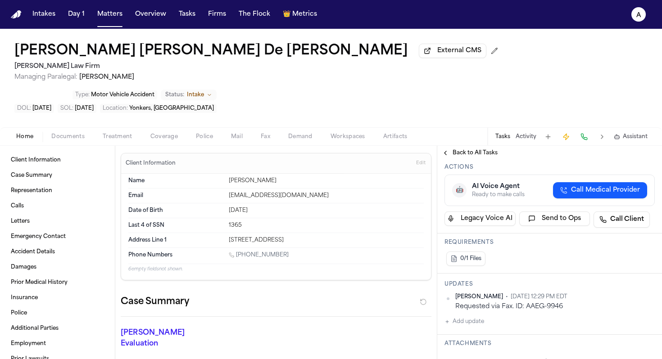
scroll to position [152, 0]
click at [486, 292] on div "Anna Contreras • Sep 23, 2025 12:29 PM EDT Requested via Fax. ID: AAEG-9946 Add…" at bounding box center [550, 309] width 210 height 34
click at [477, 315] on button "Add update" at bounding box center [465, 320] width 40 height 11
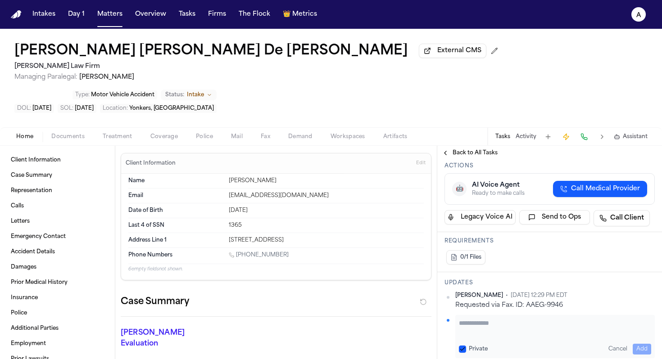
click at [482, 319] on textarea "Add your update" at bounding box center [555, 328] width 192 height 18
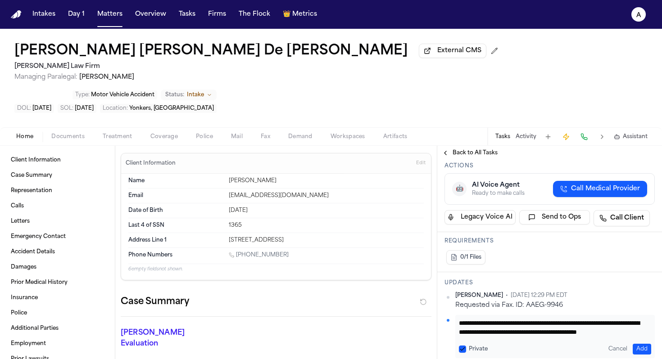
scroll to position [0, 0]
type textarea "**********"
click at [639, 344] on button "Add" at bounding box center [642, 349] width 18 height 11
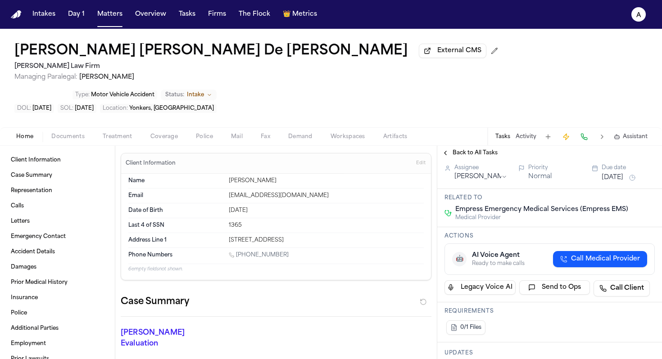
scroll to position [59, 0]
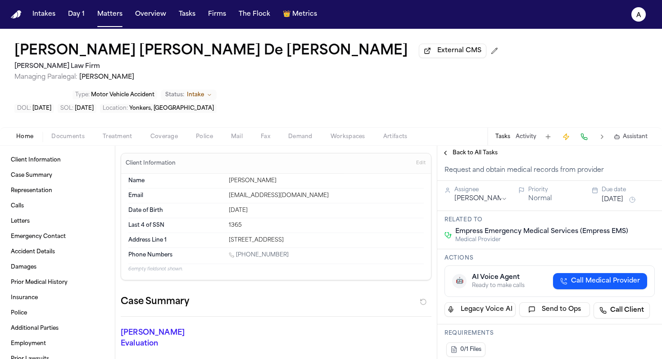
click at [619, 196] on button "Aug 22, 2025" at bounding box center [613, 200] width 22 height 9
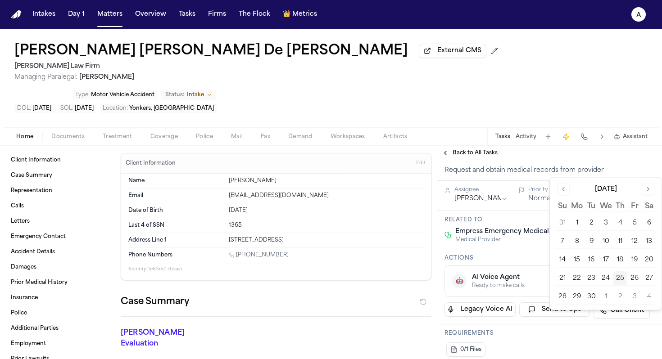
click at [589, 298] on button "30" at bounding box center [591, 297] width 14 height 14
click at [537, 255] on h3 "Actions" at bounding box center [550, 258] width 210 height 7
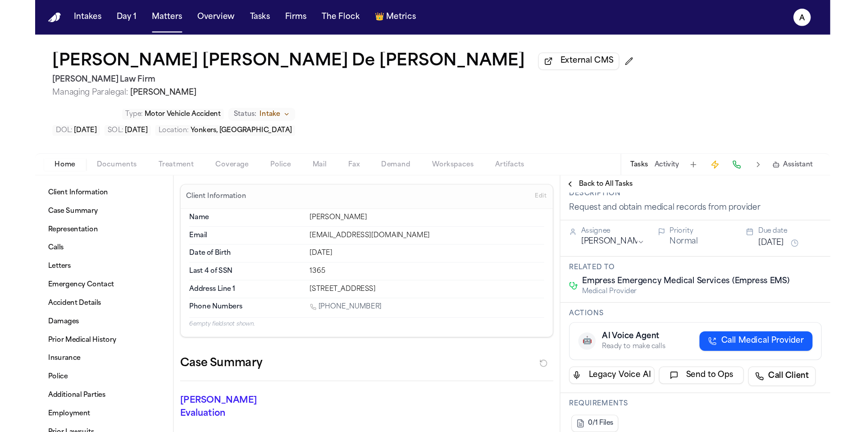
scroll to position [0, 0]
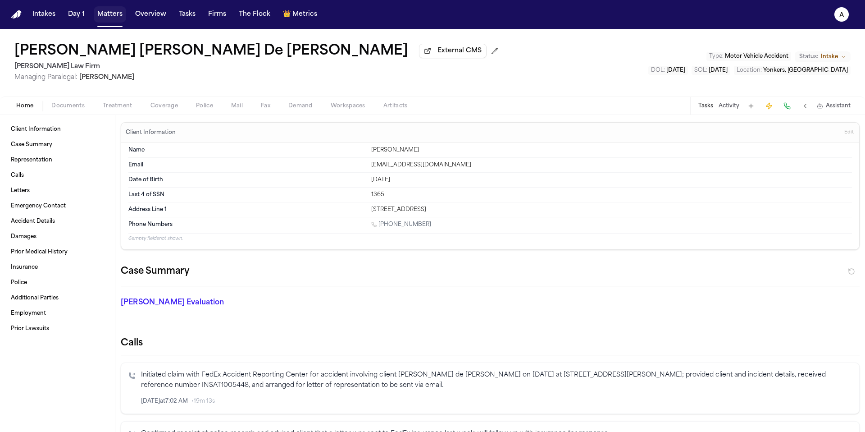
click at [100, 19] on button "Matters" at bounding box center [110, 14] width 32 height 16
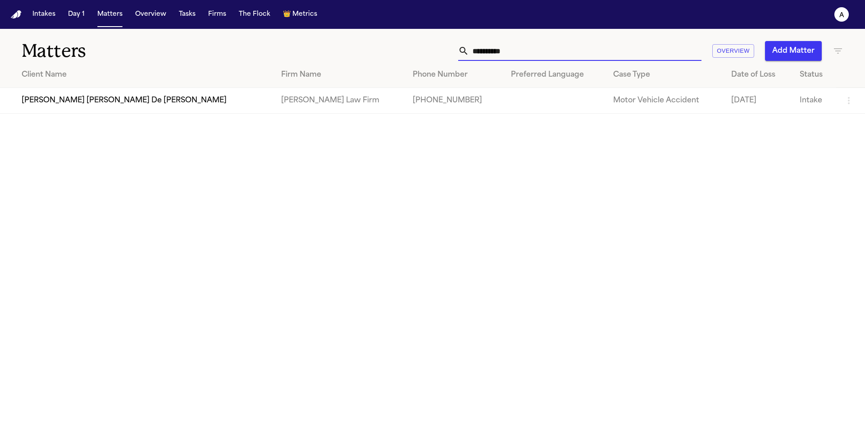
drag, startPoint x: 545, startPoint y: 50, endPoint x: 427, endPoint y: 46, distance: 118.6
click at [427, 46] on div "**********" at bounding box center [552, 51] width 582 height 20
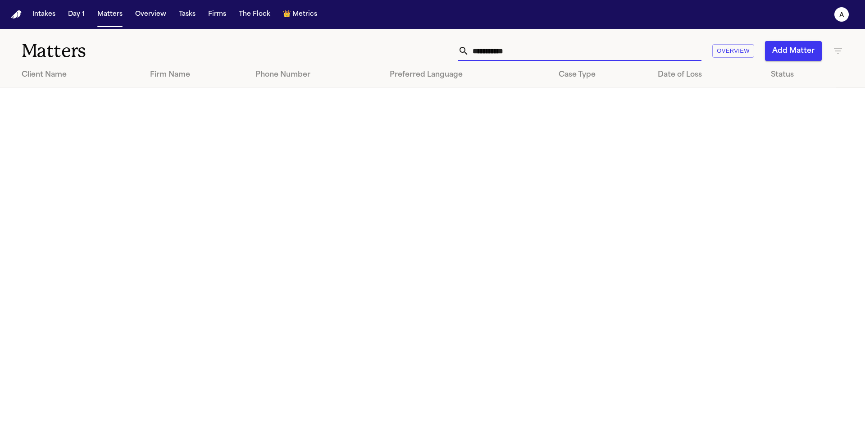
click at [518, 53] on input "**********" at bounding box center [585, 51] width 232 height 20
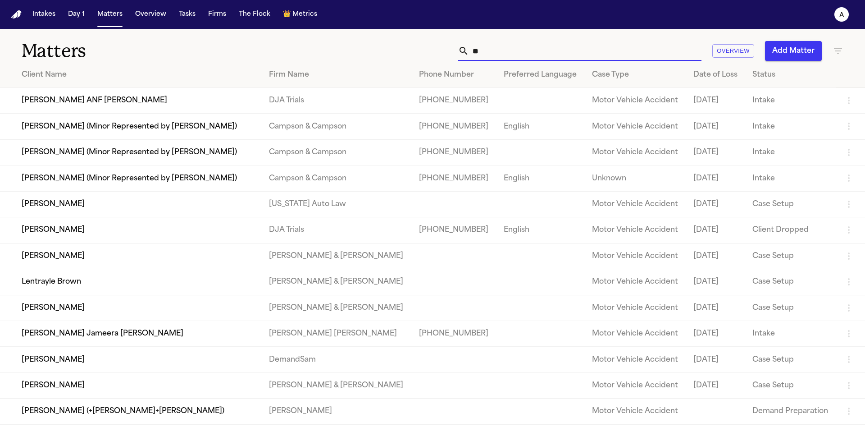
type input "*"
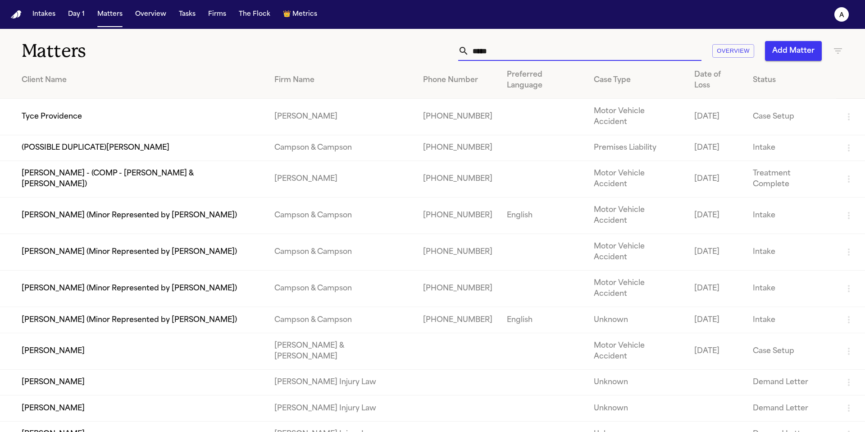
drag, startPoint x: 547, startPoint y: 54, endPoint x: 393, endPoint y: 54, distance: 154.1
click at [393, 54] on div "***** Overview Add Matter" at bounding box center [552, 51] width 582 height 20
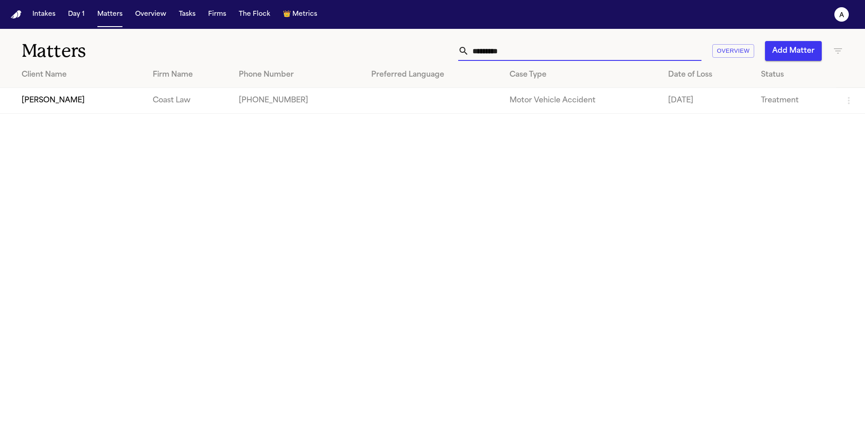
type input "*********"
click at [86, 102] on td "Taylor Pence" at bounding box center [73, 101] width 146 height 26
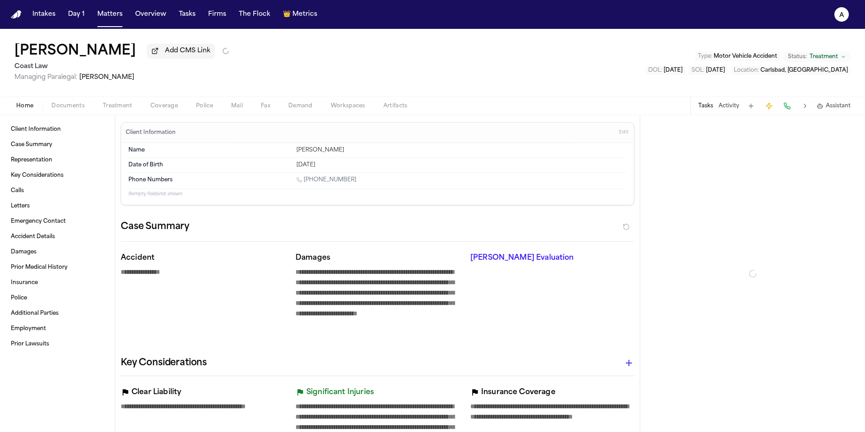
type textarea "*"
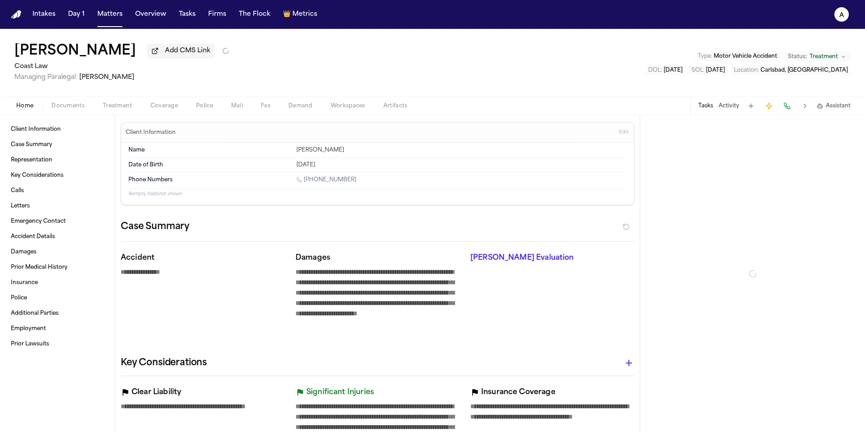
type textarea "*"
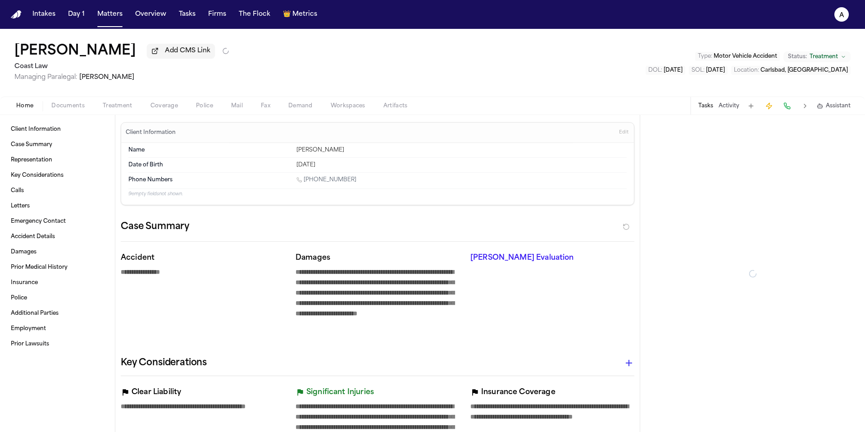
type textarea "*"
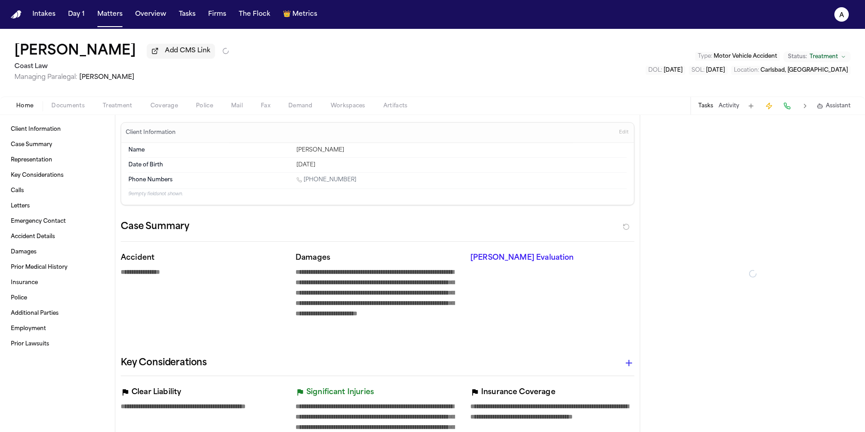
type textarea "*"
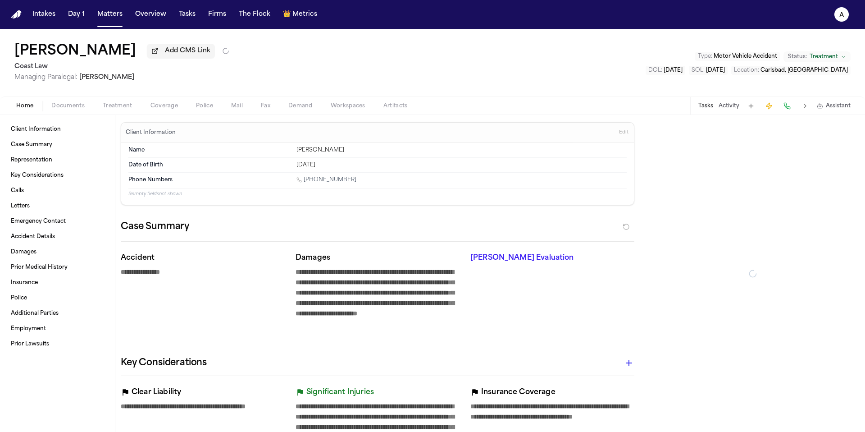
type textarea "*"
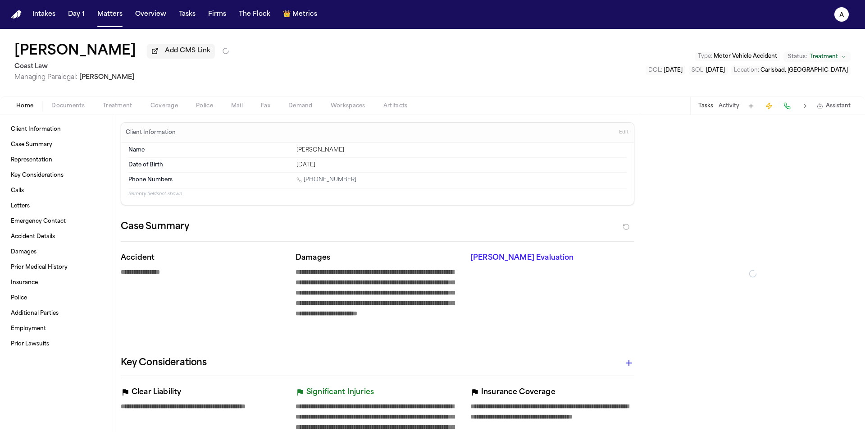
type textarea "*"
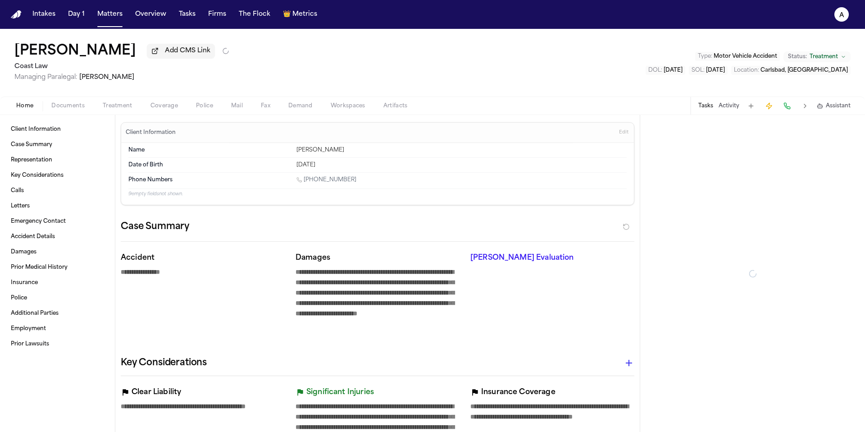
type textarea "*"
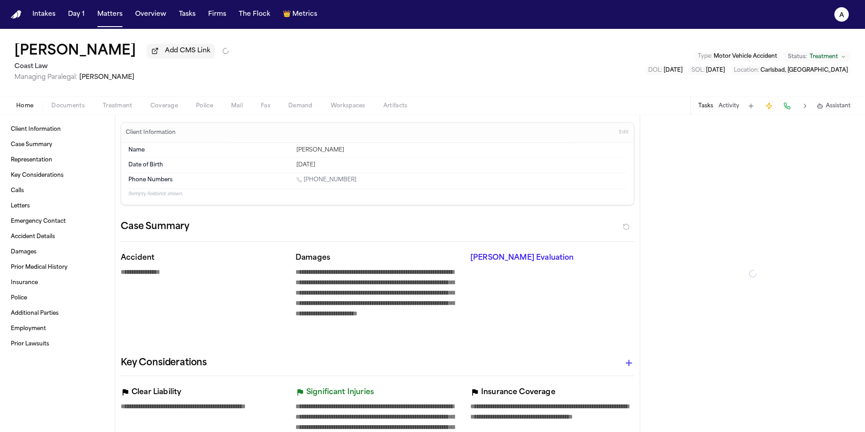
type textarea "*"
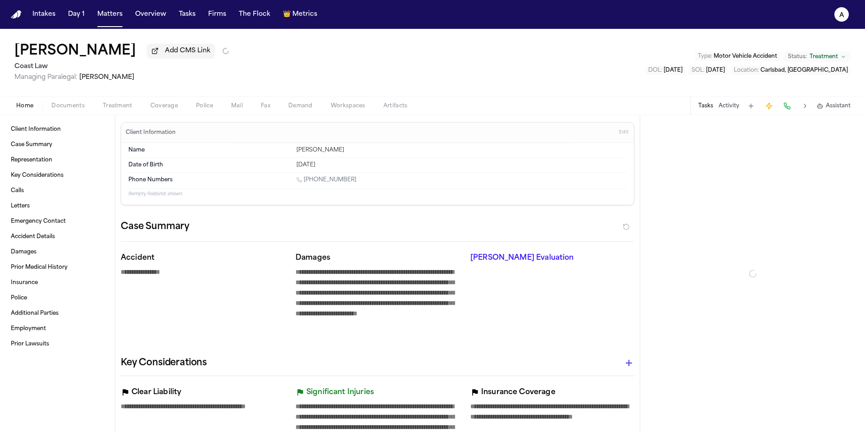
type textarea "*"
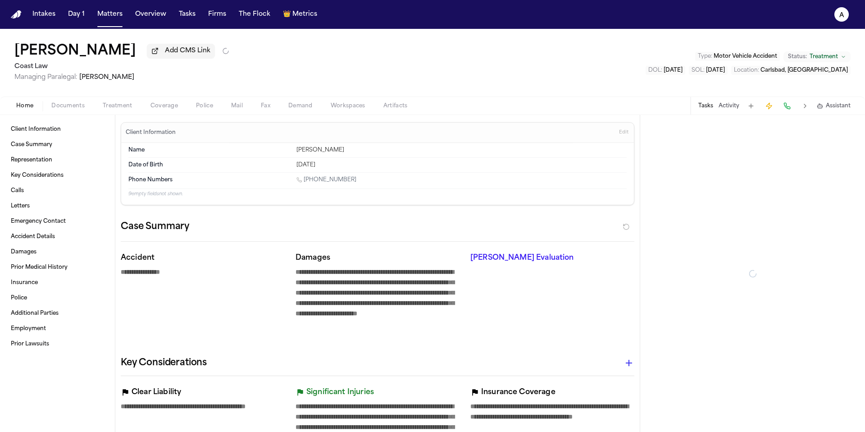
type textarea "*"
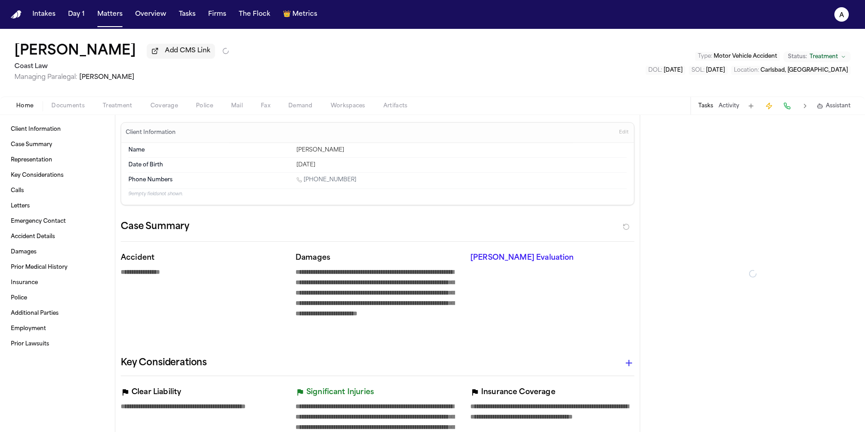
type textarea "*"
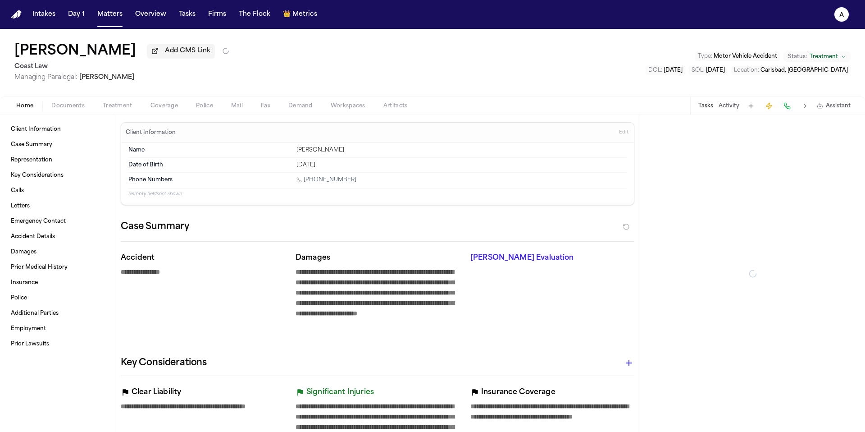
type textarea "*"
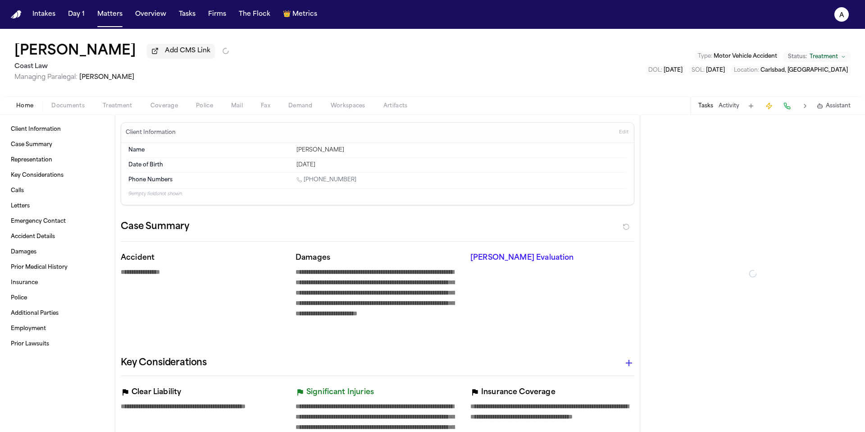
type textarea "*"
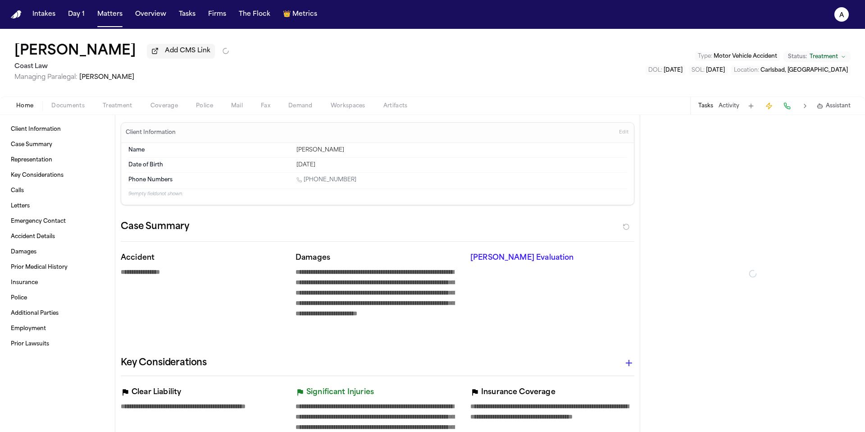
type textarea "*"
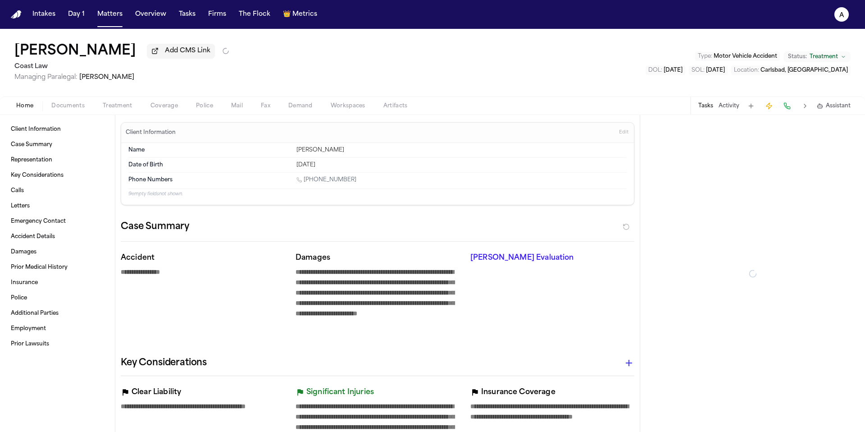
type textarea "*"
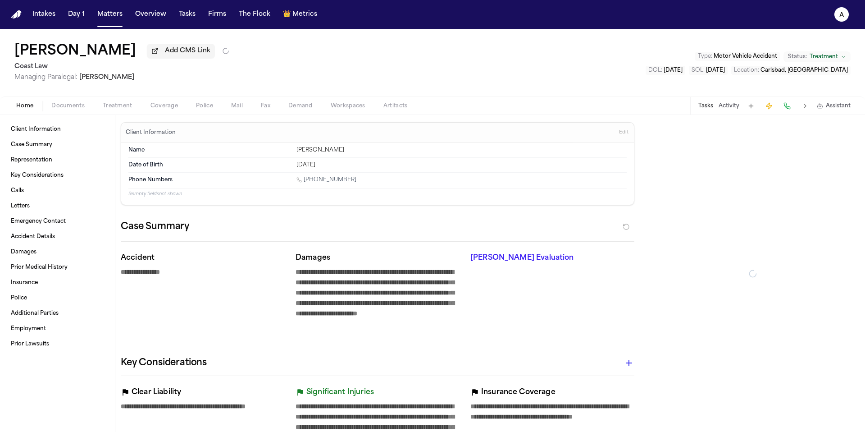
type textarea "*"
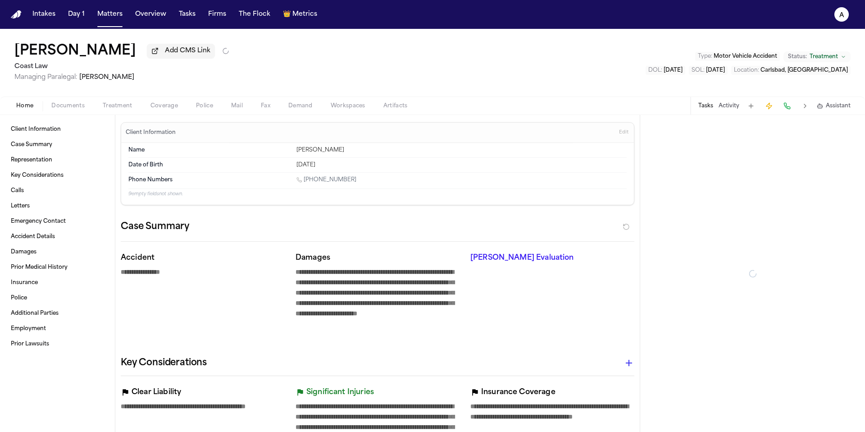
type textarea "*"
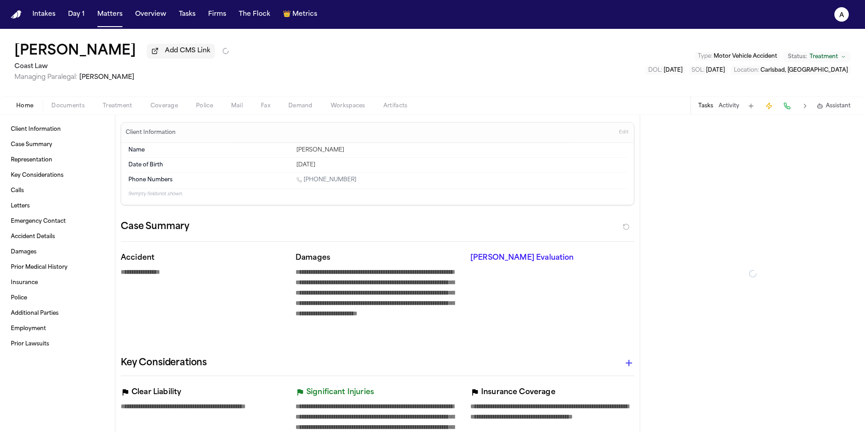
type textarea "*"
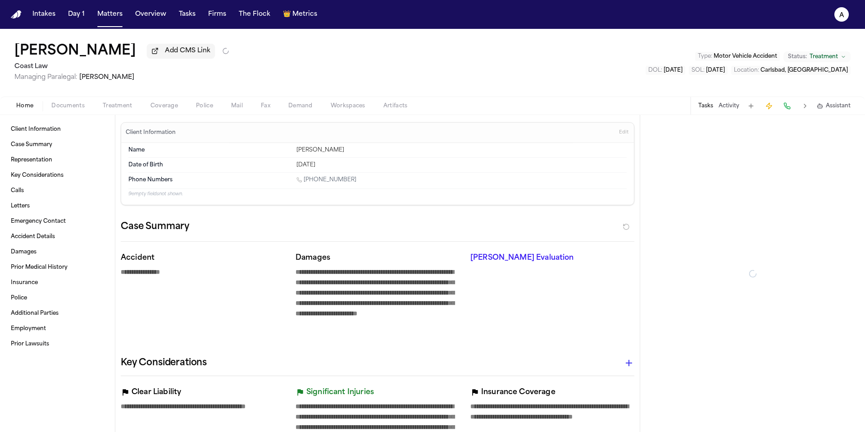
type textarea "*"
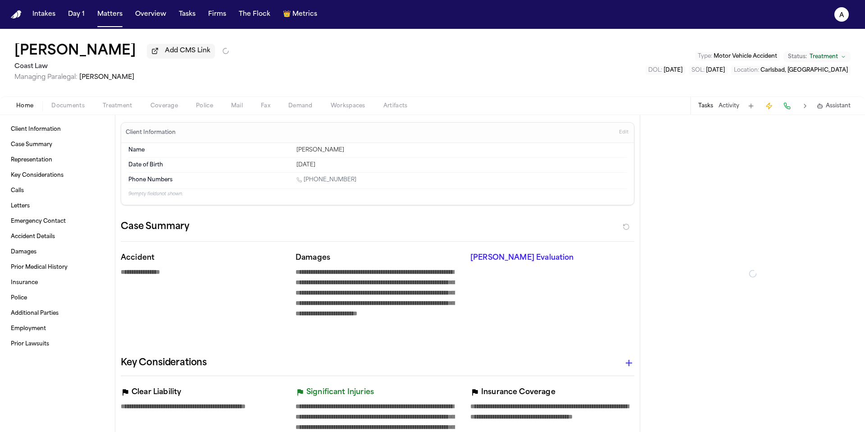
type textarea "*"
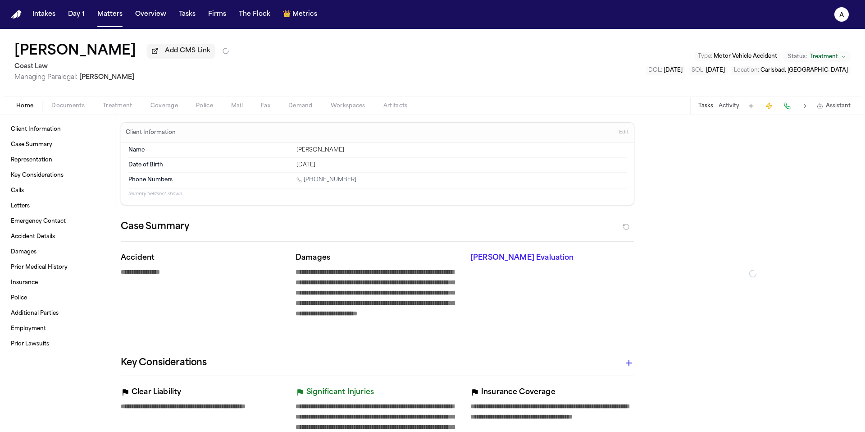
type textarea "*"
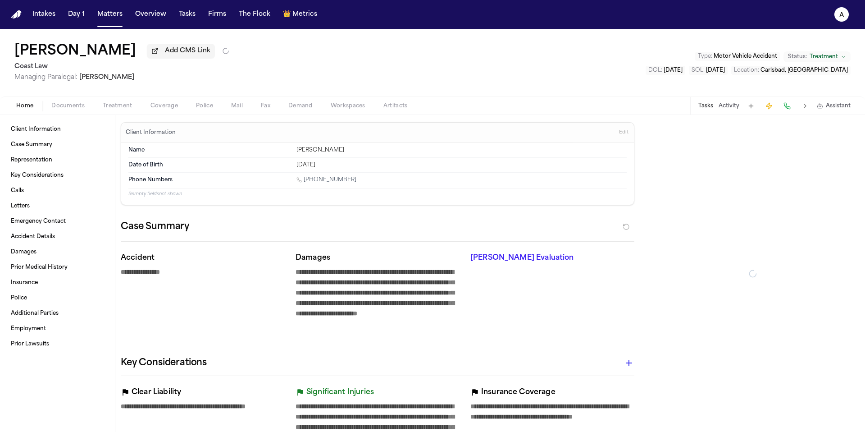
type textarea "*"
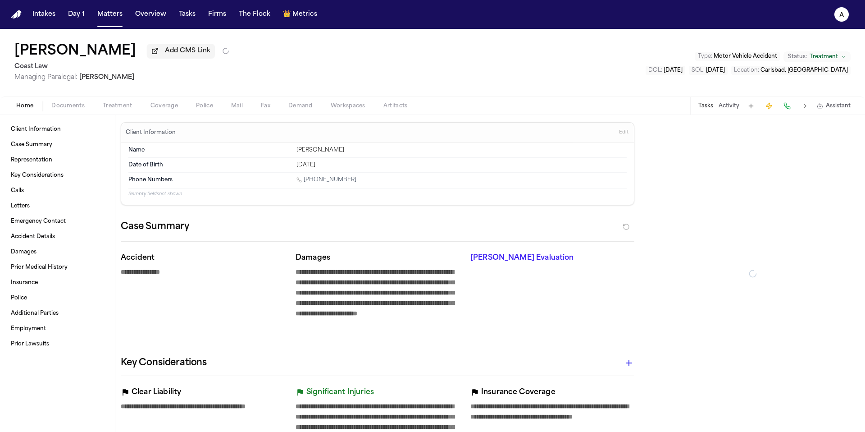
type textarea "*"
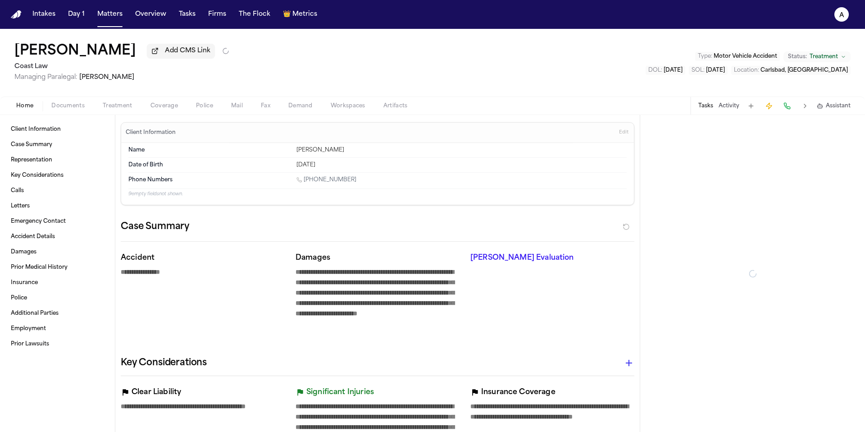
type textarea "*"
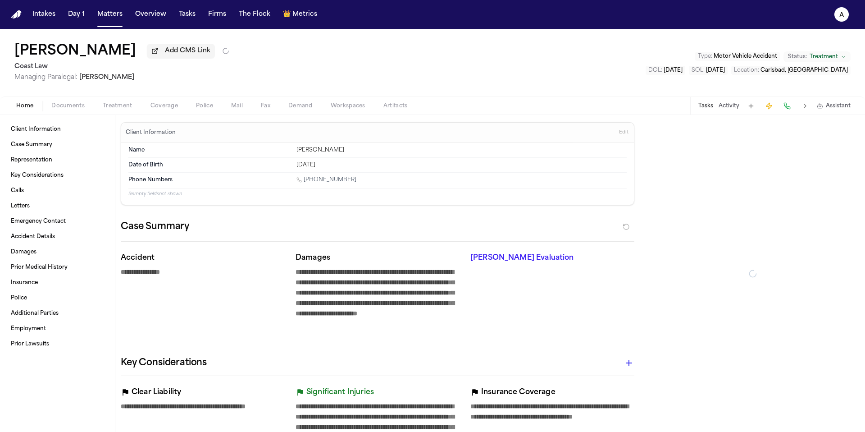
type textarea "*"
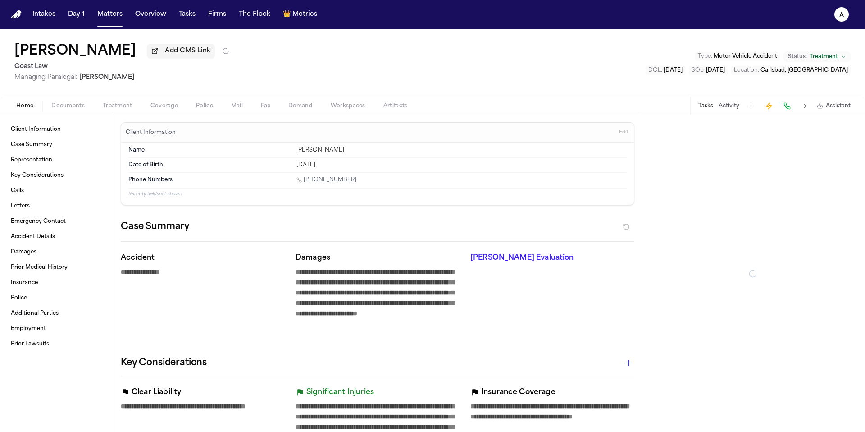
type textarea "*"
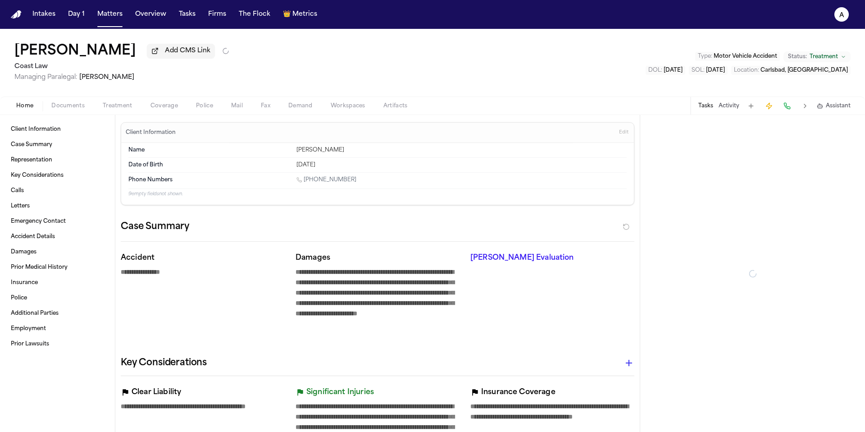
type textarea "*"
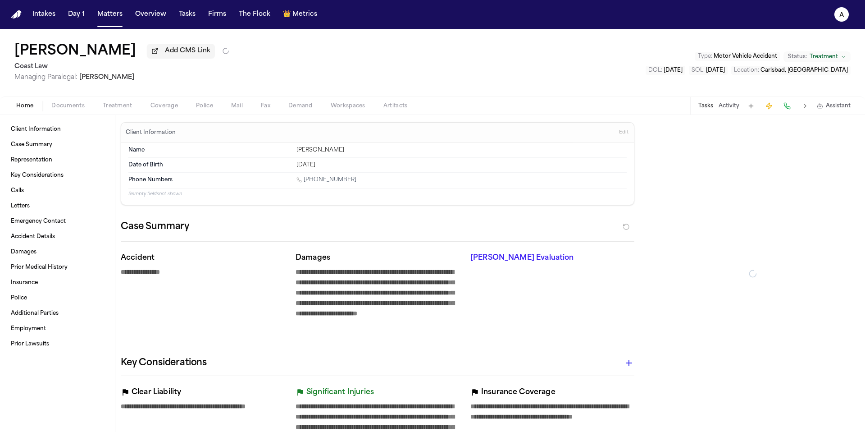
type textarea "*"
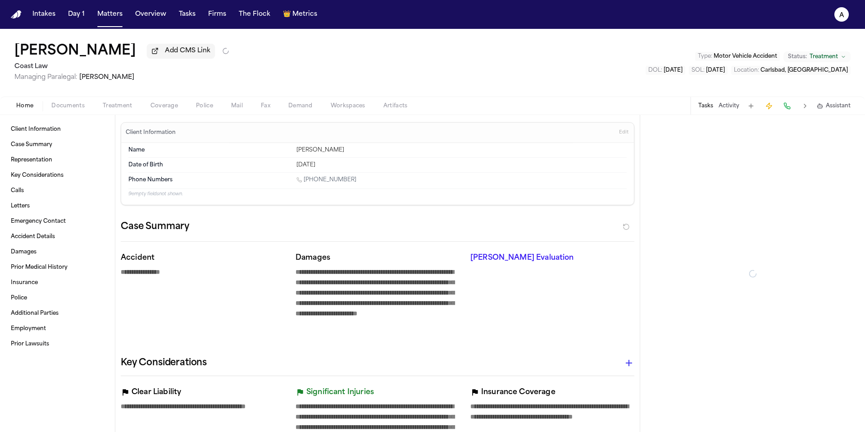
type textarea "*"
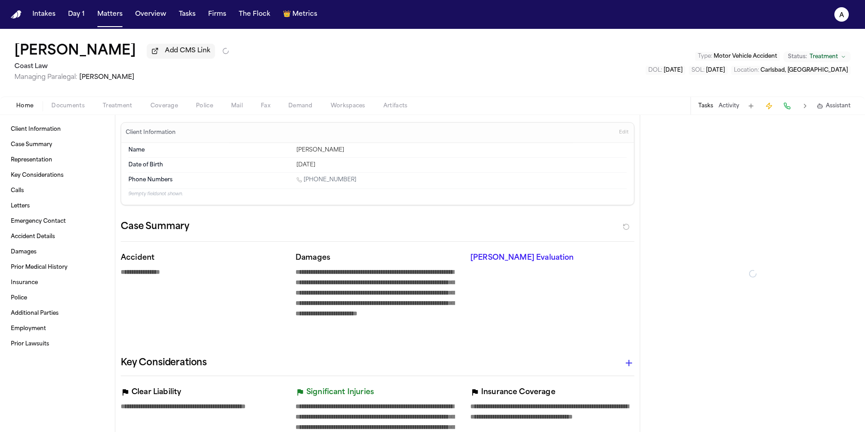
type textarea "*"
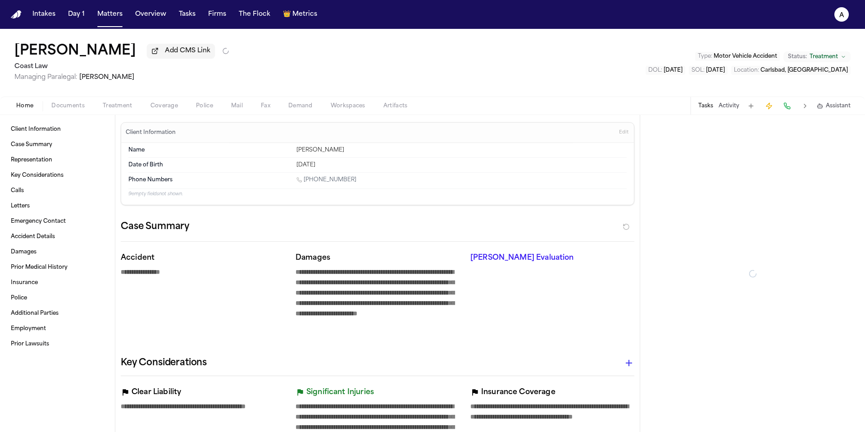
type textarea "*"
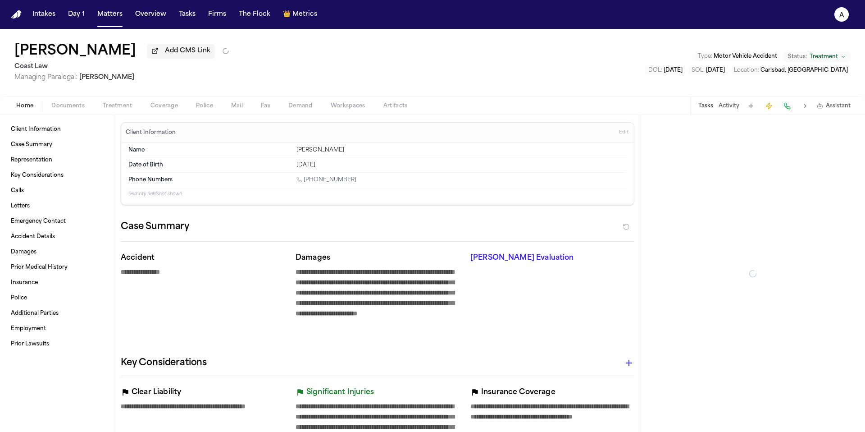
type textarea "*"
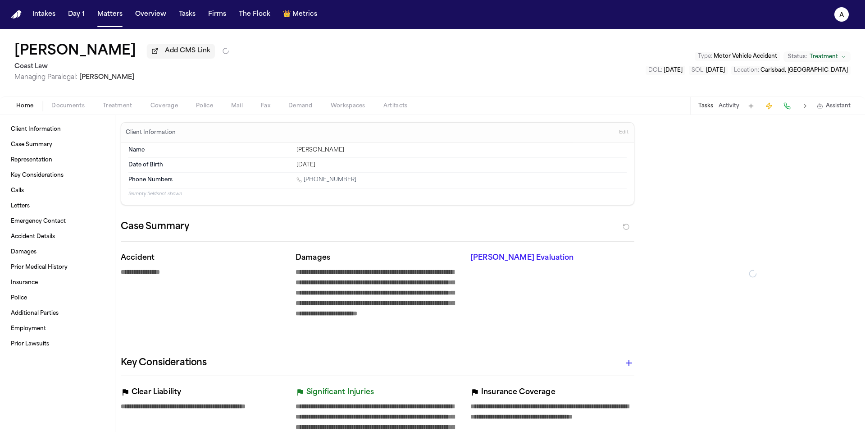
type textarea "*"
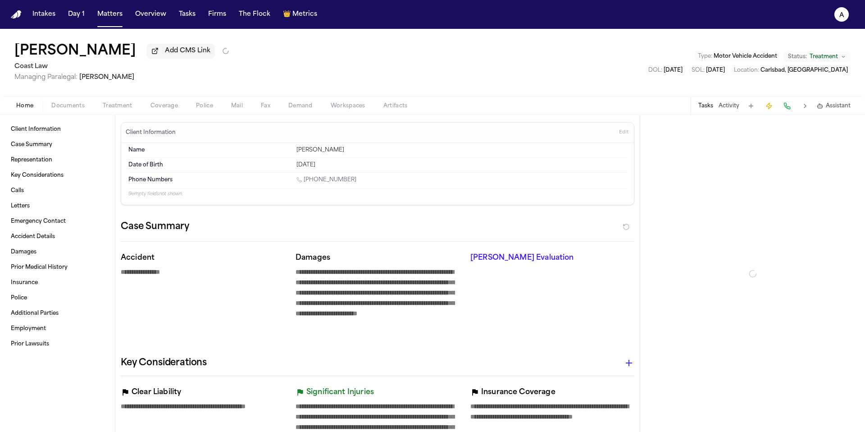
type textarea "*"
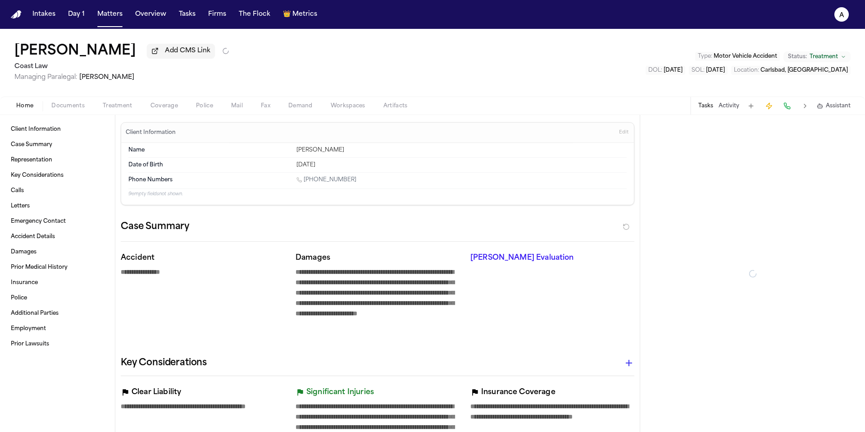
type textarea "*"
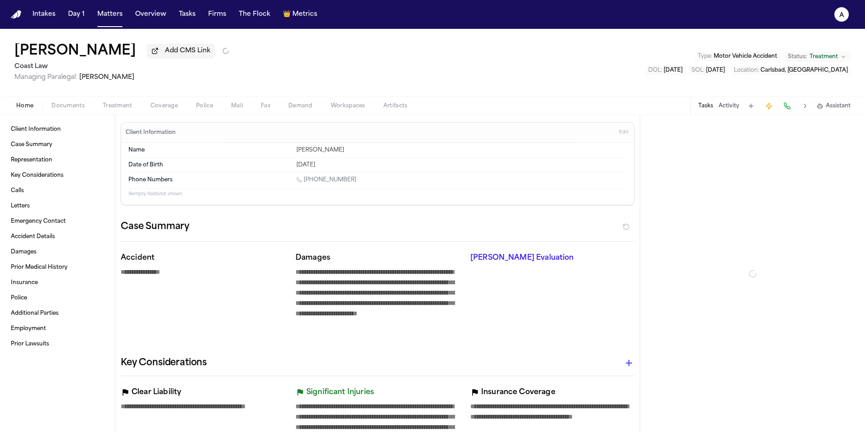
type textarea "*"
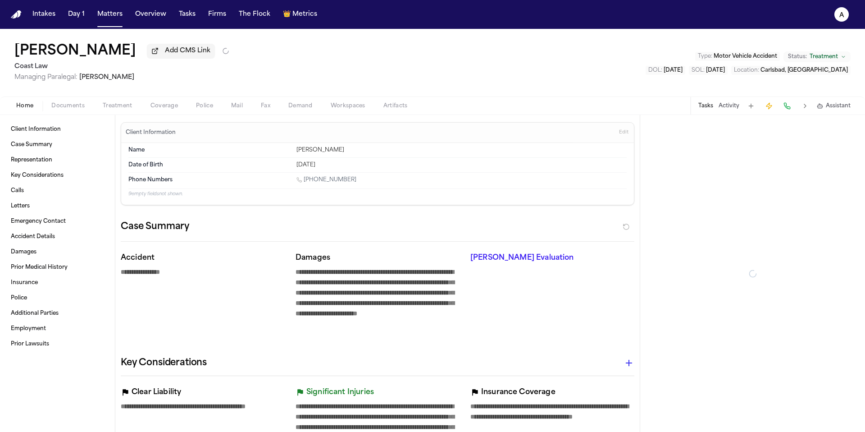
type textarea "*"
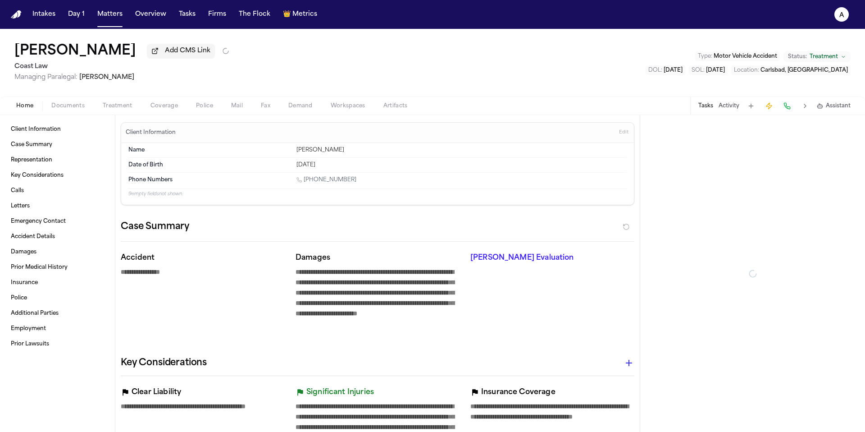
type textarea "*"
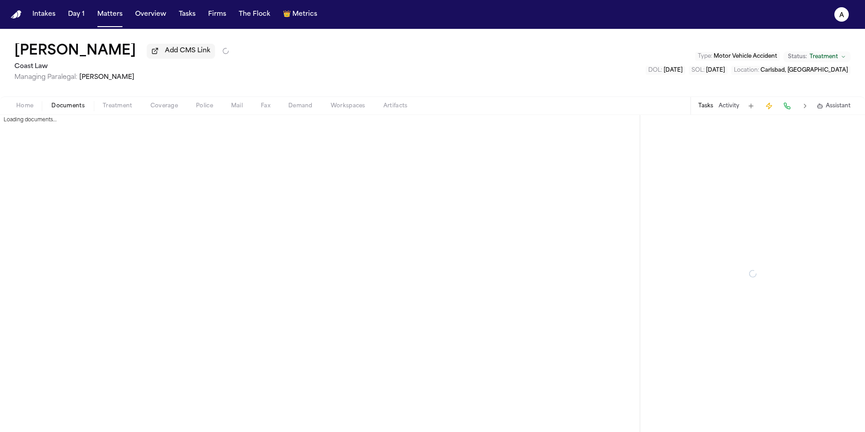
click at [71, 105] on span "Documents" at bounding box center [67, 105] width 33 height 7
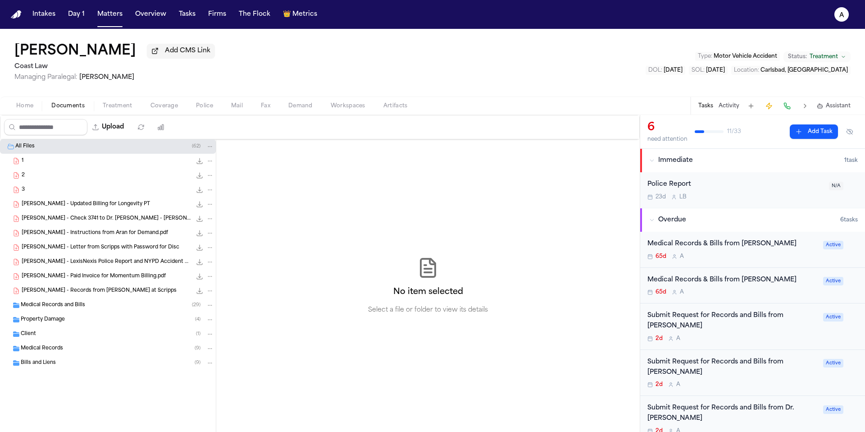
click at [96, 309] on div "Medical Records and Bills ( 29 )" at bounding box center [117, 305] width 193 height 8
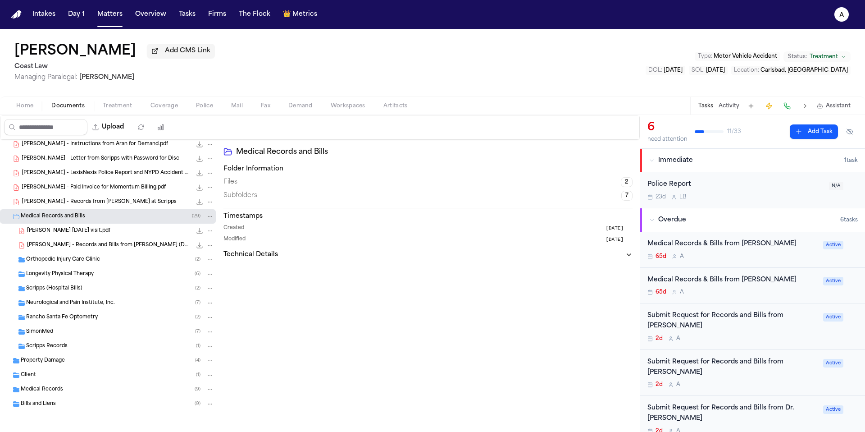
scroll to position [90, 0]
click at [80, 306] on span "Neurological and Pain Institute, Inc." at bounding box center [70, 303] width 89 height 8
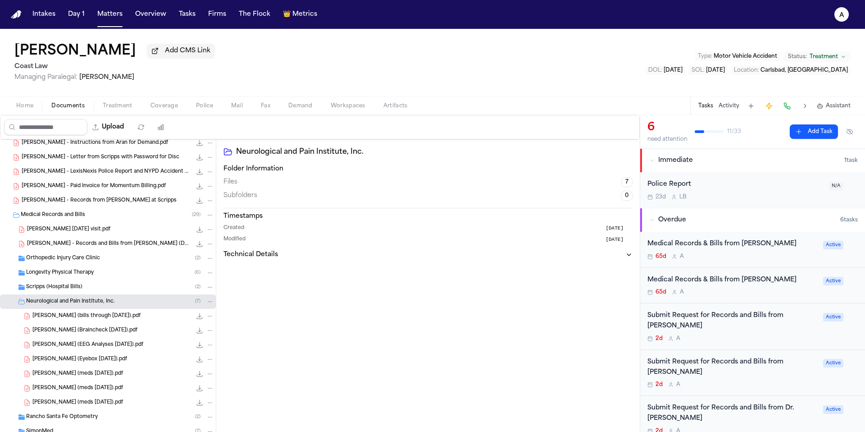
click at [80, 305] on span "Neurological and Pain Institute, Inc." at bounding box center [70, 302] width 89 height 8
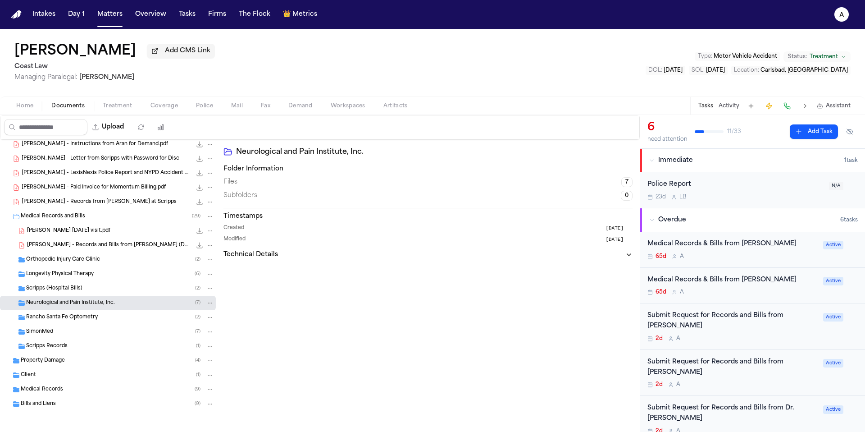
click at [80, 306] on span "Neurological and Pain Institute, Inc." at bounding box center [70, 303] width 89 height 8
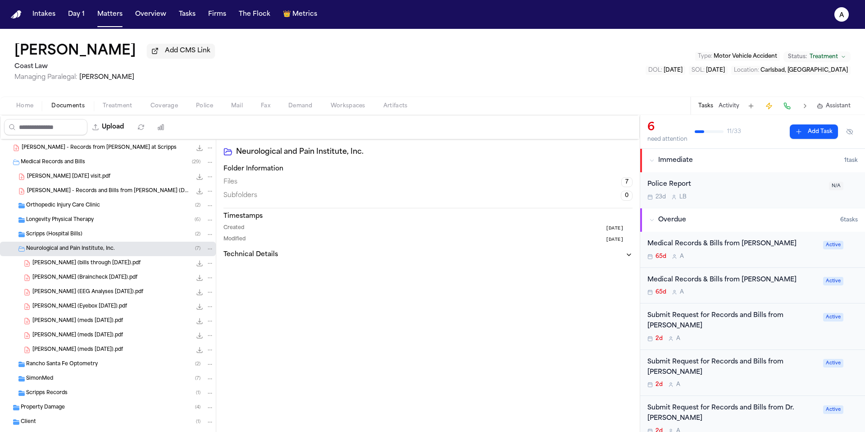
scroll to position [144, 0]
click at [124, 129] on button "Upload" at bounding box center [108, 127] width 42 height 16
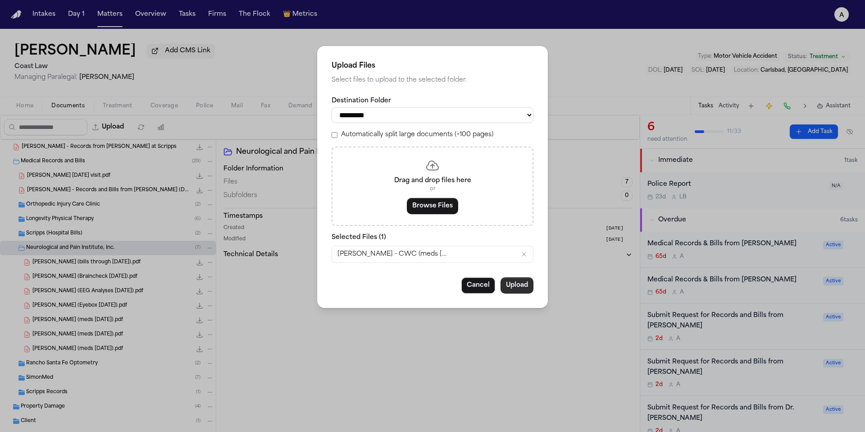
click at [521, 292] on button "Upload" at bounding box center [516, 285] width 33 height 16
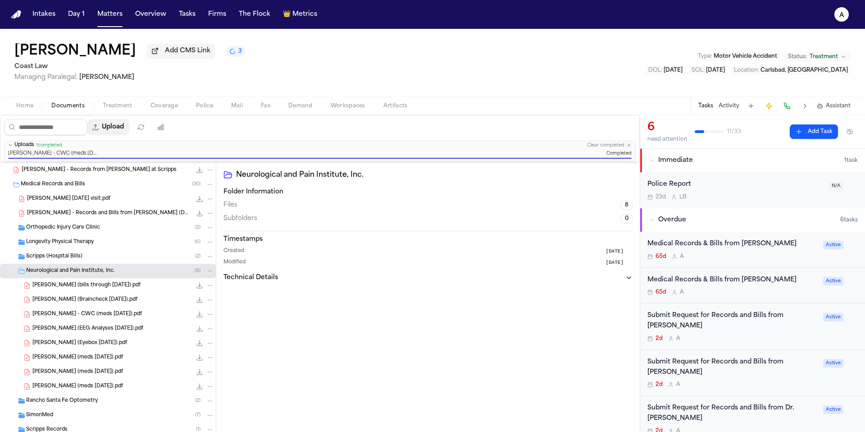
click at [124, 124] on button "Upload" at bounding box center [108, 127] width 42 height 16
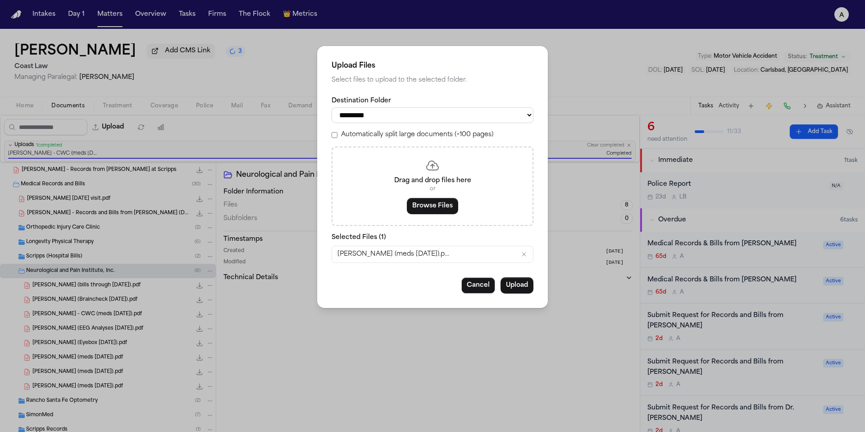
click at [536, 290] on div "**********" at bounding box center [432, 177] width 231 height 262
click at [517, 290] on button "Upload" at bounding box center [516, 285] width 33 height 16
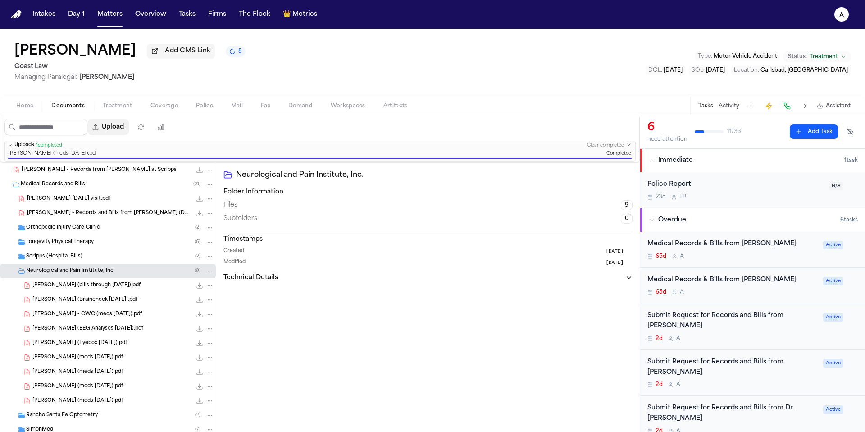
click at [125, 132] on button "Upload" at bounding box center [108, 127] width 42 height 16
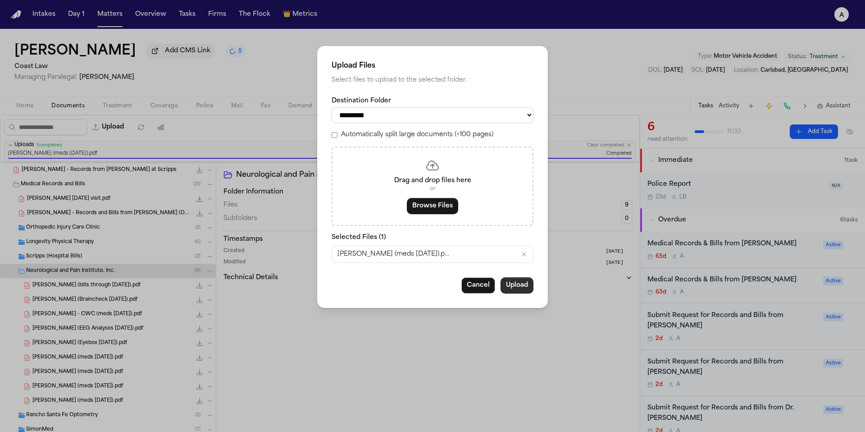
click at [527, 289] on button "Upload" at bounding box center [516, 285] width 33 height 16
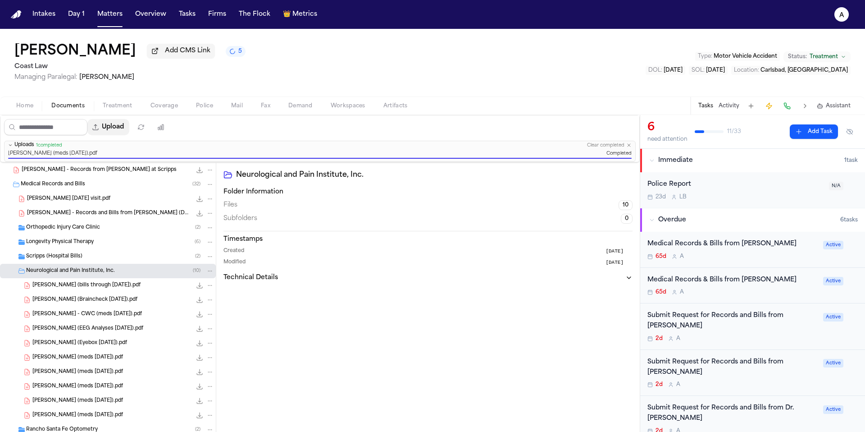
click at [118, 126] on button "Upload" at bounding box center [108, 127] width 42 height 16
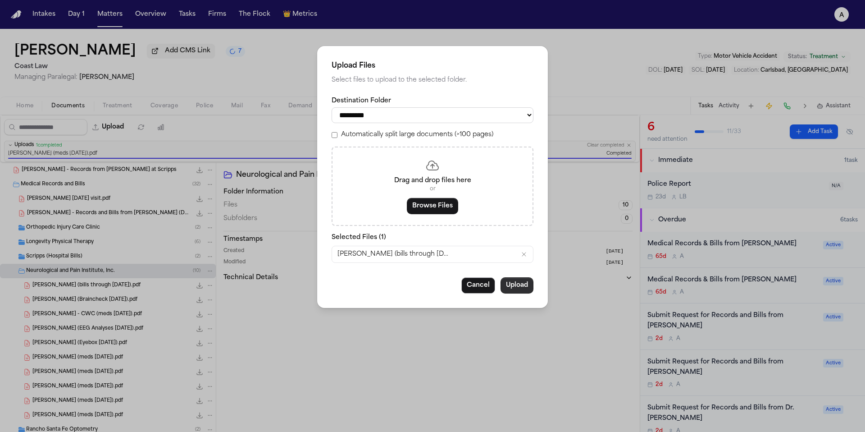
click at [521, 286] on button "Upload" at bounding box center [516, 285] width 33 height 16
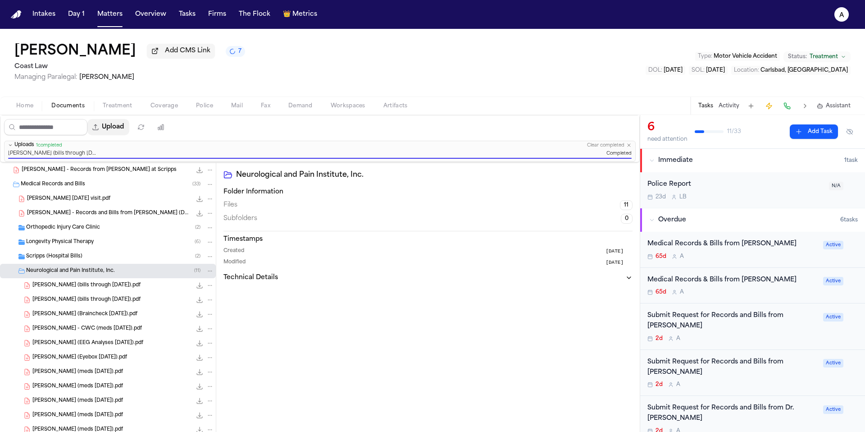
click at [121, 130] on button "Upload" at bounding box center [108, 127] width 42 height 16
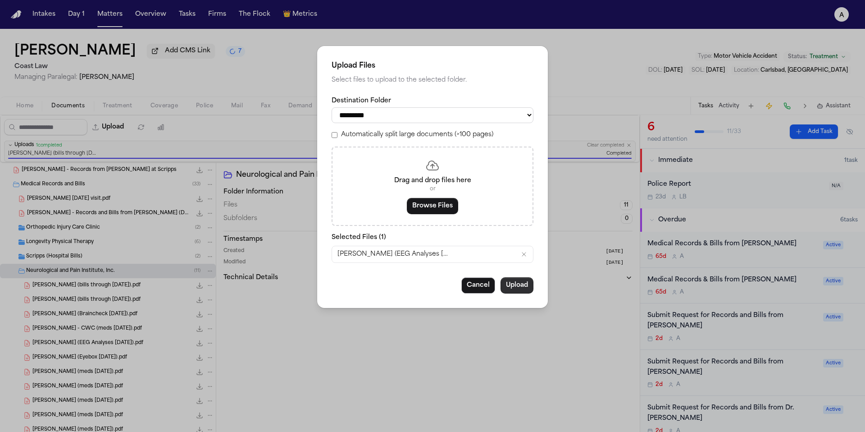
click at [523, 293] on button "Upload" at bounding box center [516, 285] width 33 height 16
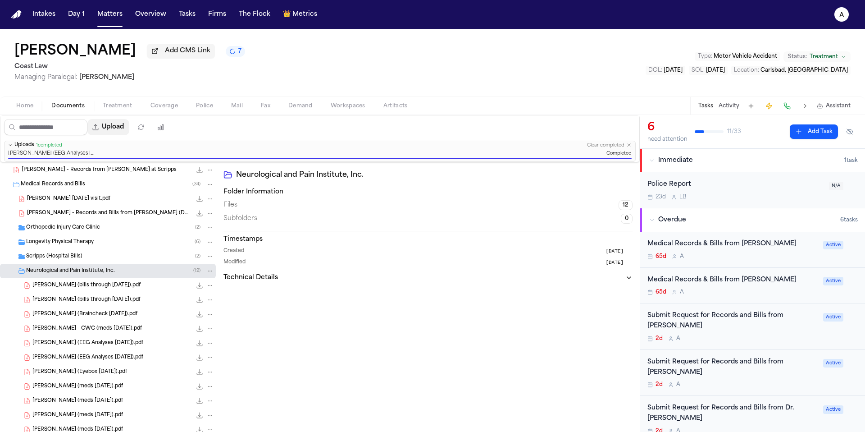
click at [118, 127] on button "Upload" at bounding box center [108, 127] width 42 height 16
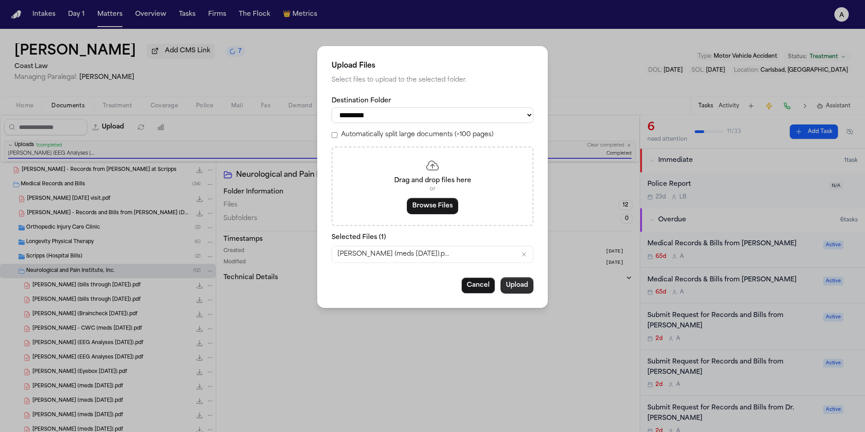
click at [519, 292] on button "Upload" at bounding box center [516, 285] width 33 height 16
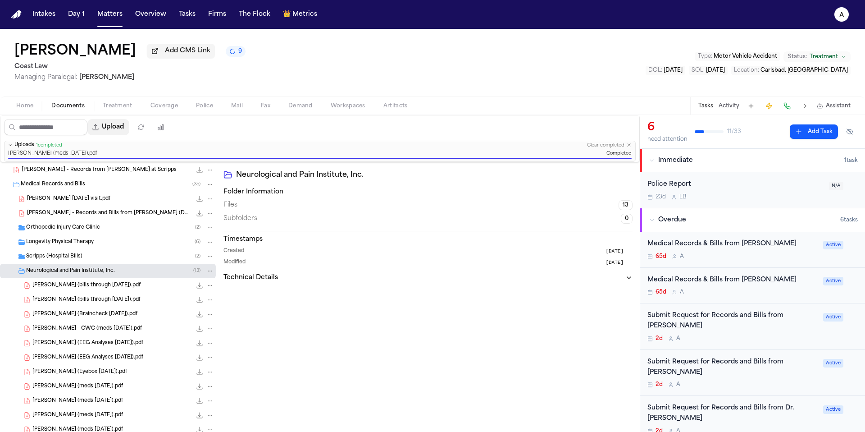
click at [118, 126] on button "Upload" at bounding box center [108, 127] width 42 height 16
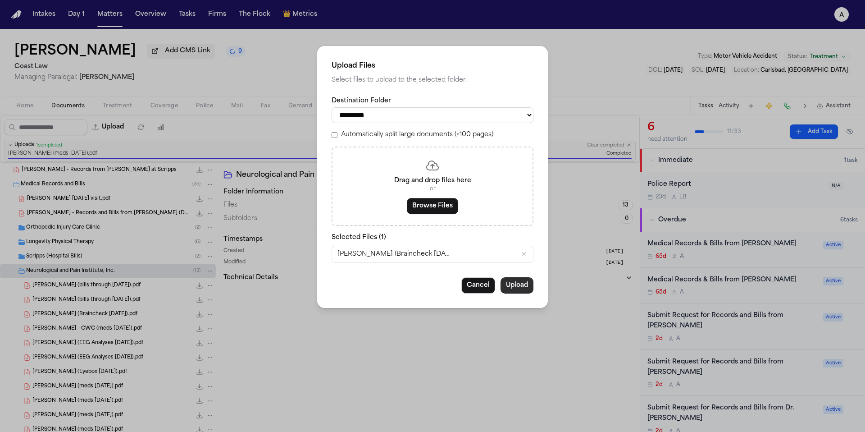
click at [522, 289] on button "Upload" at bounding box center [516, 285] width 33 height 16
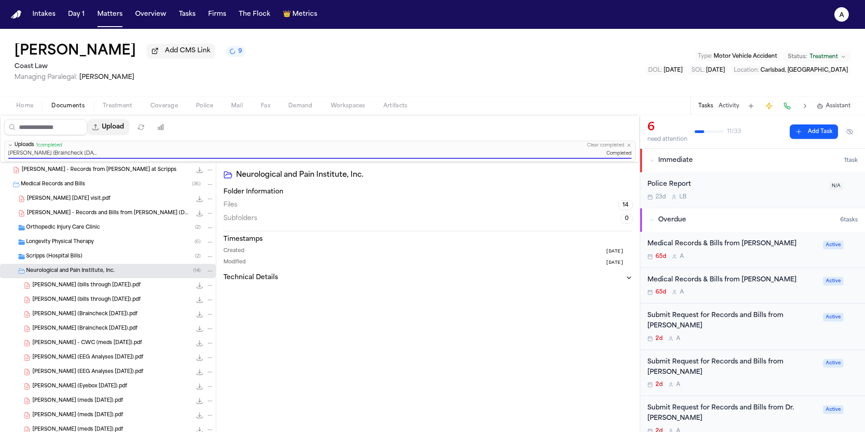
click at [119, 128] on button "Upload" at bounding box center [108, 127] width 42 height 16
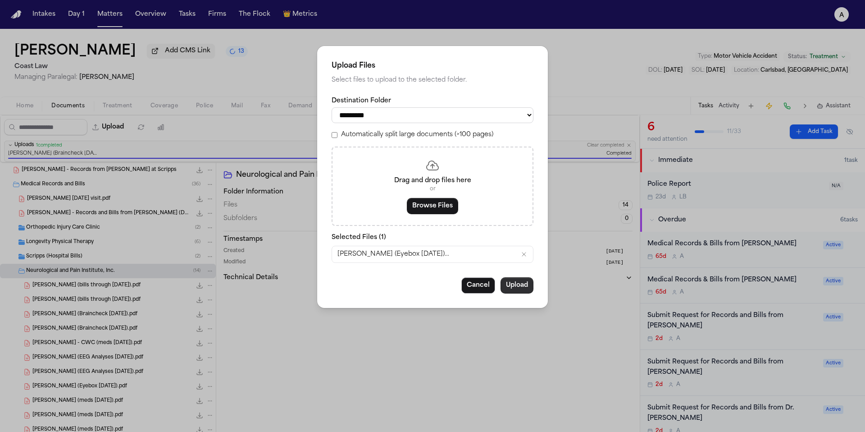
click at [528, 290] on button "Upload" at bounding box center [516, 285] width 33 height 16
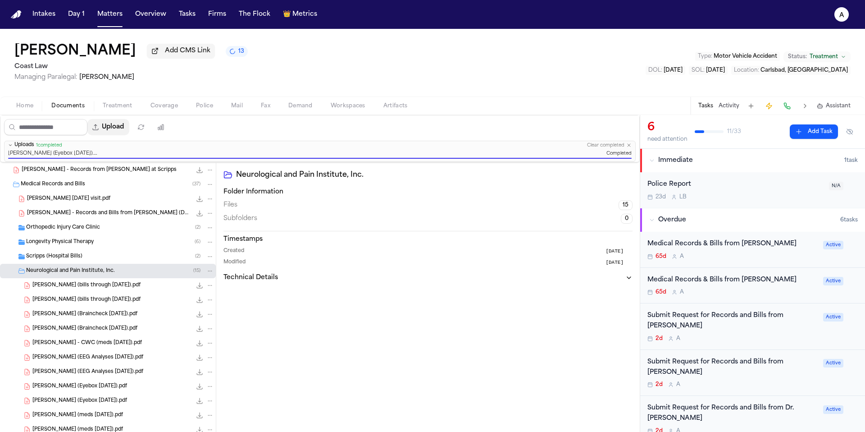
click at [129, 130] on button "Upload" at bounding box center [108, 127] width 42 height 16
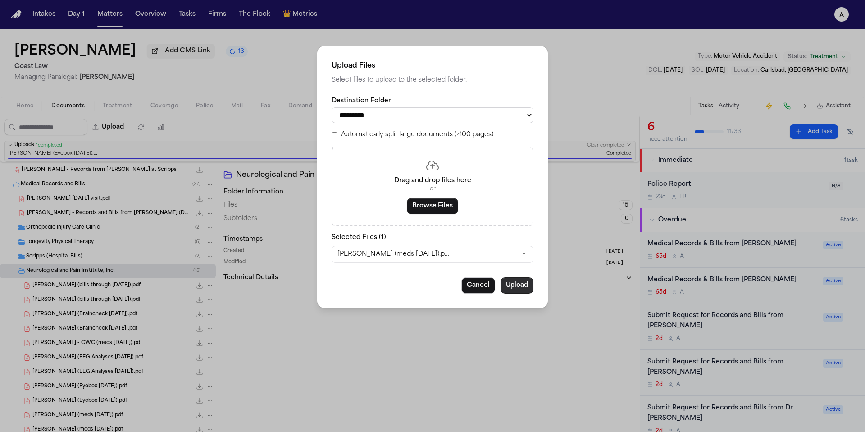
click at [517, 287] on button "Upload" at bounding box center [516, 285] width 33 height 16
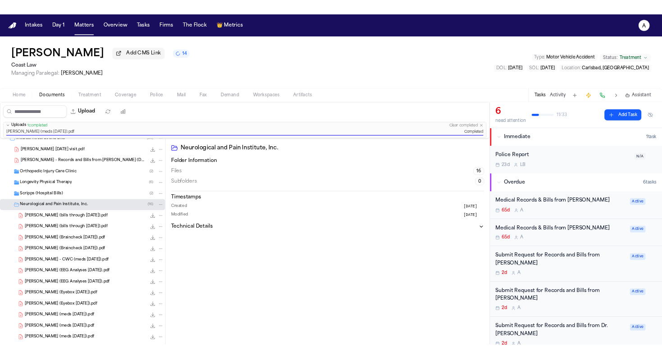
scroll to position [162, 0]
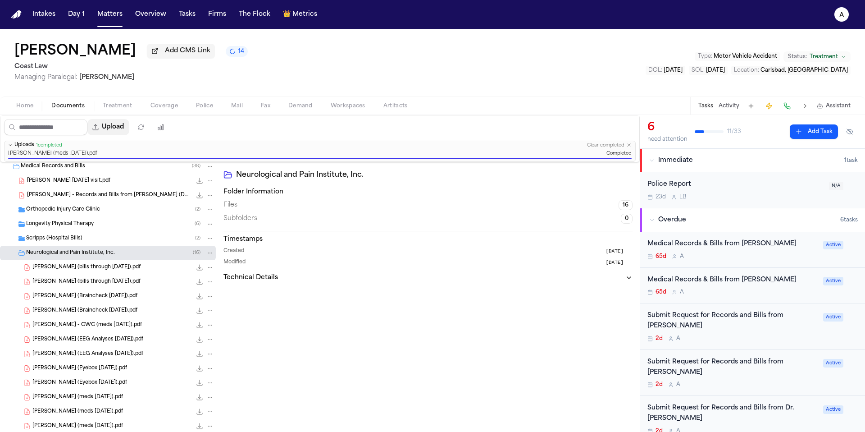
click at [129, 129] on button "Upload" at bounding box center [108, 127] width 42 height 16
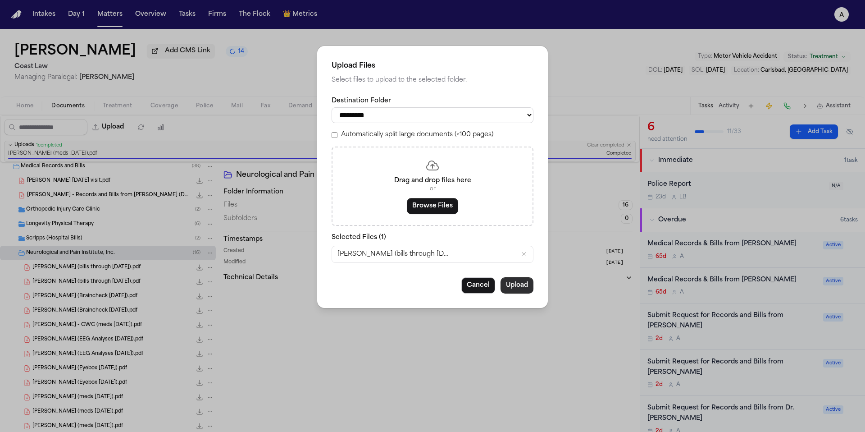
click at [519, 291] on button "Upload" at bounding box center [516, 285] width 33 height 16
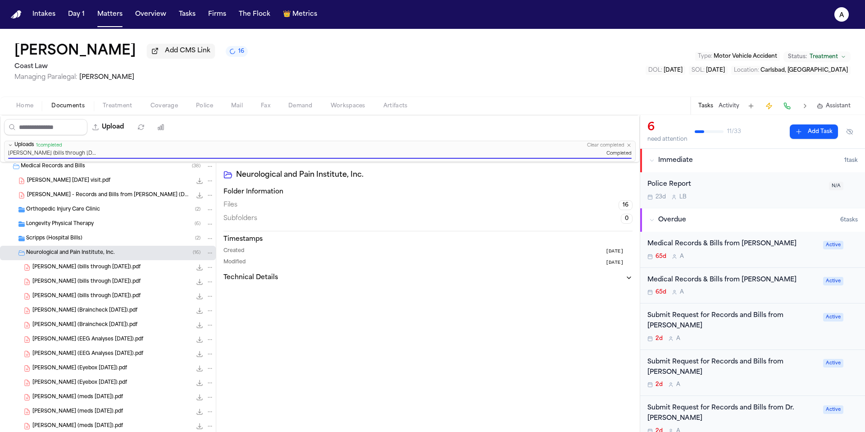
click at [125, 128] on button "Upload" at bounding box center [108, 127] width 42 height 16
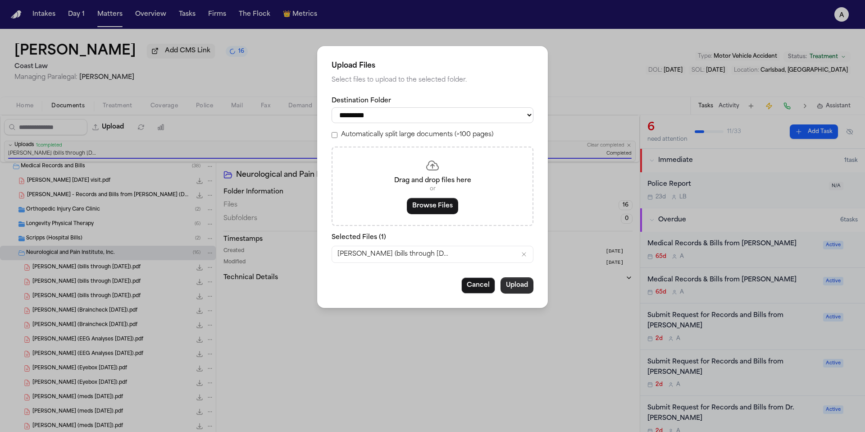
click at [520, 288] on button "Upload" at bounding box center [516, 285] width 33 height 16
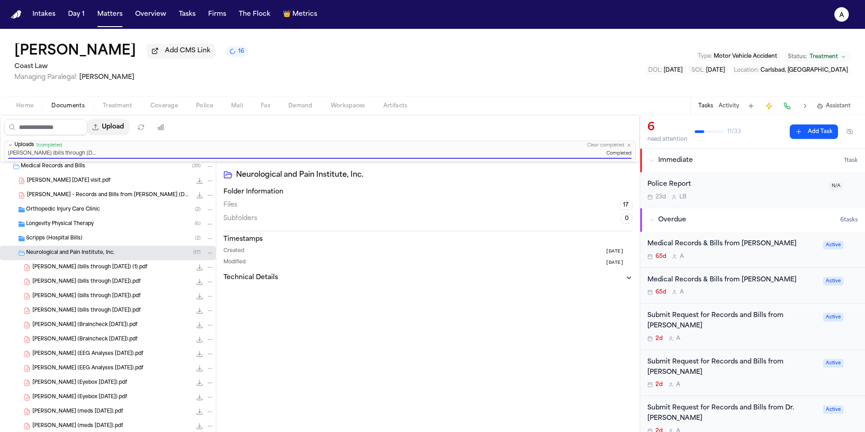
click at [125, 131] on button "Upload" at bounding box center [108, 127] width 42 height 16
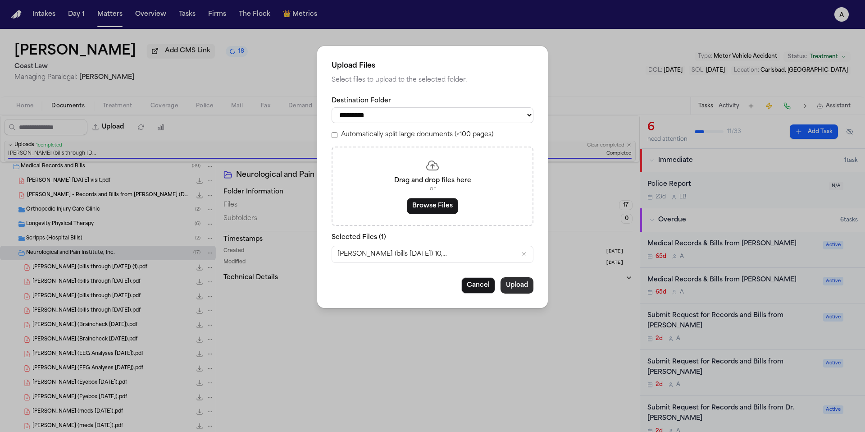
click at [525, 293] on button "Upload" at bounding box center [516, 285] width 33 height 16
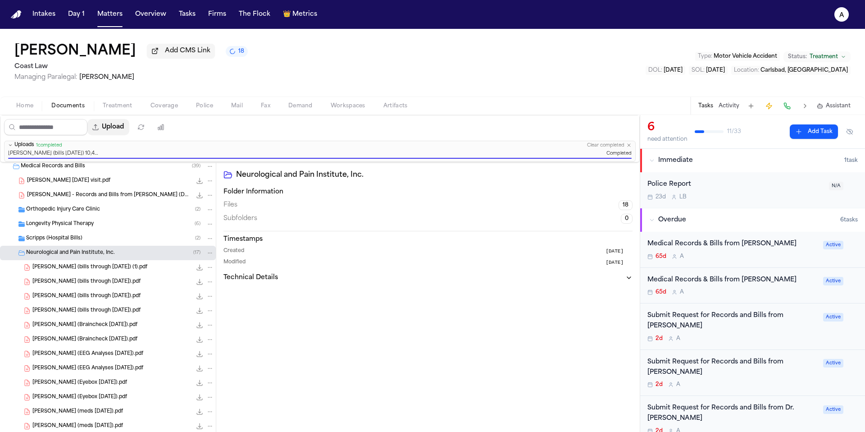
click at [127, 135] on button "Upload" at bounding box center [108, 127] width 42 height 16
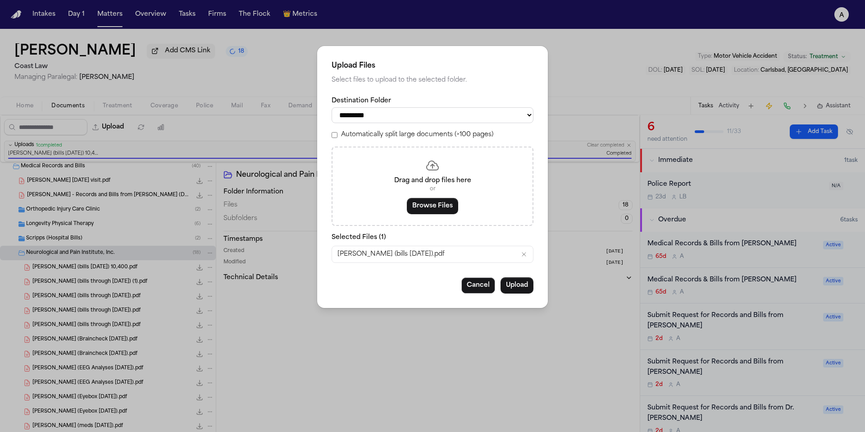
click at [533, 293] on div "Cancel Upload" at bounding box center [433, 285] width 202 height 16
click at [517, 293] on button "Upload" at bounding box center [516, 285] width 33 height 16
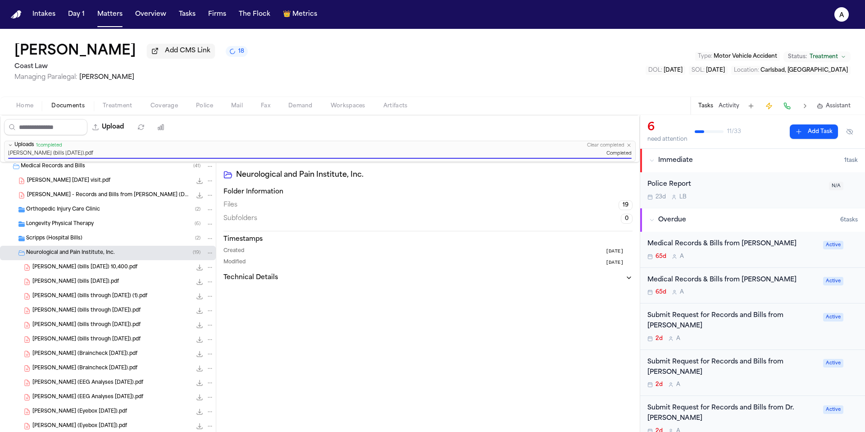
click at [455, 355] on div "Neurological and Pain Institute, Inc. Folder Information Files 19 Subfolders 0 …" at bounding box center [427, 320] width 423 height 317
click at [115, 13] on button "Matters" at bounding box center [110, 14] width 32 height 16
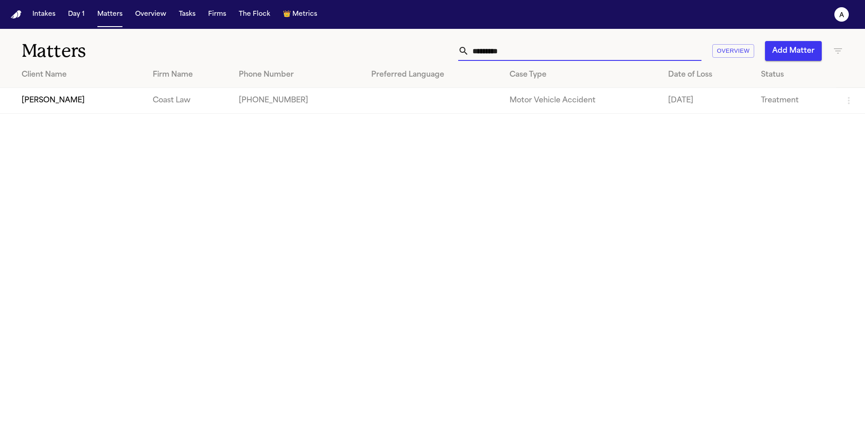
drag, startPoint x: 534, startPoint y: 50, endPoint x: 338, endPoint y: 55, distance: 196.0
click at [338, 55] on div "********* Overview Add Matter" at bounding box center [552, 51] width 582 height 20
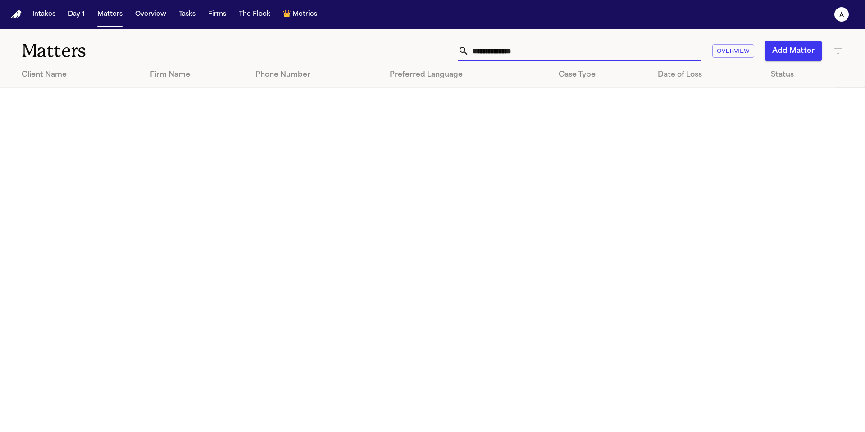
click at [479, 51] on input "**********" at bounding box center [585, 51] width 232 height 20
drag, startPoint x: 543, startPoint y: 49, endPoint x: 495, endPoint y: 49, distance: 48.2
click at [495, 49] on input "**********" at bounding box center [585, 51] width 232 height 20
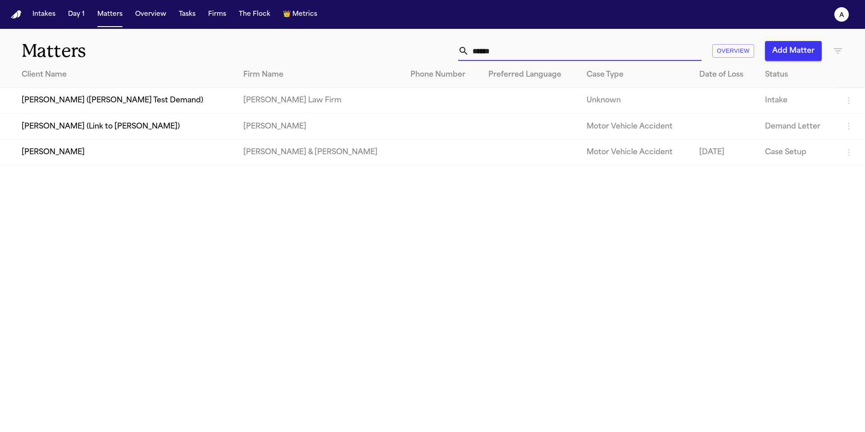
click at [512, 59] on input "*****" at bounding box center [585, 51] width 232 height 20
drag, startPoint x: 516, startPoint y: 56, endPoint x: 474, endPoint y: 56, distance: 42.3
click at [474, 56] on input "*****" at bounding box center [585, 51] width 232 height 20
paste input "********"
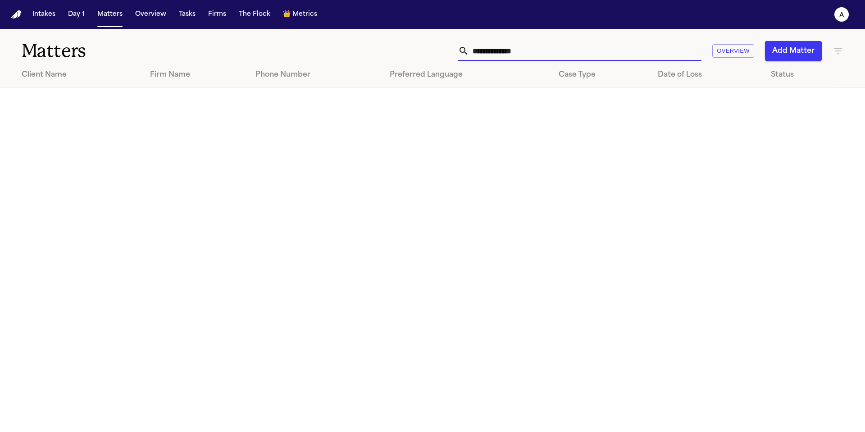
click at [529, 48] on input "**********" at bounding box center [585, 51] width 232 height 20
click at [560, 114] on main "**********" at bounding box center [432, 230] width 865 height 403
click at [559, 114] on main "**********" at bounding box center [432, 230] width 865 height 403
click at [541, 52] on input "**********" at bounding box center [585, 51] width 232 height 20
click at [477, 119] on main "Matters ******* Overview Add Matter Client Name Firm Name Phone Number Preferre…" at bounding box center [432, 230] width 865 height 403
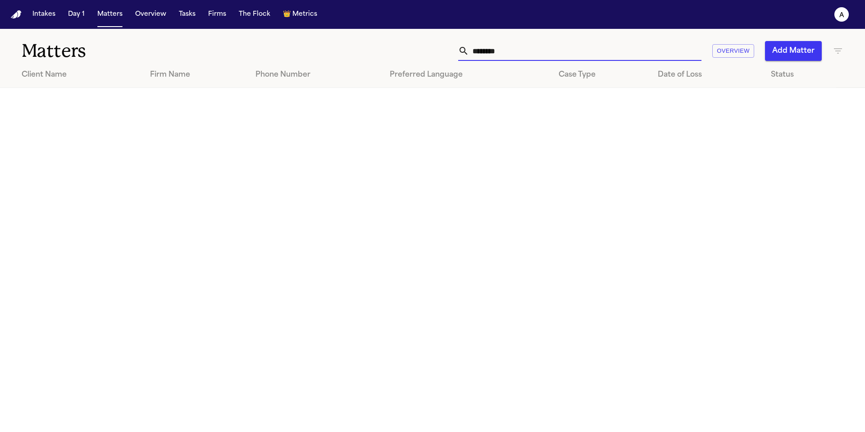
click at [636, 57] on input "*******" at bounding box center [585, 51] width 232 height 20
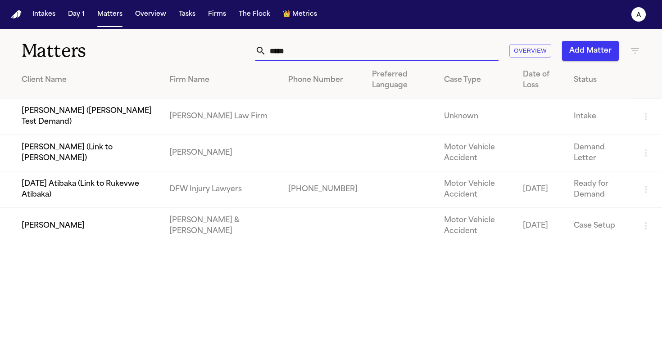
drag, startPoint x: 301, startPoint y: 53, endPoint x: 253, endPoint y: 53, distance: 47.8
click at [253, 53] on div "**** Overview Add Matter" at bounding box center [416, 51] width 447 height 20
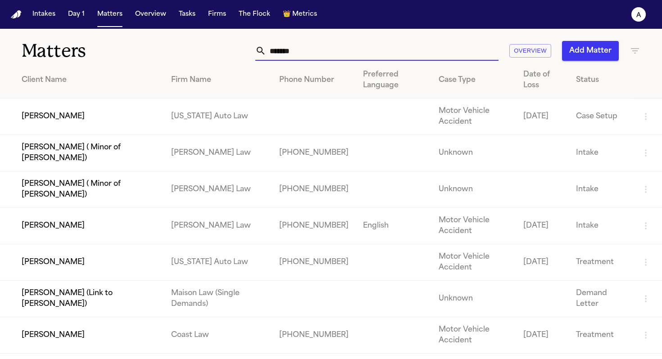
drag, startPoint x: 305, startPoint y: 53, endPoint x: 221, endPoint y: 53, distance: 83.8
click at [221, 53] on div "****** Overview Add Matter" at bounding box center [416, 51] width 447 height 20
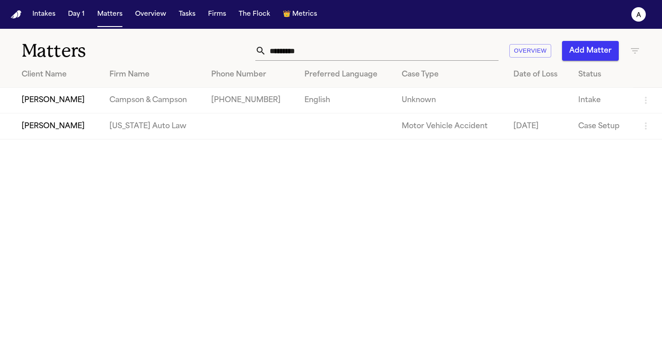
click at [102, 123] on td "Lakeisha Taylor-Hunter" at bounding box center [51, 127] width 102 height 26
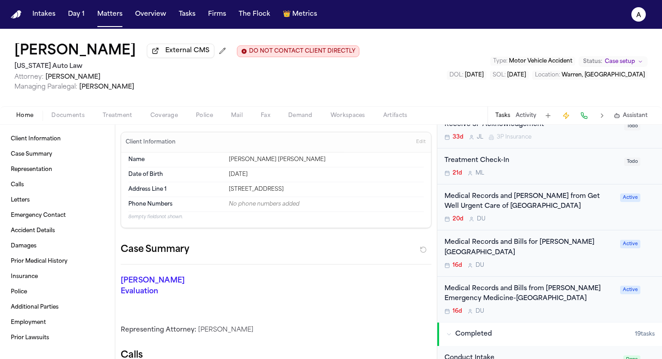
scroll to position [247, 0]
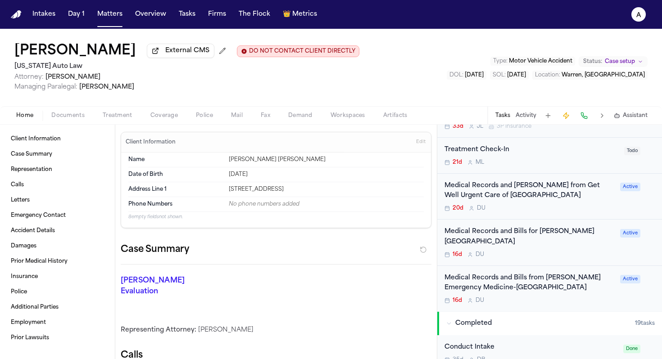
click at [547, 251] on div "16d D U" at bounding box center [530, 254] width 170 height 7
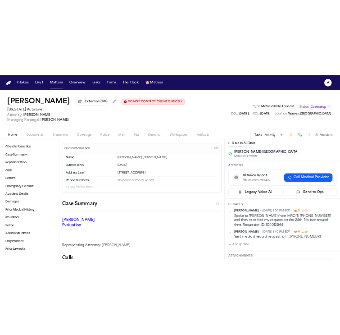
scroll to position [111, 0]
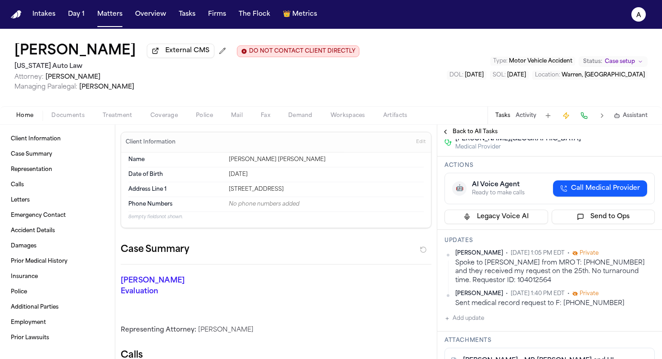
click at [478, 314] on button "Add update" at bounding box center [465, 319] width 40 height 11
click at [486, 317] on textarea "Add your update" at bounding box center [555, 326] width 192 height 18
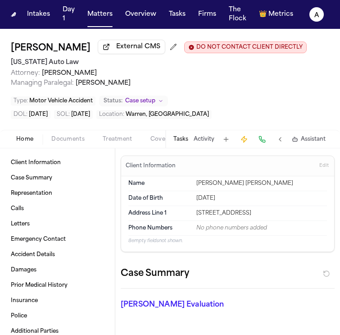
click at [185, 141] on button "Tasks" at bounding box center [180, 139] width 15 height 7
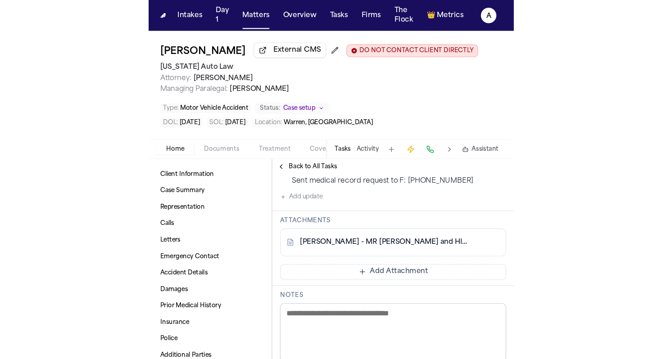
scroll to position [273, 0]
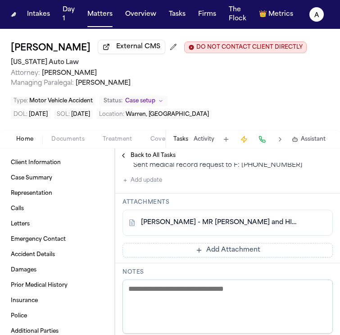
click at [209, 243] on button "Add Attachment" at bounding box center [228, 250] width 210 height 14
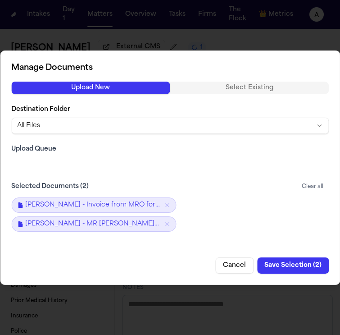
click at [309, 267] on button "Save Selection ( 2 )" at bounding box center [293, 265] width 72 height 16
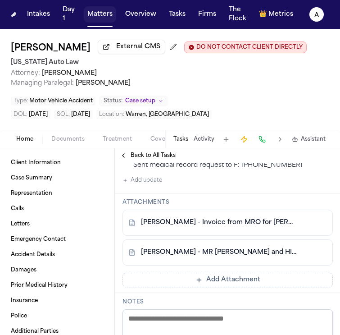
click at [108, 19] on button "Matters" at bounding box center [100, 14] width 32 height 16
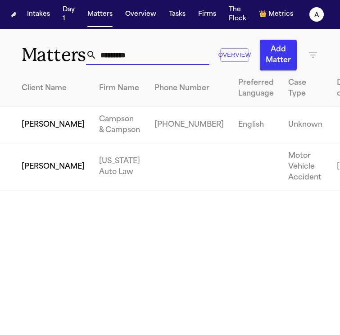
click at [168, 52] on input "********" at bounding box center [153, 55] width 113 height 20
drag, startPoint x: 168, startPoint y: 52, endPoint x: 45, endPoint y: 51, distance: 123.4
click at [45, 51] on div "Matters ******** Overview Add Matter" at bounding box center [170, 49] width 340 height 41
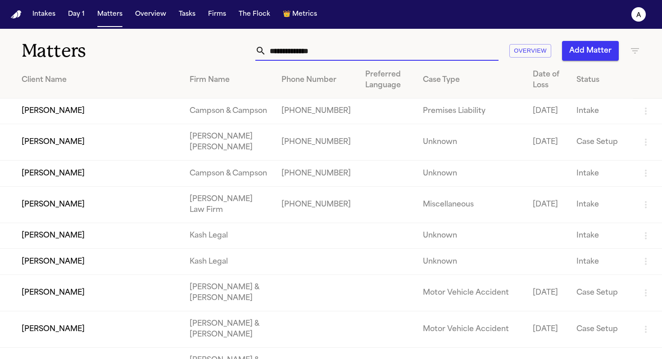
click at [345, 51] on input "text" at bounding box center [382, 51] width 232 height 20
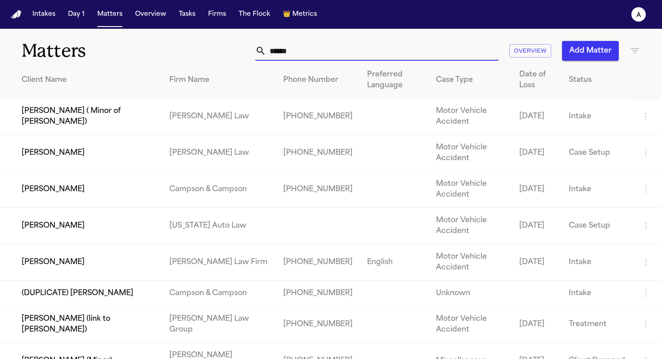
drag, startPoint x: 321, startPoint y: 46, endPoint x: 192, endPoint y: 46, distance: 129.3
click at [193, 46] on div "****** Overview Add Matter" at bounding box center [416, 51] width 447 height 20
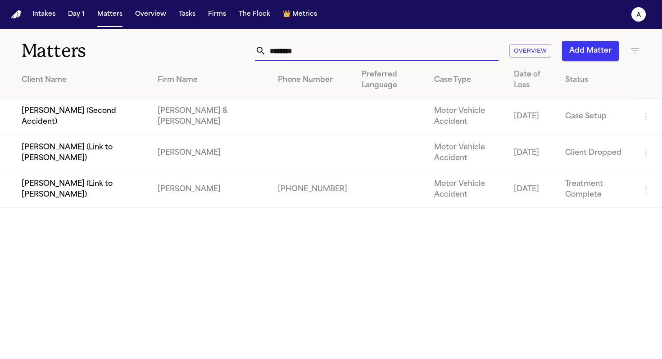
click at [70, 184] on td "[PERSON_NAME] (Link to [PERSON_NAME])" at bounding box center [75, 190] width 150 height 36
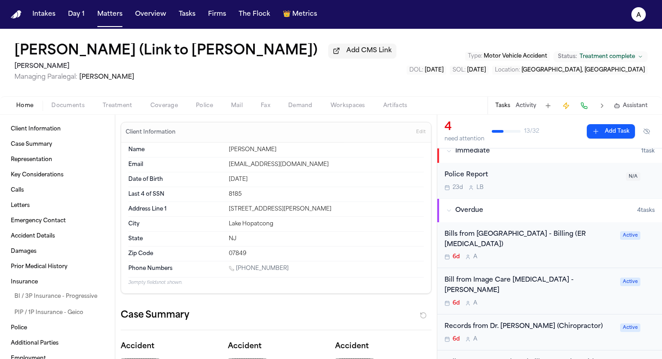
scroll to position [13, 0]
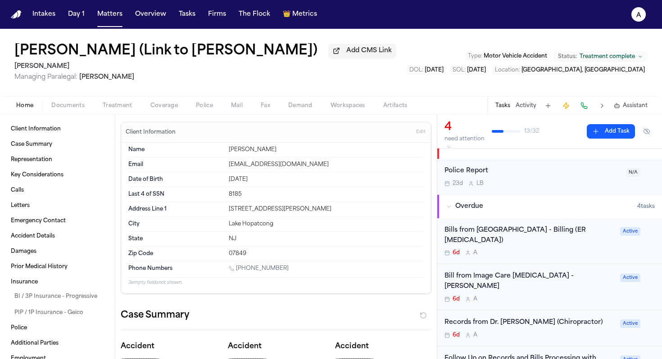
click at [535, 296] on div "6d A" at bounding box center [530, 299] width 170 height 7
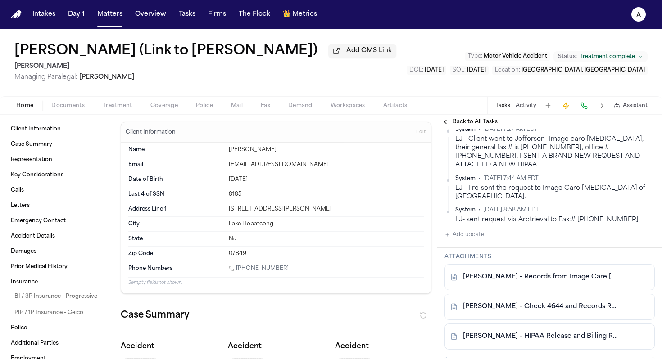
scroll to position [466, 0]
click at [477, 237] on button "Add update" at bounding box center [465, 234] width 40 height 11
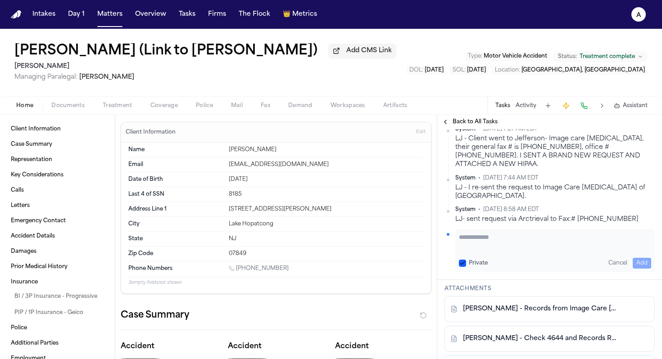
click at [486, 238] on textarea "Add your update" at bounding box center [555, 242] width 192 height 18
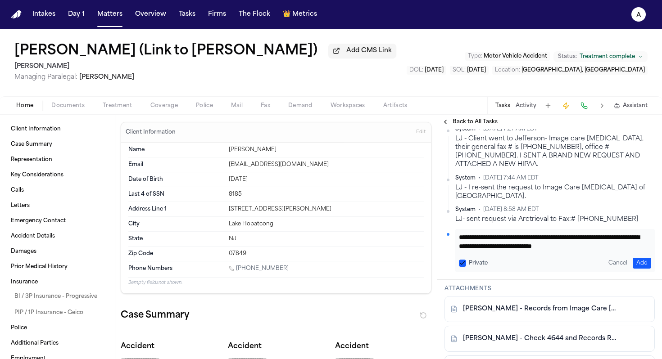
scroll to position [9, 0]
type textarea "**********"
click at [463, 266] on button "Private" at bounding box center [462, 263] width 7 height 7
click at [636, 268] on button "Add" at bounding box center [642, 263] width 18 height 11
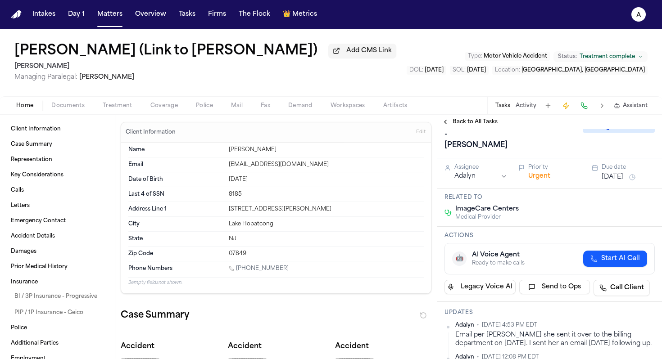
scroll to position [36, 0]
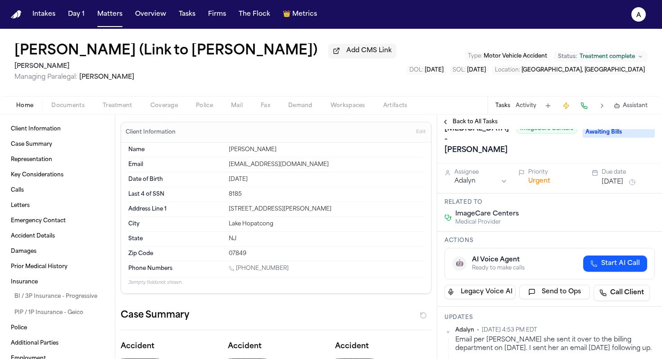
click at [620, 187] on button "[DATE]" at bounding box center [613, 182] width 22 height 9
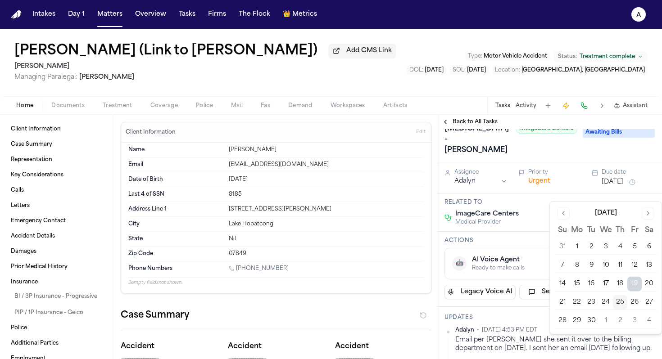
click at [591, 322] on button "30" at bounding box center [591, 321] width 14 height 14
click at [531, 245] on h3 "Actions" at bounding box center [550, 240] width 210 height 7
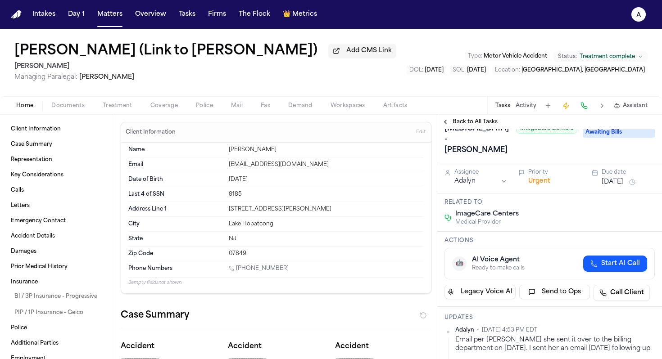
click at [540, 245] on h3 "Actions" at bounding box center [550, 240] width 210 height 7
click at [108, 10] on button "Matters" at bounding box center [110, 14] width 32 height 16
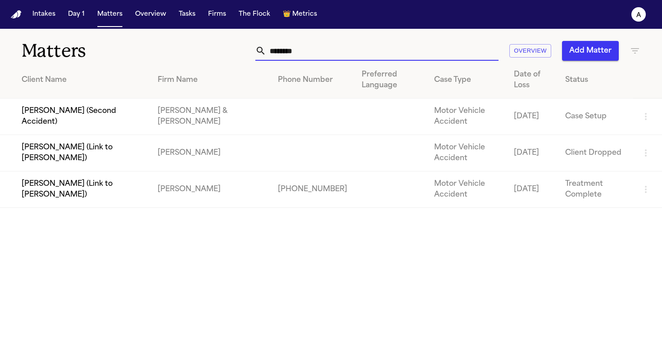
drag, startPoint x: 325, startPoint y: 50, endPoint x: 186, endPoint y: 49, distance: 138.7
click at [186, 49] on div "Matters ******** Overview Add Matter" at bounding box center [331, 45] width 662 height 33
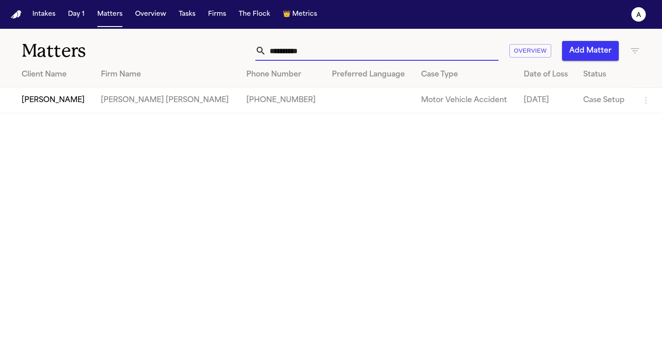
type input "**********"
click at [57, 104] on td "[PERSON_NAME]" at bounding box center [47, 101] width 94 height 26
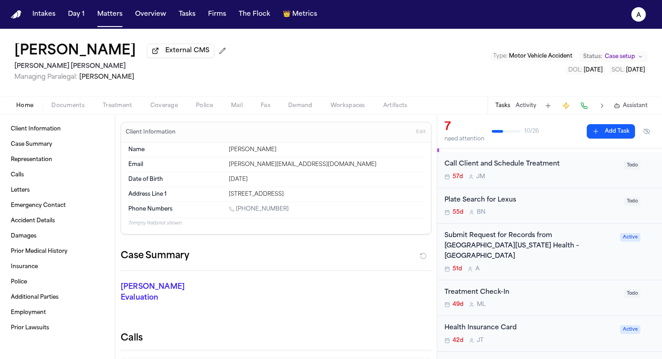
scroll to position [80, 0]
click at [587, 249] on div "Submit Request for Records from [GEOGRAPHIC_DATA][US_STATE] Health – [GEOGRAPHI…" at bounding box center [530, 245] width 170 height 31
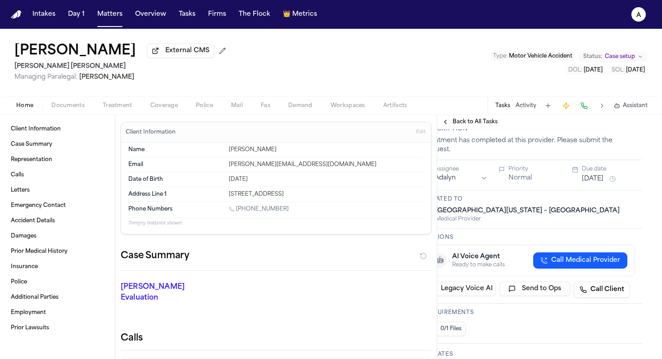
scroll to position [0, 20]
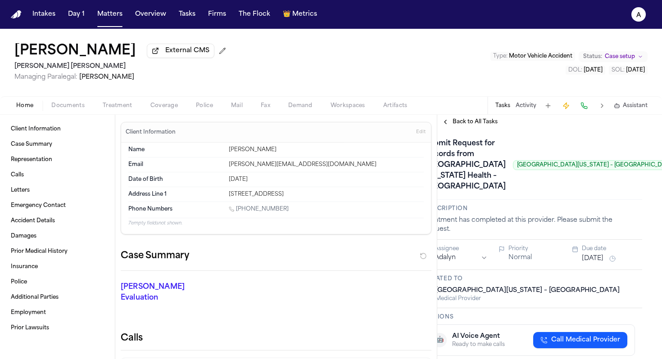
click at [456, 122] on span "Back to All Tasks" at bounding box center [475, 121] width 45 height 7
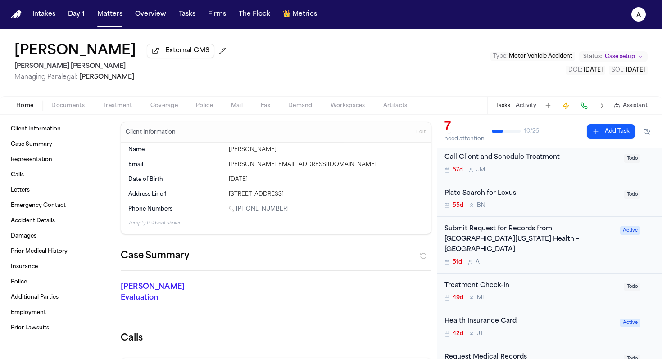
scroll to position [96, 0]
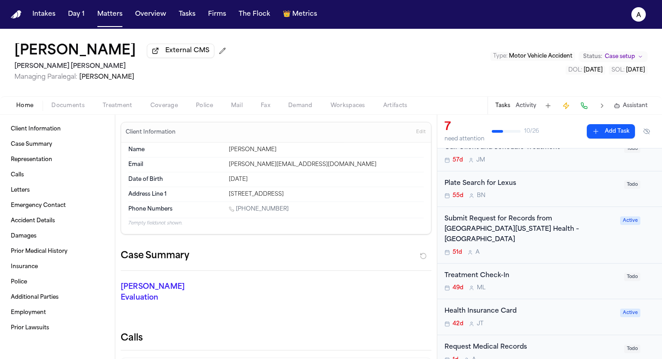
click at [576, 239] on div "Submit Request for Records from [GEOGRAPHIC_DATA][US_STATE] Health – [GEOGRAPHI…" at bounding box center [530, 234] width 170 height 41
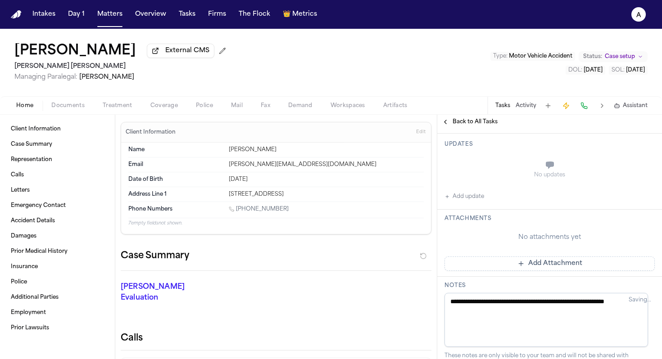
scroll to position [294, 0]
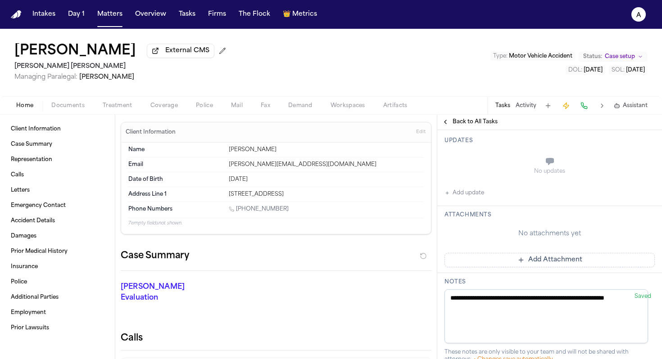
click at [477, 199] on button "Add update" at bounding box center [465, 193] width 40 height 11
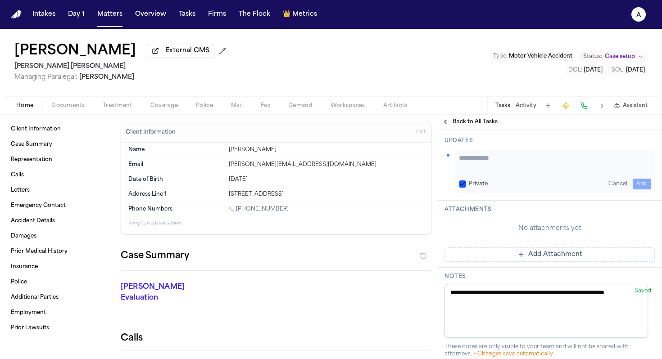
click at [491, 172] on textarea "Add your update" at bounding box center [555, 163] width 192 height 18
type textarea "**********"
click at [473, 188] on label "Private" at bounding box center [478, 184] width 19 height 7
click at [466, 188] on button "Private" at bounding box center [462, 184] width 7 height 7
click at [464, 188] on button "Private" at bounding box center [462, 184] width 7 height 7
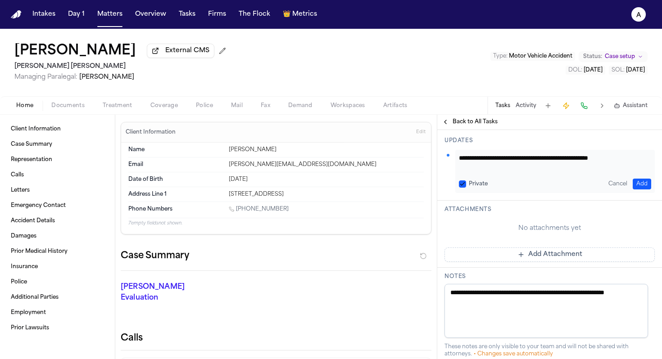
click at [464, 188] on button "Private" at bounding box center [462, 184] width 7 height 7
click at [635, 190] on button "Add" at bounding box center [642, 184] width 18 height 11
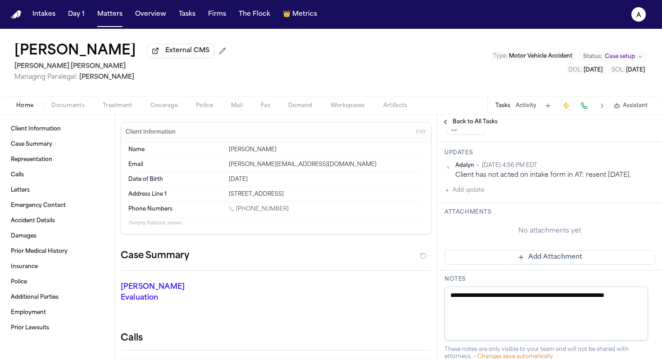
scroll to position [286, 0]
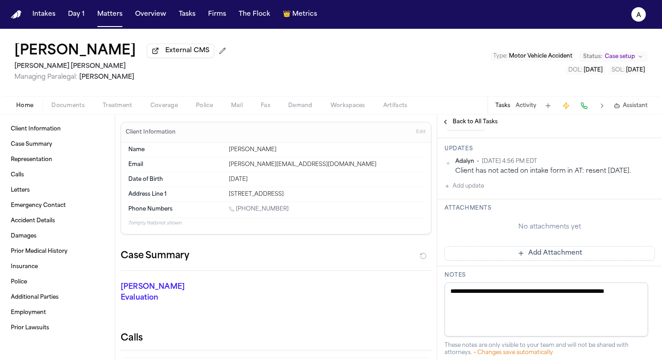
click at [471, 192] on button "Add update" at bounding box center [465, 186] width 40 height 11
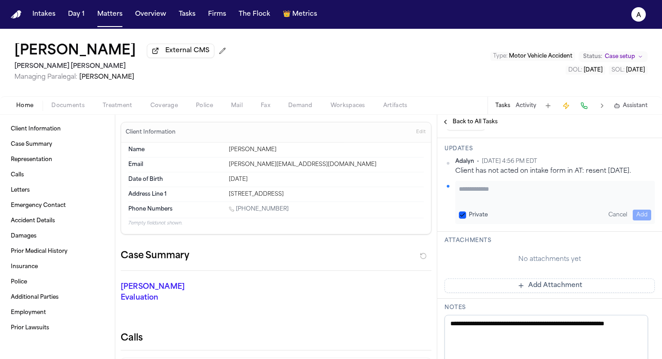
click at [481, 203] on textarea "Add your update" at bounding box center [555, 194] width 192 height 18
type textarea "*"
type textarea "**********"
click at [464, 219] on button "Private" at bounding box center [462, 215] width 7 height 7
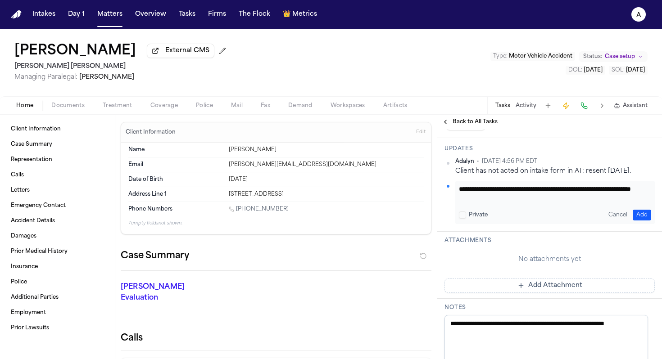
click at [636, 221] on button "Add" at bounding box center [642, 215] width 18 height 11
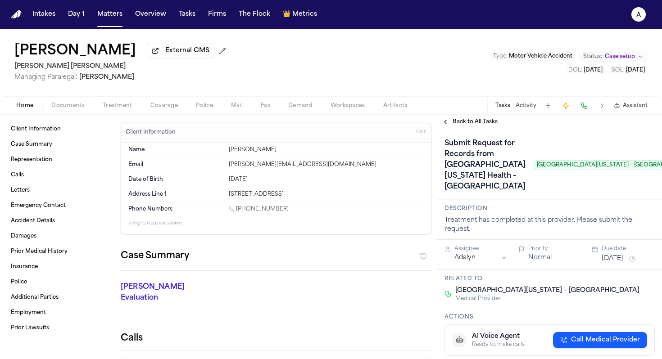
scroll to position [0, 20]
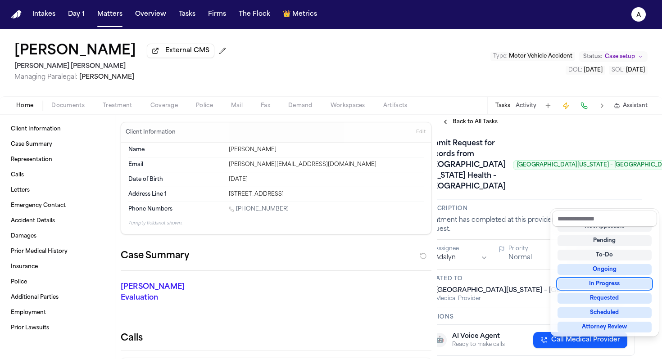
scroll to position [0, 0]
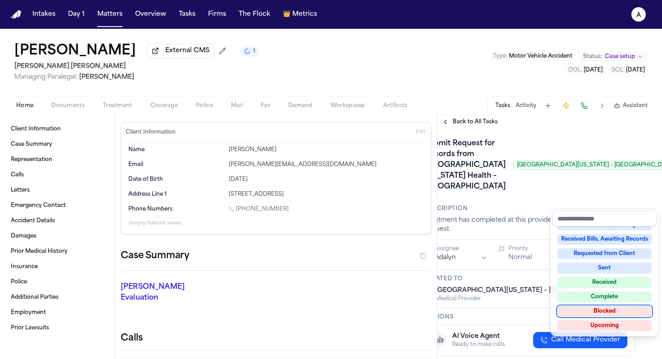
click at [609, 314] on div "Blocked" at bounding box center [605, 311] width 94 height 11
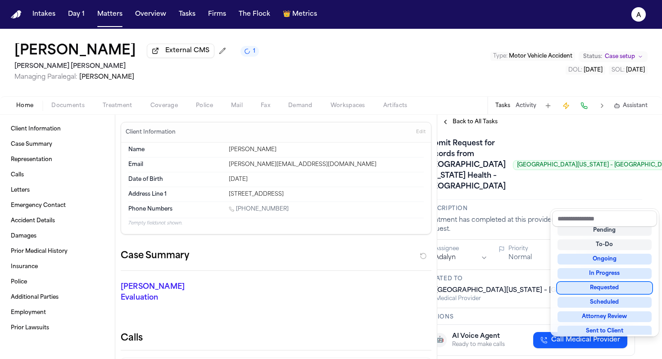
click at [514, 194] on div "Submit Request for Records from [GEOGRAPHIC_DATA][US_STATE] Health – [GEOGRAPHI…" at bounding box center [530, 165] width 210 height 58
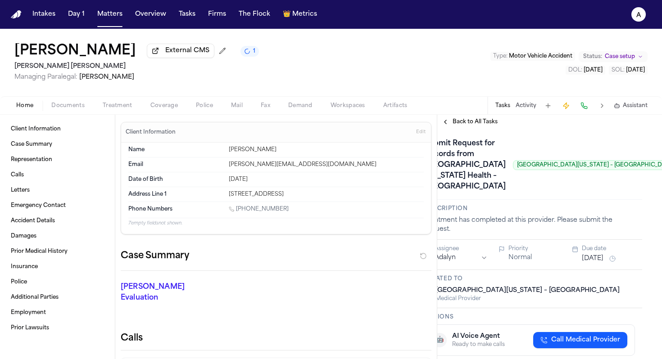
click at [593, 270] on div "Assignee Adalyn Priority Normal Due date [DATE]" at bounding box center [530, 255] width 225 height 30
click at [596, 264] on button "[DATE]" at bounding box center [593, 259] width 22 height 9
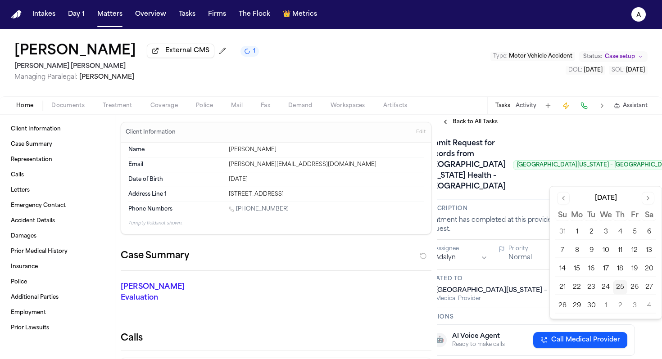
click at [587, 307] on button "30" at bounding box center [591, 306] width 14 height 14
click at [522, 194] on div "Submit Request for Records from [GEOGRAPHIC_DATA][US_STATE] Health – [GEOGRAPHI…" at bounding box center [552, 165] width 254 height 58
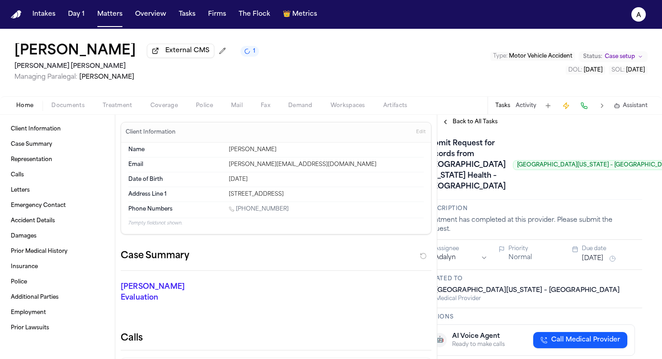
click at [485, 117] on div "Back to All Tasks" at bounding box center [549, 122] width 225 height 14
click at [485, 121] on span "Back to All Tasks" at bounding box center [475, 121] width 45 height 7
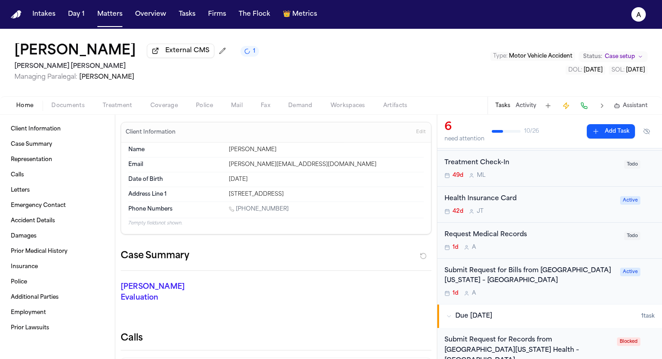
scroll to position [153, 0]
click at [579, 288] on div "Submit Request for Bills from [GEOGRAPHIC_DATA][US_STATE] Health – [GEOGRAPHIC_…" at bounding box center [530, 281] width 170 height 32
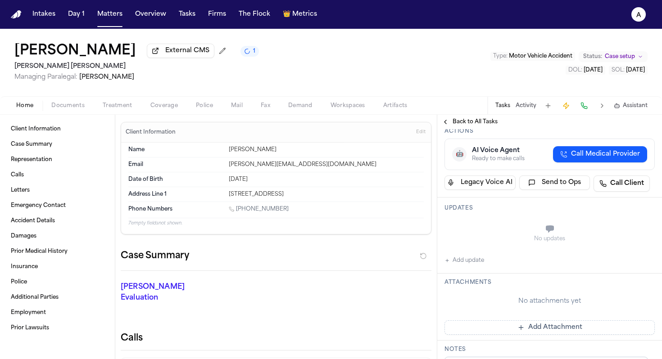
scroll to position [182, 0]
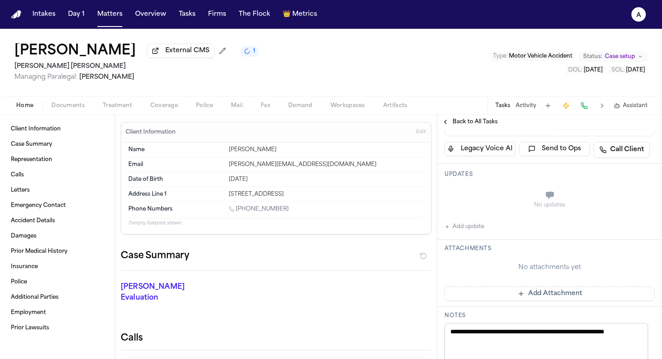
click at [467, 118] on div "Back to All Tasks" at bounding box center [549, 122] width 225 height 14
click at [469, 126] on span "Back to All Tasks" at bounding box center [475, 121] width 45 height 7
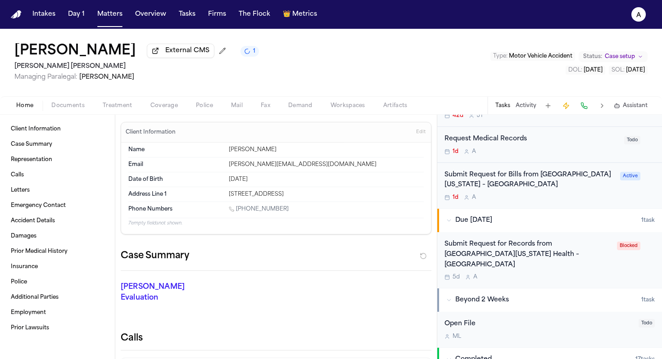
scroll to position [262, 0]
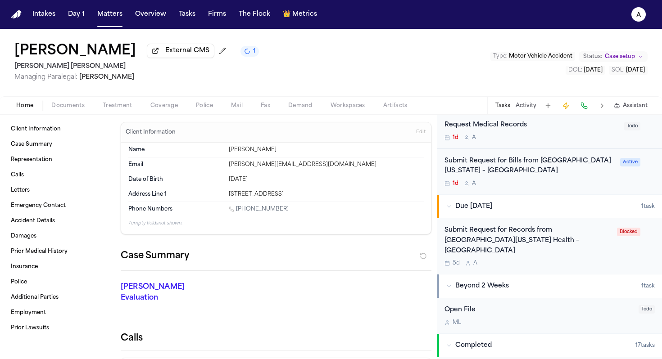
click at [569, 247] on div "Submit Request for Records from [GEOGRAPHIC_DATA][US_STATE] Health – [GEOGRAPHI…" at bounding box center [528, 241] width 167 height 31
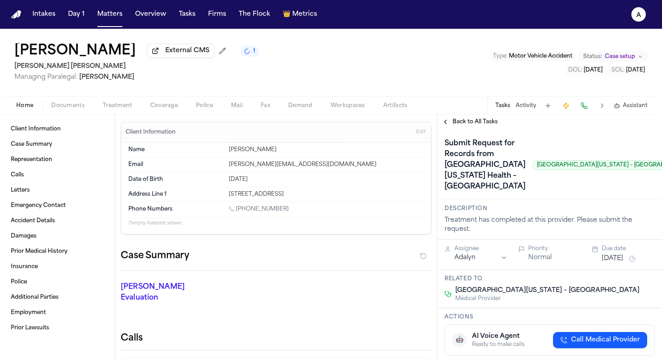
click at [484, 125] on span "Back to All Tasks" at bounding box center [475, 121] width 45 height 7
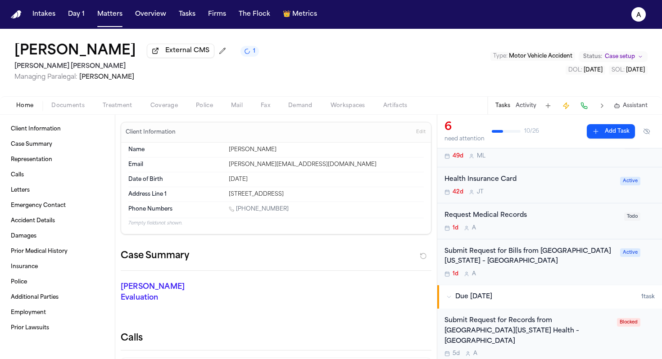
scroll to position [212, 0]
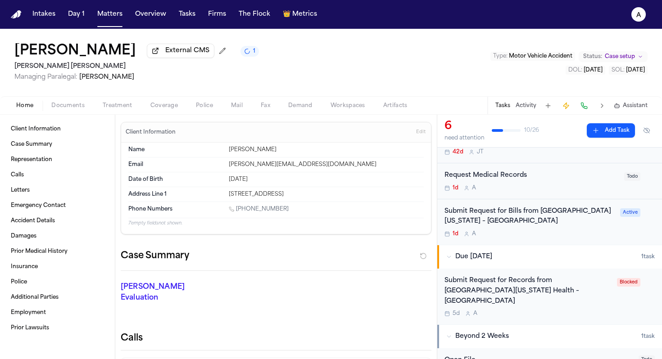
click at [584, 236] on div "1d A" at bounding box center [530, 234] width 170 height 7
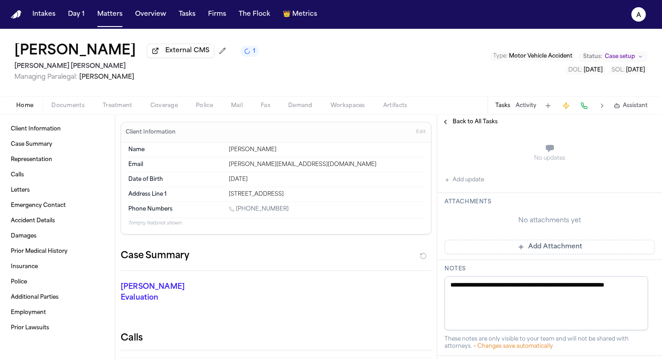
scroll to position [267, 0]
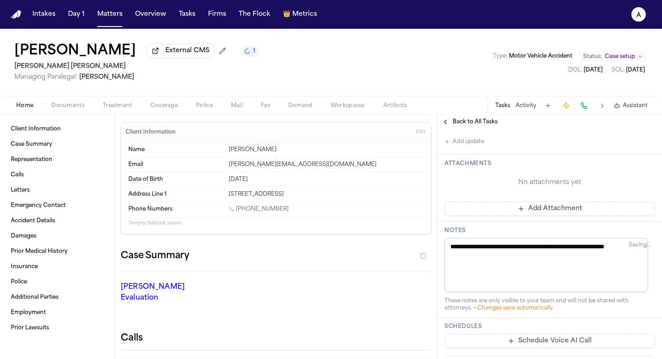
click at [475, 147] on button "Add update" at bounding box center [465, 141] width 40 height 11
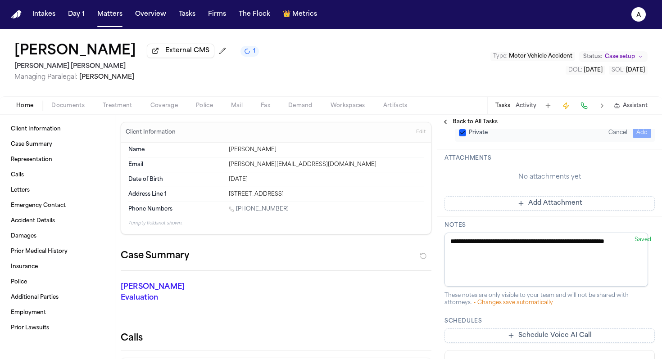
click at [497, 120] on textarea "Add your update" at bounding box center [555, 111] width 192 height 18
type textarea "**********"
click at [465, 136] on button "Private" at bounding box center [462, 132] width 7 height 7
click at [637, 138] on button "Add" at bounding box center [642, 132] width 18 height 11
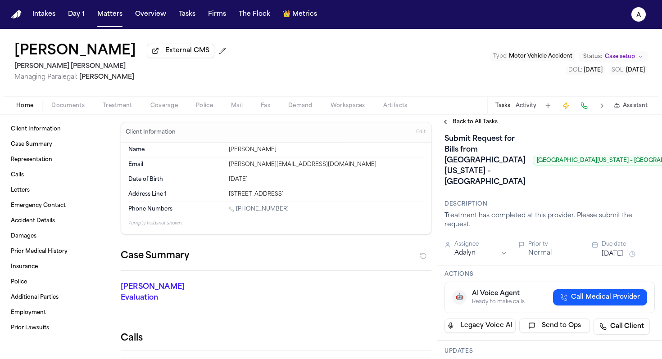
scroll to position [0, 0]
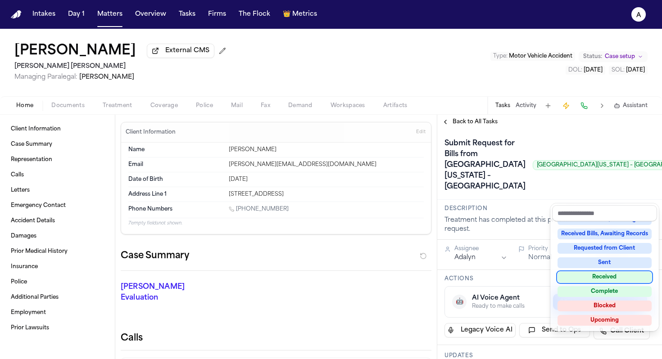
click at [607, 278] on div "Received" at bounding box center [605, 277] width 94 height 11
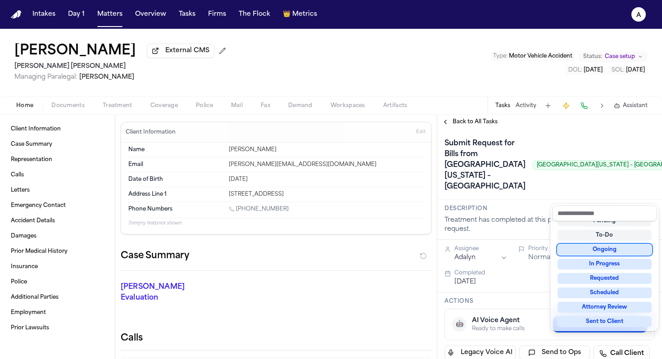
click at [511, 194] on div "Submit Request for Bills from [GEOGRAPHIC_DATA][US_STATE] – [GEOGRAPHIC_DATA] […" at bounding box center [550, 165] width 210 height 58
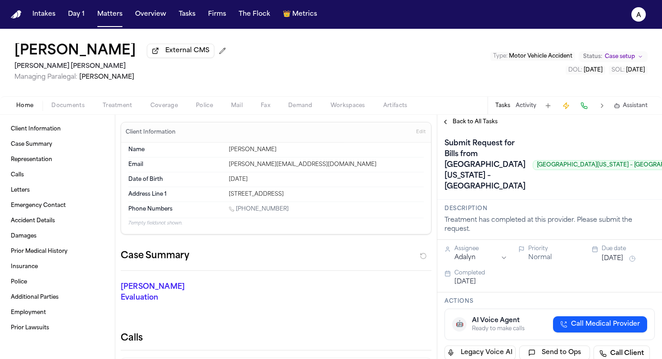
click at [482, 126] on span "Back to All Tasks" at bounding box center [475, 121] width 45 height 7
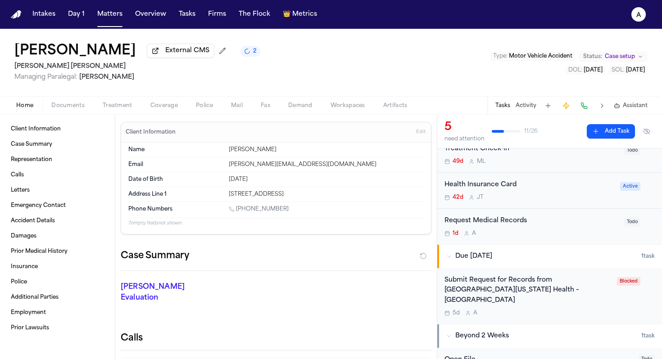
scroll to position [124, 0]
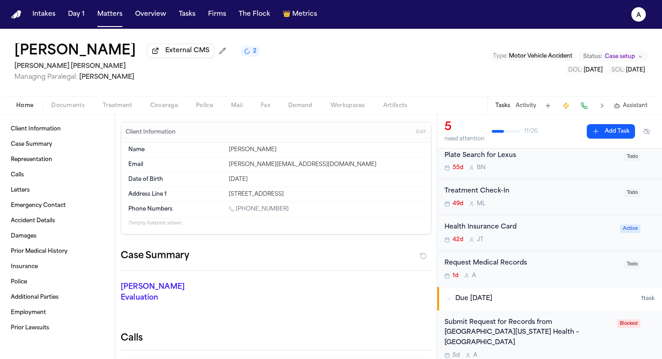
click at [584, 267] on div "Request Medical Records" at bounding box center [532, 264] width 174 height 10
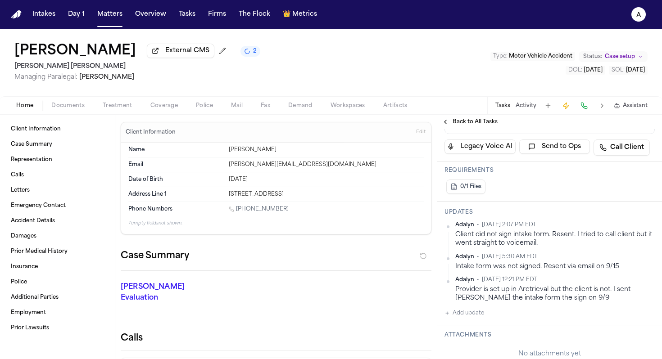
scroll to position [192, 0]
click at [472, 318] on button "Add update" at bounding box center [465, 313] width 40 height 11
click at [478, 316] on textarea "Add your update" at bounding box center [555, 320] width 192 height 18
type textarea "*"
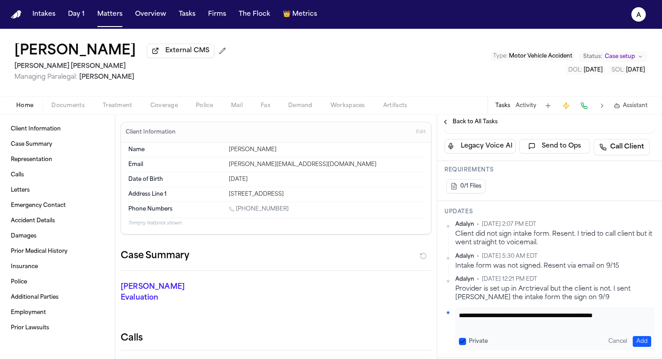
scroll to position [0, 0]
type textarea "**********"
click at [466, 343] on div "Private" at bounding box center [473, 341] width 29 height 7
click at [463, 342] on button "Private" at bounding box center [462, 341] width 7 height 7
click at [633, 339] on button "Add" at bounding box center [642, 342] width 18 height 11
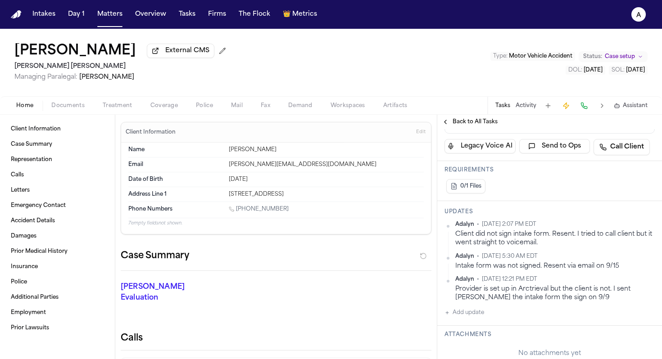
scroll to position [0, 0]
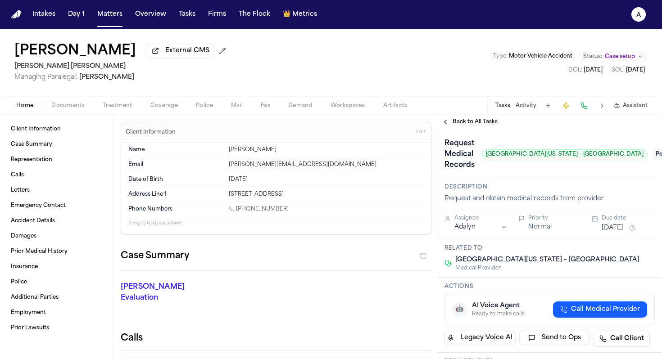
click at [623, 225] on button "[DATE]" at bounding box center [613, 228] width 22 height 9
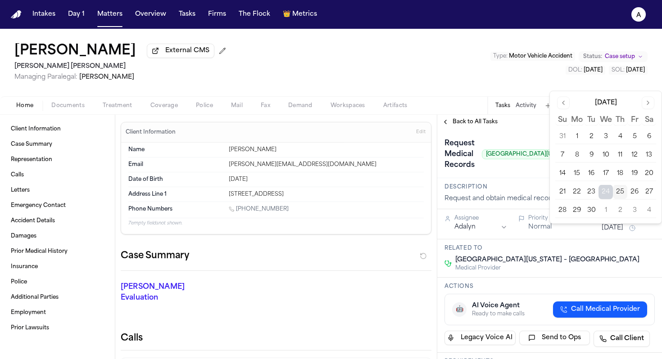
click at [591, 209] on button "30" at bounding box center [591, 211] width 14 height 14
click at [513, 185] on div "Description Request and obtain medical records from provider" at bounding box center [549, 193] width 225 height 31
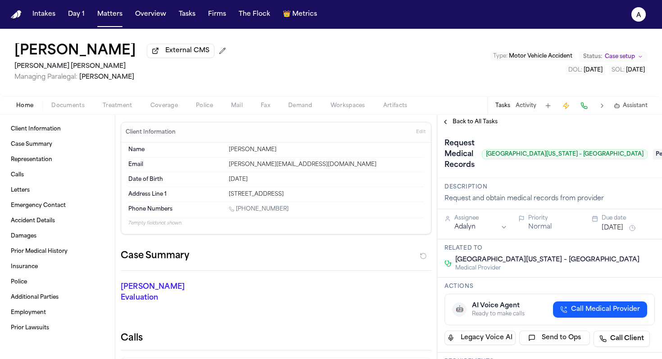
click at [653, 153] on span "Pending" at bounding box center [671, 154] width 36 height 11
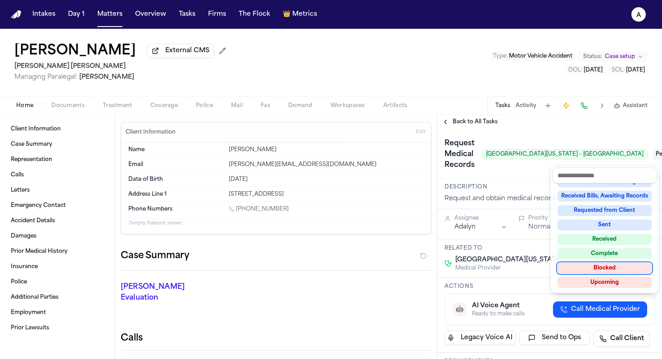
click at [590, 264] on div "Blocked" at bounding box center [605, 268] width 94 height 11
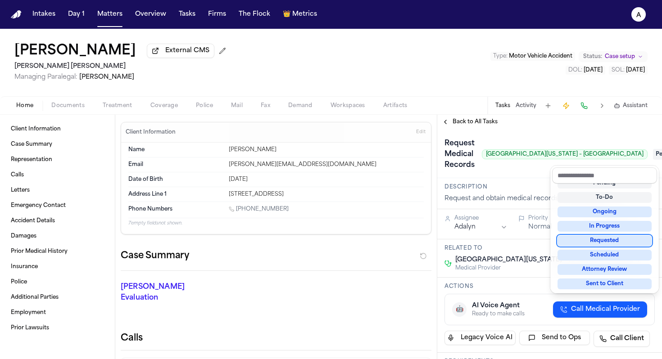
click at [515, 168] on div "Request Medical Records [GEOGRAPHIC_DATA][US_STATE] – [GEOGRAPHIC_DATA] Pending" at bounding box center [550, 154] width 210 height 36
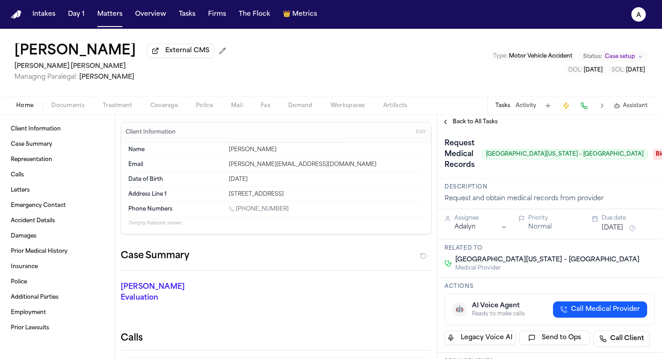
click at [468, 123] on span "Back to All Tasks" at bounding box center [475, 121] width 45 height 7
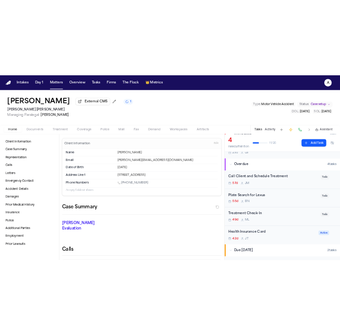
scroll to position [53, 0]
